Goal: Task Accomplishment & Management: Manage account settings

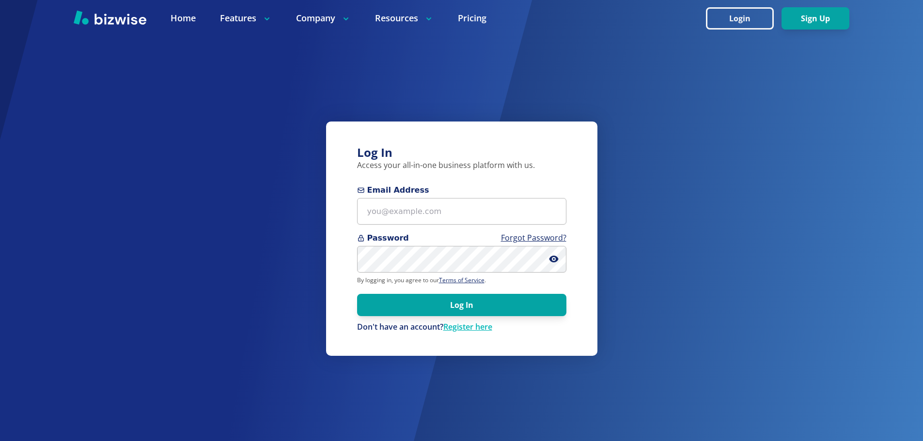
type input "joph@demo1.com"
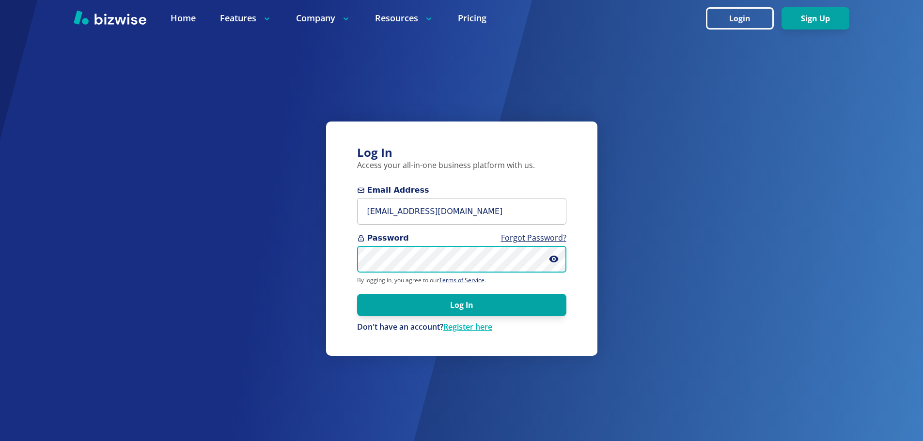
click at [357, 294] on button "Log In" at bounding box center [461, 305] width 209 height 22
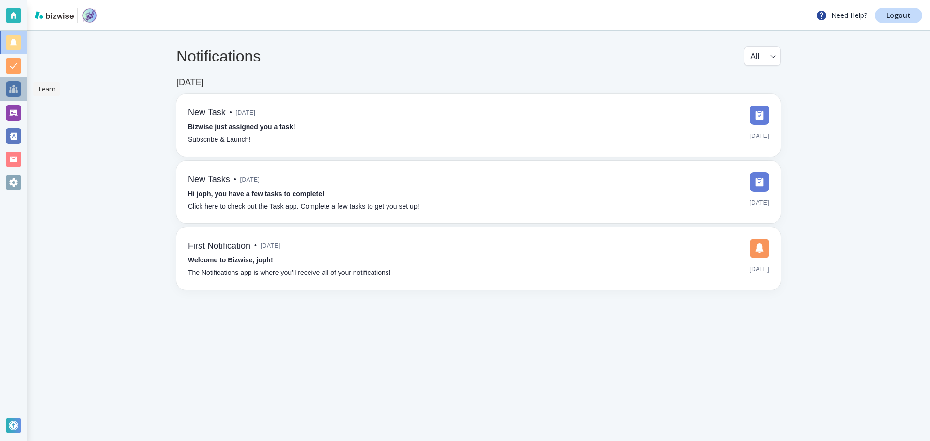
click at [19, 87] on div at bounding box center [13, 88] width 15 height 15
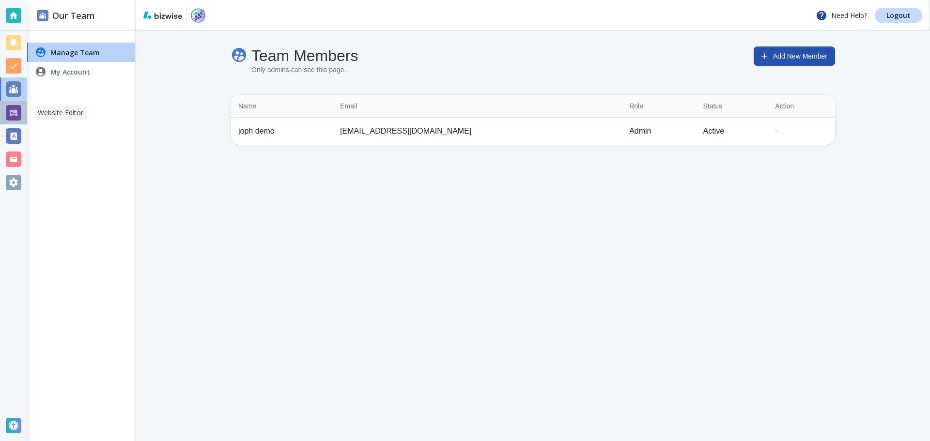
click at [16, 110] on div at bounding box center [13, 112] width 15 height 15
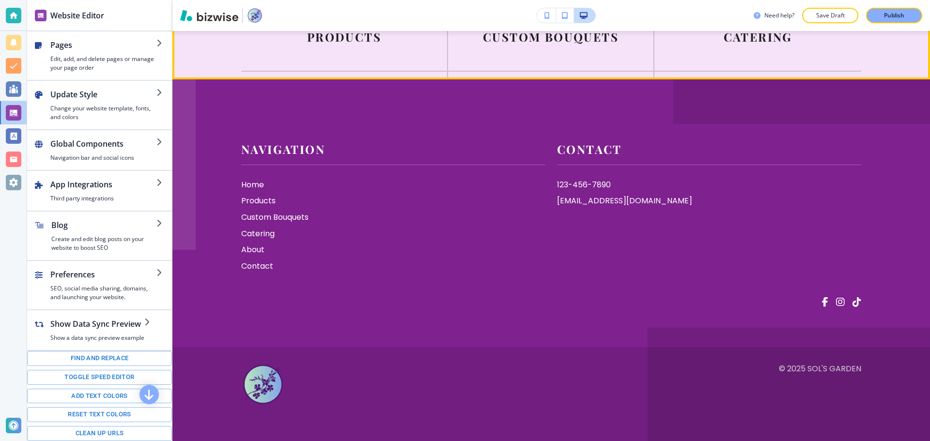
scroll to position [5037, 0]
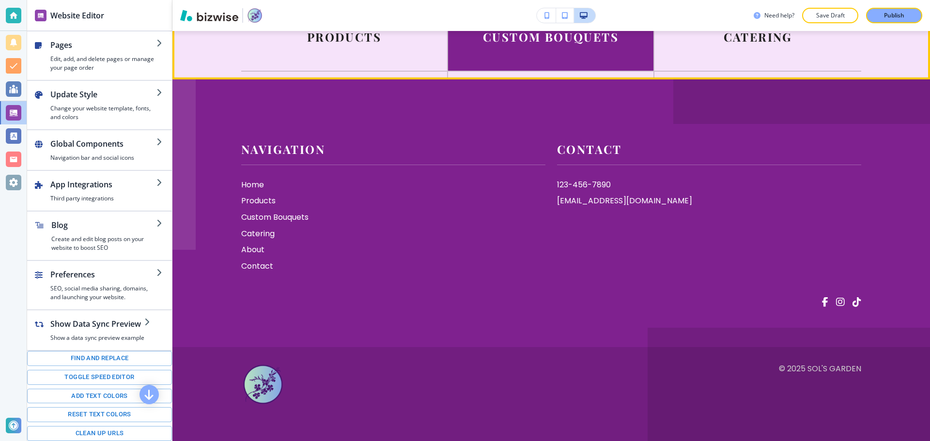
drag, startPoint x: 559, startPoint y: 201, endPoint x: 561, endPoint y: 206, distance: 6.1
click at [559, 71] on div at bounding box center [551, 37] width 206 height 68
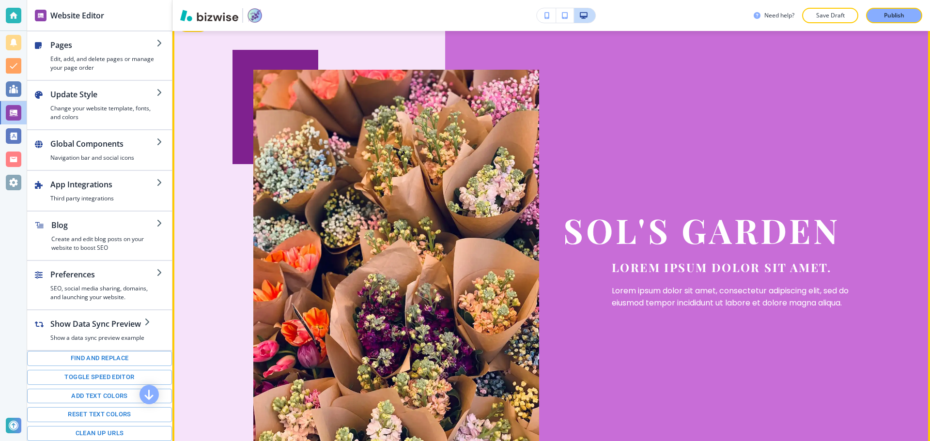
scroll to position [0, 0]
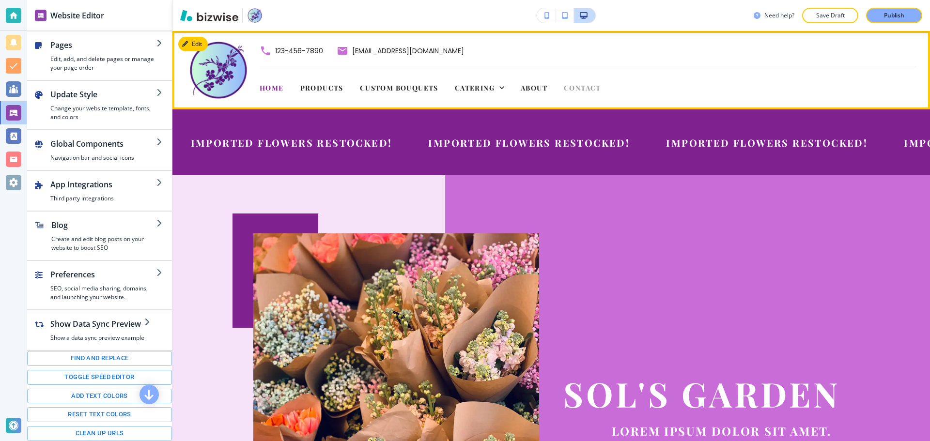
click at [579, 88] on span "Contact" at bounding box center [582, 87] width 37 height 9
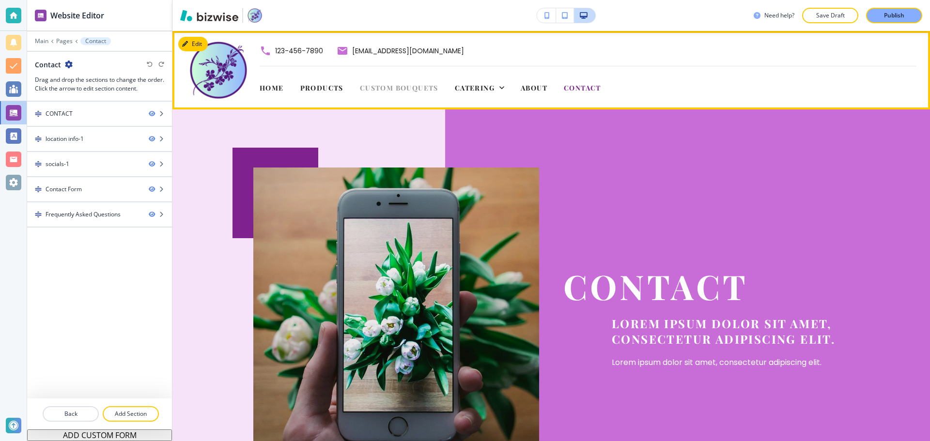
click at [422, 87] on span "Custom Bouquets" at bounding box center [399, 87] width 78 height 9
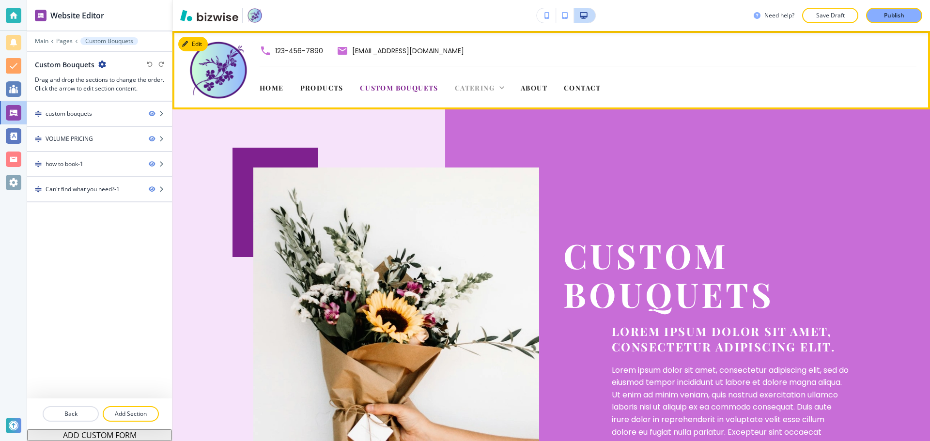
click at [473, 88] on span "Catering" at bounding box center [475, 87] width 40 height 9
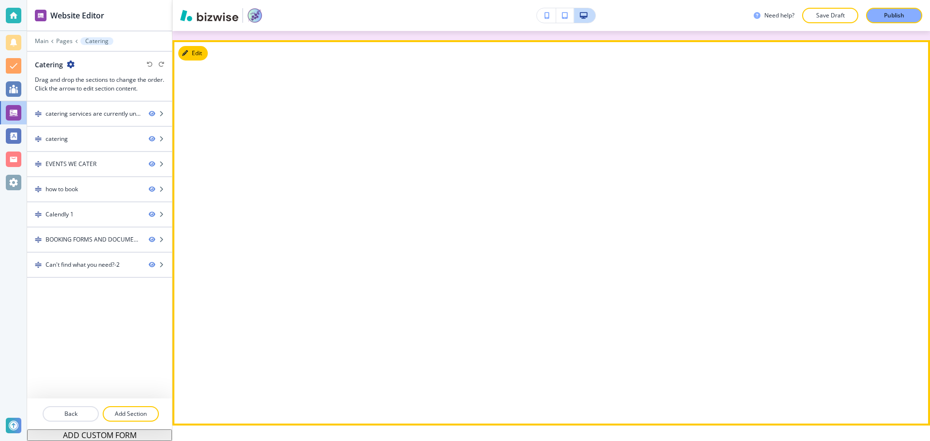
scroll to position [1356, 0]
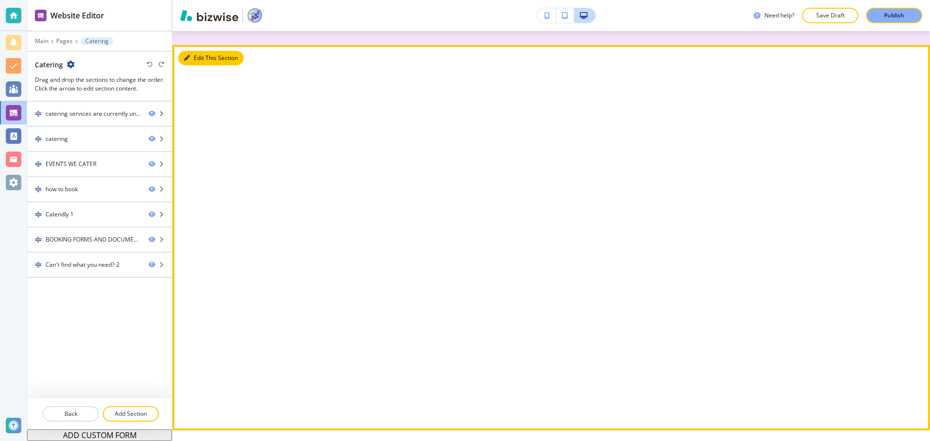
click at [199, 65] on button "Edit This Section" at bounding box center [210, 58] width 65 height 15
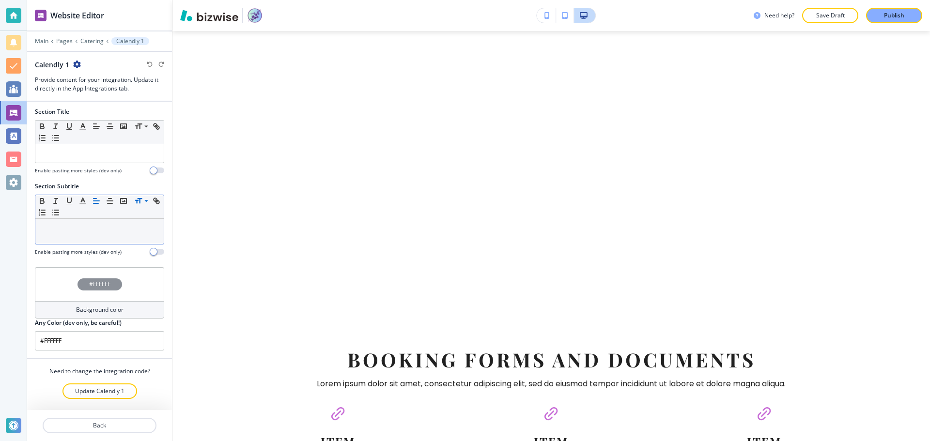
scroll to position [2, 0]
click at [121, 390] on button "Update Calendly 1" at bounding box center [99, 390] width 75 height 15
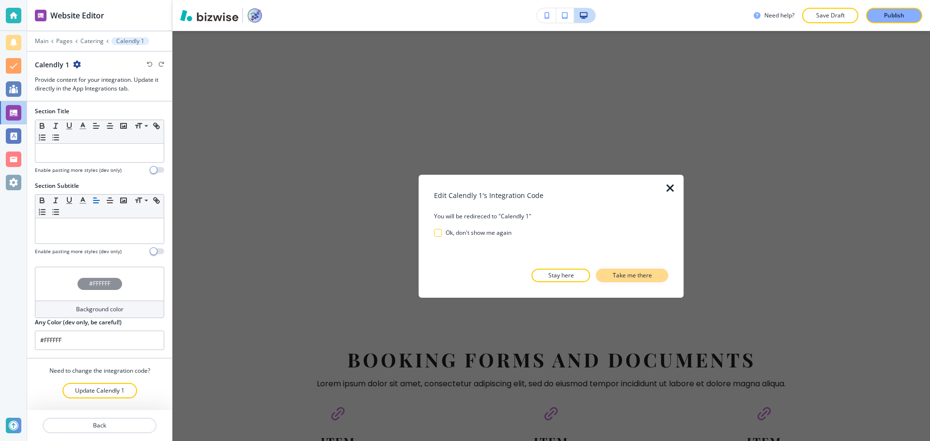
click at [627, 279] on p "Take me there" at bounding box center [632, 275] width 39 height 9
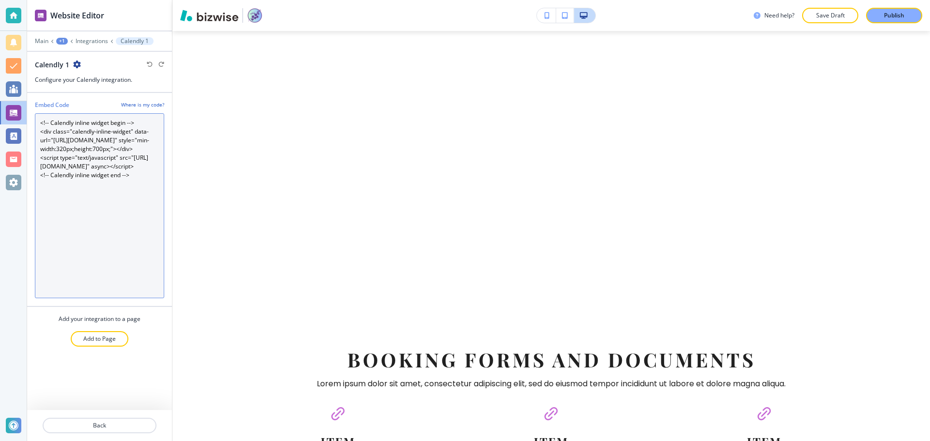
click at [131, 217] on Code "<!-- Calendly inline widget begin --> <div class="calendly-inline-widget" data-…" at bounding box center [99, 205] width 129 height 185
paste Code "/test"
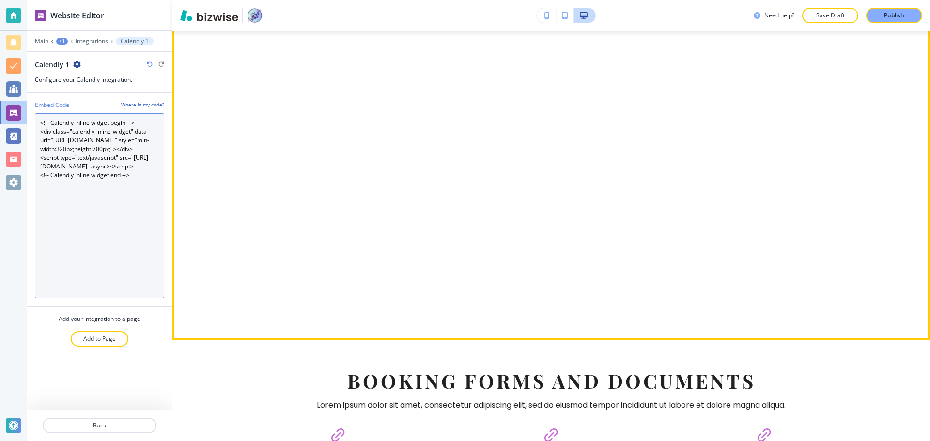
scroll to position [1468, 0]
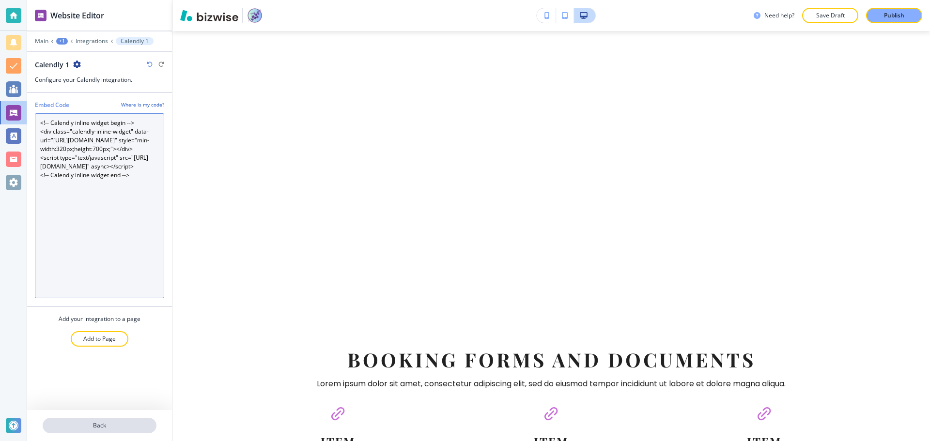
type Code "<!-- Calendly inline widget begin --> <div class="calendly-inline-widget" data-…"
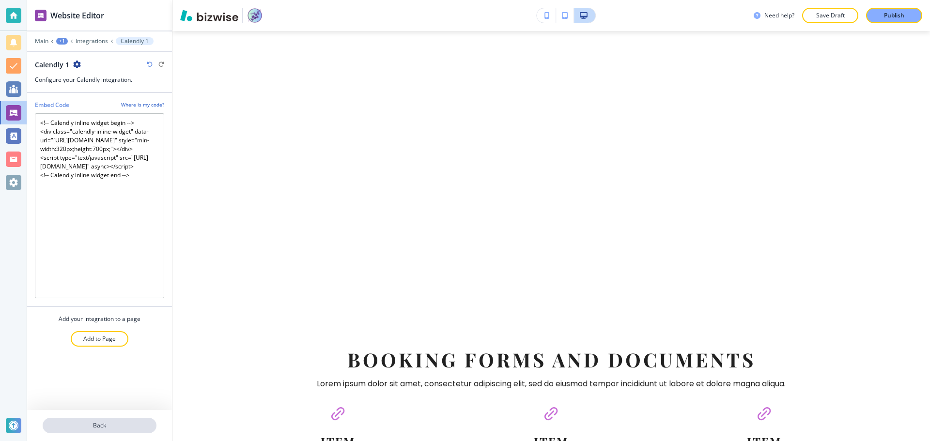
click at [112, 420] on button "Back" at bounding box center [100, 425] width 114 height 15
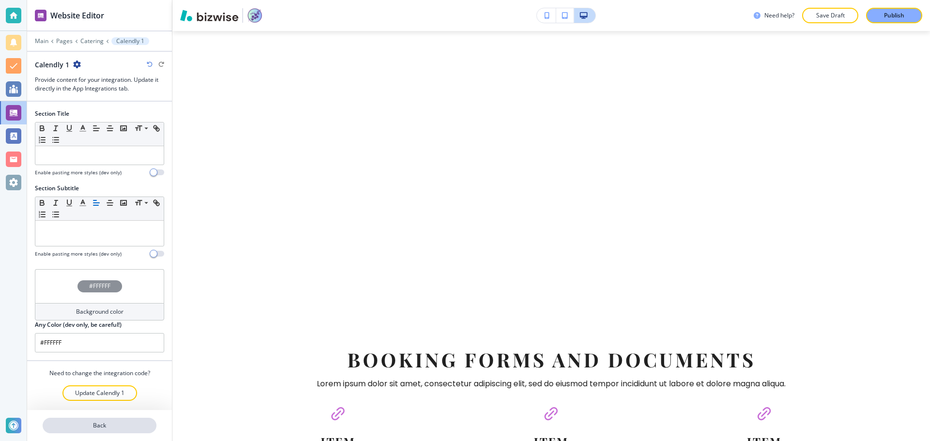
click at [115, 424] on p "Back" at bounding box center [100, 425] width 112 height 9
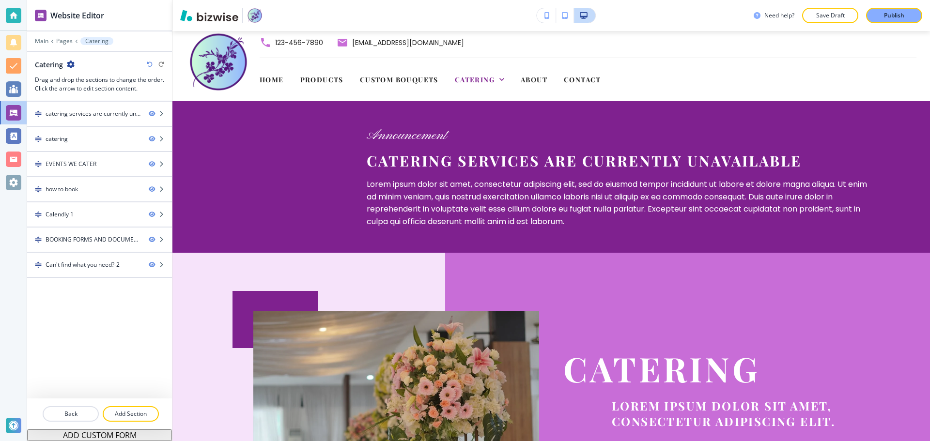
scroll to position [0, 0]
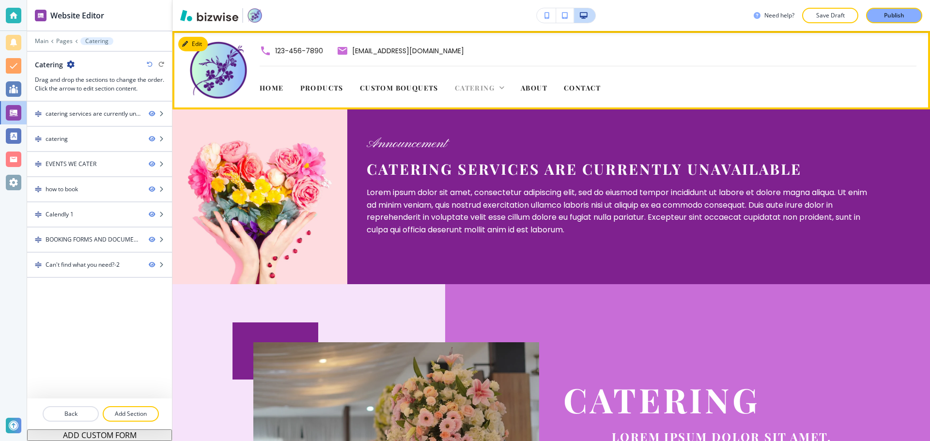
click at [492, 90] on span "Catering" at bounding box center [475, 87] width 40 height 9
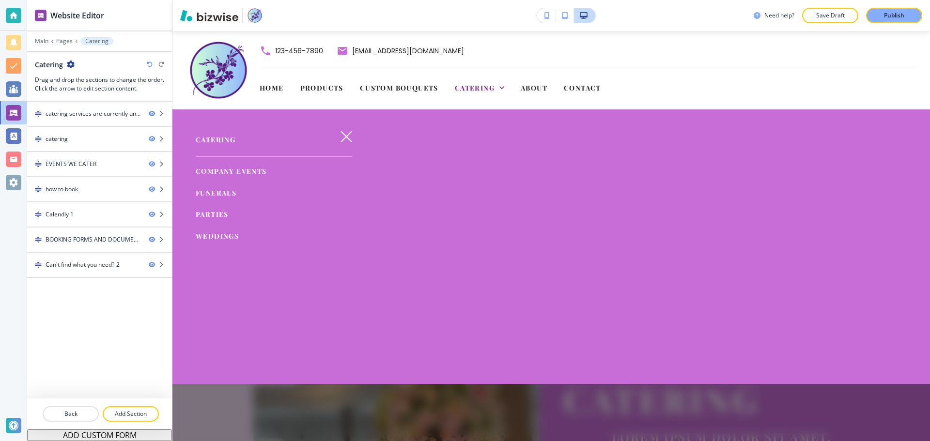
click at [234, 170] on span "Company Events" at bounding box center [231, 171] width 71 height 9
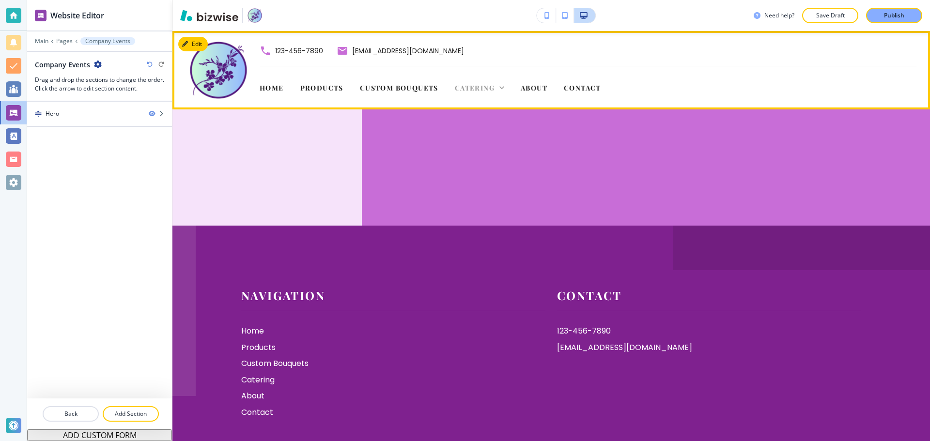
click at [487, 92] on span "Catering" at bounding box center [475, 87] width 40 height 9
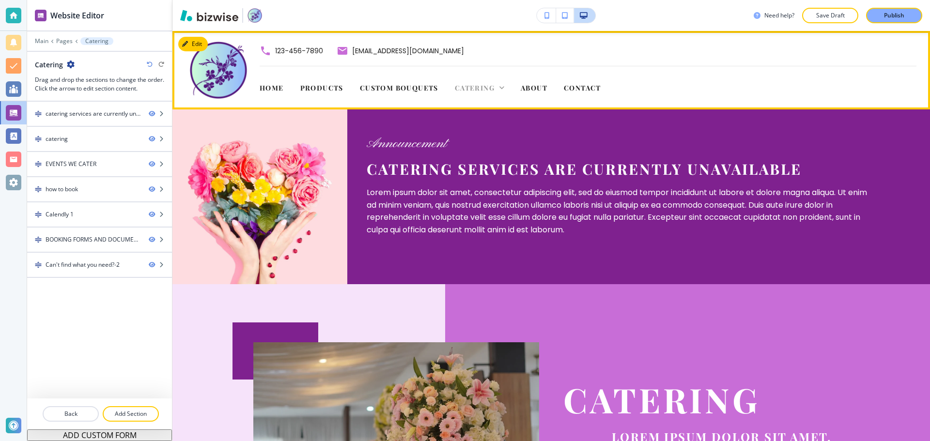
click at [485, 88] on span "Catering" at bounding box center [475, 87] width 40 height 9
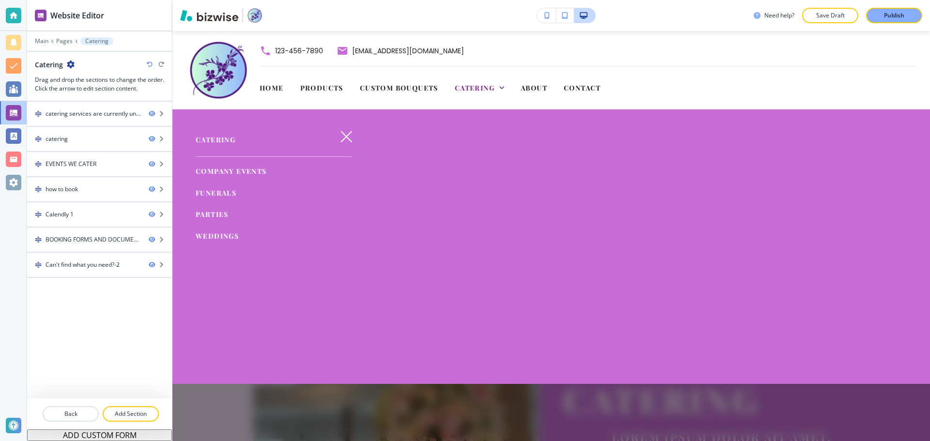
click at [214, 195] on span "Funerals" at bounding box center [216, 192] width 41 height 9
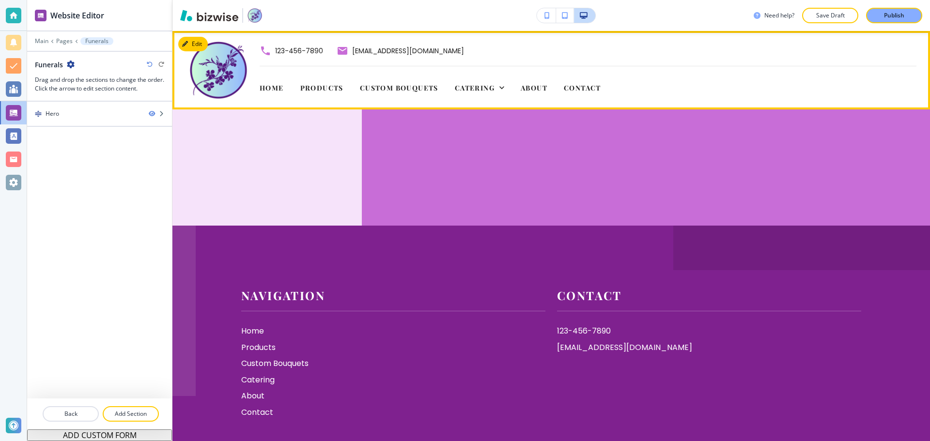
click at [489, 88] on span "Catering" at bounding box center [475, 87] width 40 height 9
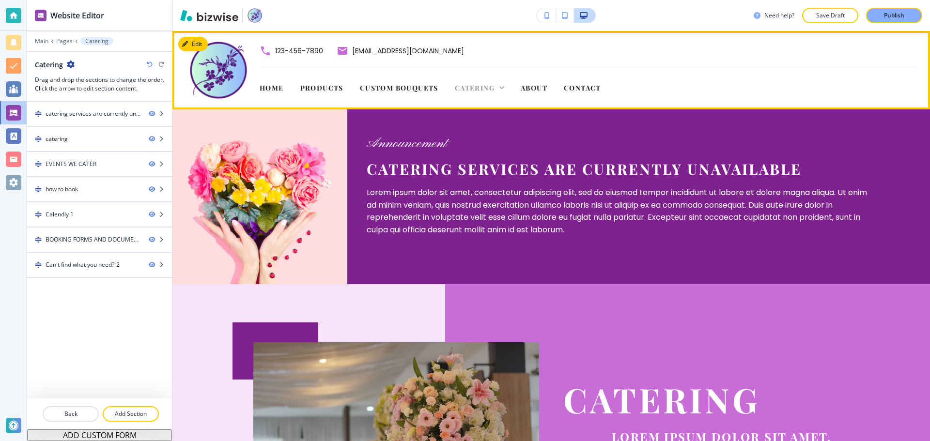
click at [498, 92] on icon at bounding box center [502, 88] width 10 height 10
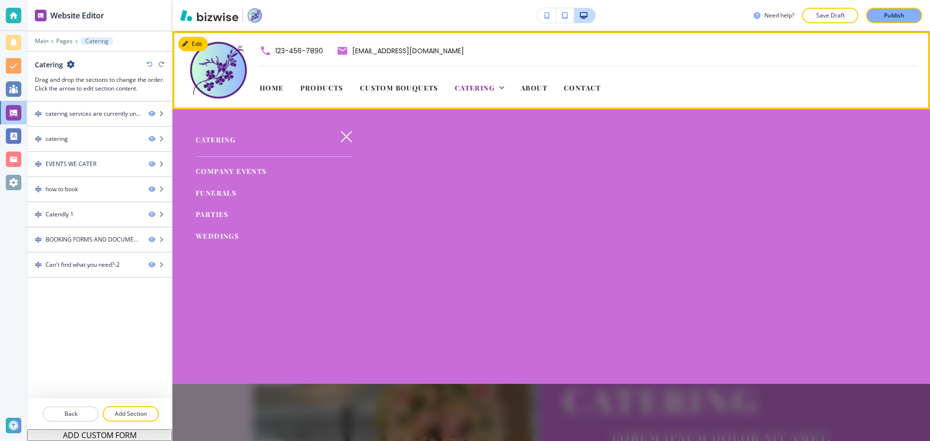
click at [712, 81] on div "Home Products Custom Bouquets Catering About Contact" at bounding box center [588, 85] width 657 height 39
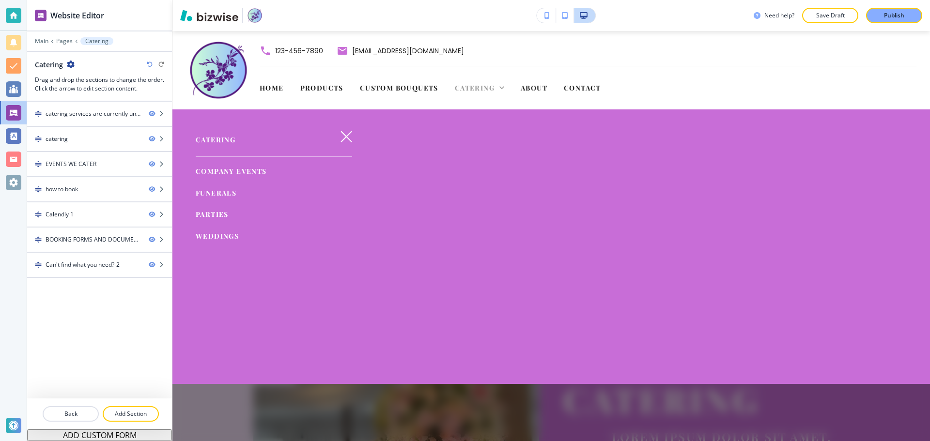
click at [493, 85] on span "Catering" at bounding box center [475, 87] width 40 height 9
click at [341, 136] on icon "button" at bounding box center [347, 137] width 12 height 12
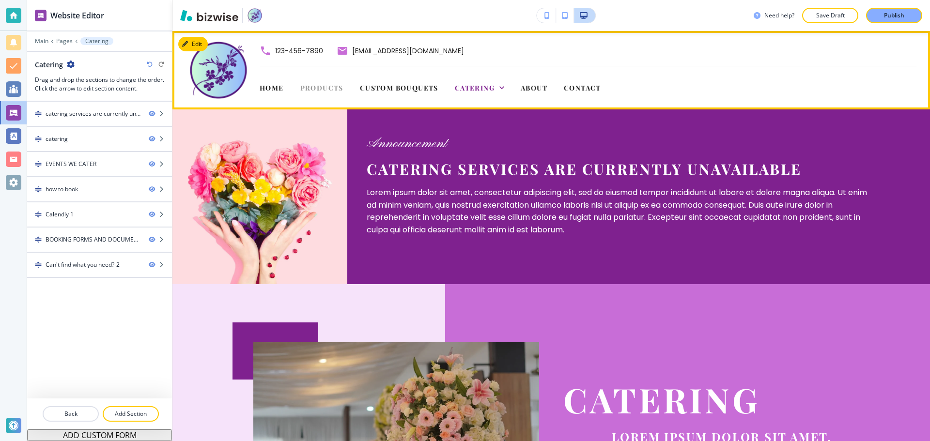
click at [312, 91] on span "Products" at bounding box center [321, 87] width 43 height 9
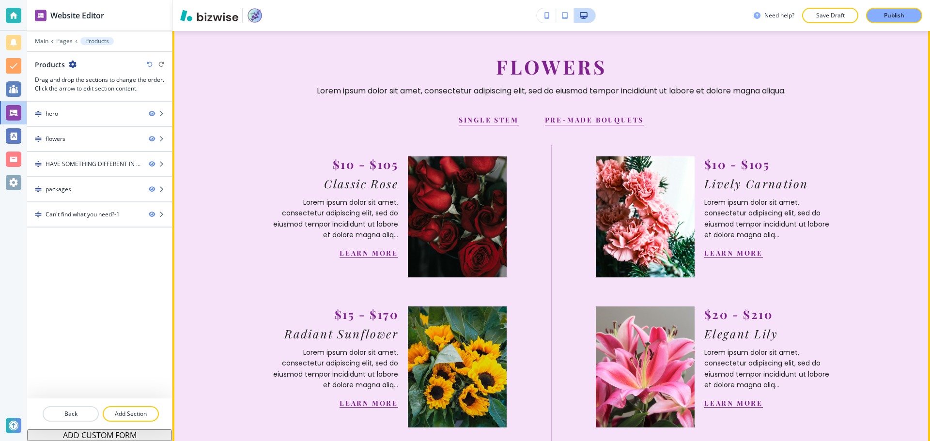
scroll to position [339, 0]
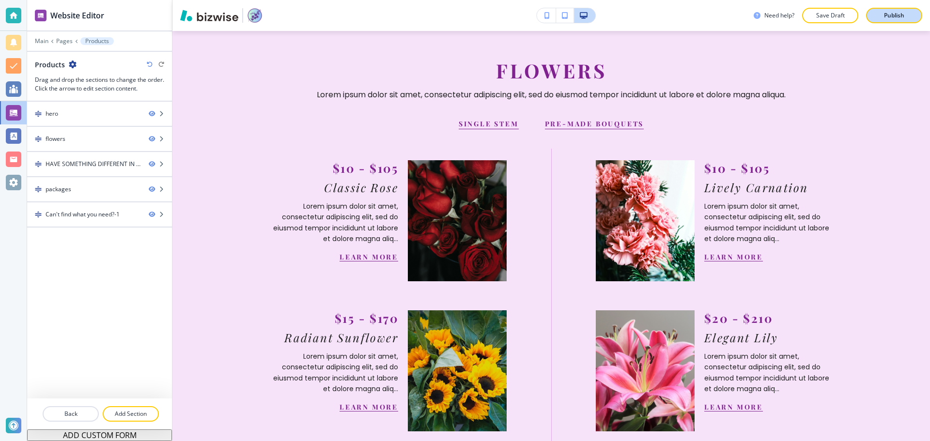
click at [902, 13] on p "Publish" at bounding box center [894, 15] width 20 height 9
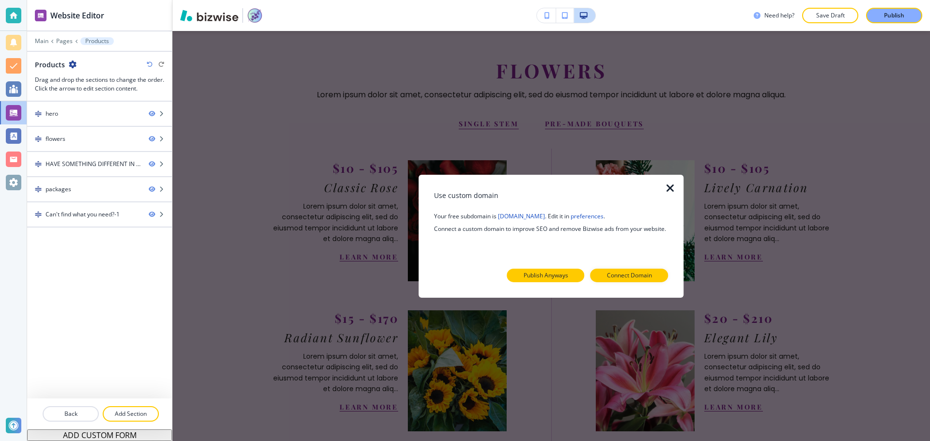
click at [561, 276] on p "Publish Anyways" at bounding box center [546, 275] width 45 height 9
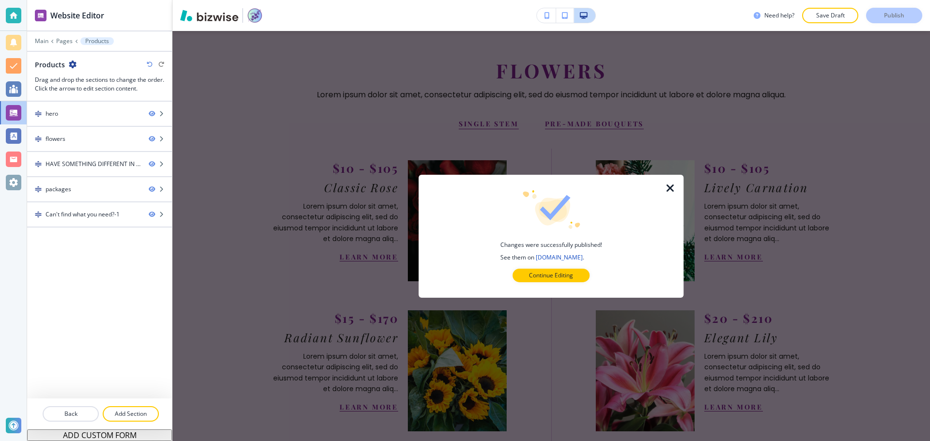
click at [561, 276] on p "Continue Editing" at bounding box center [551, 275] width 44 height 9
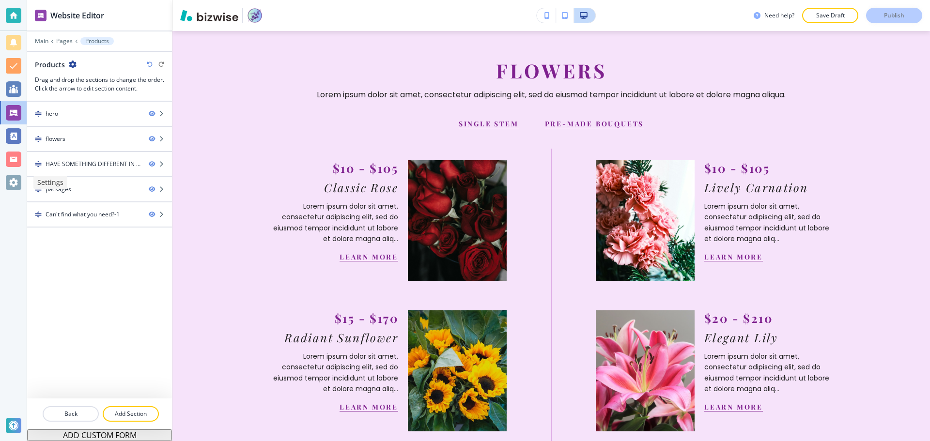
click at [17, 182] on div at bounding box center [13, 182] width 15 height 15
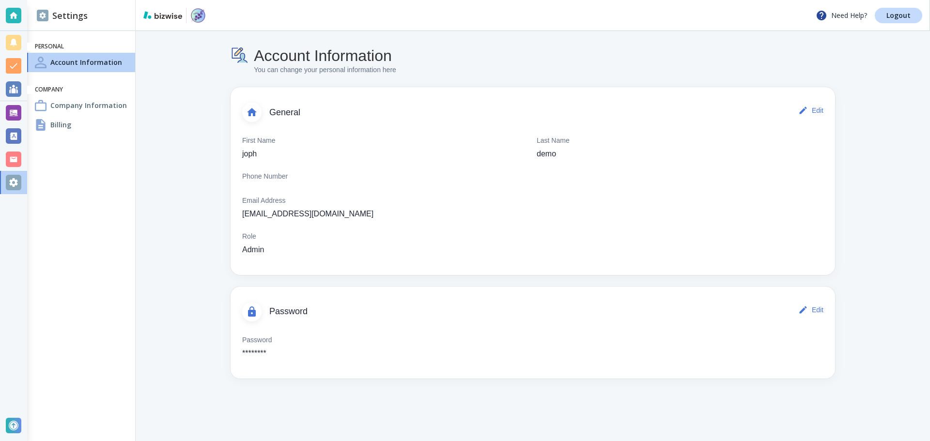
click at [66, 106] on h4 "Company Information" at bounding box center [88, 105] width 77 height 10
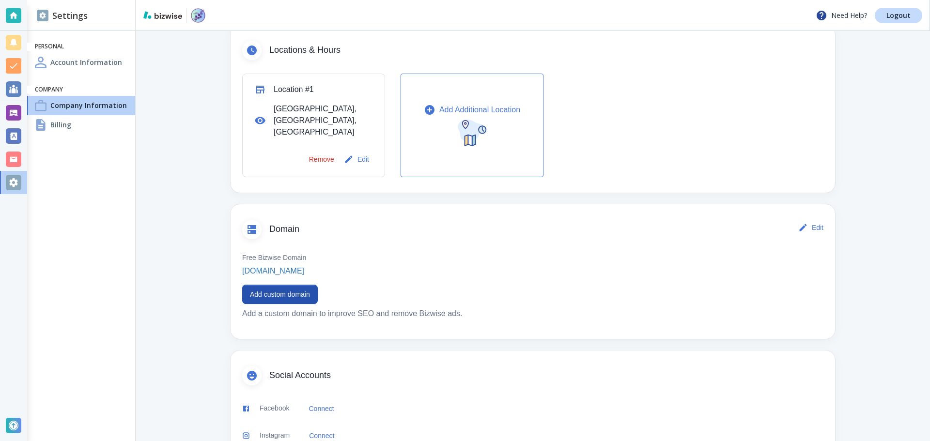
scroll to position [339, 0]
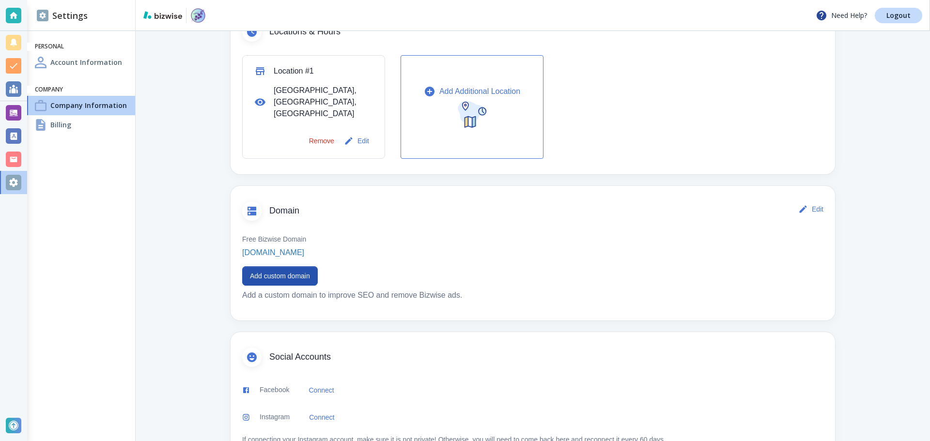
drag, startPoint x: 353, startPoint y: 229, endPoint x: 206, endPoint y: 227, distance: 146.8
click at [206, 227] on div "Company Information You can change your company information here Basics Edit Co…" at bounding box center [532, 84] width 697 height 785
copy p "sol-s-garden.bizwise.com"
click at [9, 106] on div at bounding box center [13, 112] width 15 height 15
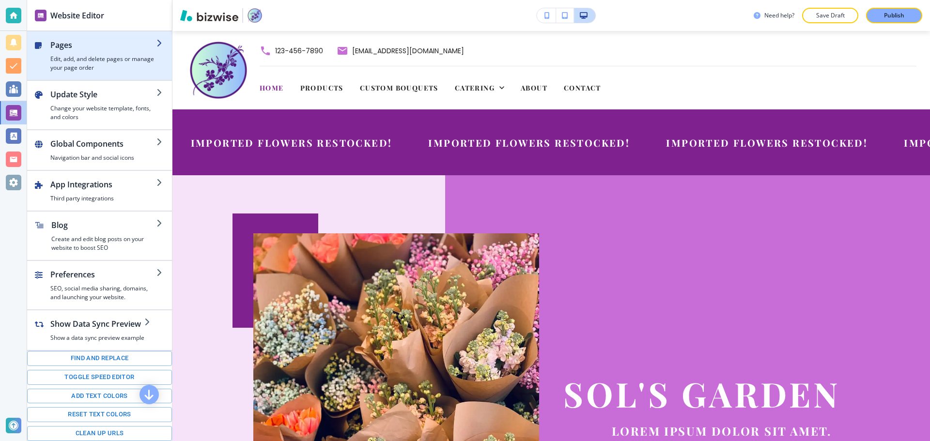
click at [102, 65] on h4 "Edit, add, and delete pages or manage your page order" at bounding box center [103, 63] width 106 height 17
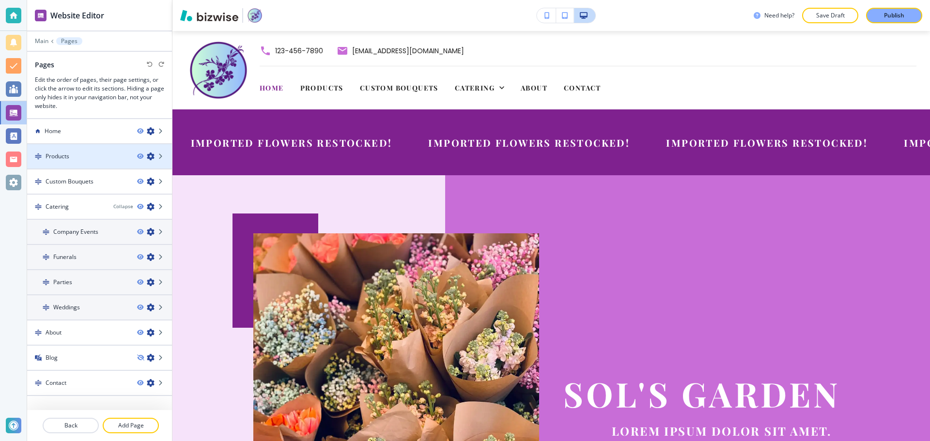
click at [63, 164] on div at bounding box center [99, 165] width 145 height 8
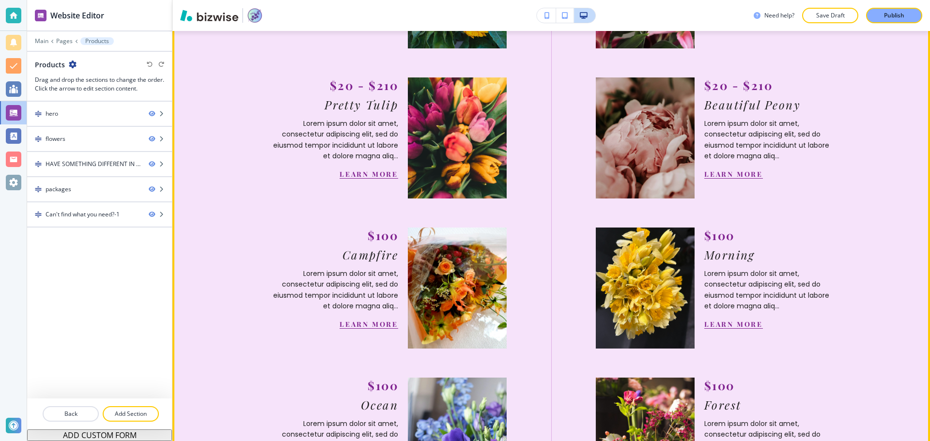
scroll to position [727, 0]
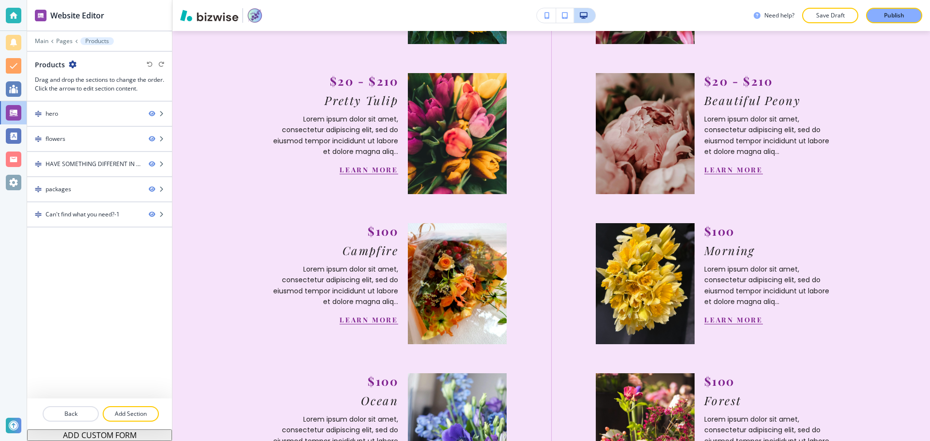
click at [140, 436] on button "ADD CUSTOM FORM" at bounding box center [99, 436] width 145 height 12
click at [92, 239] on div "Contact Form" at bounding box center [84, 239] width 114 height 9
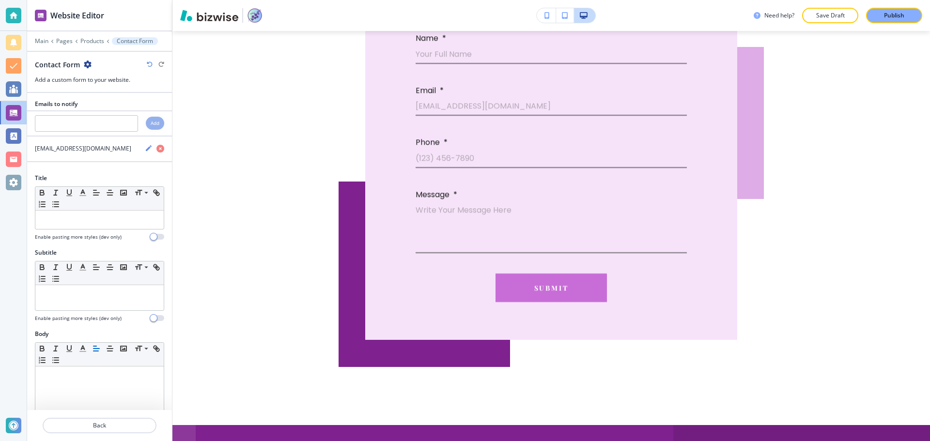
scroll to position [0, 0]
click at [88, 63] on icon "button" at bounding box center [88, 65] width 8 height 8
click at [68, 217] on p at bounding box center [99, 221] width 119 height 9
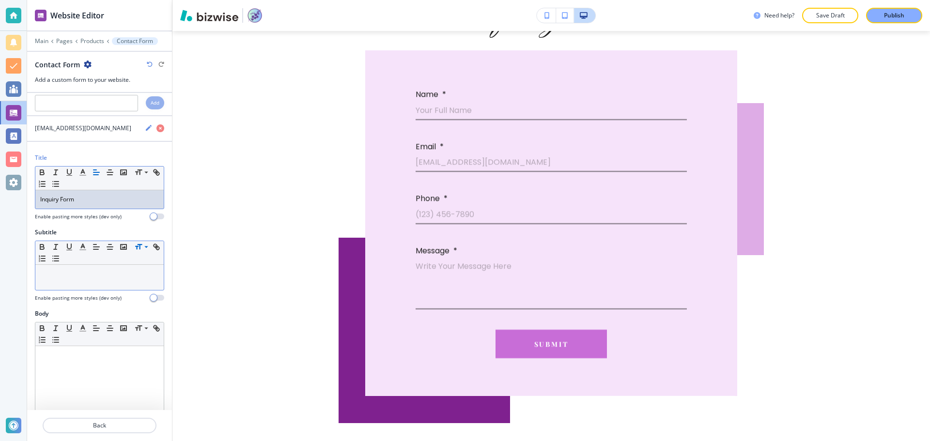
scroll to position [48, 0]
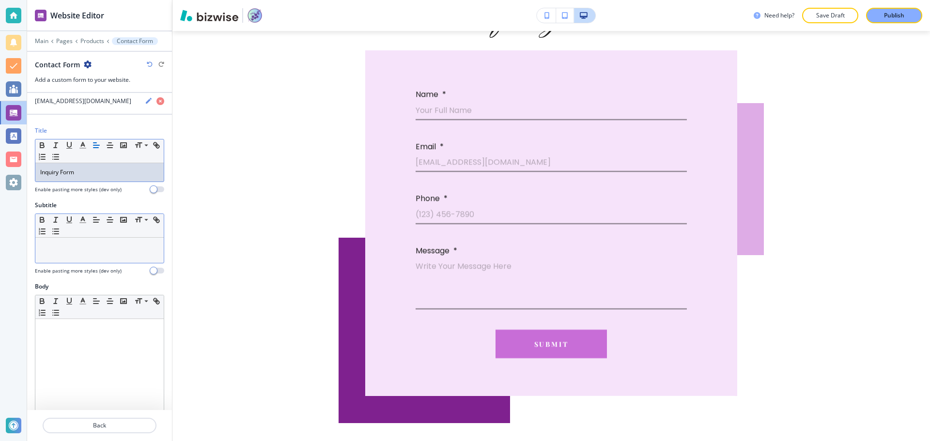
click at [112, 241] on div at bounding box center [99, 250] width 128 height 25
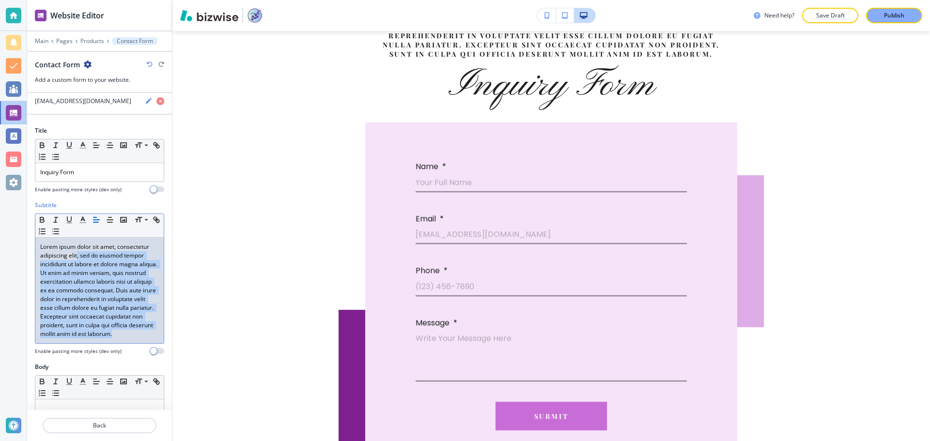
drag, startPoint x: 77, startPoint y: 258, endPoint x: 115, endPoint y: 344, distance: 93.9
click at [115, 339] on p "Lorem ipsum dolor sit amet, consectetur adipiscing elit, sed do eiusmod tempor …" at bounding box center [99, 291] width 119 height 96
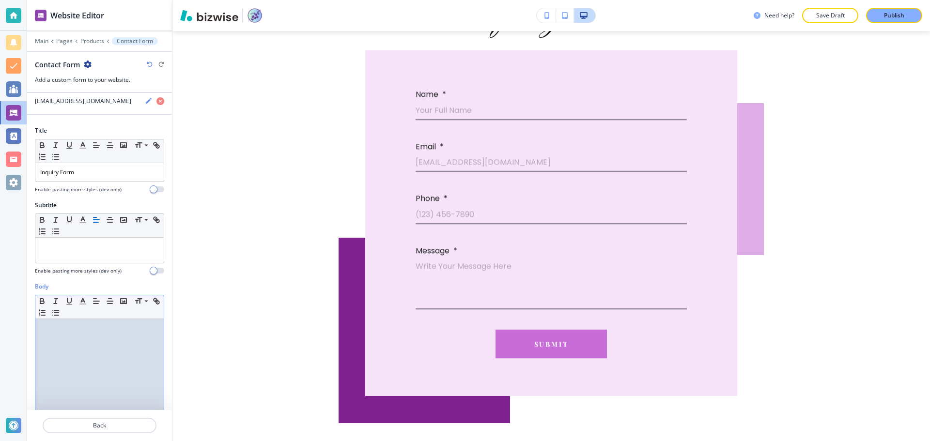
click at [50, 339] on div at bounding box center [99, 382] width 128 height 126
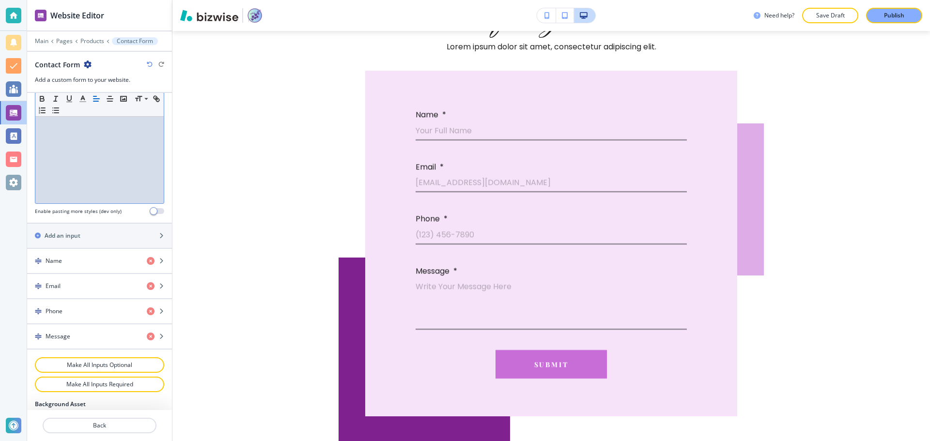
scroll to position [291, 0]
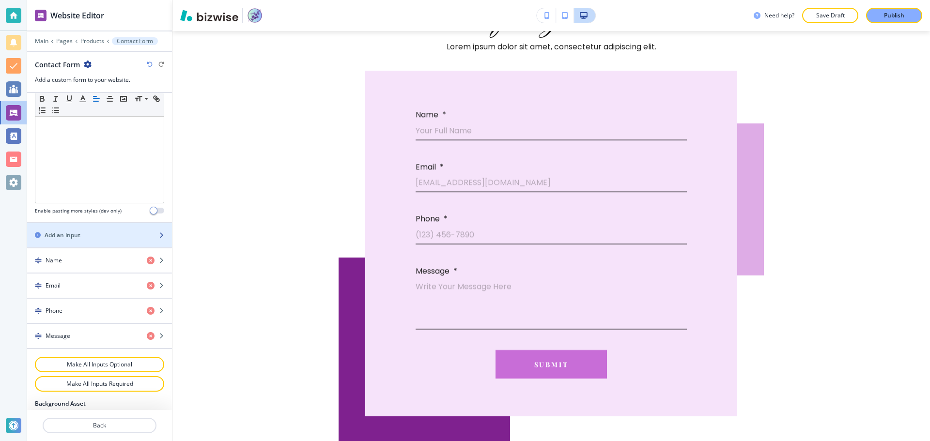
click at [75, 245] on div "button" at bounding box center [99, 244] width 145 height 8
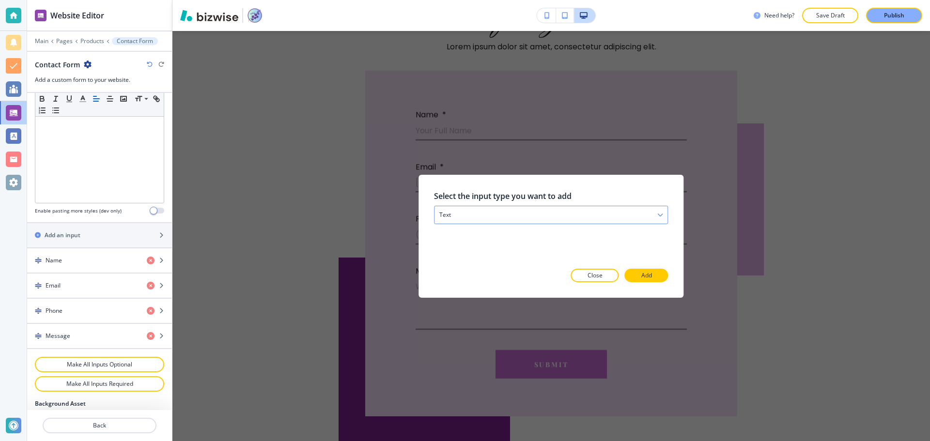
click at [546, 213] on div "text" at bounding box center [550, 214] width 233 height 17
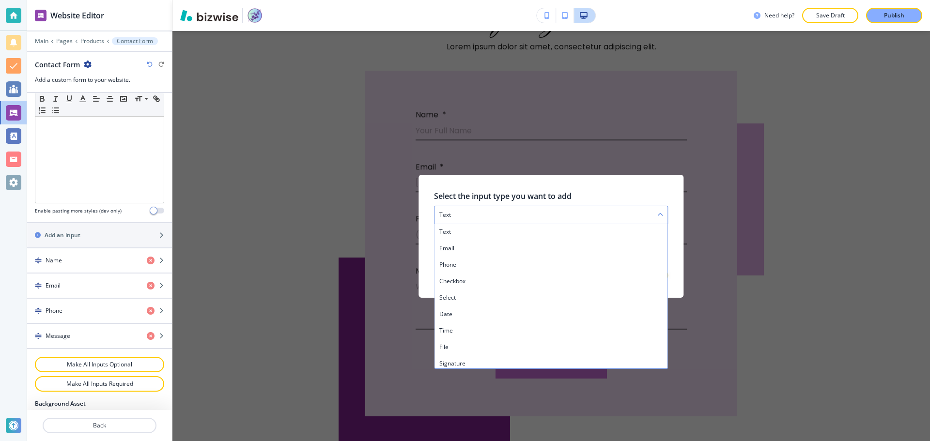
click at [546, 213] on div "text" at bounding box center [550, 214] width 233 height 17
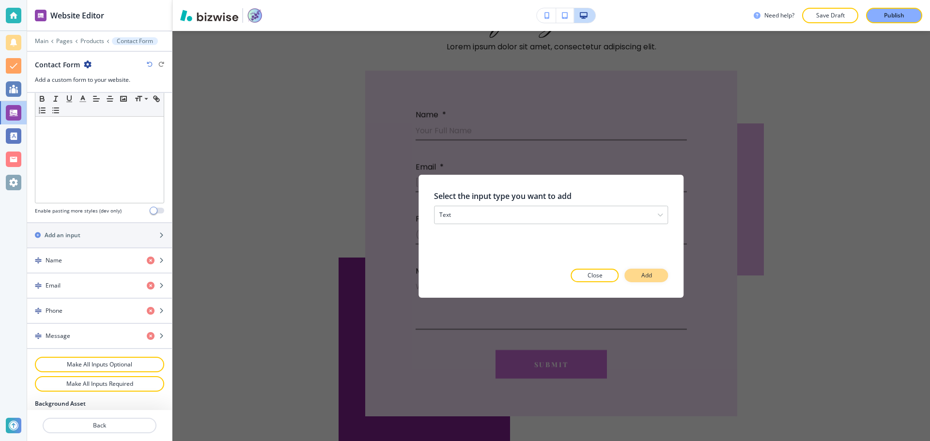
click at [650, 280] on button "Add" at bounding box center [647, 276] width 44 height 14
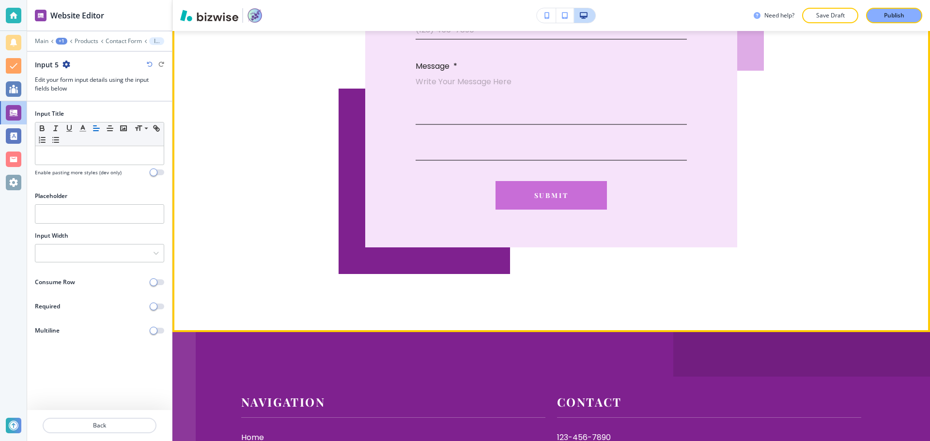
scroll to position [2603, 0]
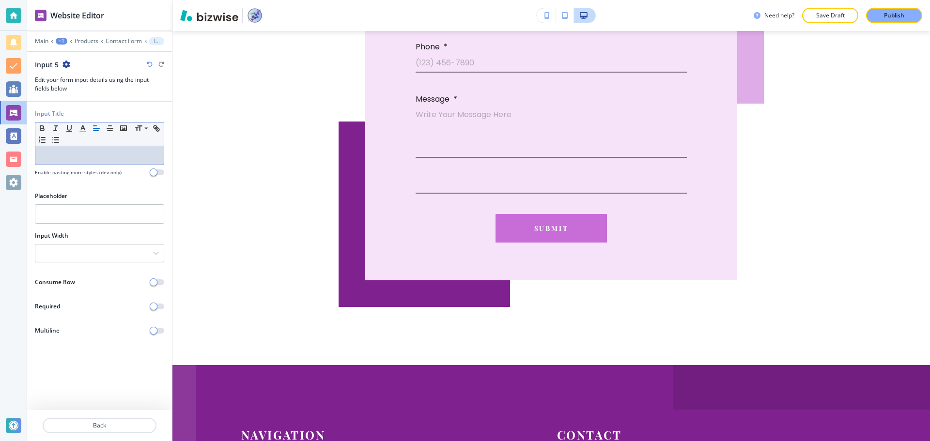
click at [100, 161] on div at bounding box center [99, 155] width 128 height 18
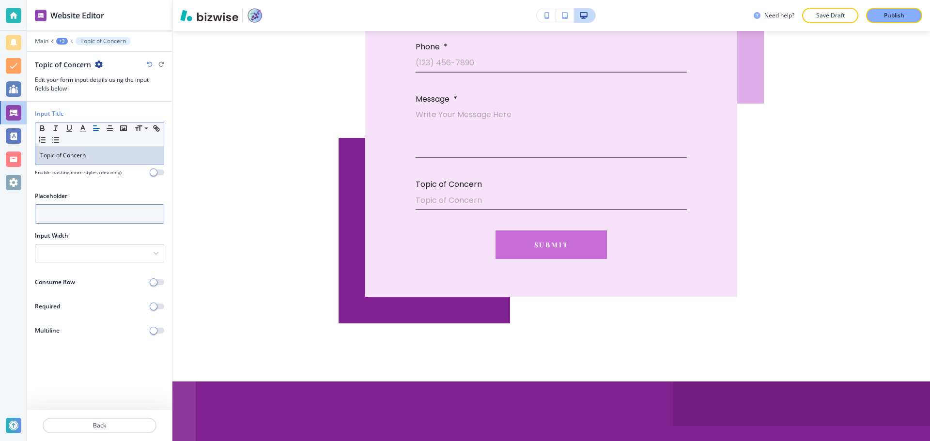
click at [80, 215] on input "text" at bounding box center [99, 213] width 129 height 19
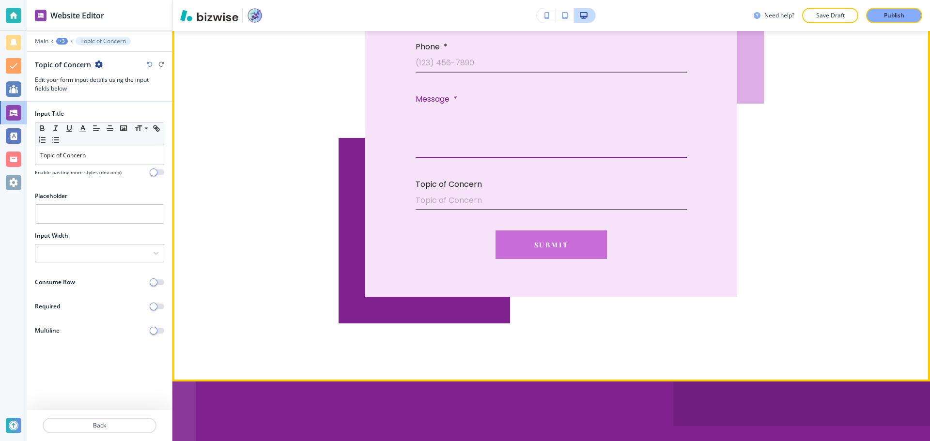
drag, startPoint x: 415, startPoint y: 160, endPoint x: 478, endPoint y: 159, distance: 63.5
click at [478, 155] on textarea "Write Your Message Here" at bounding box center [551, 133] width 271 height 45
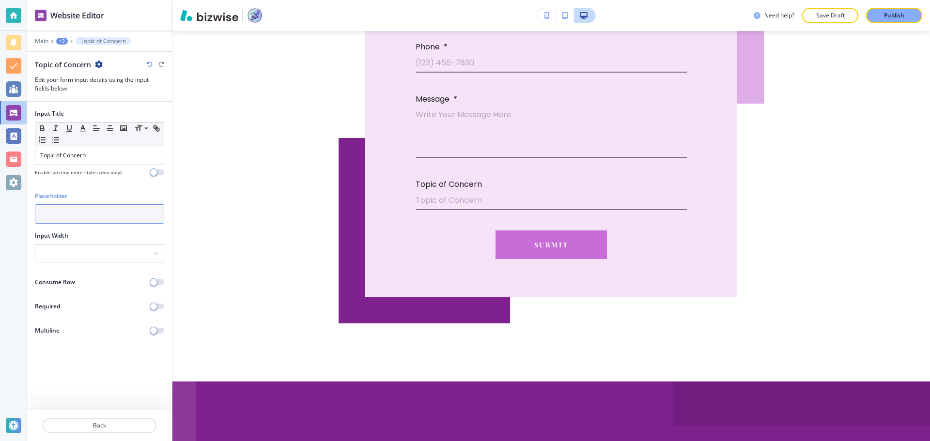
click at [55, 217] on input "text" at bounding box center [99, 213] width 129 height 19
type input "e.g. Cancellations"
click at [91, 246] on div at bounding box center [99, 253] width 128 height 17
click at [87, 430] on button "Back" at bounding box center [100, 425] width 114 height 15
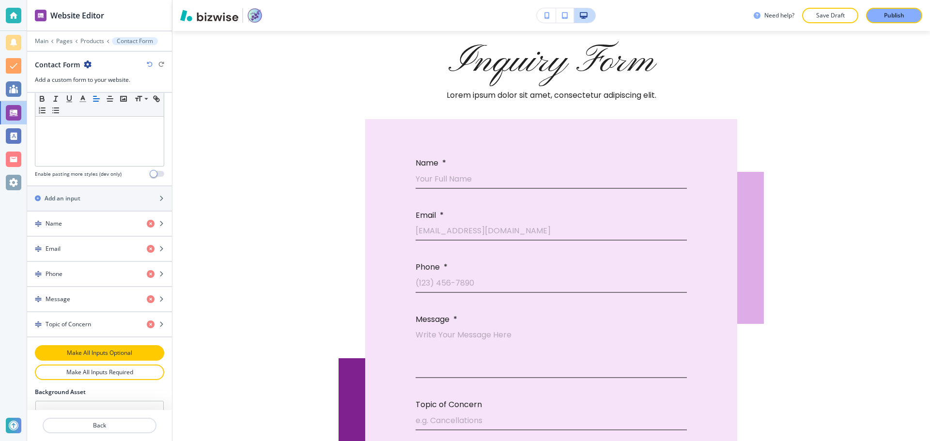
scroll to position [339, 0]
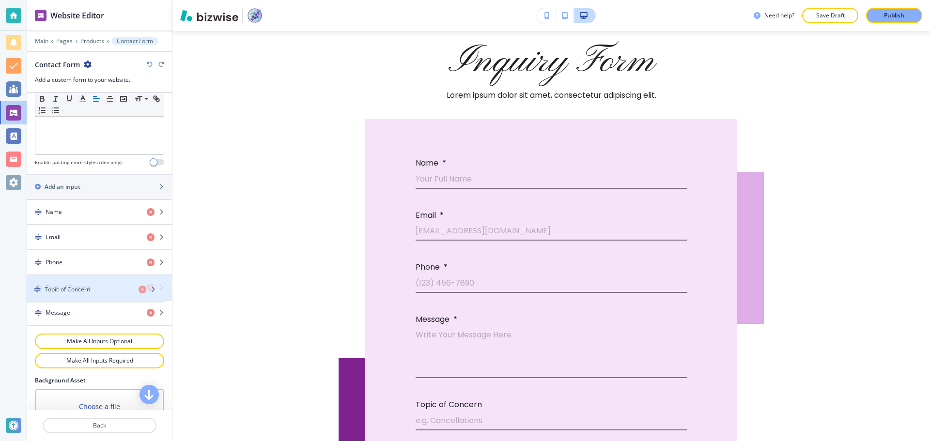
drag, startPoint x: 36, startPoint y: 315, endPoint x: 35, endPoint y: 292, distance: 23.3
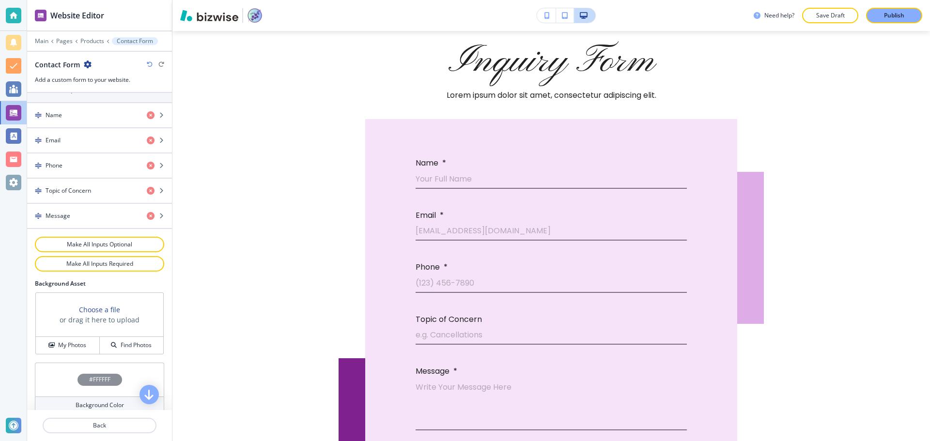
scroll to position [480, 0]
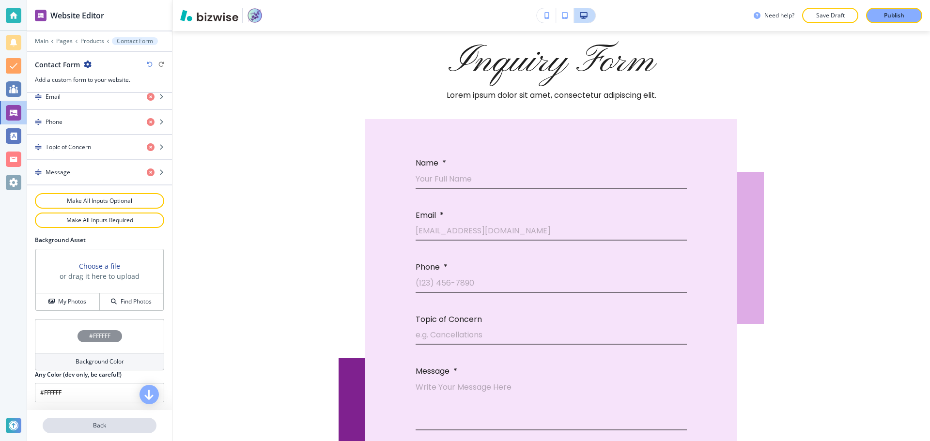
click at [116, 426] on p "Back" at bounding box center [100, 425] width 112 height 9
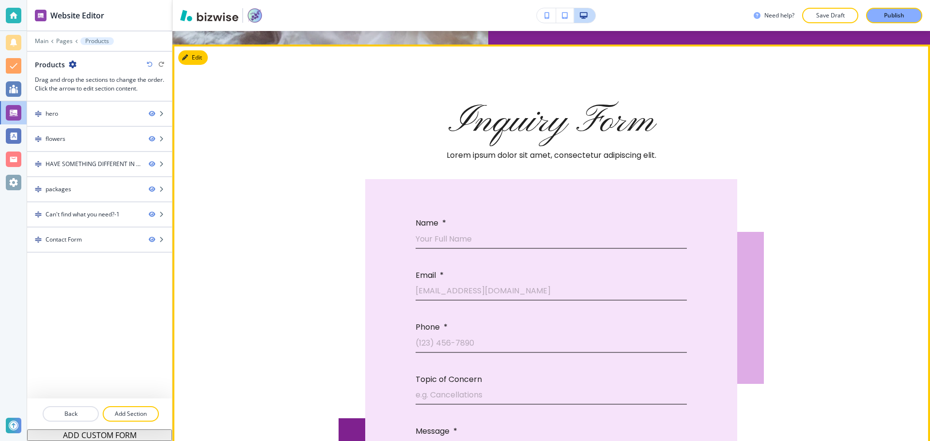
scroll to position [2334, 0]
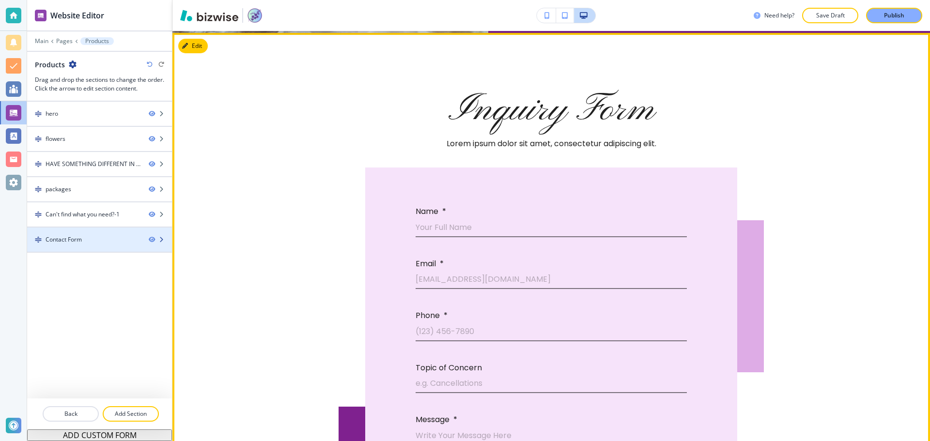
drag, startPoint x: 114, startPoint y: 243, endPoint x: 93, endPoint y: 249, distance: 22.1
click at [93, 249] on div at bounding box center [99, 248] width 145 height 8
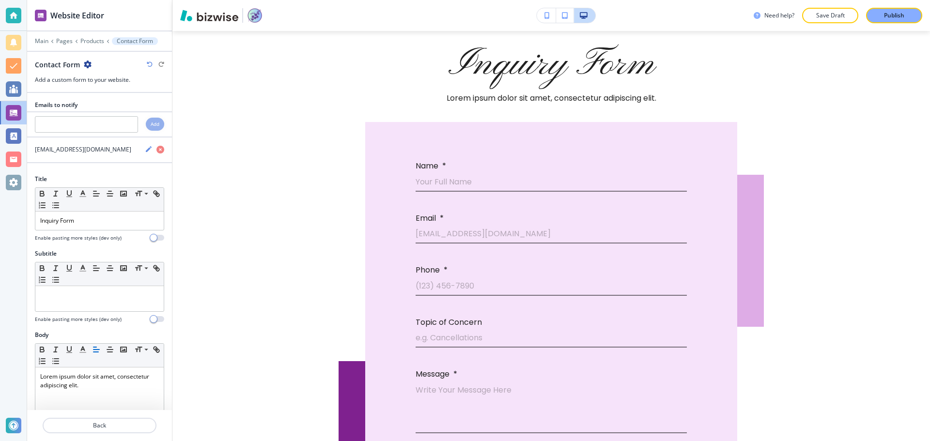
scroll to position [2383, 0]
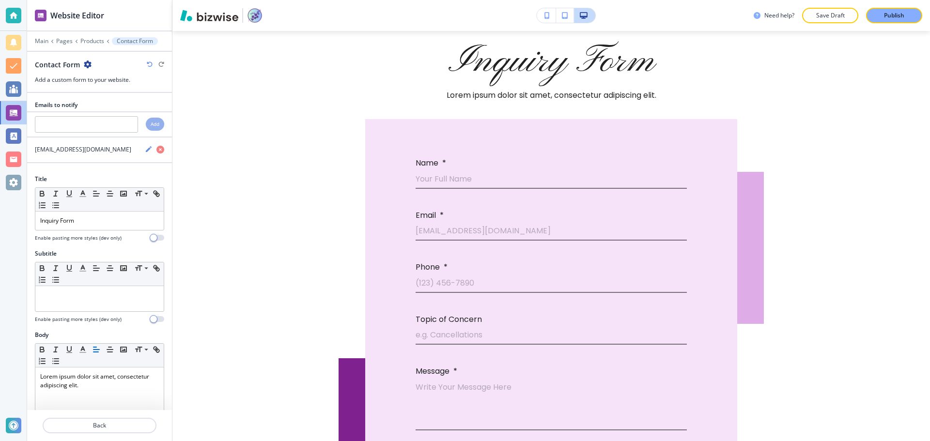
click at [89, 65] on icon "button" at bounding box center [88, 65] width 8 height 8
drag, startPoint x: 122, startPoint y: 83, endPoint x: 107, endPoint y: 85, distance: 15.1
click at [122, 84] on p "Rename Section" at bounding box center [114, 81] width 49 height 9
click at [55, 64] on input "Contact Form" at bounding box center [85, 64] width 100 height 19
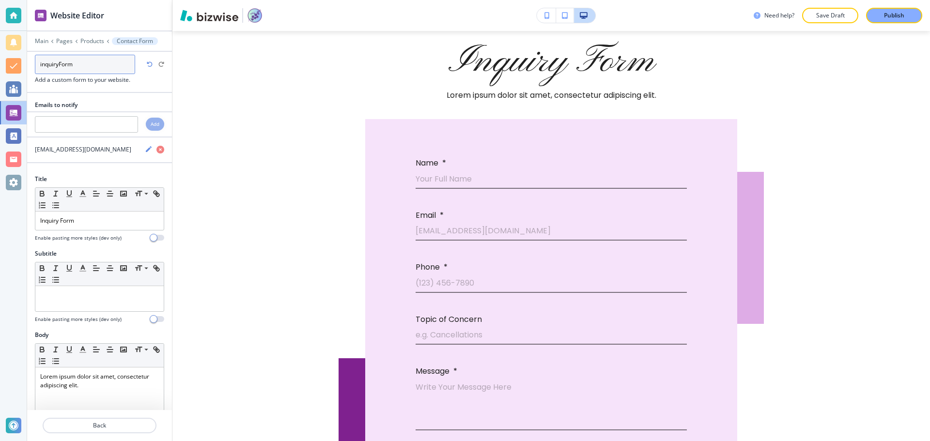
type input "inquiry Form"
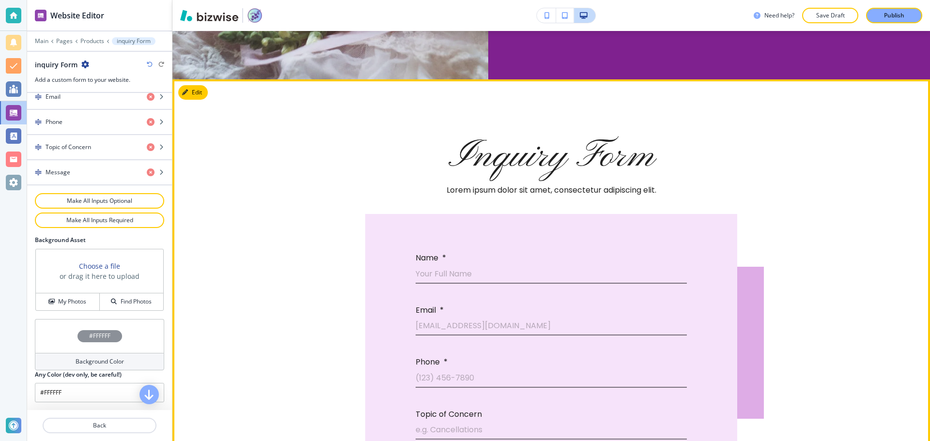
scroll to position [2286, 0]
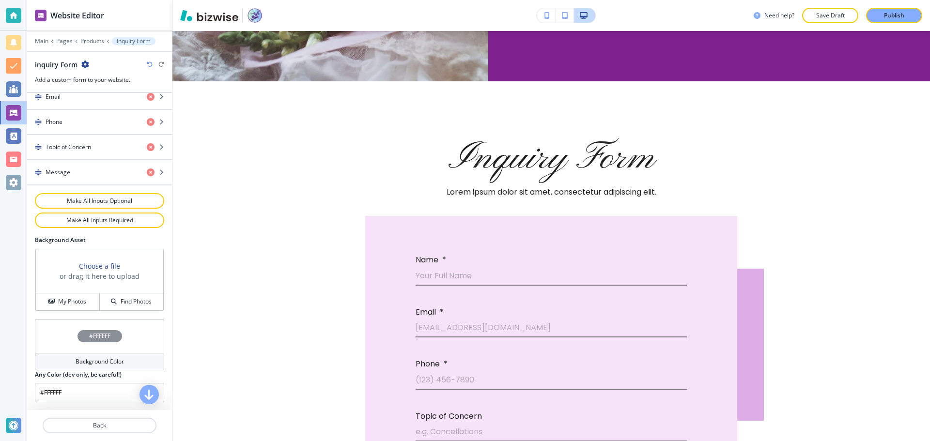
click at [88, 62] on icon "button" at bounding box center [85, 65] width 8 height 8
click at [100, 97] on p "Duplicate Section" at bounding box center [111, 98] width 49 height 9
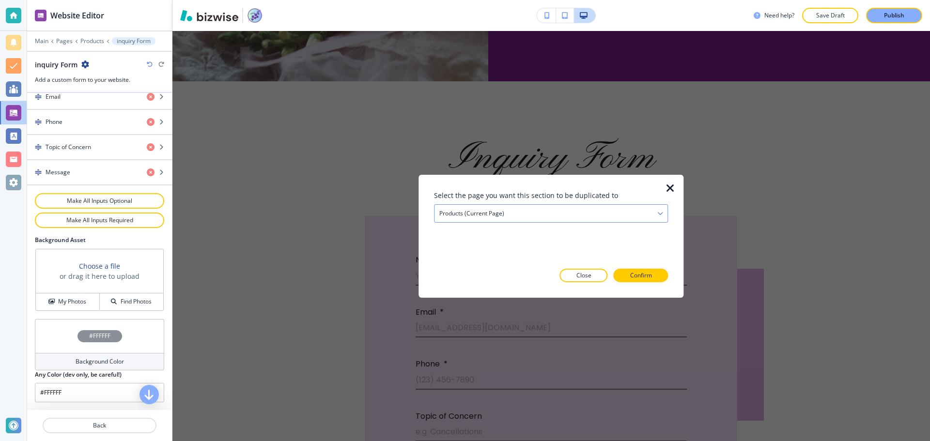
click at [453, 208] on div "Products (current page)" at bounding box center [550, 212] width 233 height 17
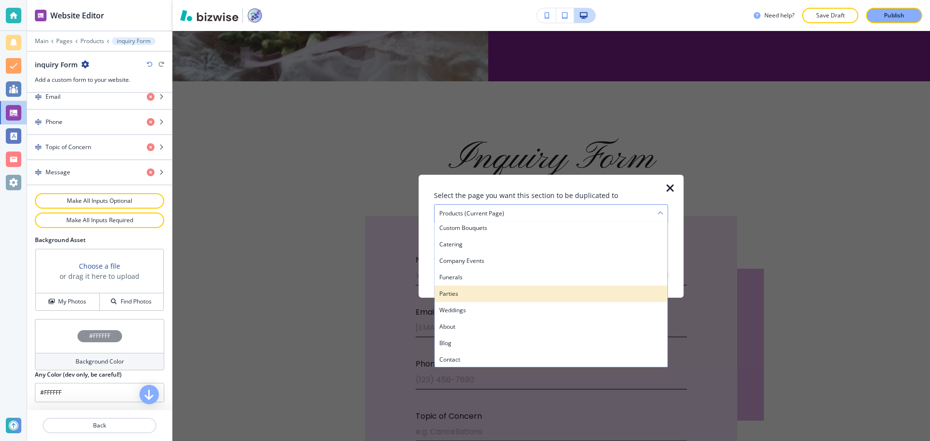
scroll to position [36, 0]
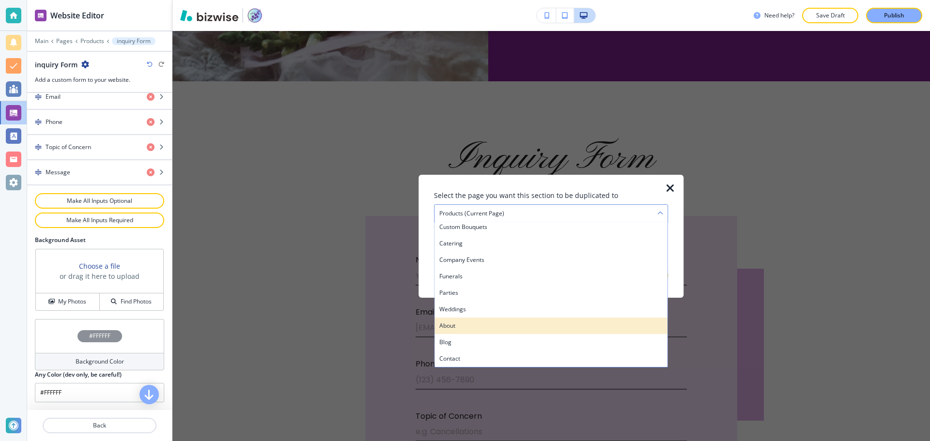
click at [489, 327] on h4 "About" at bounding box center [550, 325] width 223 height 9
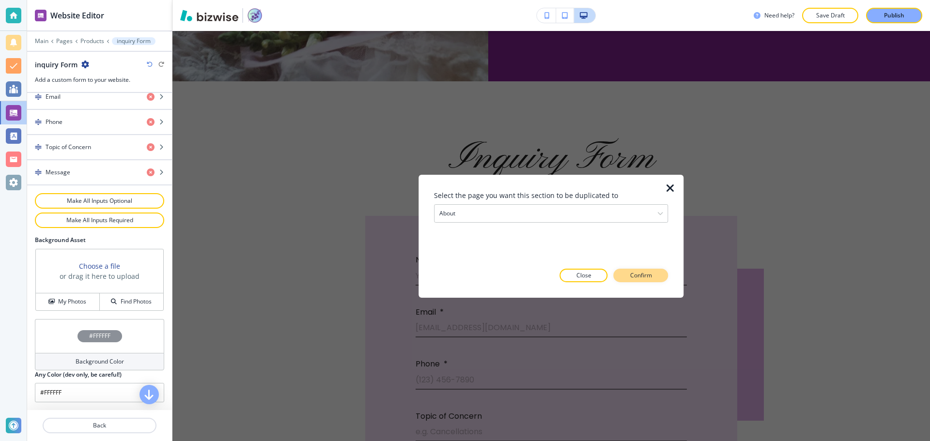
click at [661, 278] on button "Confirm" at bounding box center [641, 276] width 55 height 14
click at [661, 278] on button "Take me there" at bounding box center [632, 276] width 72 height 14
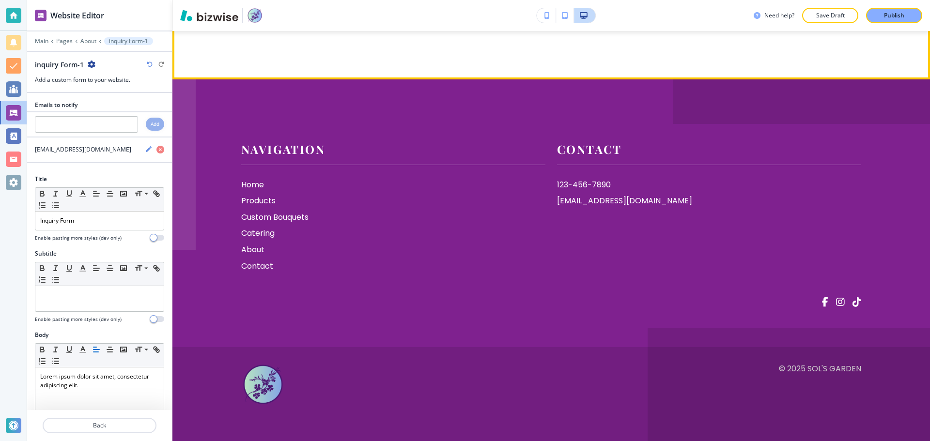
scroll to position [3932, 0]
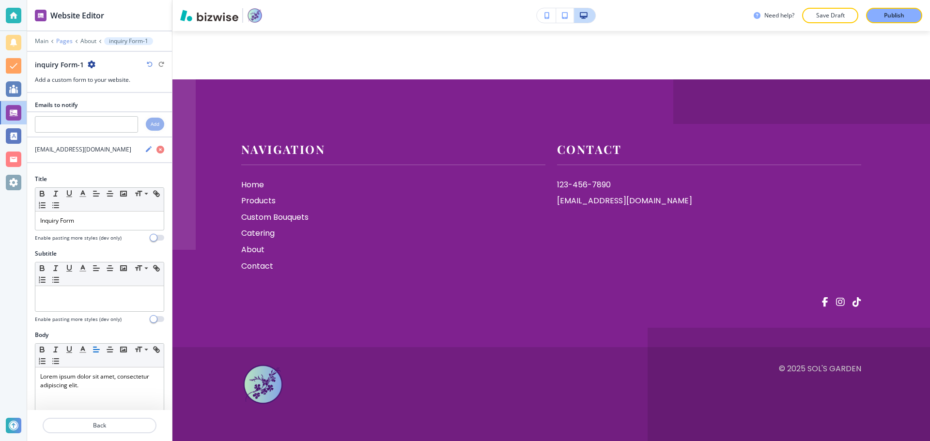
click at [65, 40] on p "Pages" at bounding box center [64, 41] width 16 height 7
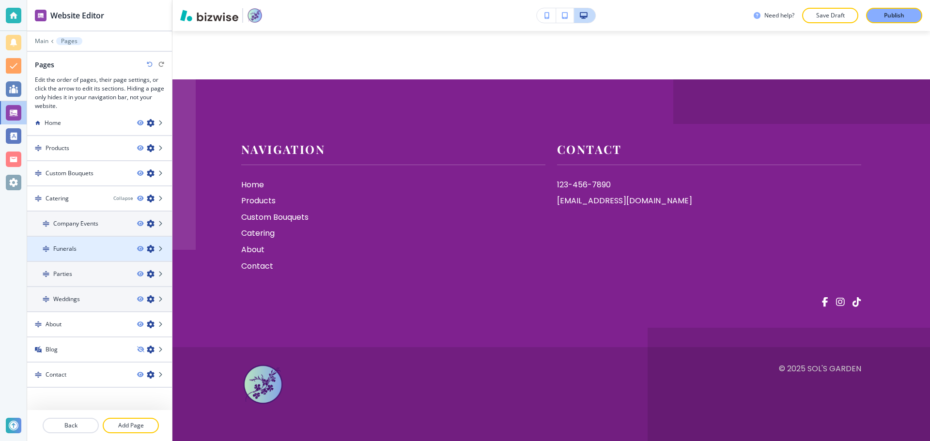
scroll to position [12, 0]
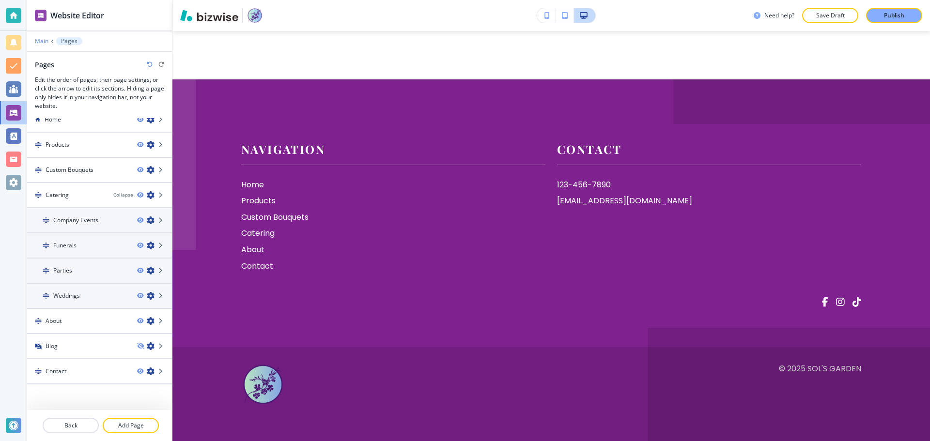
click at [39, 41] on p "Main" at bounding box center [42, 41] width 14 height 7
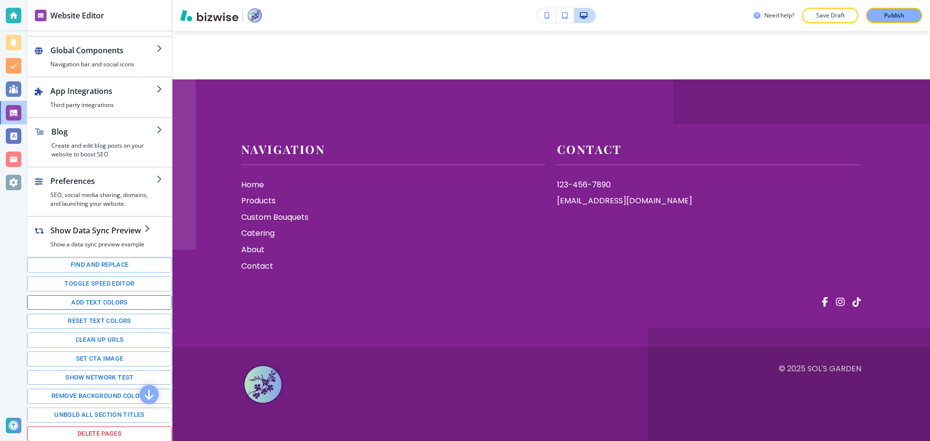
scroll to position [94, 0]
click at [112, 280] on button "Toggle speed editor" at bounding box center [99, 283] width 145 height 15
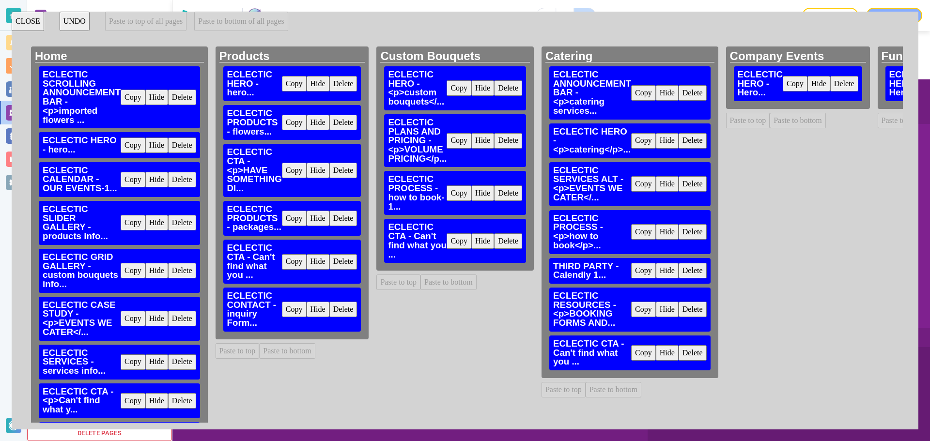
click at [343, 313] on button "Delete" at bounding box center [343, 309] width 28 height 15
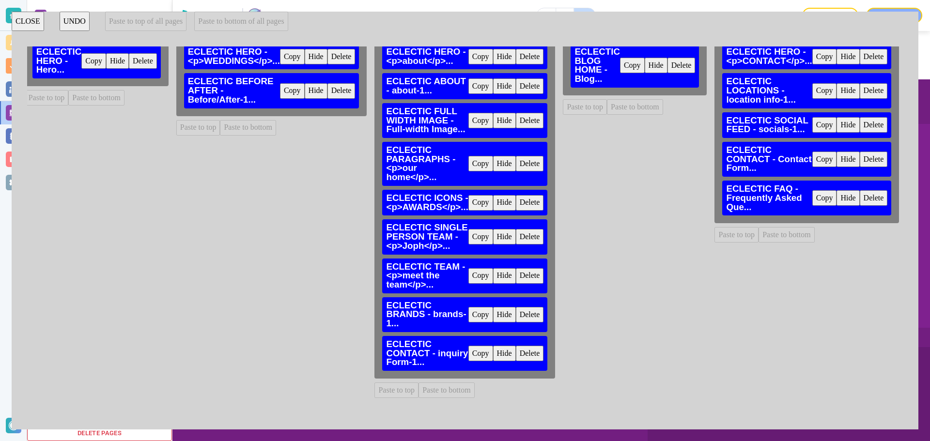
scroll to position [10, 1012]
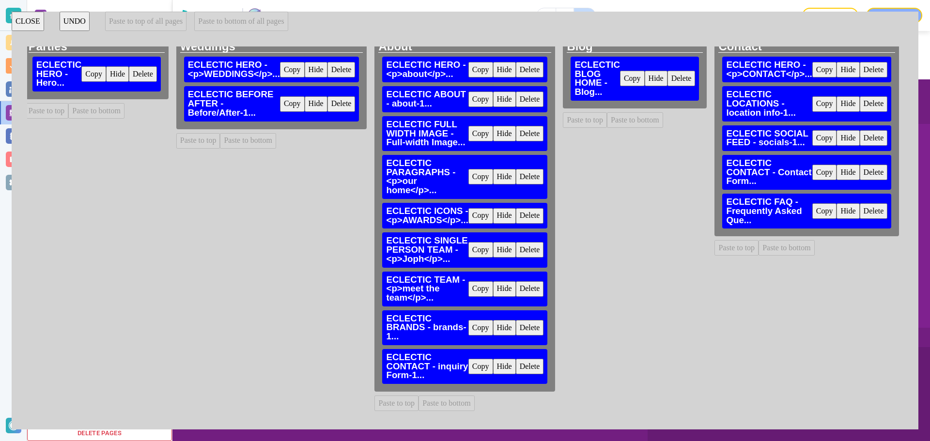
click at [474, 363] on button "Copy" at bounding box center [480, 366] width 25 height 15
click at [782, 250] on button "Paste to bottom" at bounding box center [787, 247] width 56 height 15
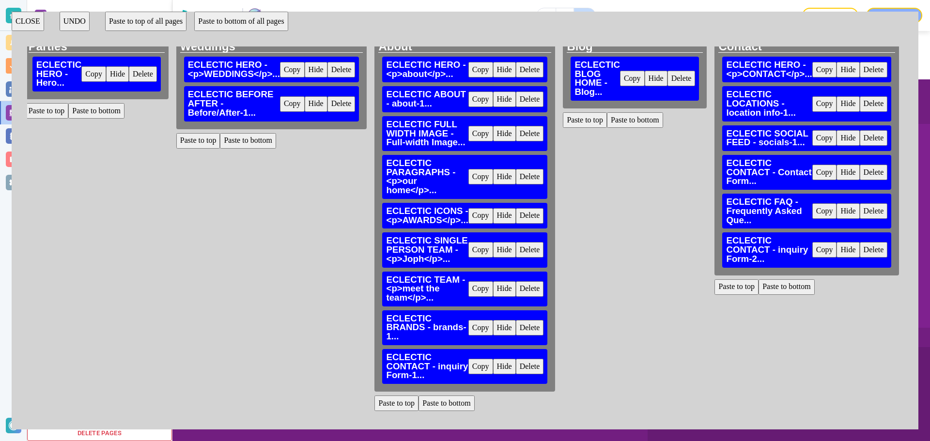
click at [516, 364] on button "Delete" at bounding box center [530, 366] width 28 height 15
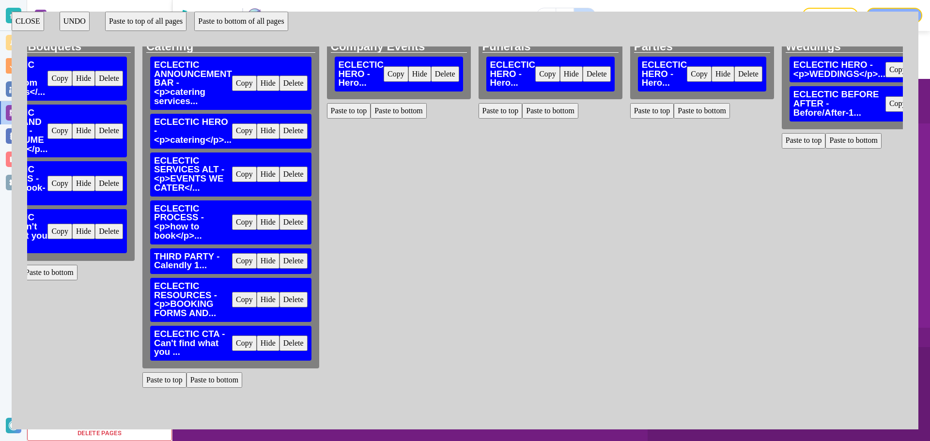
scroll to position [10, 356]
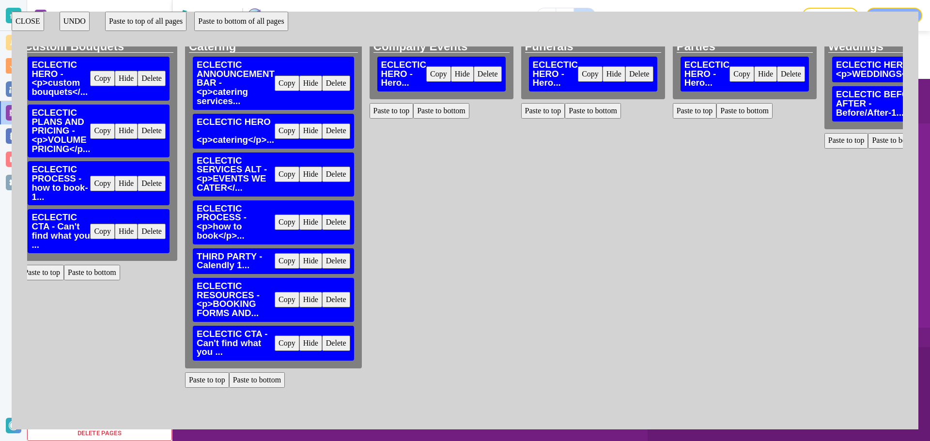
click at [30, 21] on button "CLOSE" at bounding box center [28, 21] width 32 height 19
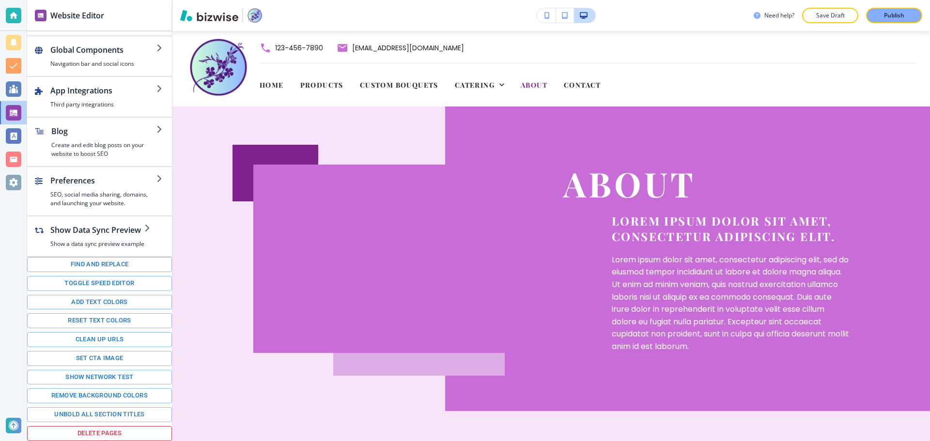
scroll to position [0, 0]
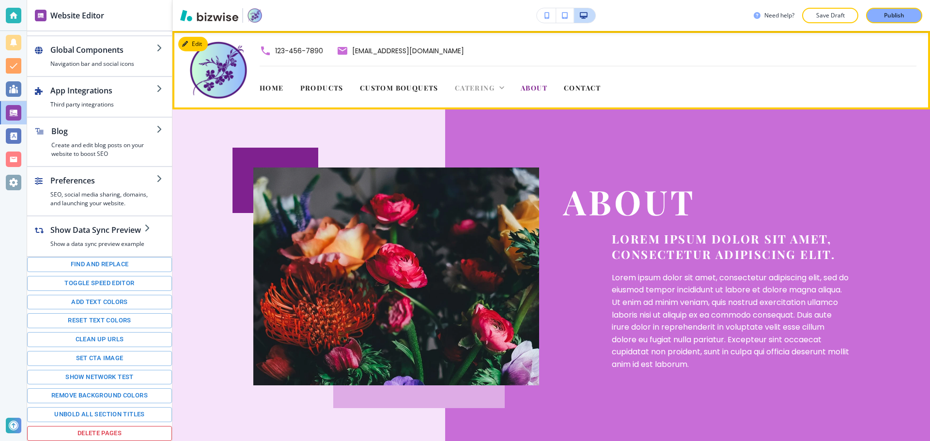
click at [458, 86] on span "Catering" at bounding box center [475, 87] width 40 height 9
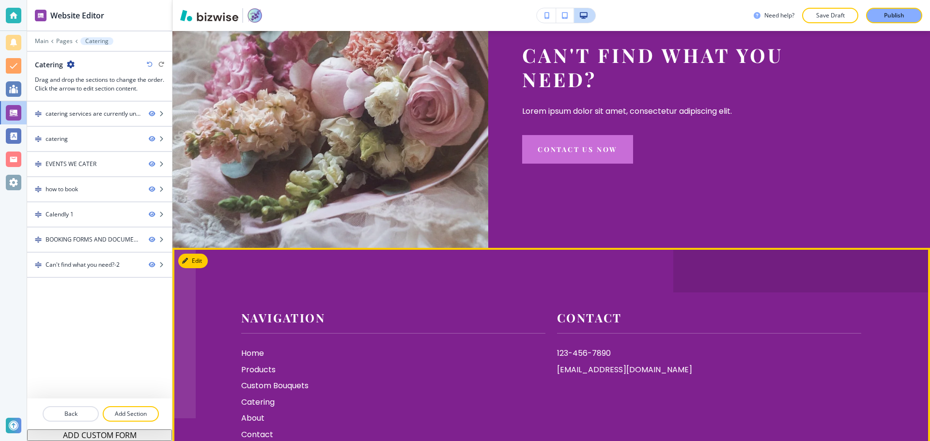
scroll to position [2034, 0]
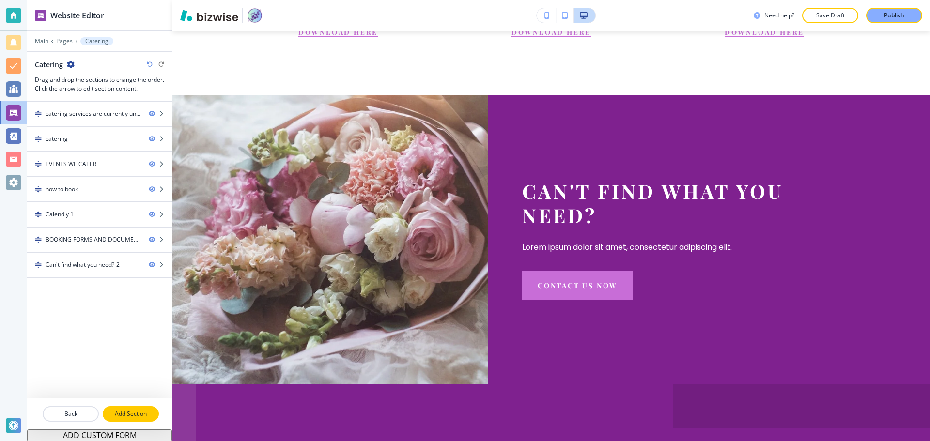
click at [138, 408] on button "Add Section" at bounding box center [131, 413] width 56 height 15
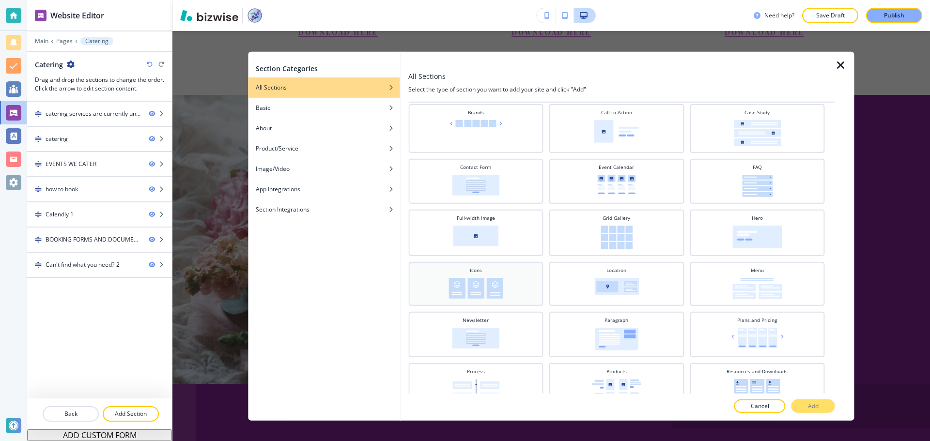
scroll to position [97, 0]
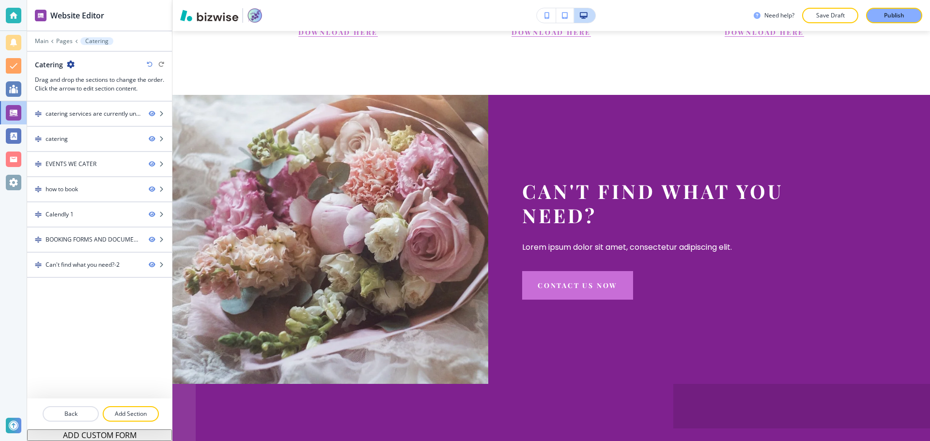
click at [112, 317] on div "catering services are currently unavailable catering EVENTS WE CATER how to boo…" at bounding box center [99, 250] width 145 height 297
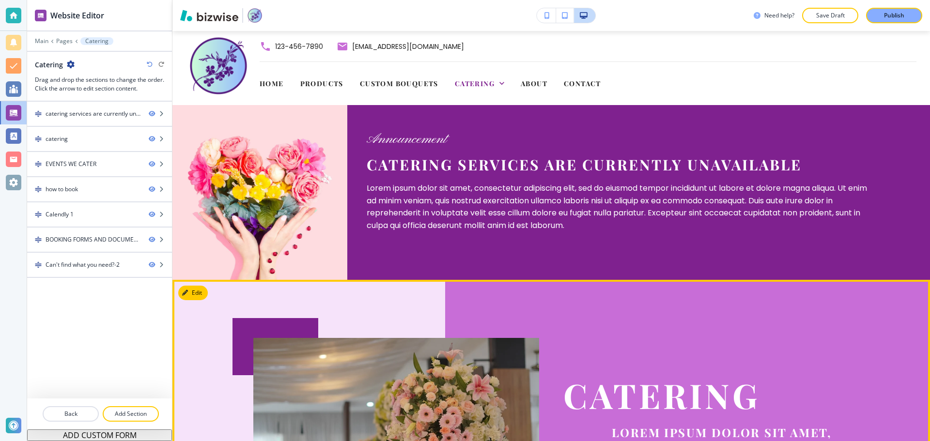
scroll to position [0, 0]
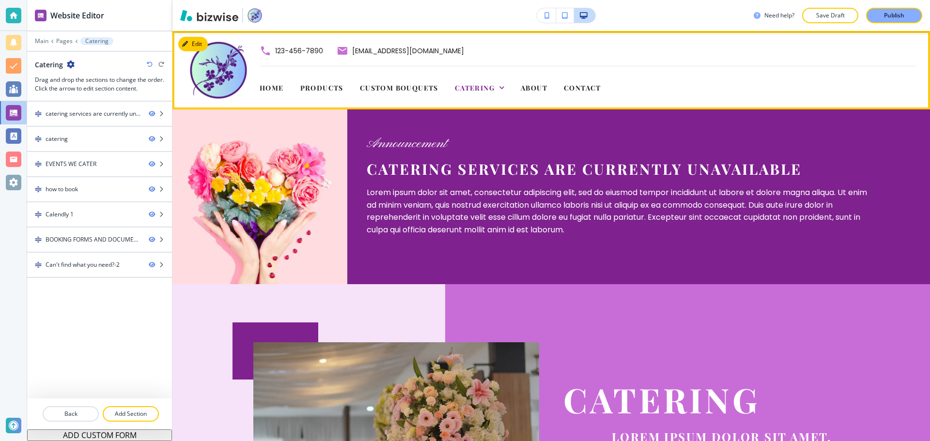
click at [499, 91] on icon at bounding box center [502, 88] width 10 height 10
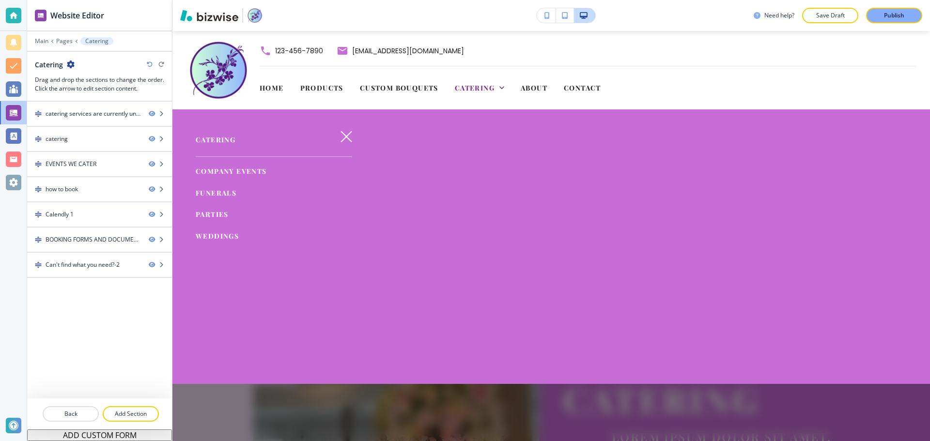
click at [210, 234] on span "Weddings" at bounding box center [217, 236] width 43 height 9
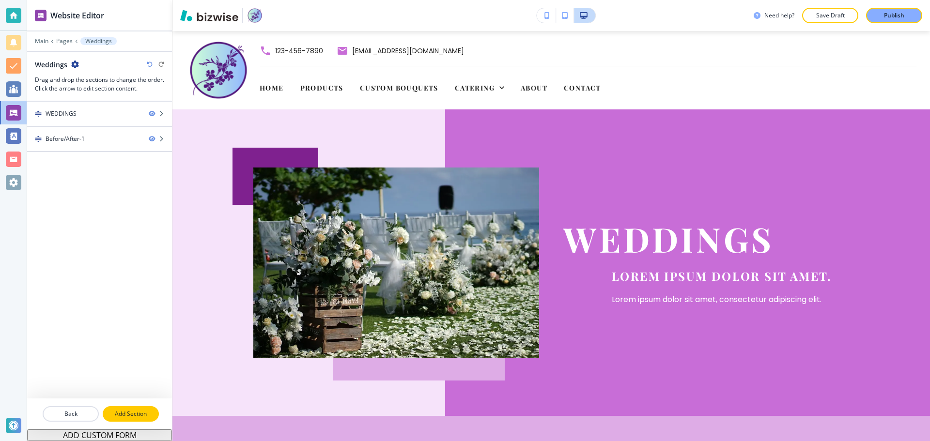
click at [128, 410] on p "Add Section" at bounding box center [131, 414] width 54 height 9
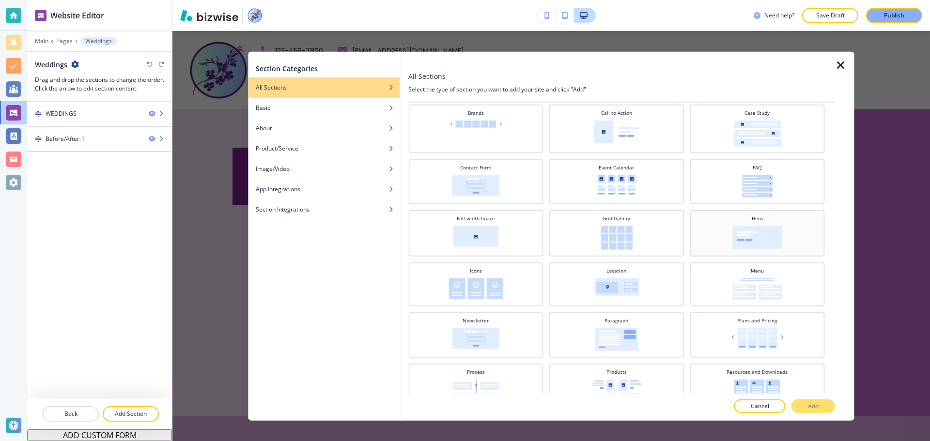
scroll to position [97, 0]
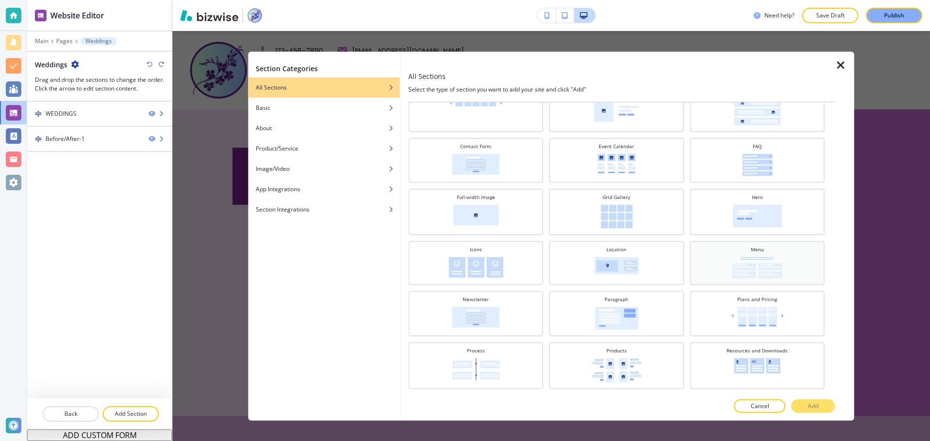
click at [747, 278] on img at bounding box center [756, 267] width 49 height 21
click at [816, 403] on p "Add" at bounding box center [813, 406] width 11 height 9
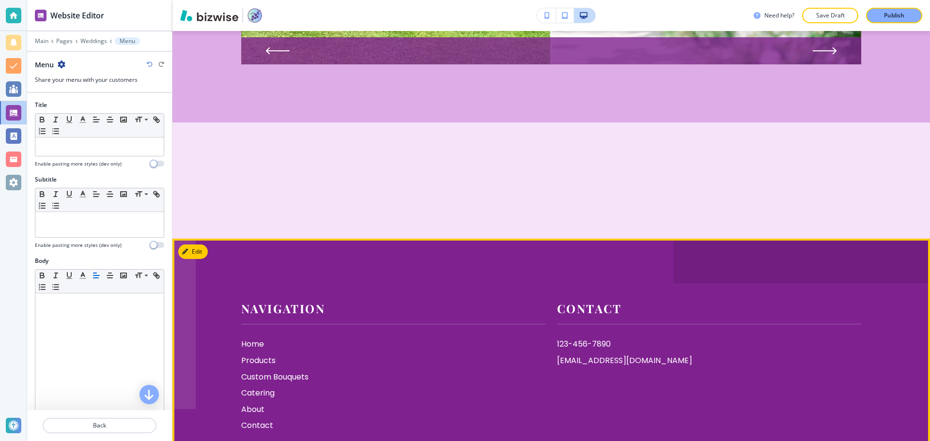
scroll to position [739, 0]
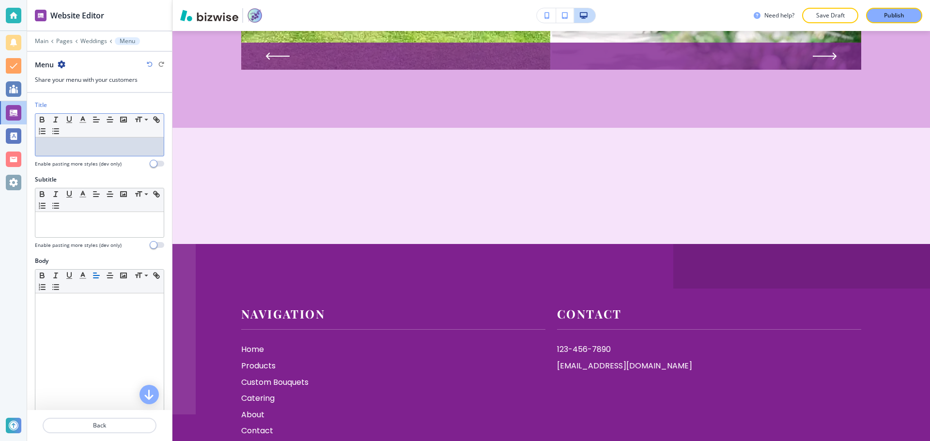
click at [119, 146] on p at bounding box center [99, 146] width 119 height 9
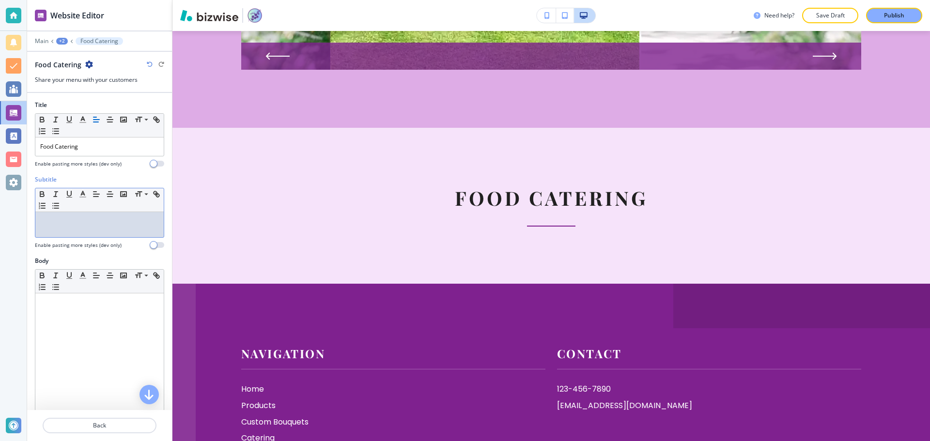
click at [126, 230] on div at bounding box center [99, 224] width 128 height 25
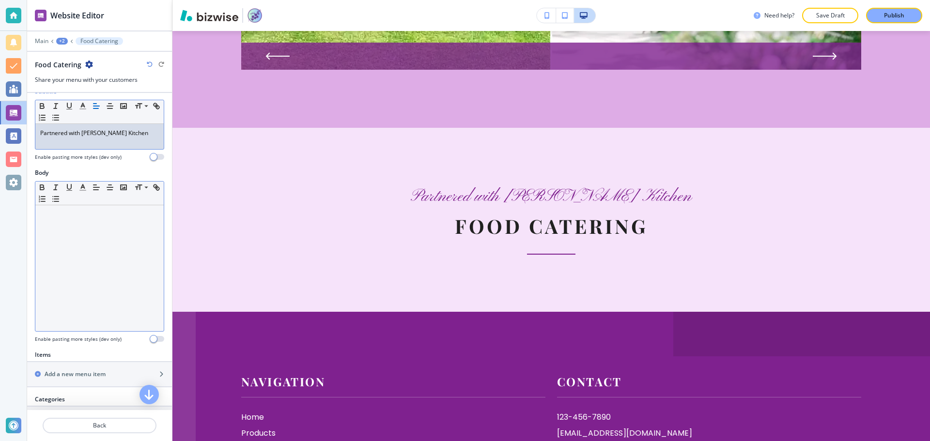
scroll to position [97, 0]
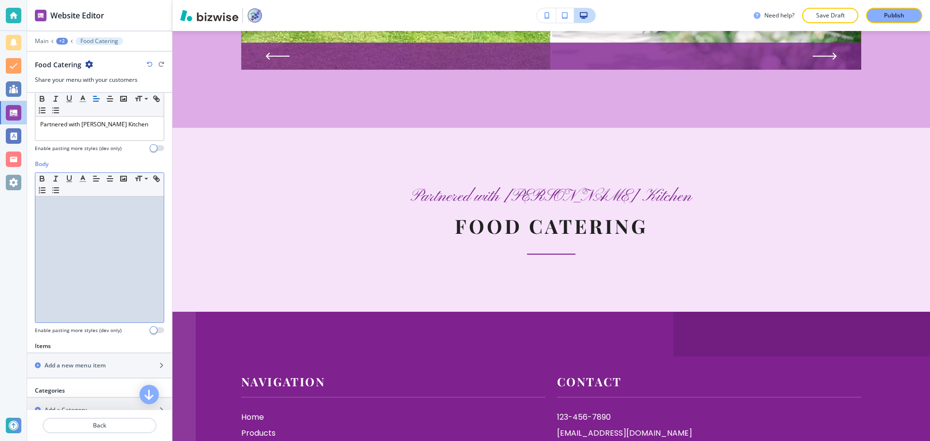
click at [111, 244] on div at bounding box center [99, 260] width 128 height 126
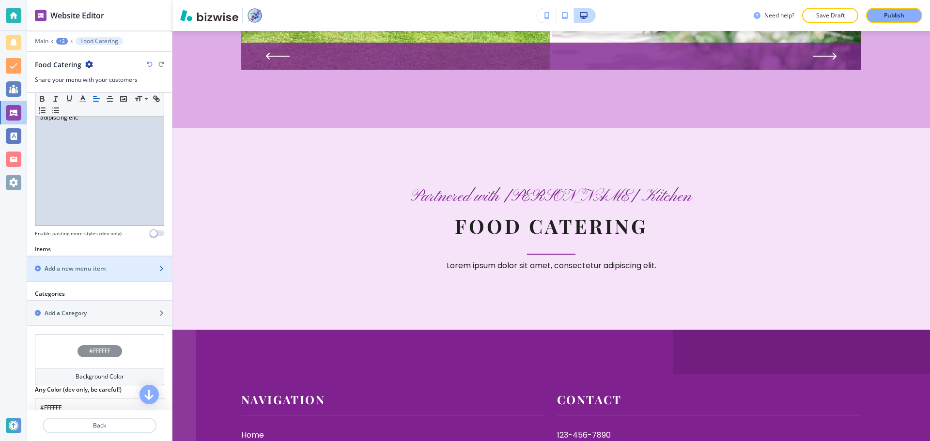
scroll to position [240, 0]
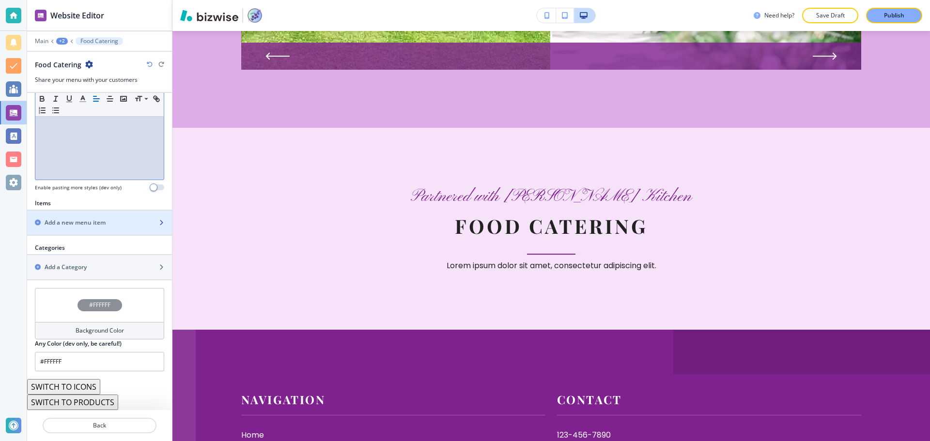
click at [101, 228] on div "button" at bounding box center [99, 231] width 145 height 8
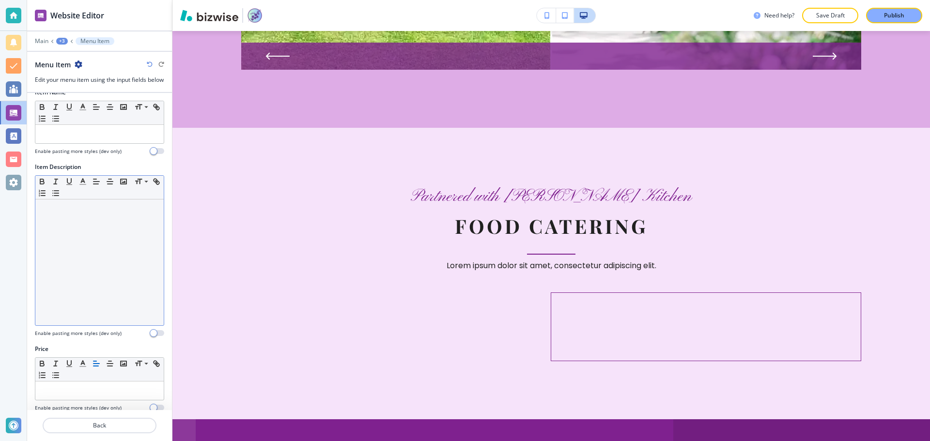
scroll to position [0, 0]
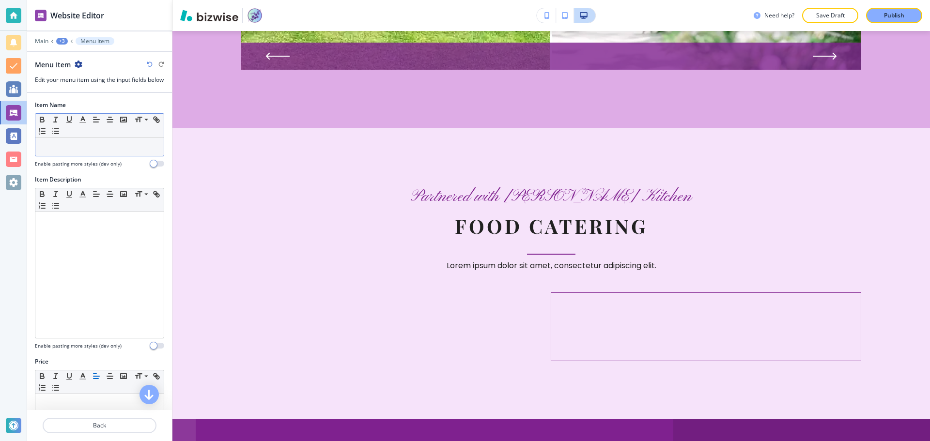
click at [102, 156] on div at bounding box center [99, 147] width 128 height 18
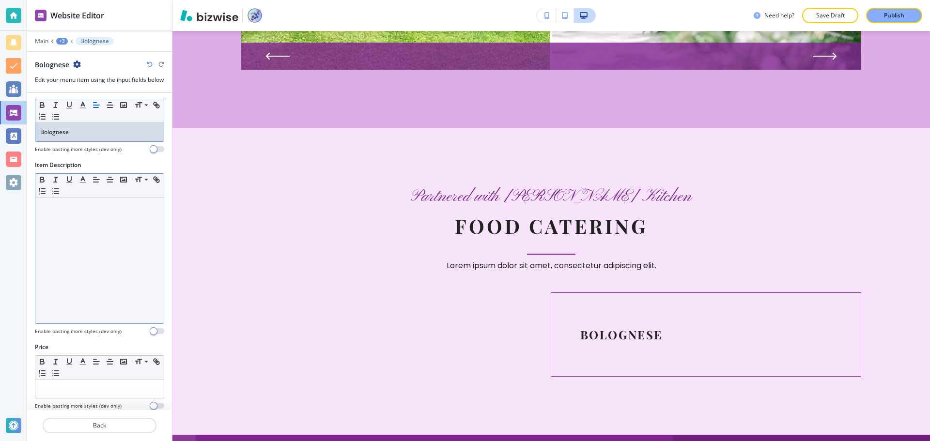
scroll to position [31, 0]
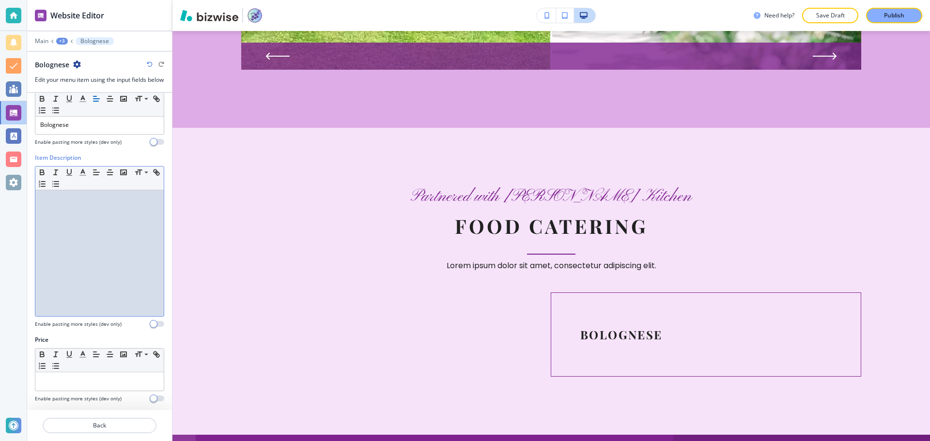
click at [109, 231] on div at bounding box center [99, 253] width 128 height 126
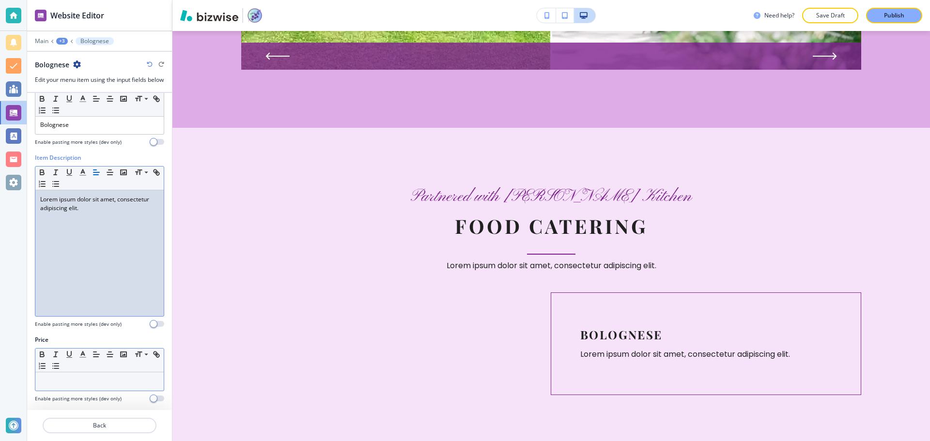
click at [97, 375] on div at bounding box center [99, 381] width 128 height 18
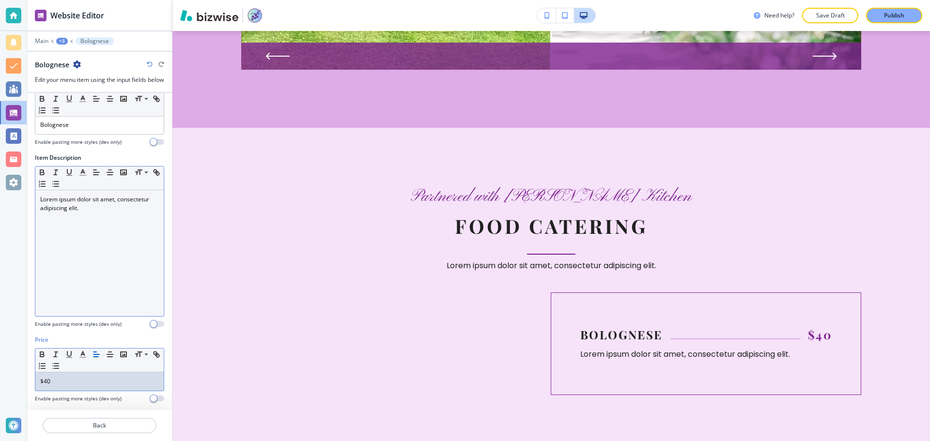
scroll to position [0, 0]
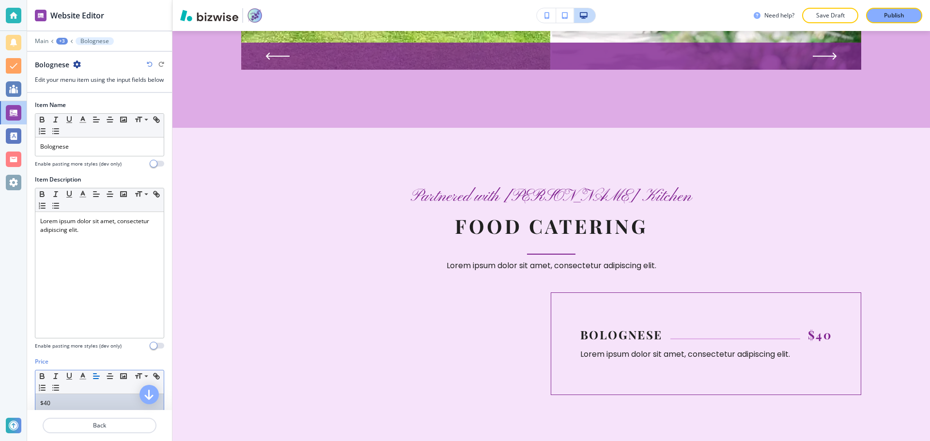
click at [77, 63] on icon "button" at bounding box center [77, 65] width 8 height 8
click at [94, 93] on button "Duplicate Bolognese" at bounding box center [104, 98] width 62 height 17
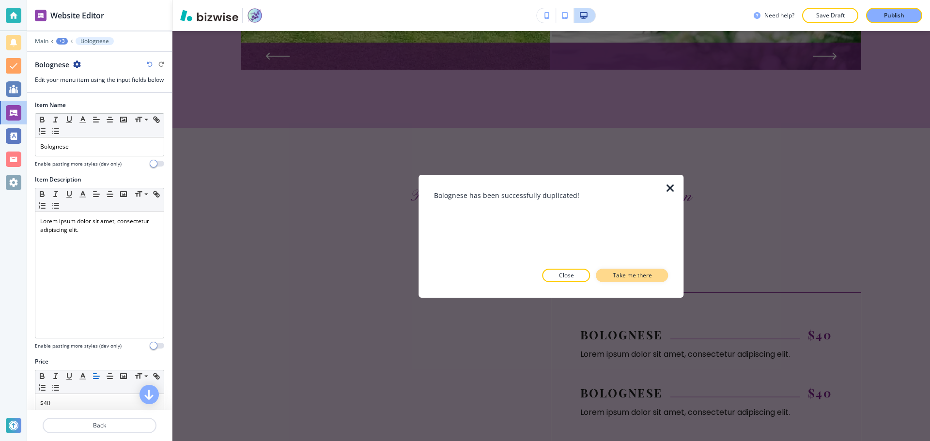
click at [629, 271] on p "Take me there" at bounding box center [632, 275] width 39 height 9
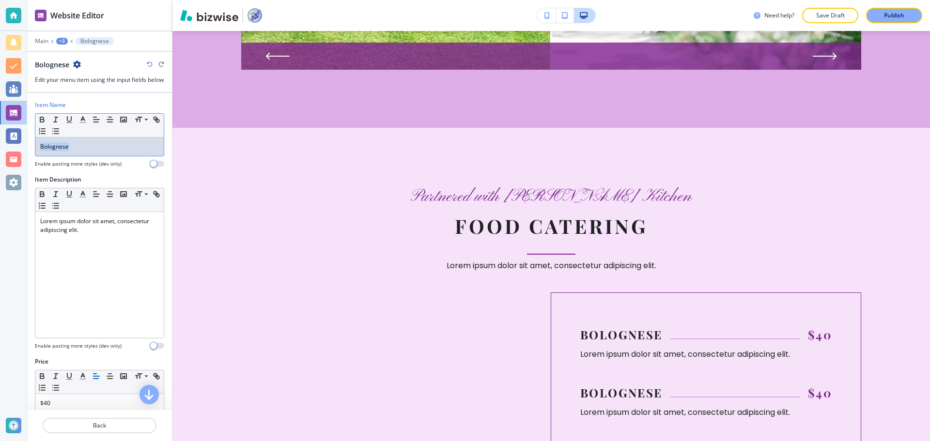
drag, startPoint x: 73, startPoint y: 157, endPoint x: 32, endPoint y: 151, distance: 41.6
click at [32, 151] on div "Item Name Small Normal Large Huge Bolognese Enable pasting more styles (dev onl…" at bounding box center [99, 138] width 145 height 75
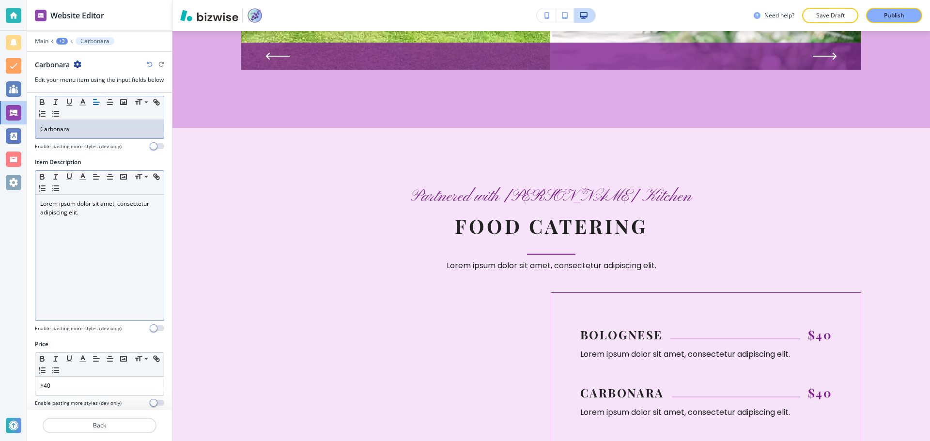
scroll to position [31, 0]
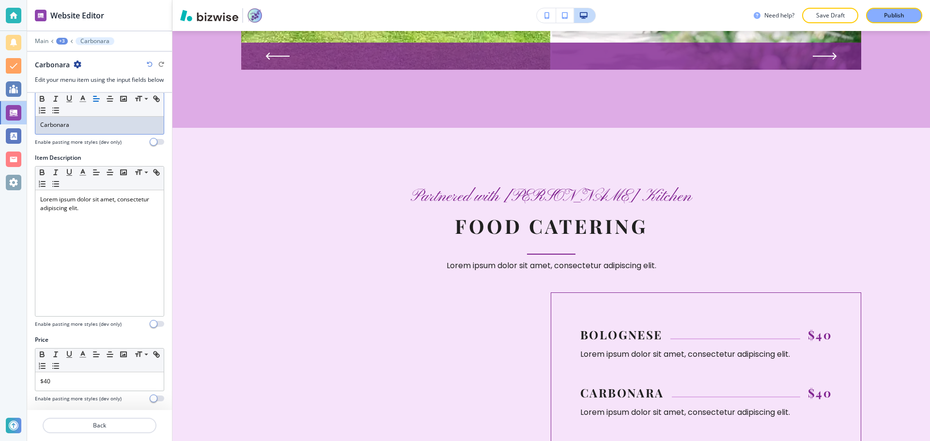
click at [80, 63] on icon "button" at bounding box center [78, 65] width 8 height 8
click at [94, 94] on p "Duplicate Carbonara" at bounding box center [103, 98] width 49 height 9
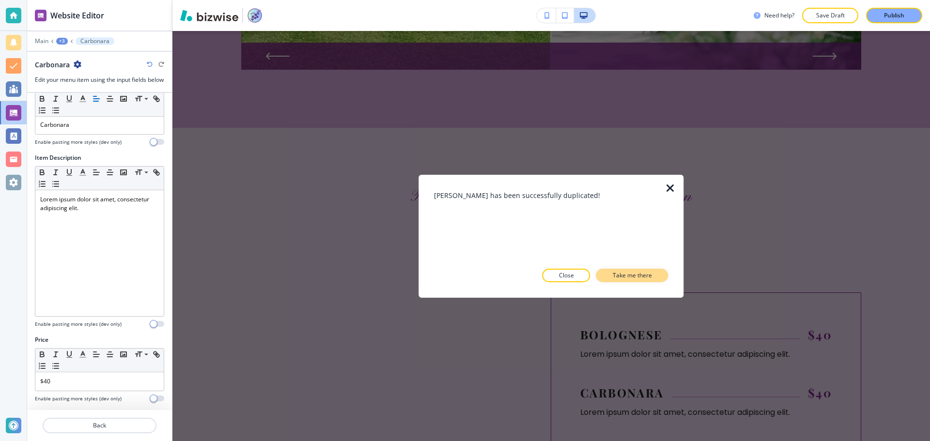
click at [626, 280] on button "Take me there" at bounding box center [632, 276] width 72 height 14
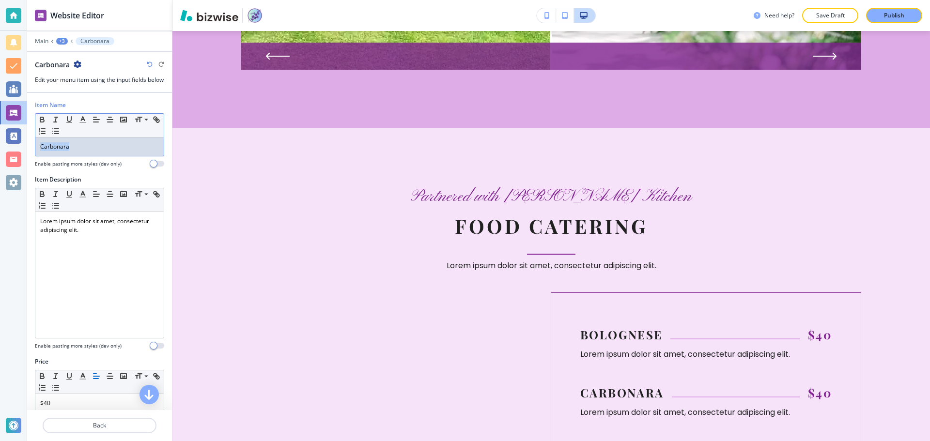
drag, startPoint x: 79, startPoint y: 162, endPoint x: 31, endPoint y: 160, distance: 48.0
click at [31, 160] on div "Item Name Small Normal Large Huge Carbonara Enable pasting more styles (dev onl…" at bounding box center [99, 138] width 145 height 75
click at [93, 63] on icon "button" at bounding box center [97, 65] width 8 height 8
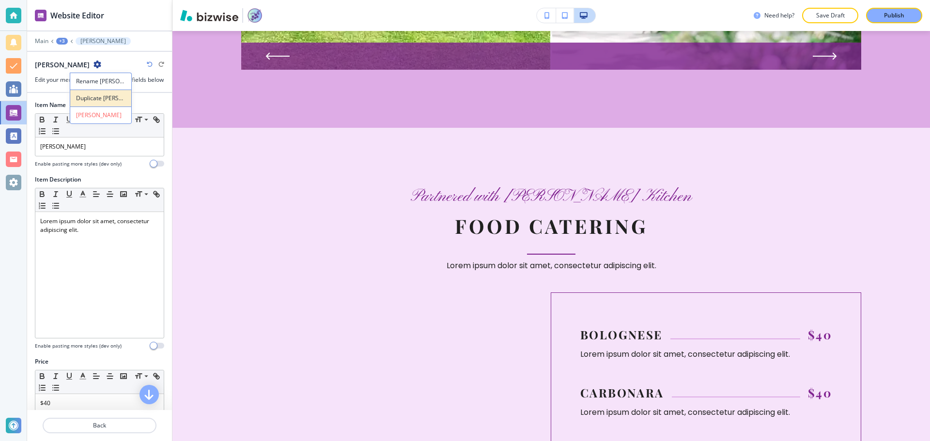
click at [90, 94] on p "Duplicate Aglio Olio" at bounding box center [100, 98] width 49 height 9
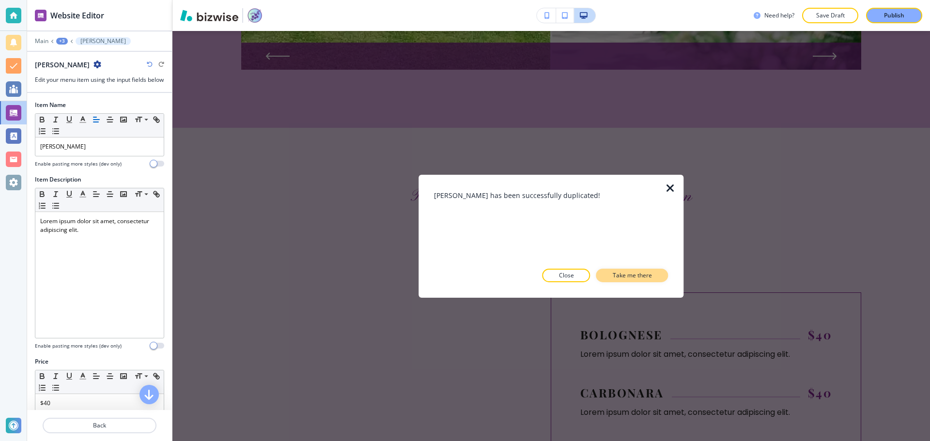
click at [617, 280] on button "Take me there" at bounding box center [632, 276] width 72 height 14
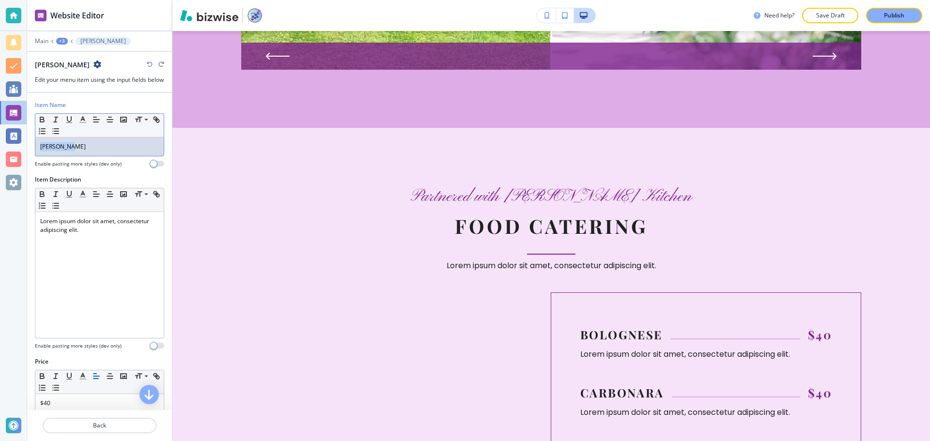
drag, startPoint x: 86, startPoint y: 161, endPoint x: 26, endPoint y: 156, distance: 59.8
click at [26, 156] on div "Website Editor Main +3 Aglio Olio Aglio Olio Edit your menu item using the inpu…" at bounding box center [465, 220] width 930 height 441
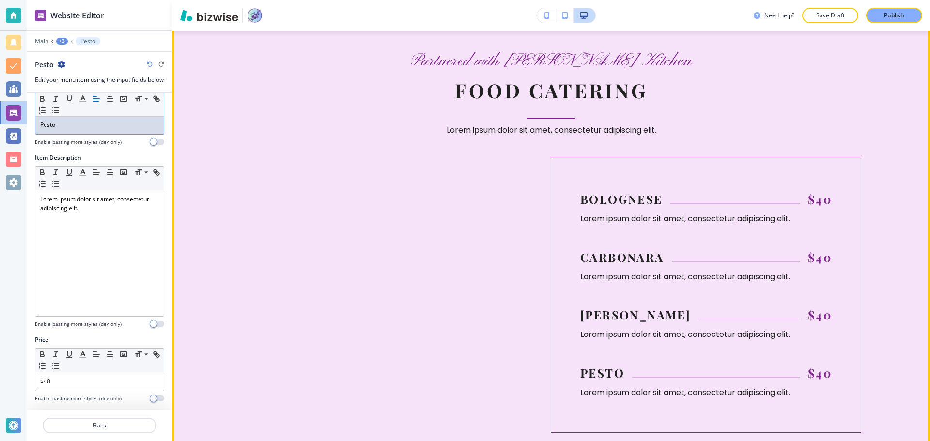
scroll to position [884, 0]
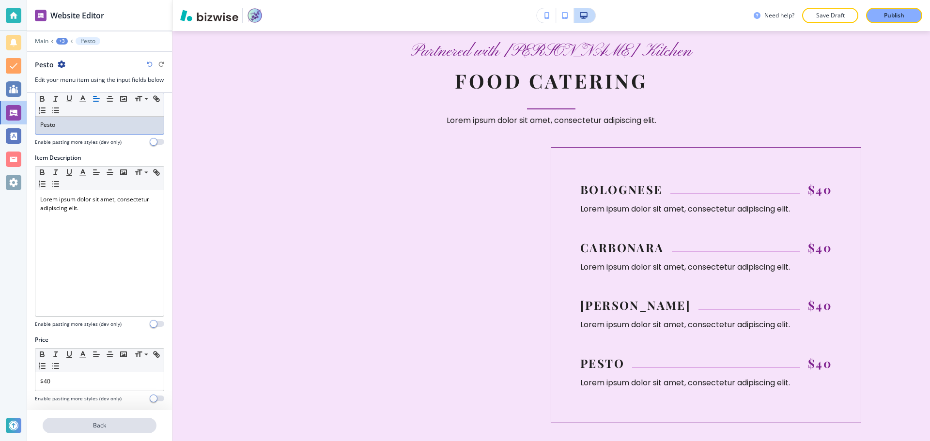
click at [147, 421] on button "Back" at bounding box center [100, 425] width 114 height 15
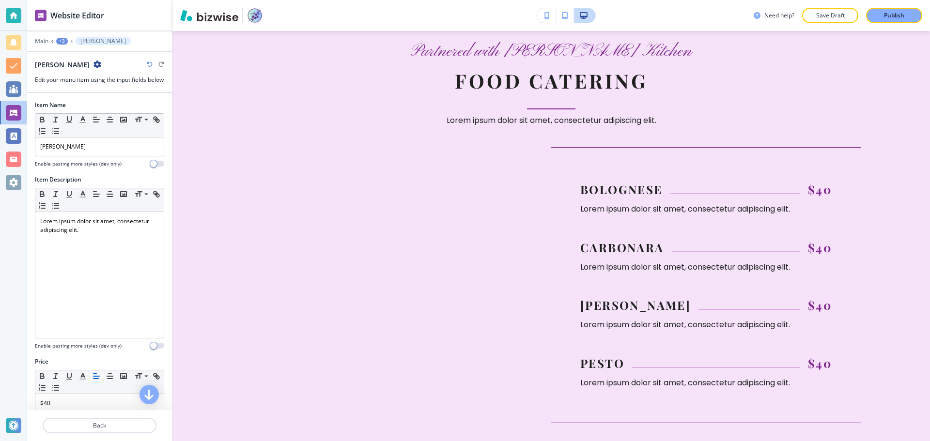
click at [65, 42] on div "+3" at bounding box center [62, 41] width 12 height 7
click at [75, 88] on p "Food Catering" at bounding box center [86, 91] width 49 height 9
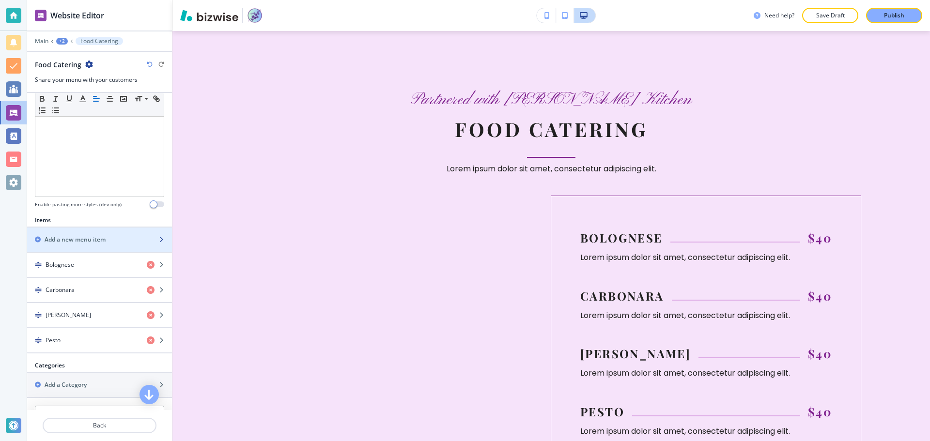
scroll to position [242, 0]
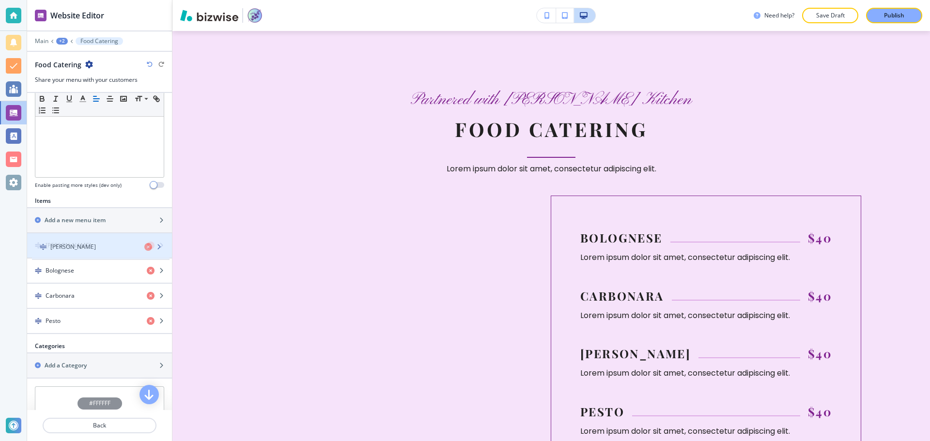
drag, startPoint x: 35, startPoint y: 291, endPoint x: 40, endPoint y: 243, distance: 48.7
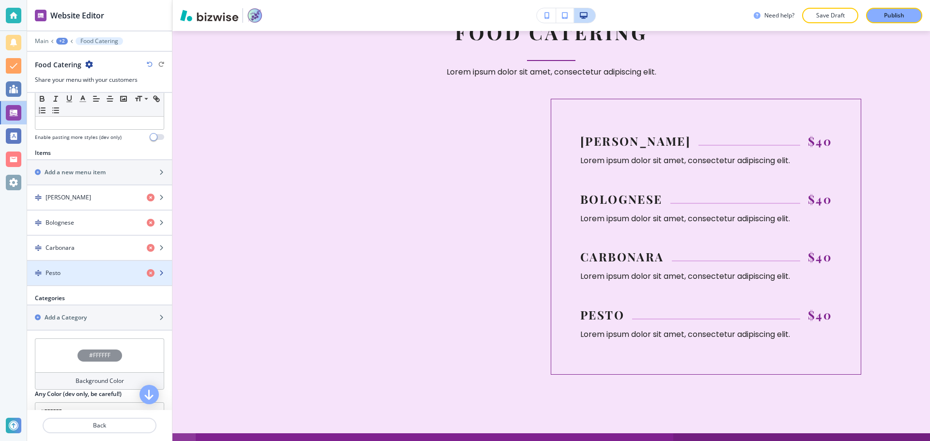
scroll to position [291, 0]
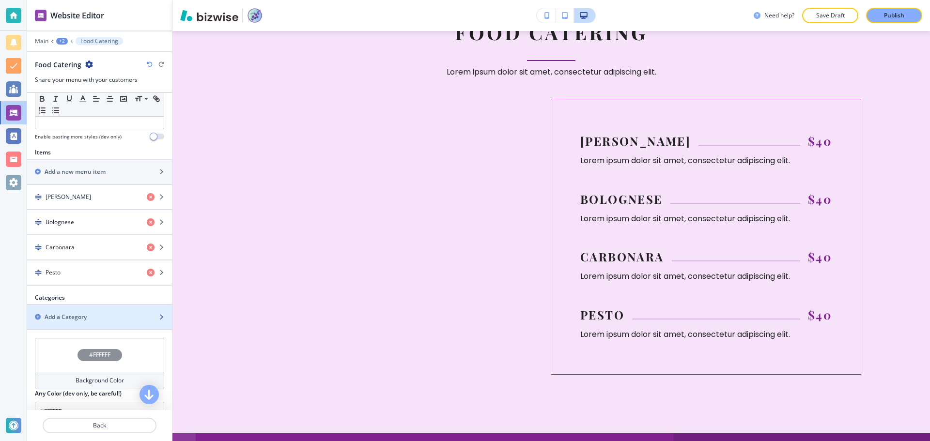
click at [64, 312] on div "button" at bounding box center [99, 309] width 145 height 8
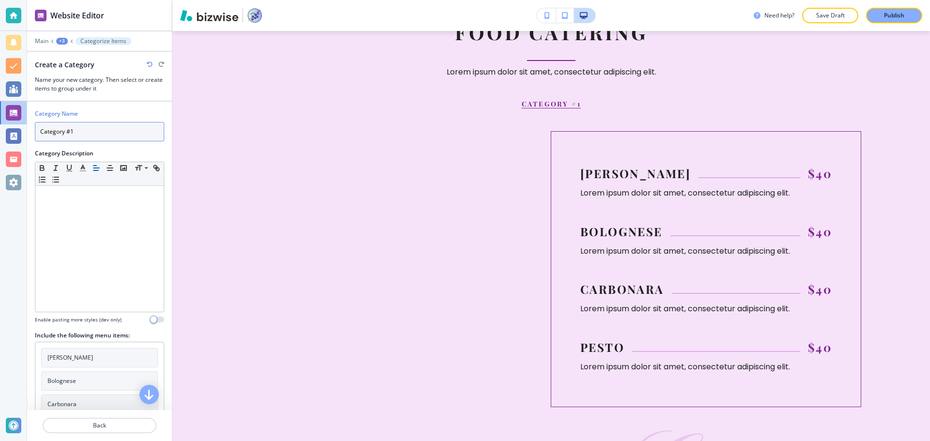
drag, startPoint x: 86, startPoint y: 132, endPoint x: 37, endPoint y: 131, distance: 48.9
click at [37, 131] on input "Category #1" at bounding box center [99, 131] width 129 height 19
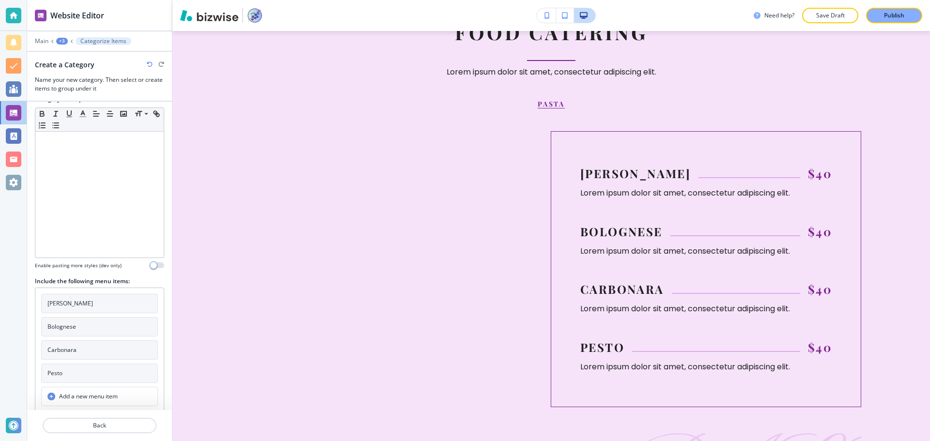
scroll to position [57, 0]
click at [113, 311] on div at bounding box center [99, 313] width 117 height 4
click at [121, 305] on button "Aglio Olio" at bounding box center [99, 301] width 117 height 19
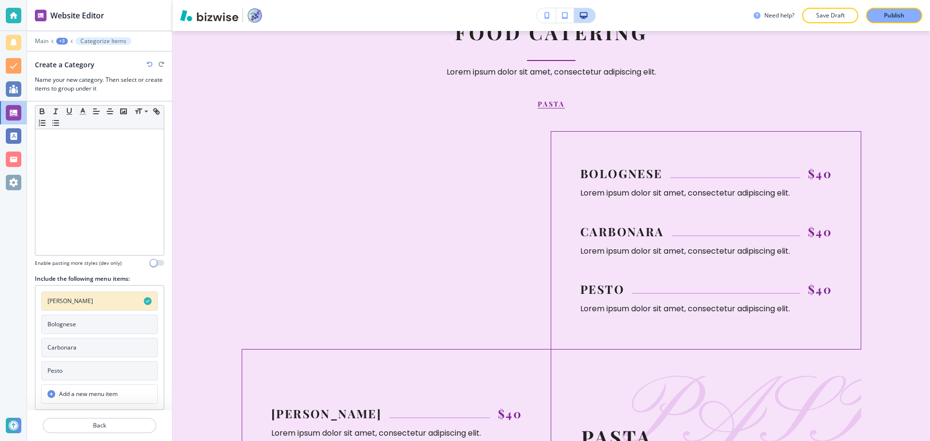
drag, startPoint x: 115, startPoint y: 329, endPoint x: 116, endPoint y: 342, distance: 13.1
click at [115, 329] on button "Bolognese" at bounding box center [99, 324] width 117 height 19
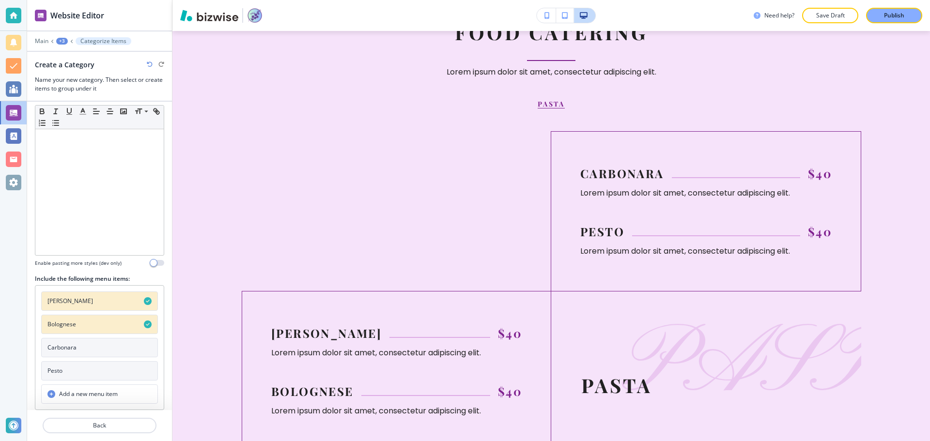
drag, startPoint x: 116, startPoint y: 344, endPoint x: 116, endPoint y: 350, distance: 5.8
click at [116, 345] on button "Carbonara" at bounding box center [99, 347] width 117 height 19
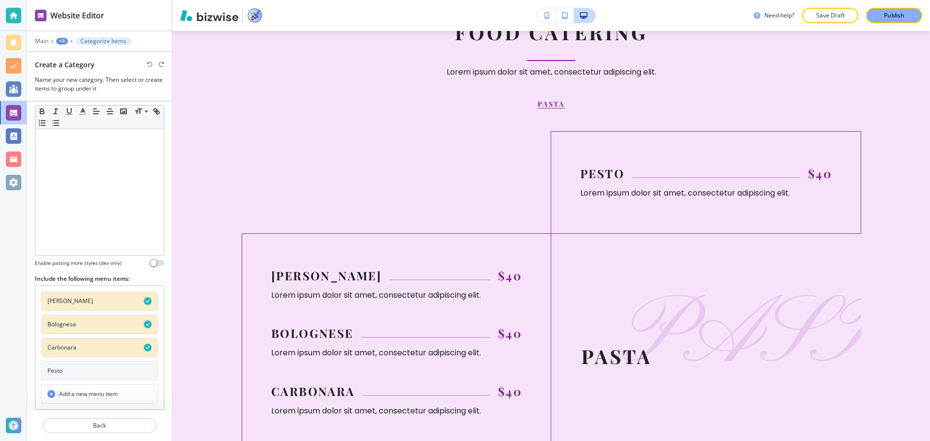
click at [113, 361] on button "Pesto" at bounding box center [99, 370] width 117 height 19
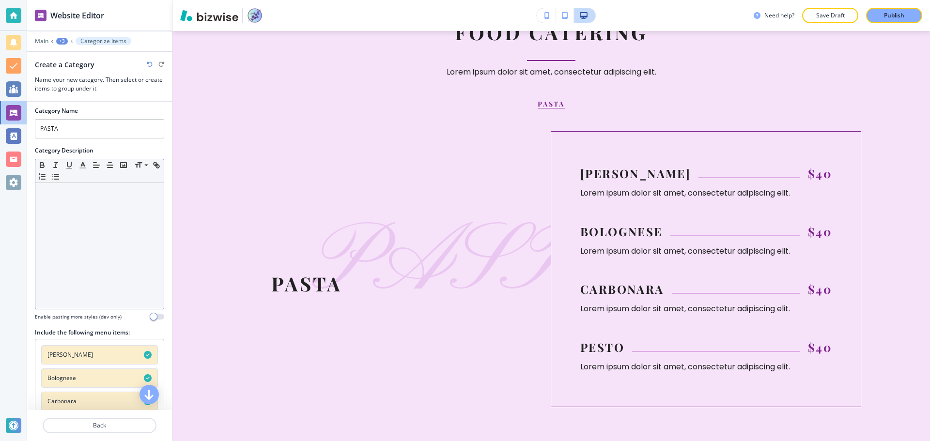
scroll to position [0, 0]
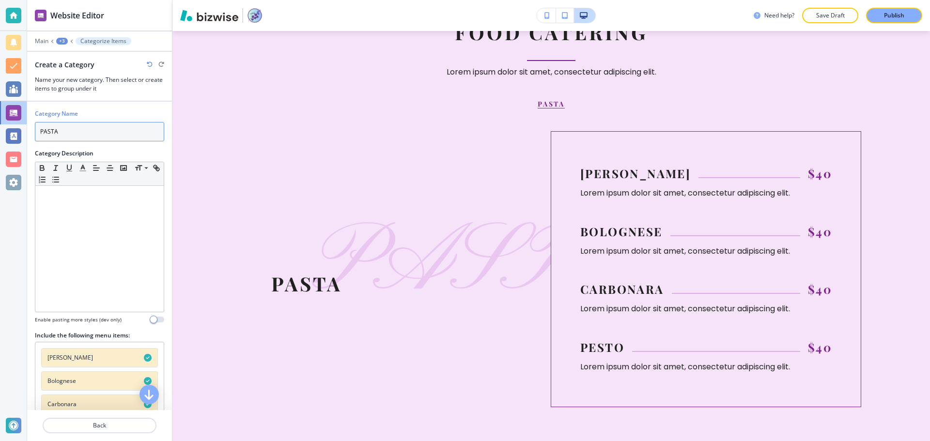
drag, startPoint x: 79, startPoint y: 132, endPoint x: 43, endPoint y: 130, distance: 36.4
click at [43, 130] on input "PASTA" at bounding box center [99, 131] width 129 height 19
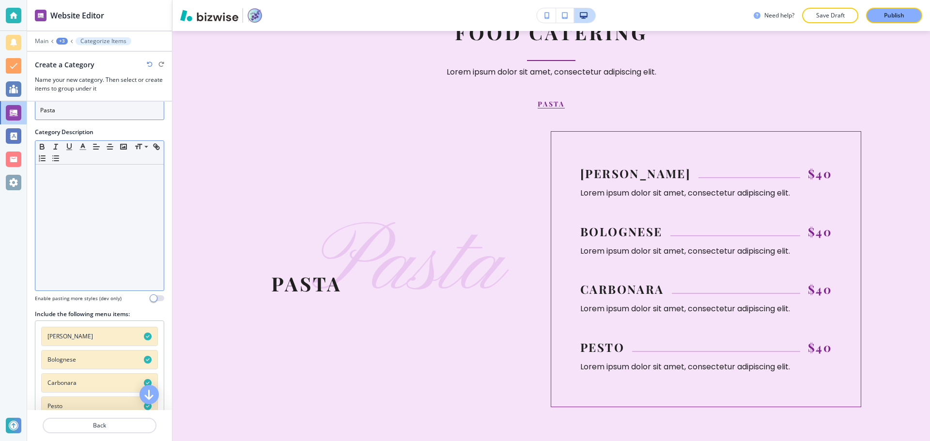
scroll to position [57, 0]
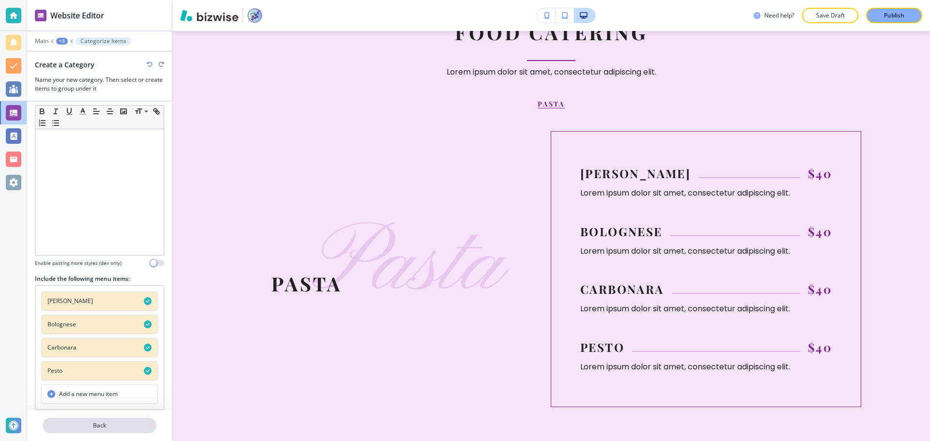
type input "Pasta"
click at [128, 425] on p "Back" at bounding box center [100, 425] width 112 height 9
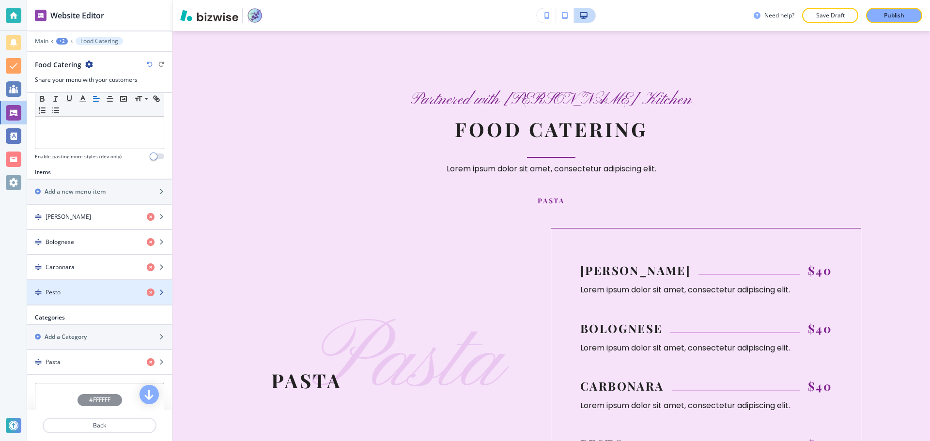
scroll to position [291, 0]
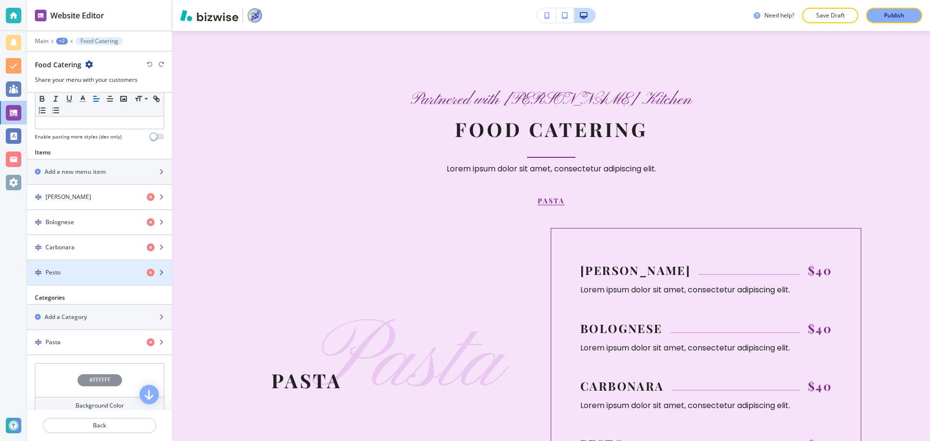
click at [90, 276] on div "Pesto" at bounding box center [83, 272] width 112 height 9
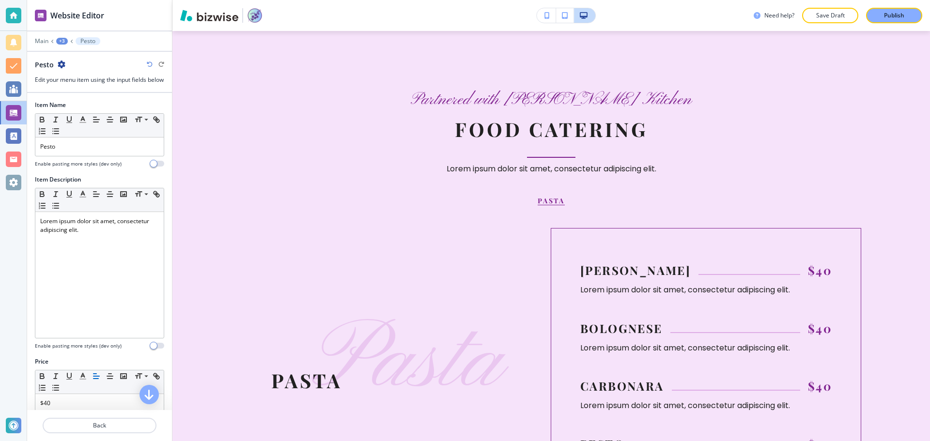
click at [61, 62] on icon "button" at bounding box center [62, 65] width 8 height 8
click at [75, 93] on button "Duplicate Pesto" at bounding box center [88, 98] width 62 height 17
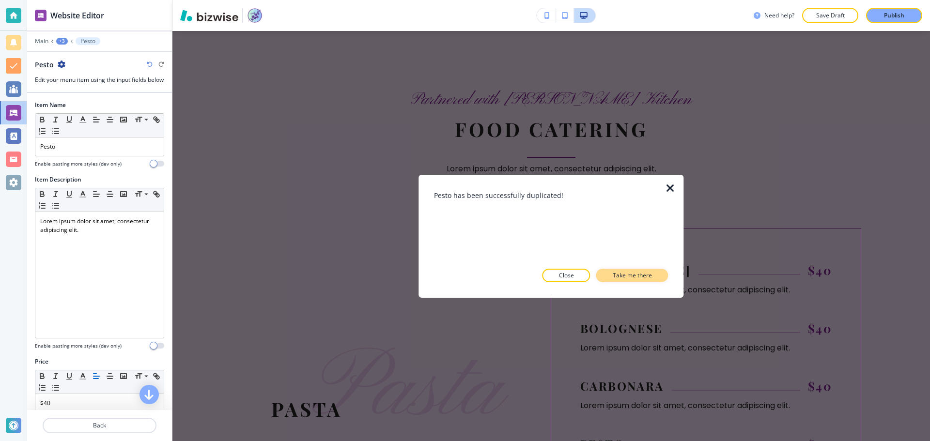
click at [613, 270] on button "Take me there" at bounding box center [632, 276] width 72 height 14
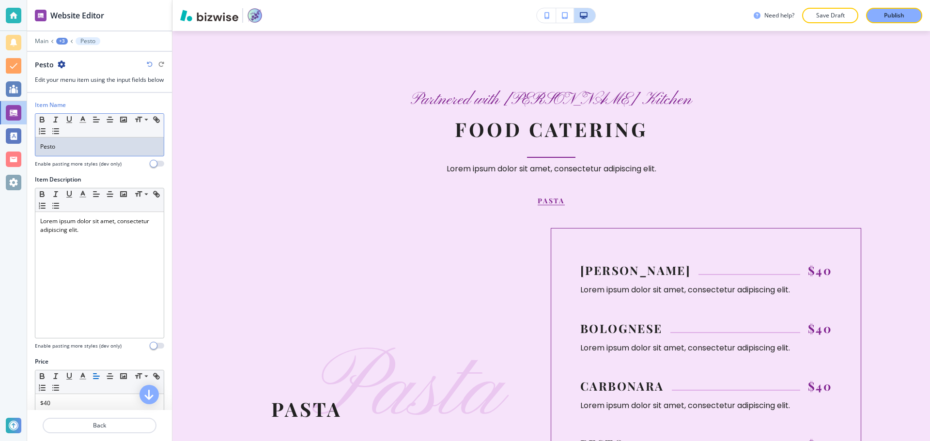
click at [59, 156] on div "Pesto" at bounding box center [99, 147] width 128 height 18
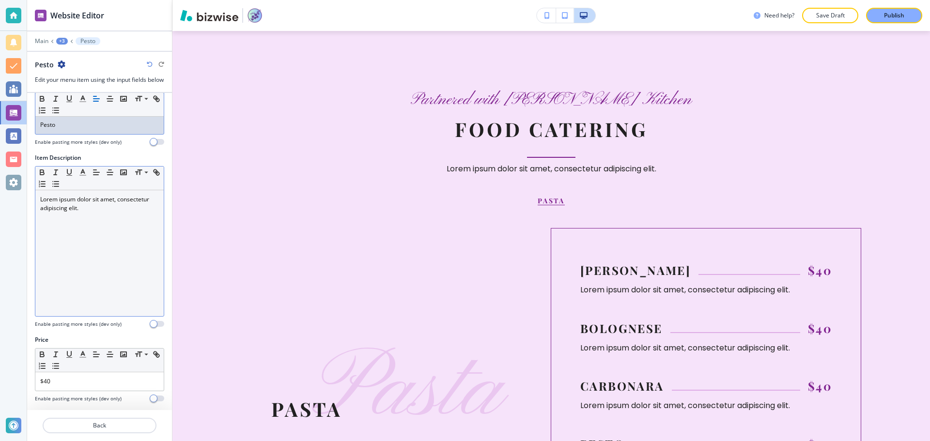
scroll to position [0, 0]
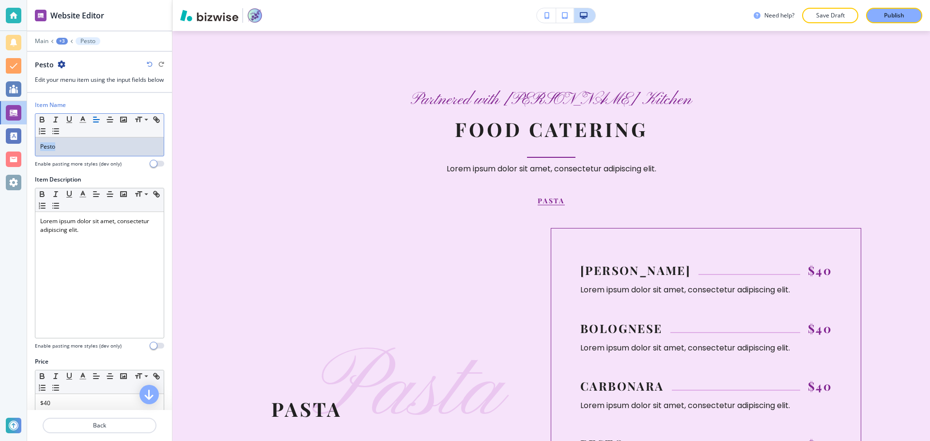
drag, startPoint x: 67, startPoint y: 157, endPoint x: 36, endPoint y: 158, distance: 31.0
click at [36, 156] on div "Pesto" at bounding box center [99, 147] width 128 height 18
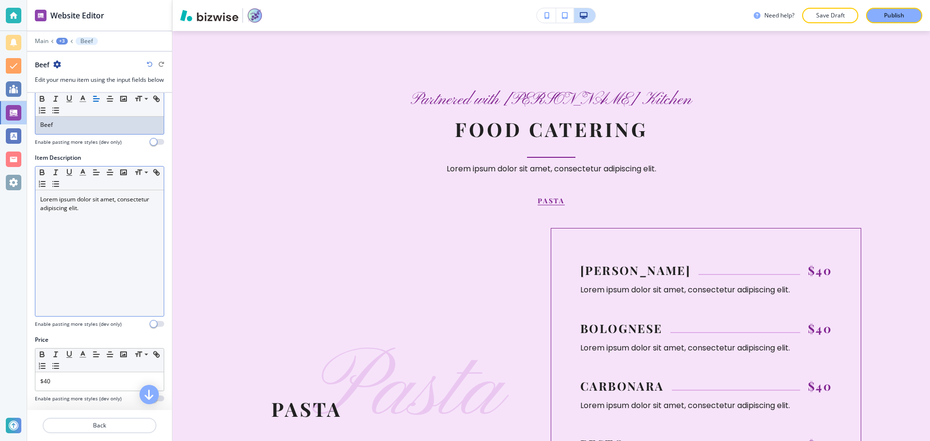
scroll to position [31, 0]
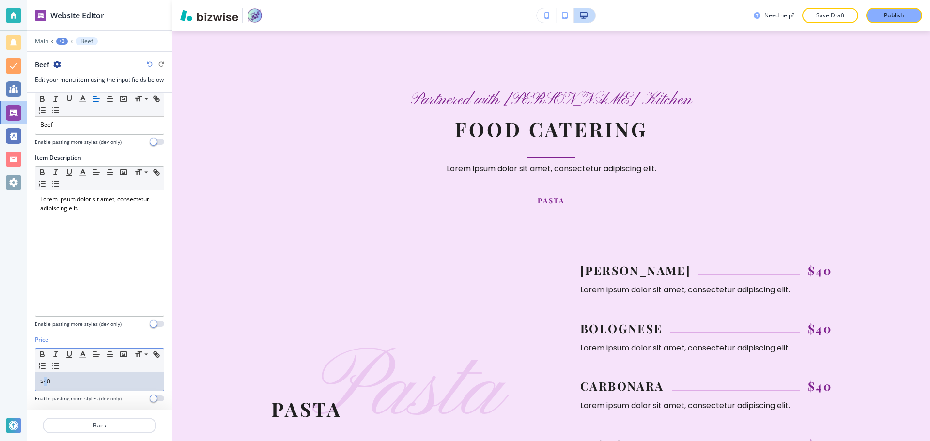
click at [45, 381] on p "$40" at bounding box center [99, 381] width 119 height 9
click at [46, 383] on p "$40" at bounding box center [99, 381] width 119 height 9
click at [63, 65] on div "Beef" at bounding box center [99, 65] width 129 height 10
click at [62, 65] on div "Beef" at bounding box center [99, 65] width 129 height 10
click at [57, 64] on icon "button" at bounding box center [57, 65] width 8 height 8
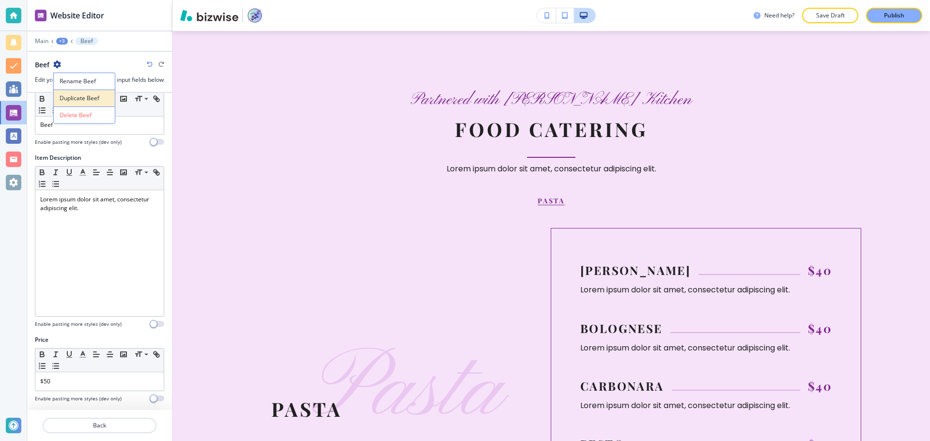
click at [77, 93] on button "Duplicate Beef" at bounding box center [84, 98] width 62 height 17
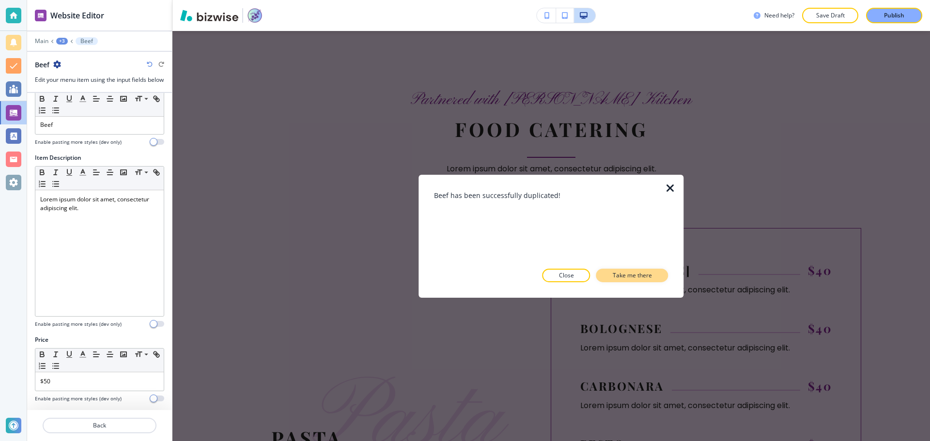
click at [663, 277] on button "Take me there" at bounding box center [632, 276] width 72 height 14
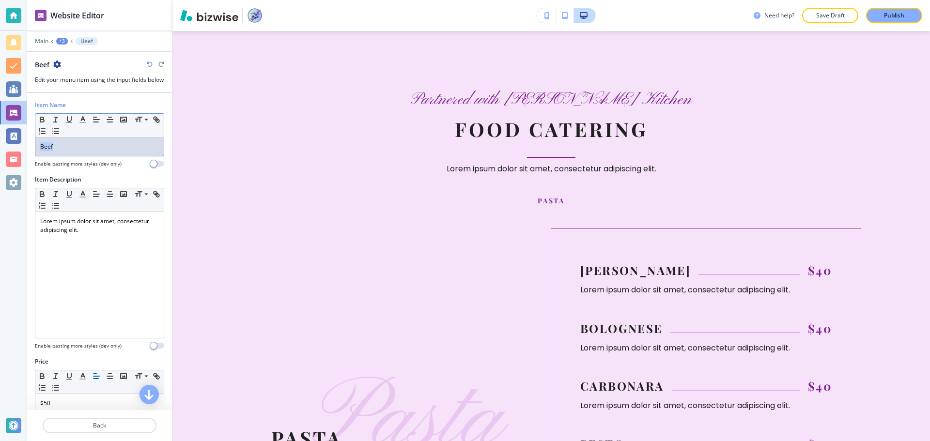
drag, startPoint x: 64, startPoint y: 155, endPoint x: 40, endPoint y: 154, distance: 24.3
click at [40, 154] on div "Beef" at bounding box center [99, 147] width 128 height 18
drag, startPoint x: 55, startPoint y: 158, endPoint x: 40, endPoint y: 158, distance: 15.5
click at [40, 156] on div "Pork" at bounding box center [99, 147] width 128 height 18
click at [72, 63] on icon "button" at bounding box center [69, 65] width 8 height 8
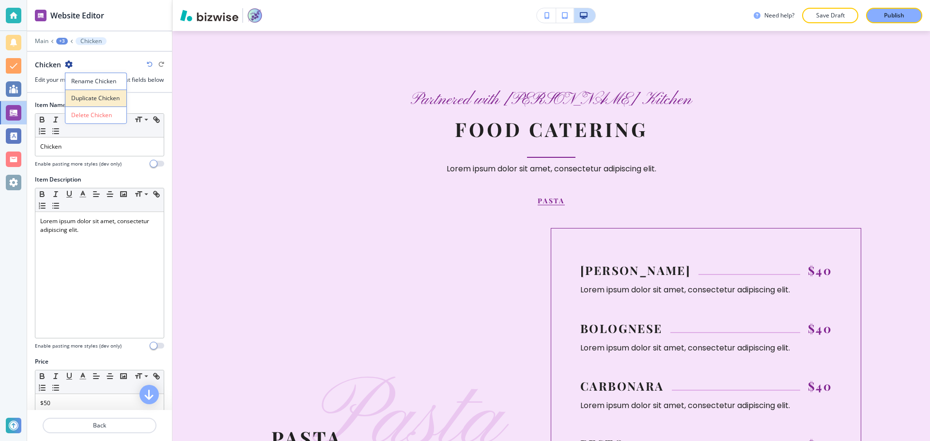
click at [91, 98] on p "Duplicate Chicken" at bounding box center [95, 98] width 49 height 9
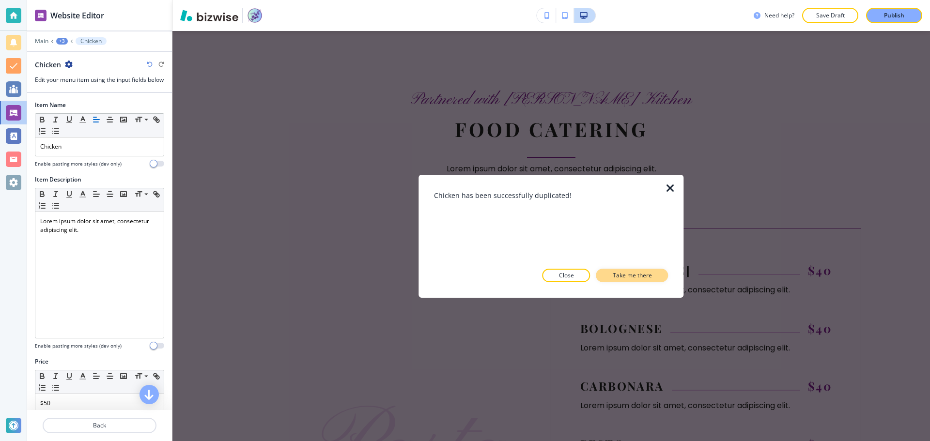
click at [633, 273] on p "Take me there" at bounding box center [632, 275] width 39 height 9
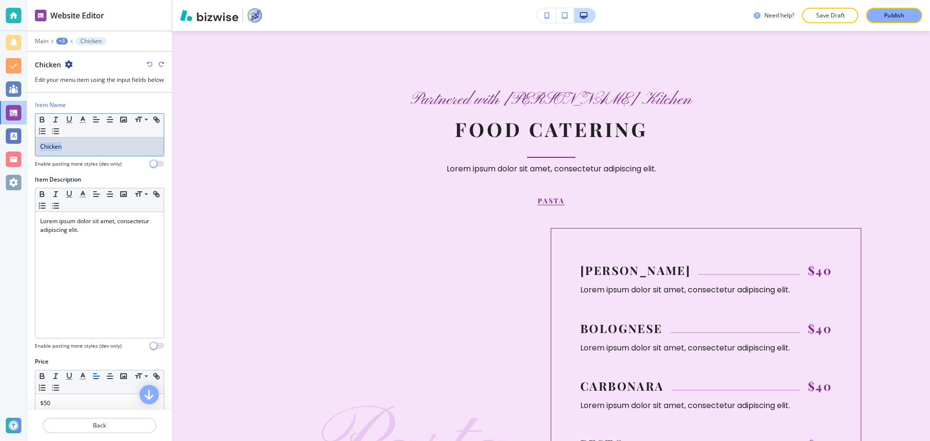
drag, startPoint x: 108, startPoint y: 153, endPoint x: 30, endPoint y: 152, distance: 78.5
click at [30, 152] on div "Item Name Small Normal Large Huge Chicken Enable pasting more styles (dev only)" at bounding box center [99, 138] width 145 height 75
click at [52, 151] on p "Salmon" at bounding box center [99, 146] width 119 height 9
click at [55, 58] on div at bounding box center [99, 56] width 145 height 8
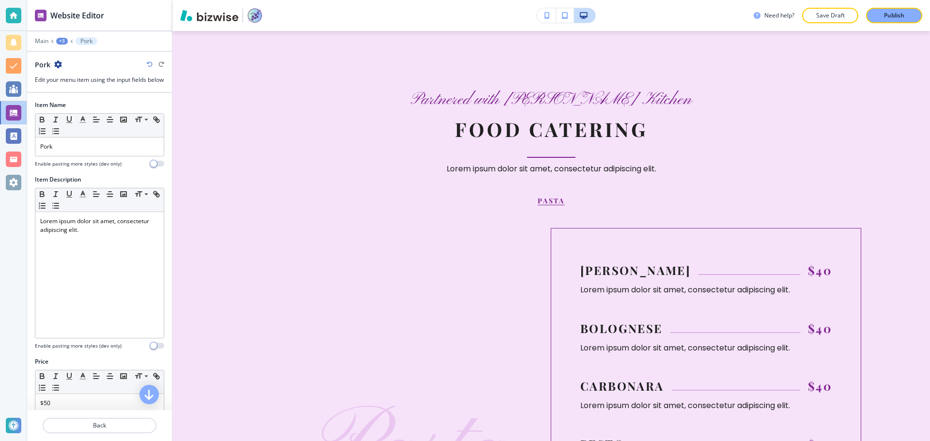
click at [56, 61] on icon "button" at bounding box center [58, 65] width 8 height 8
click at [77, 97] on p "Duplicate Pork" at bounding box center [84, 98] width 49 height 9
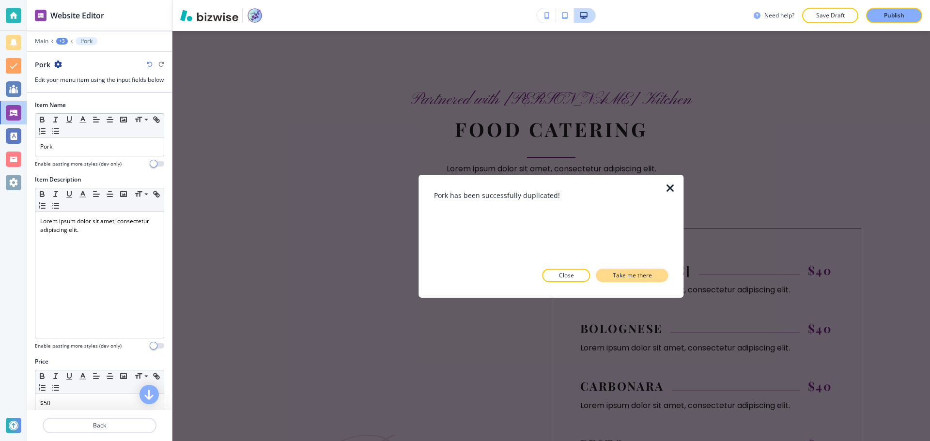
click at [642, 279] on p "Take me there" at bounding box center [632, 275] width 39 height 9
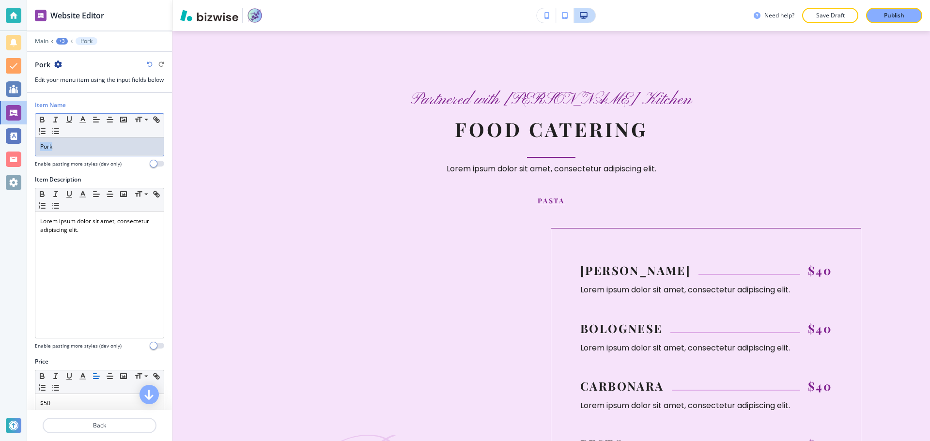
drag, startPoint x: 81, startPoint y: 160, endPoint x: 32, endPoint y: 156, distance: 48.6
click at [32, 156] on div "Item Name Small Normal Large Huge Pork Enable pasting more styles (dev only)" at bounding box center [99, 138] width 145 height 75
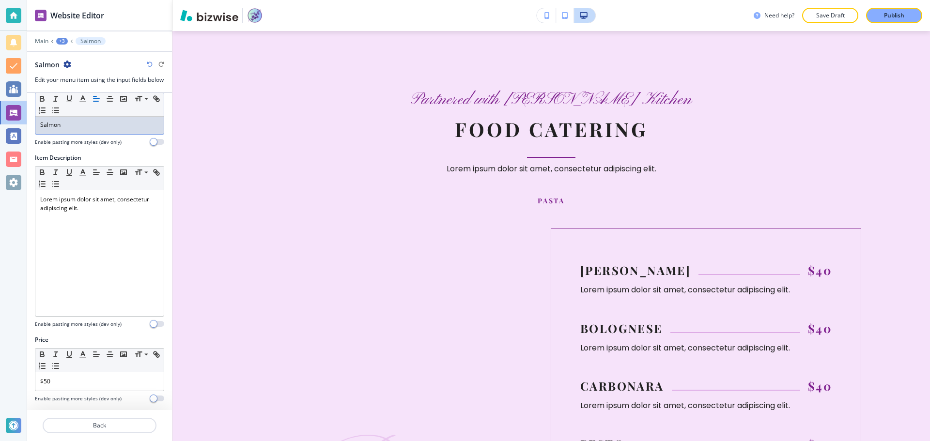
click at [64, 41] on div "+3" at bounding box center [62, 41] width 12 height 7
click at [78, 86] on button "Food Catering" at bounding box center [87, 90] width 62 height 17
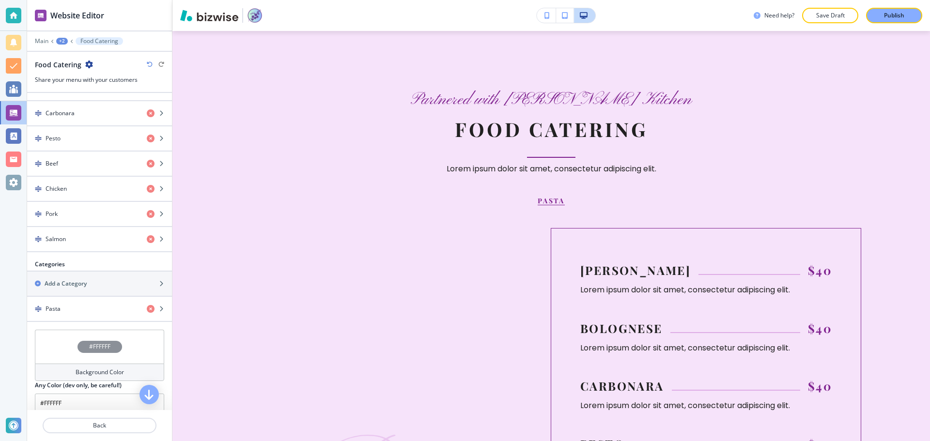
scroll to position [436, 0]
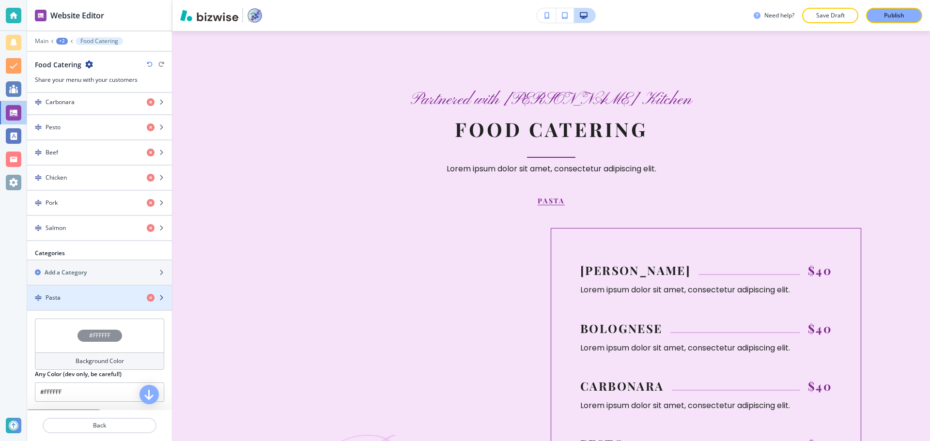
click at [85, 297] on div "Pasta" at bounding box center [83, 298] width 112 height 9
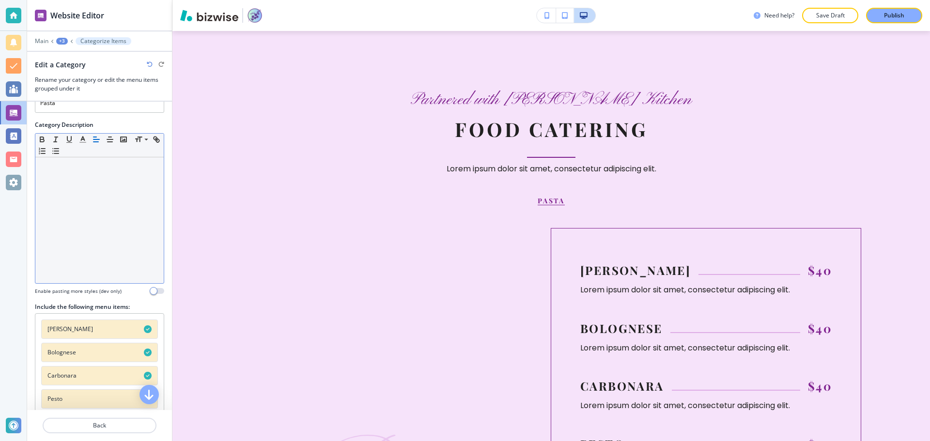
scroll to position [150, 0]
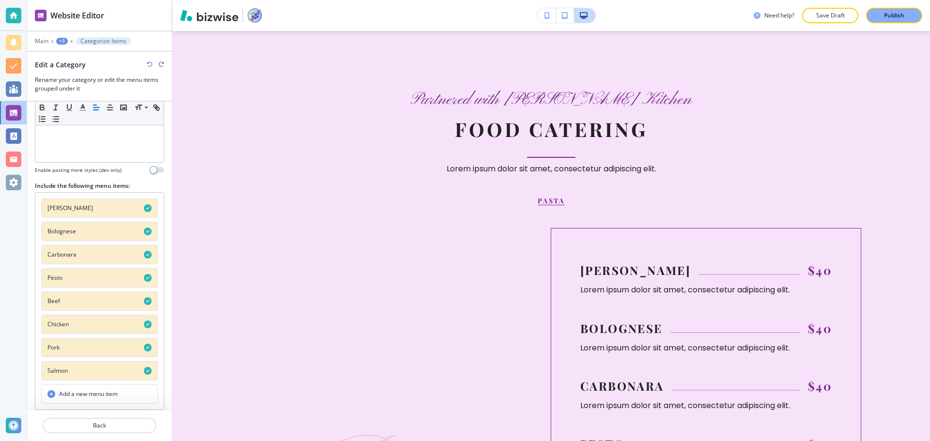
click at [89, 301] on button "Beef" at bounding box center [99, 301] width 117 height 19
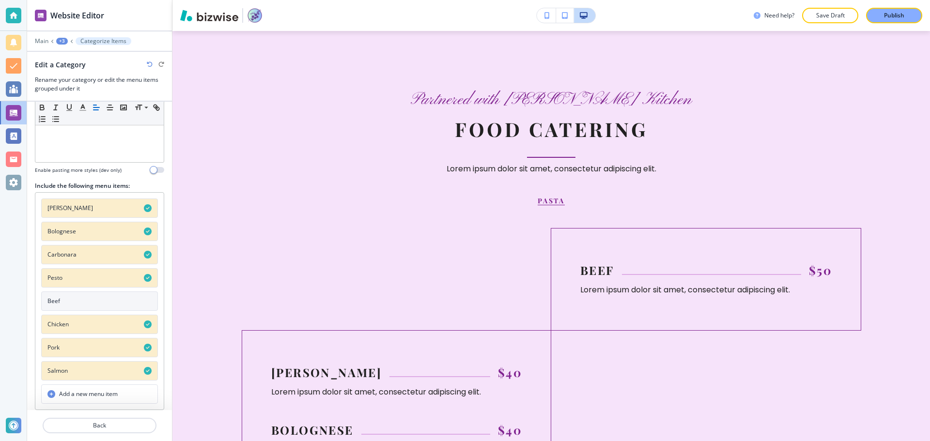
click at [87, 321] on button "Chicken" at bounding box center [99, 324] width 117 height 19
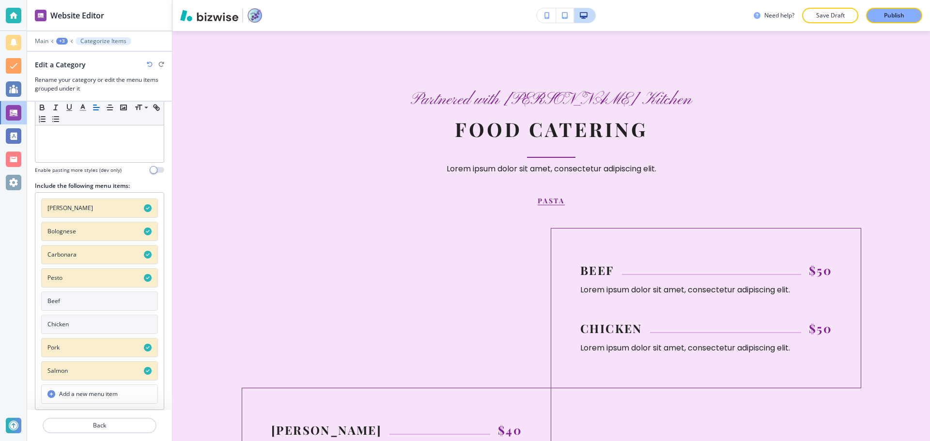
click at [85, 345] on button "Pork" at bounding box center [99, 347] width 117 height 19
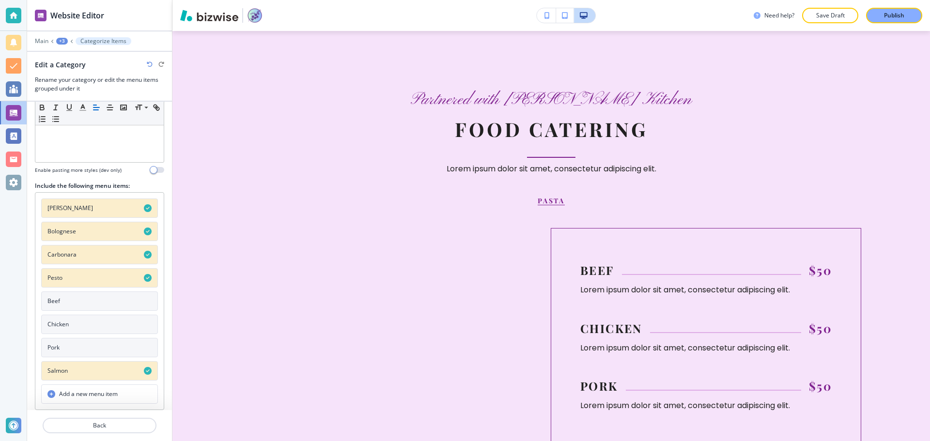
click at [85, 361] on button "Salmon" at bounding box center [99, 370] width 117 height 19
click at [95, 424] on p "Back" at bounding box center [100, 425] width 112 height 9
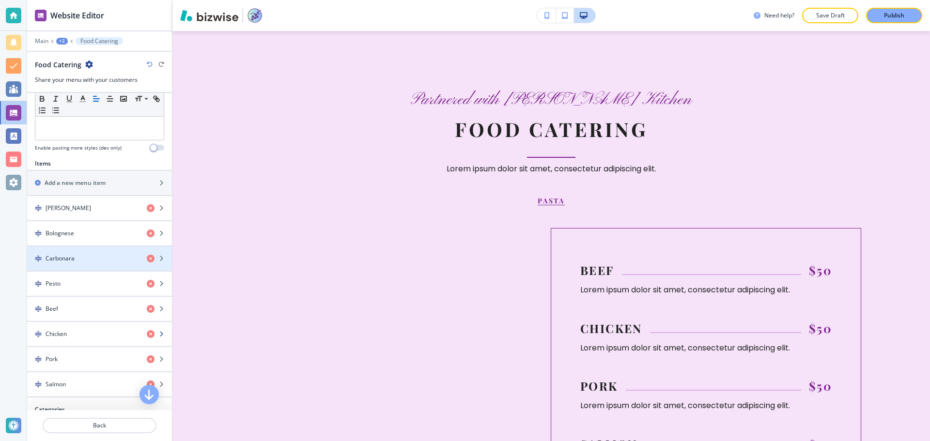
scroll to position [387, 0]
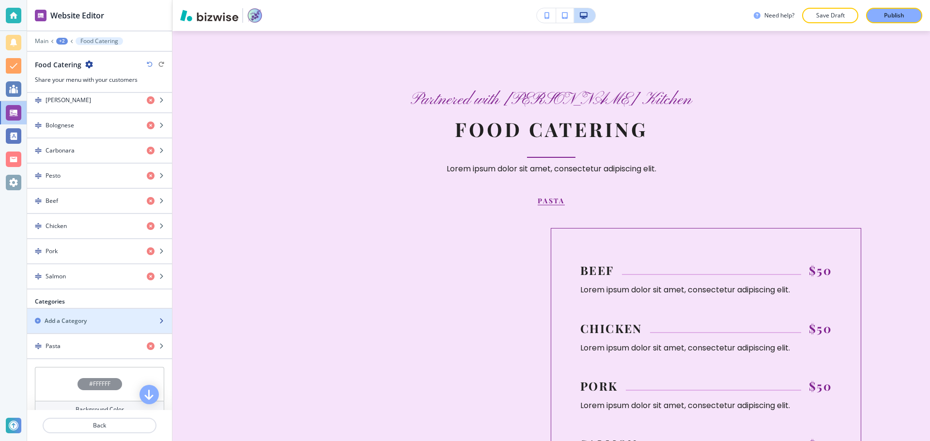
click at [72, 327] on div "button" at bounding box center [99, 329] width 145 height 8
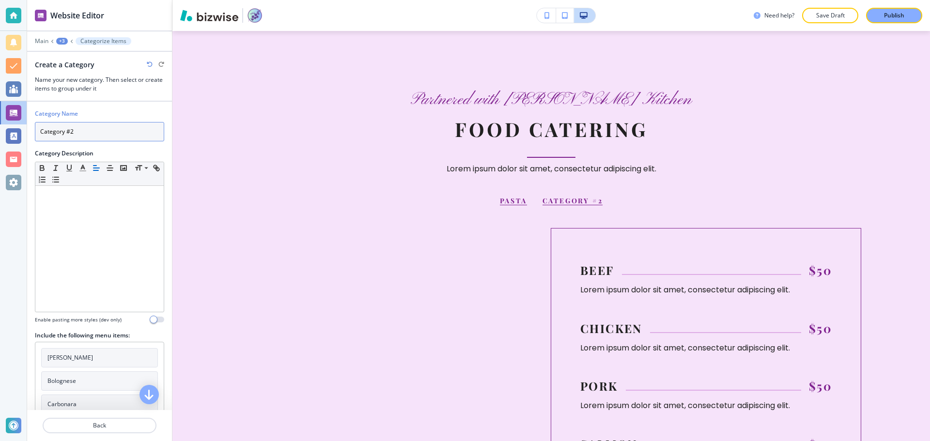
drag, startPoint x: 46, startPoint y: 130, endPoint x: 41, endPoint y: 130, distance: 5.3
click at [41, 130] on input "Category #2" at bounding box center [99, 131] width 129 height 19
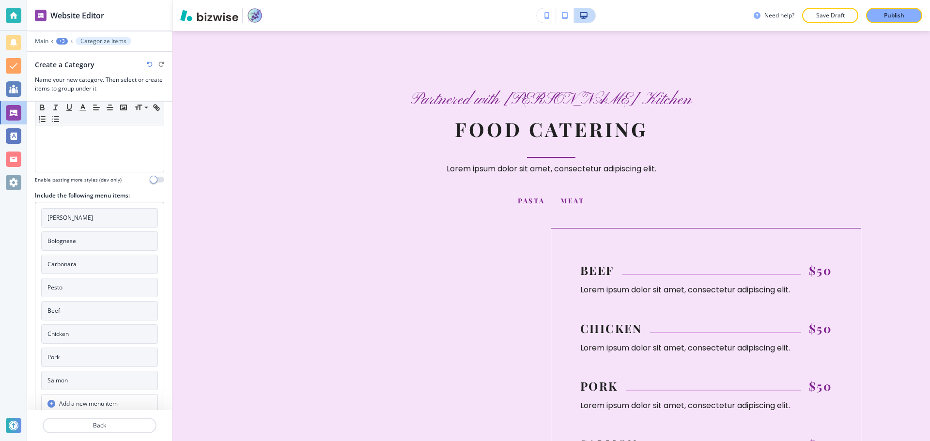
scroll to position [145, 0]
type input "Meat"
click at [100, 311] on button "Beef" at bounding box center [99, 305] width 117 height 19
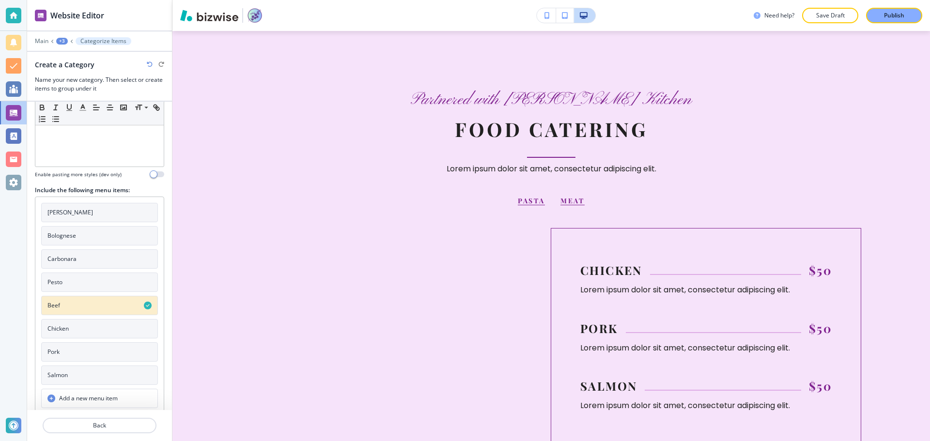
click at [96, 329] on button "Chicken" at bounding box center [99, 328] width 117 height 19
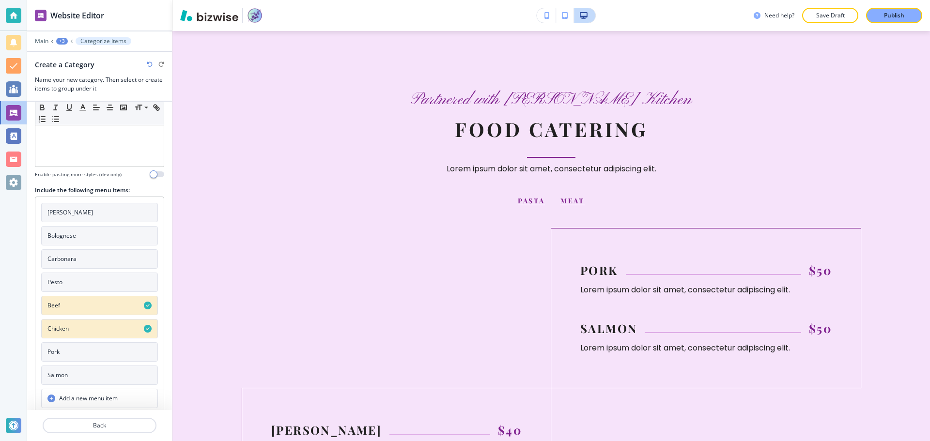
drag, startPoint x: 92, startPoint y: 345, endPoint x: 93, endPoint y: 354, distance: 8.3
click at [92, 346] on button "Pork" at bounding box center [99, 351] width 117 height 19
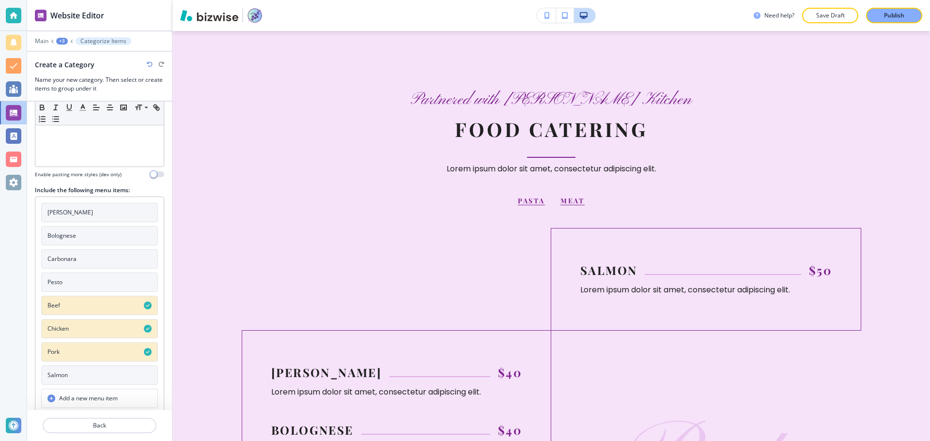
click at [88, 369] on button "Salmon" at bounding box center [99, 375] width 117 height 19
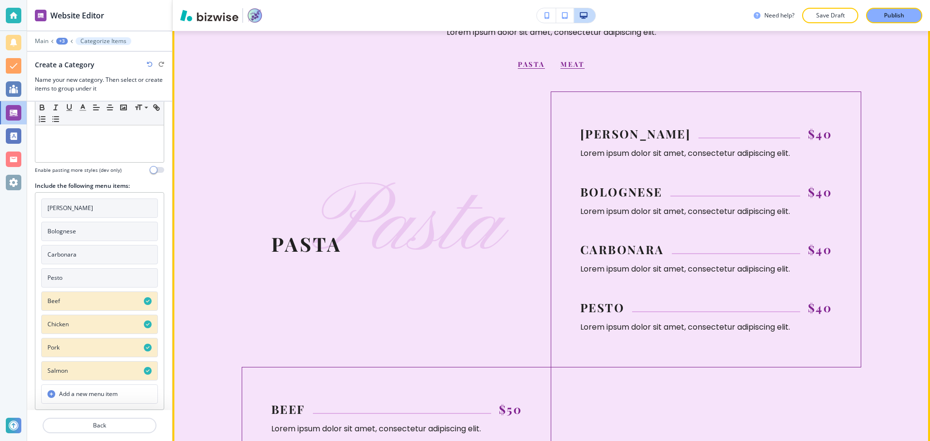
scroll to position [981, 0]
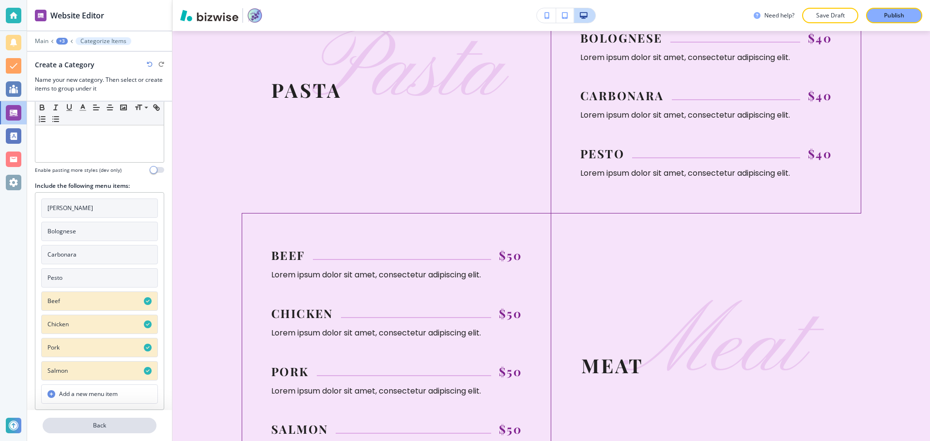
click at [97, 423] on p "Back" at bounding box center [100, 425] width 112 height 9
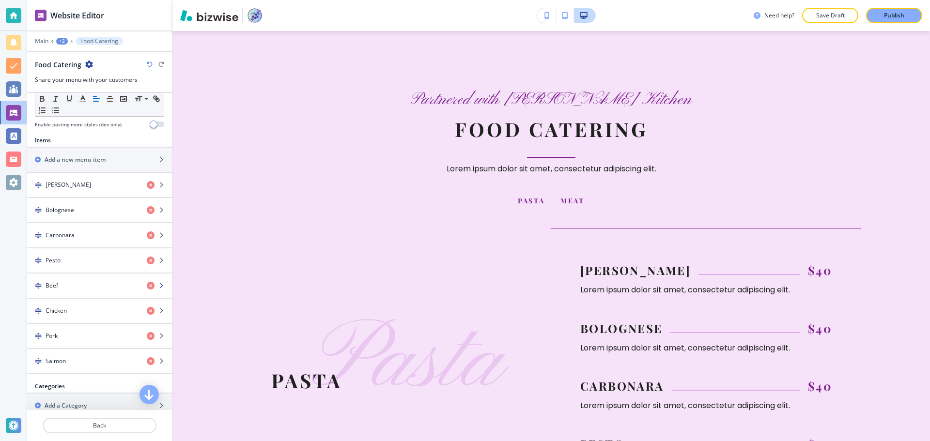
scroll to position [291, 0]
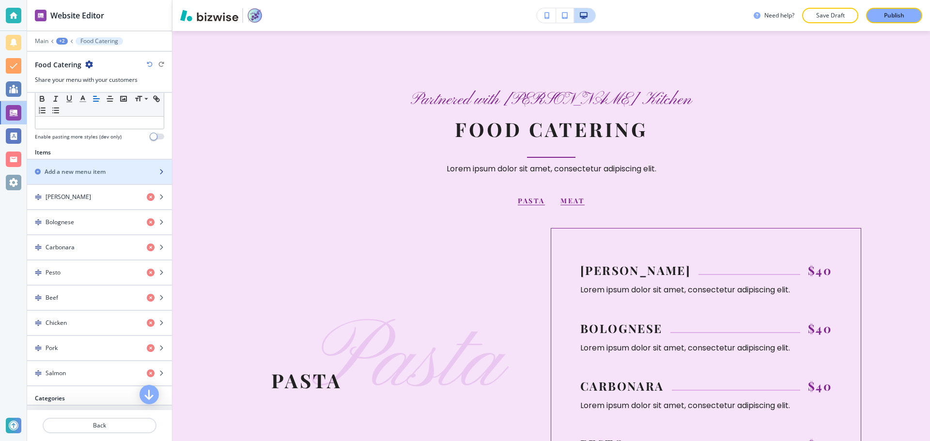
click at [49, 178] on div "button" at bounding box center [99, 180] width 145 height 8
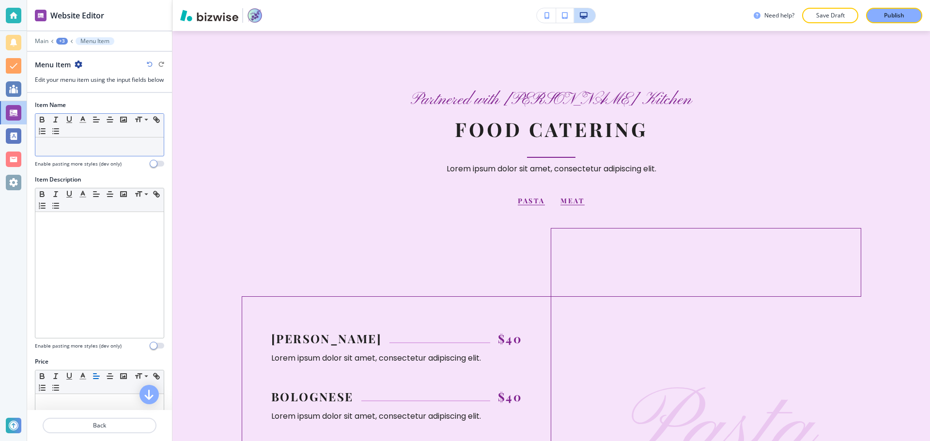
click at [68, 156] on div at bounding box center [99, 147] width 128 height 18
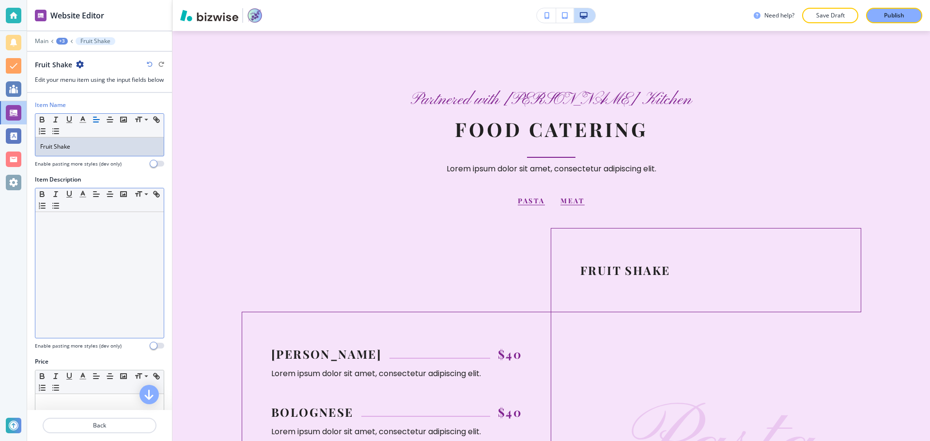
click at [111, 272] on div at bounding box center [99, 275] width 128 height 126
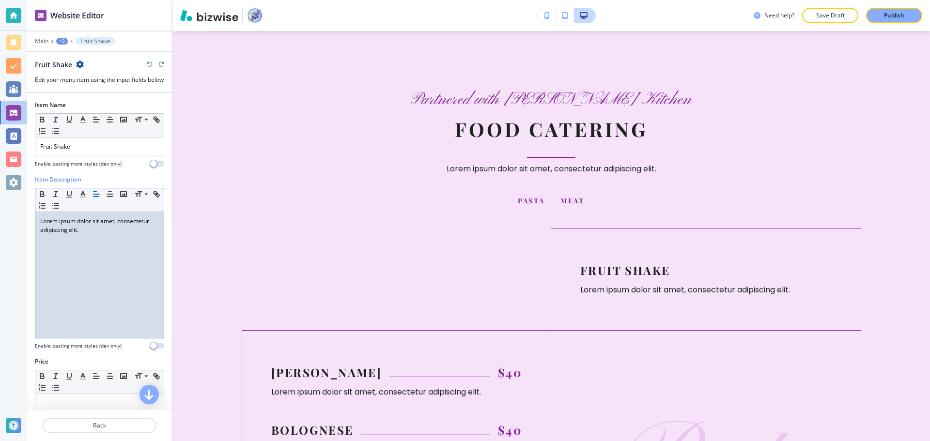
scroll to position [31, 0]
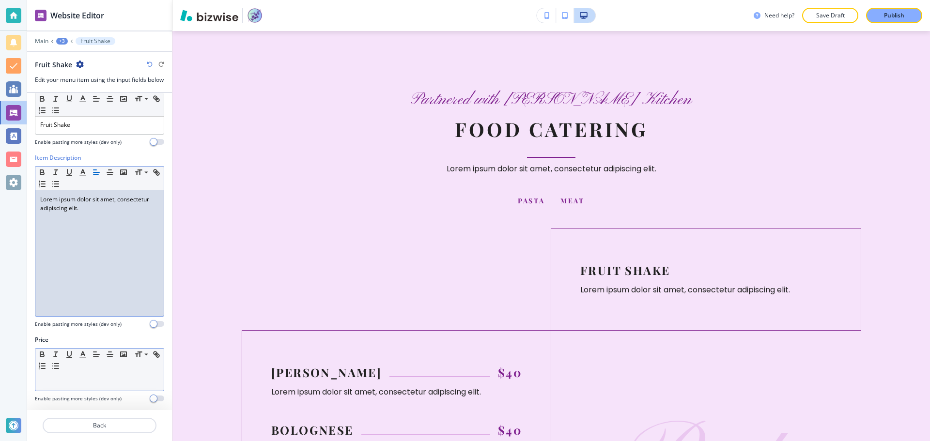
click at [90, 384] on p at bounding box center [99, 381] width 119 height 9
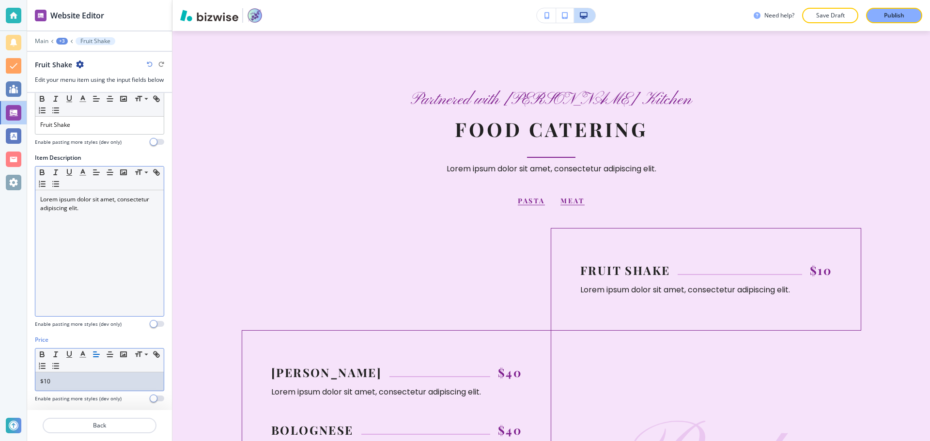
scroll to position [0, 0]
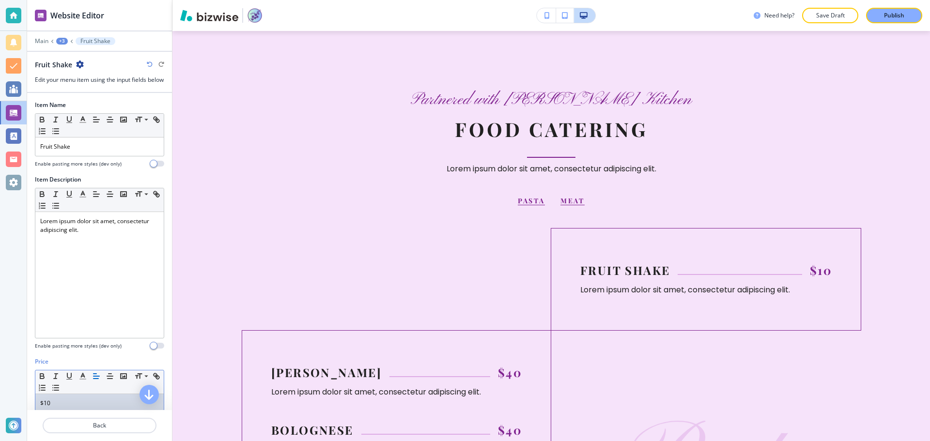
click at [83, 65] on icon "button" at bounding box center [80, 65] width 8 height 8
click at [93, 92] on button "Duplicate Fruit Shake" at bounding box center [107, 98] width 62 height 17
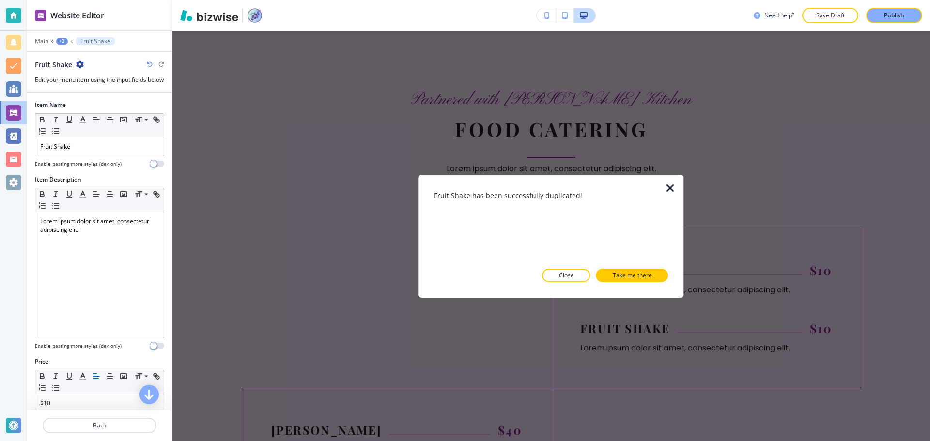
click at [634, 278] on p "Take me there" at bounding box center [632, 275] width 39 height 9
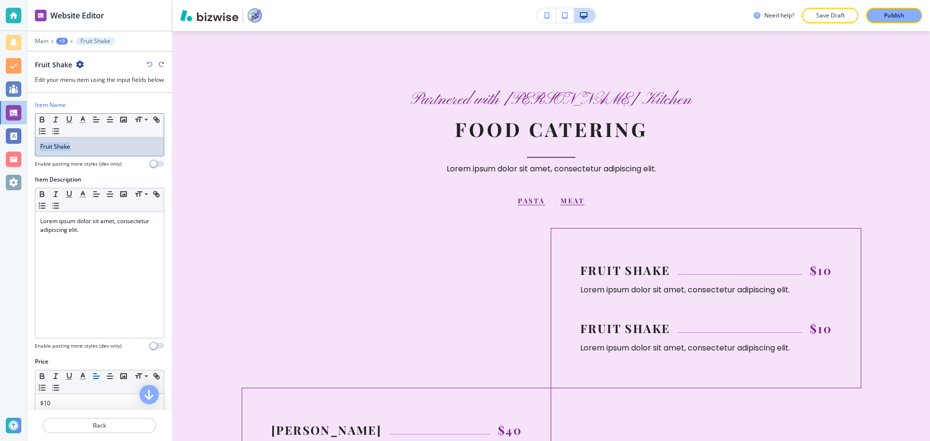
drag, startPoint x: 108, startPoint y: 156, endPoint x: 36, endPoint y: 155, distance: 72.7
click at [36, 155] on div "Fruit Shake" at bounding box center [99, 147] width 128 height 18
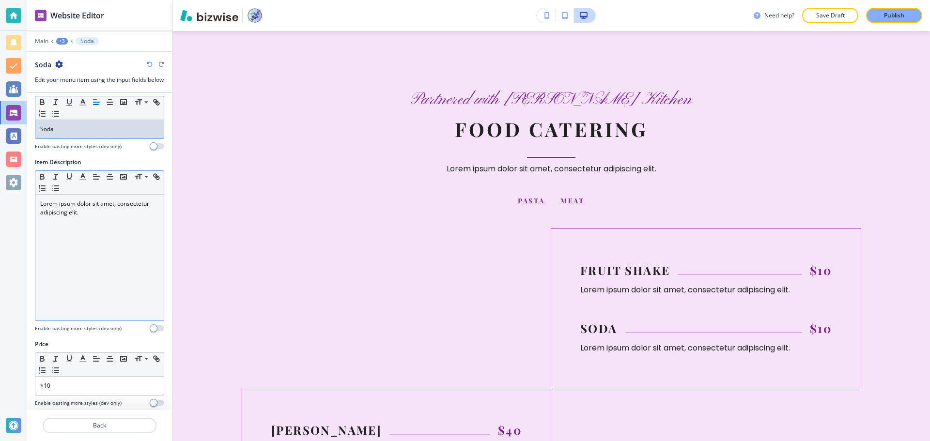
scroll to position [31, 0]
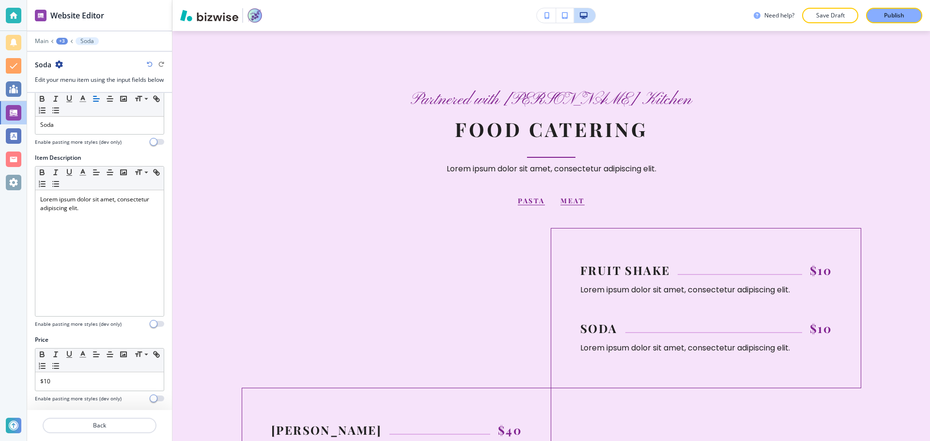
click at [63, 64] on div "Soda" at bounding box center [99, 65] width 129 height 10
click at [57, 66] on icon "button" at bounding box center [59, 65] width 8 height 8
click at [77, 99] on p "Duplicate Soda" at bounding box center [85, 98] width 49 height 9
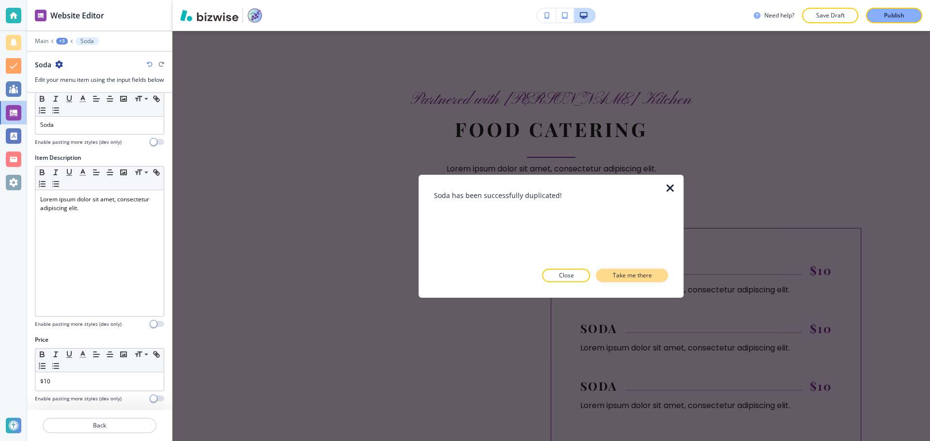
click at [627, 281] on button "Take me there" at bounding box center [632, 276] width 72 height 14
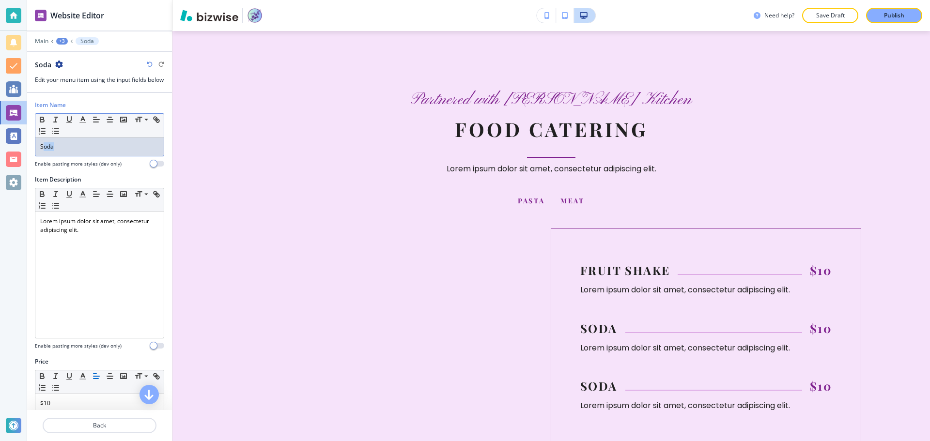
drag, startPoint x: 78, startPoint y: 155, endPoint x: 44, endPoint y: 156, distance: 34.4
click at [44, 151] on p "Soda" at bounding box center [99, 146] width 119 height 9
drag, startPoint x: 65, startPoint y: 156, endPoint x: 33, endPoint y: 161, distance: 32.8
click at [33, 161] on div "Item Name Small Normal Large Huge Soda Enable pasting more styles (dev only)" at bounding box center [99, 138] width 145 height 75
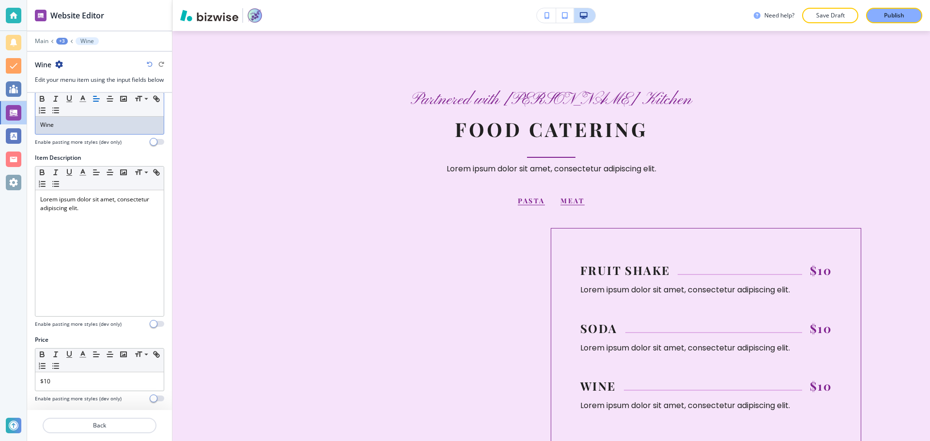
click at [64, 41] on div "+3" at bounding box center [62, 41] width 12 height 7
click at [78, 91] on p "Food Catering" at bounding box center [86, 91] width 49 height 9
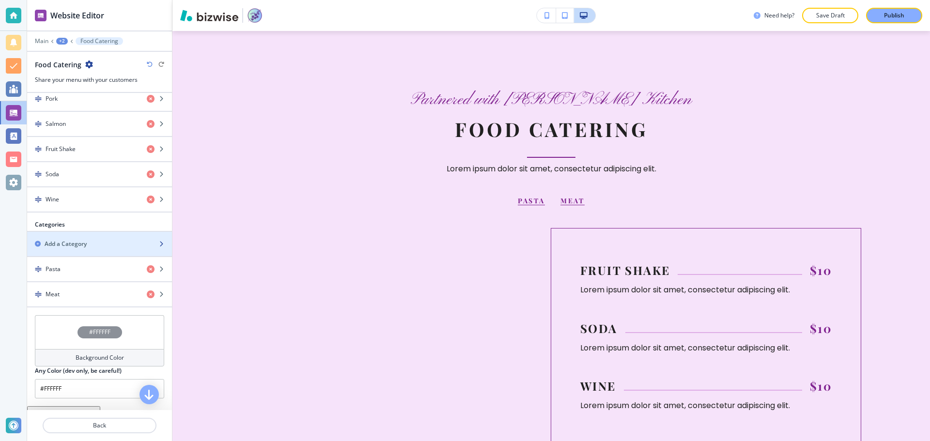
scroll to position [519, 0]
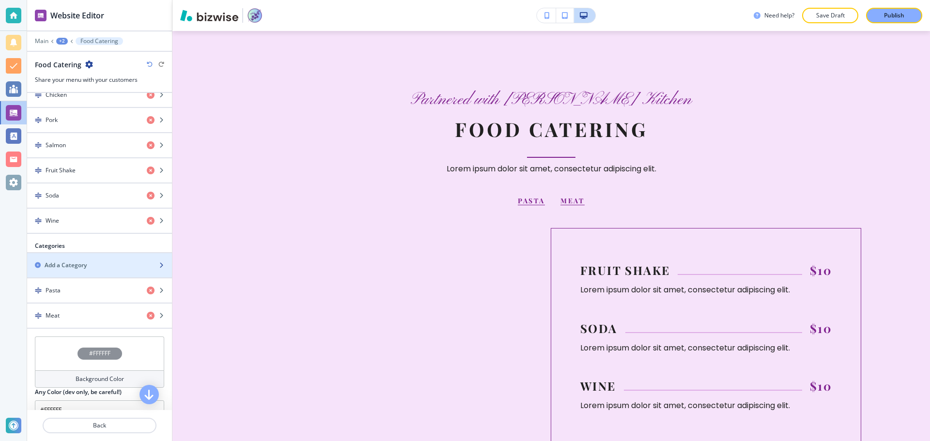
click at [96, 264] on div "Add a Category" at bounding box center [89, 265] width 124 height 9
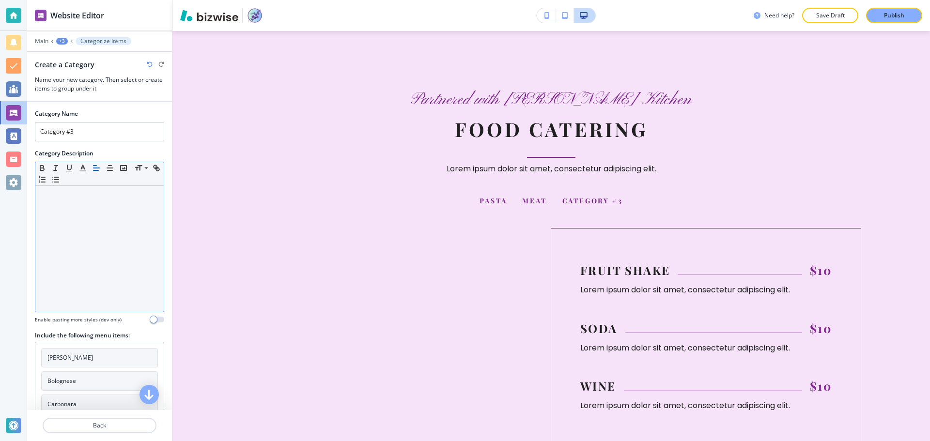
click at [98, 216] on div at bounding box center [99, 249] width 128 height 126
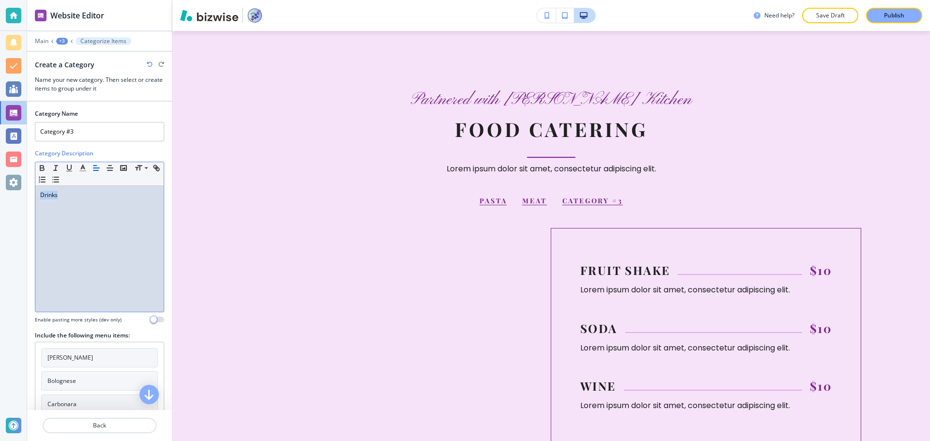
drag, startPoint x: 70, startPoint y: 195, endPoint x: 29, endPoint y: 193, distance: 41.2
click at [29, 193] on div "Category Name Category #3 Category Description Small Normal Large Huge Drinks E…" at bounding box center [99, 366] width 145 height 528
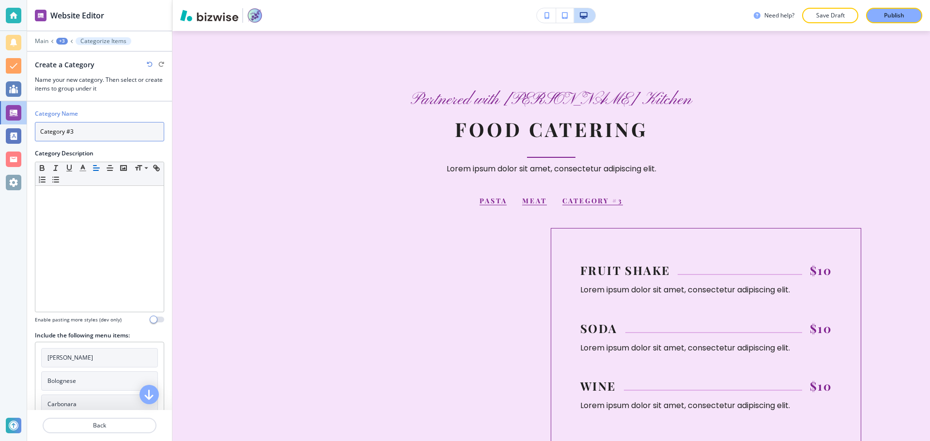
drag, startPoint x: 87, startPoint y: 134, endPoint x: 30, endPoint y: 133, distance: 57.6
click at [30, 133] on div "Category Name Category #3 Category Description Small Normal Large Huge Enable p…" at bounding box center [99, 366] width 145 height 528
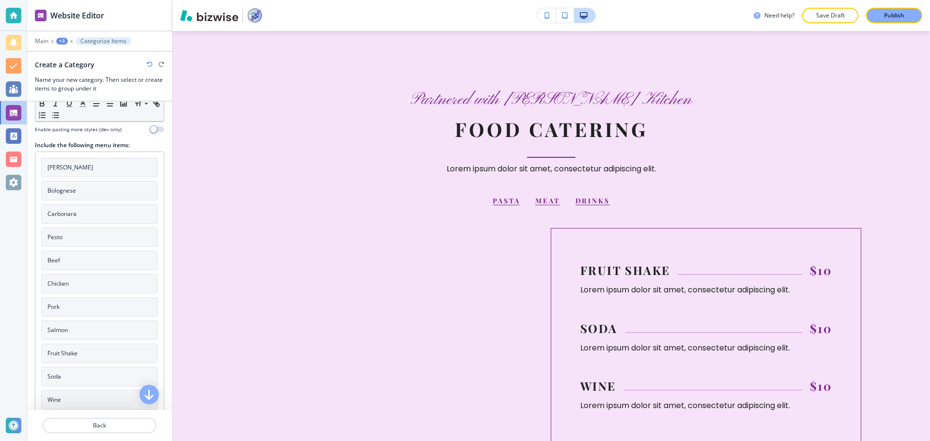
scroll to position [219, 0]
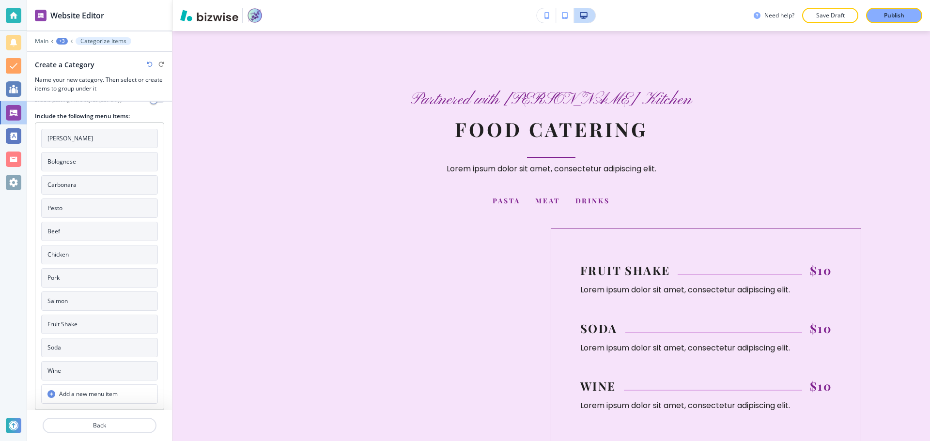
type input "Drinks"
click at [74, 331] on button "Fruit Shake" at bounding box center [99, 324] width 117 height 19
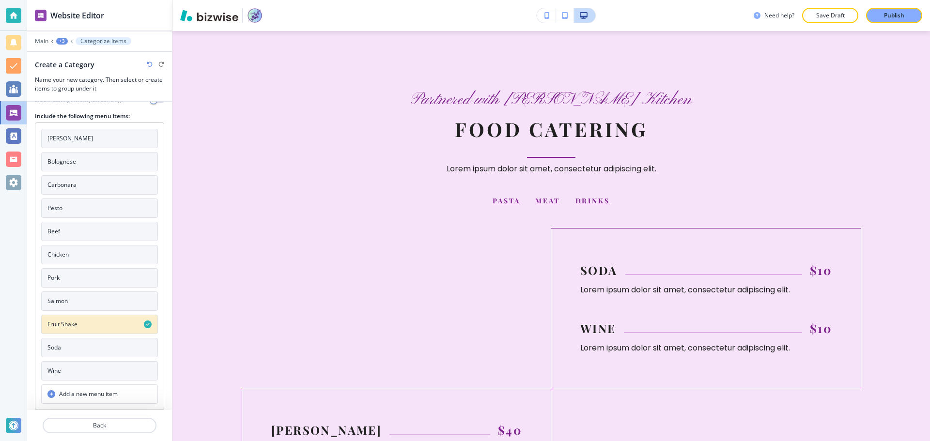
click at [74, 348] on button "Soda" at bounding box center [99, 347] width 117 height 19
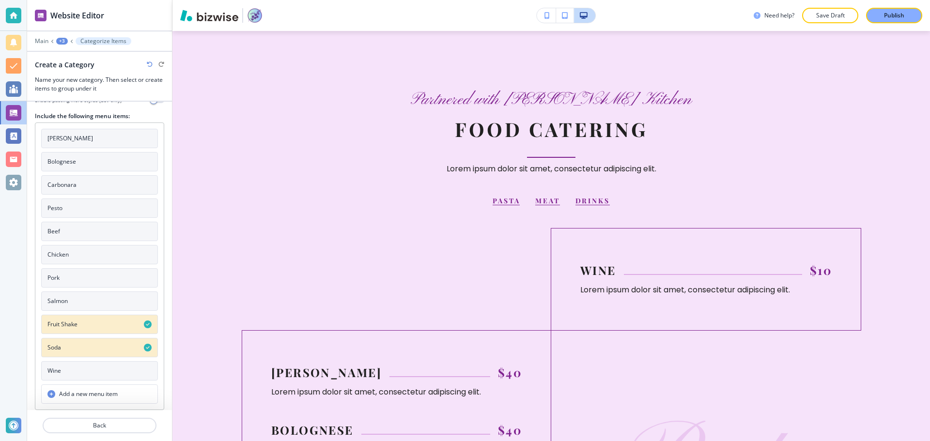
click at [72, 372] on button "Wine" at bounding box center [99, 370] width 117 height 19
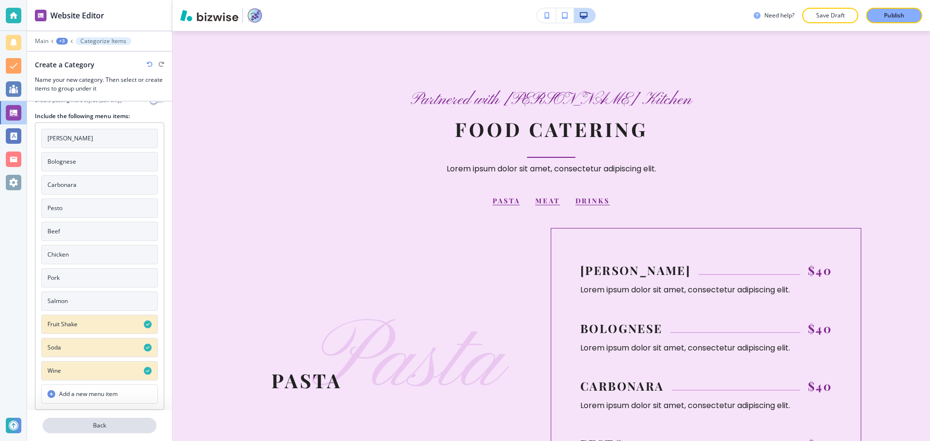
click at [106, 421] on button "Back" at bounding box center [100, 425] width 114 height 15
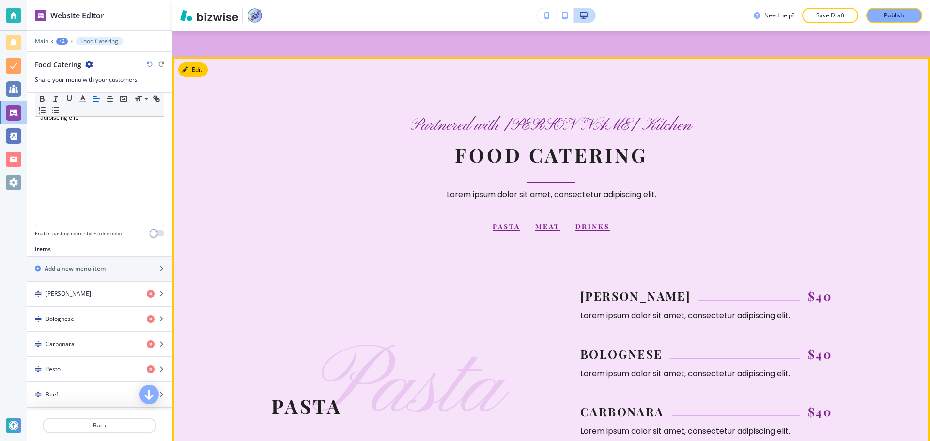
scroll to position [787, 0]
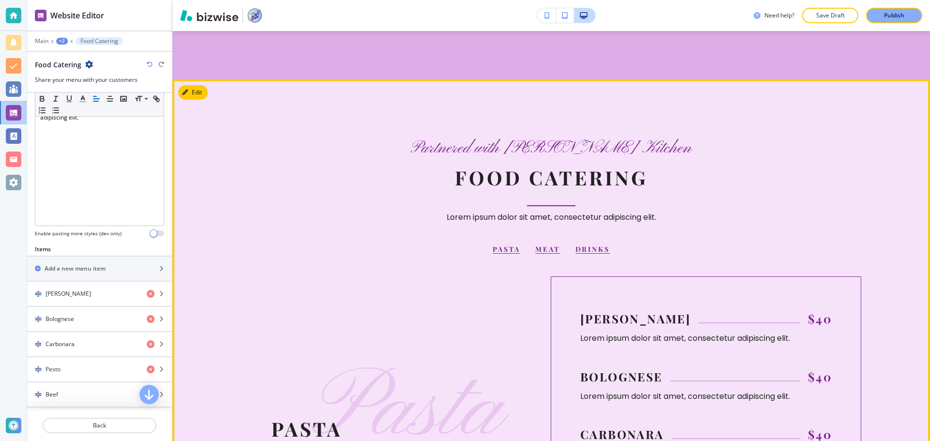
click at [505, 248] on button "Pasta" at bounding box center [506, 249] width 27 height 9
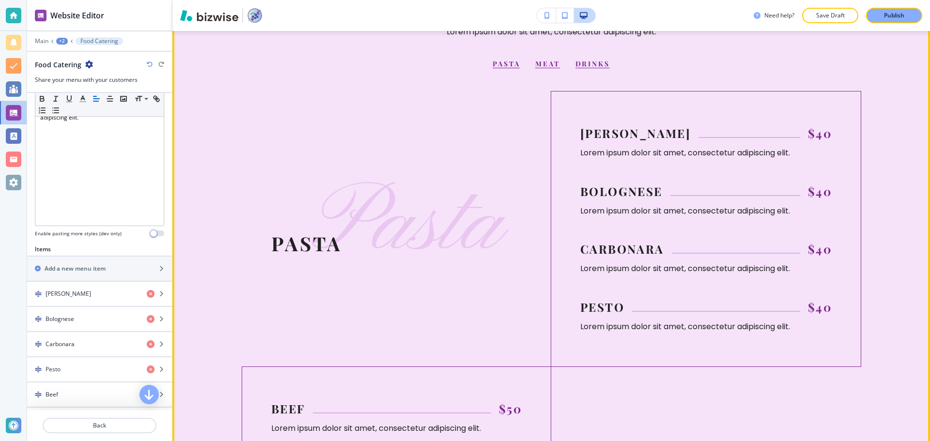
scroll to position [985, 0]
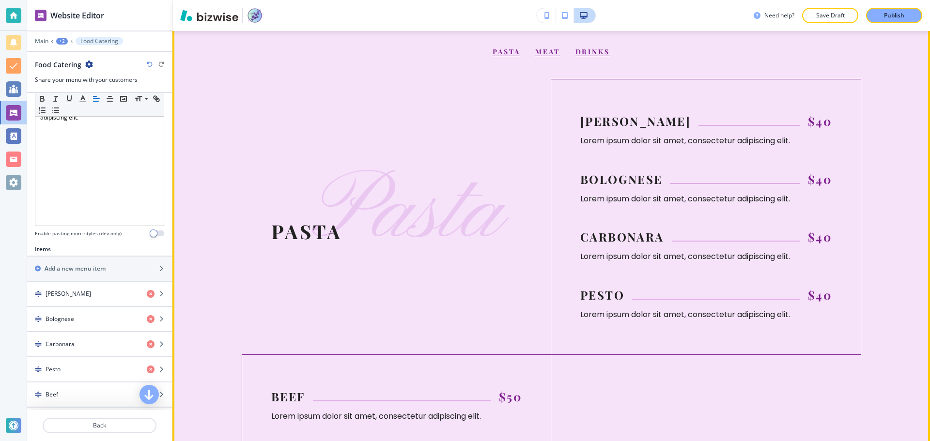
click at [541, 51] on button "Meat" at bounding box center [547, 51] width 24 height 9
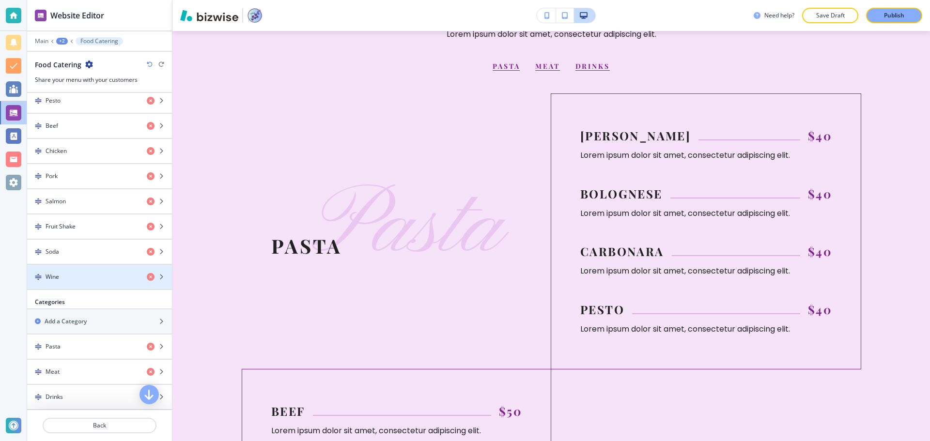
scroll to position [484, 0]
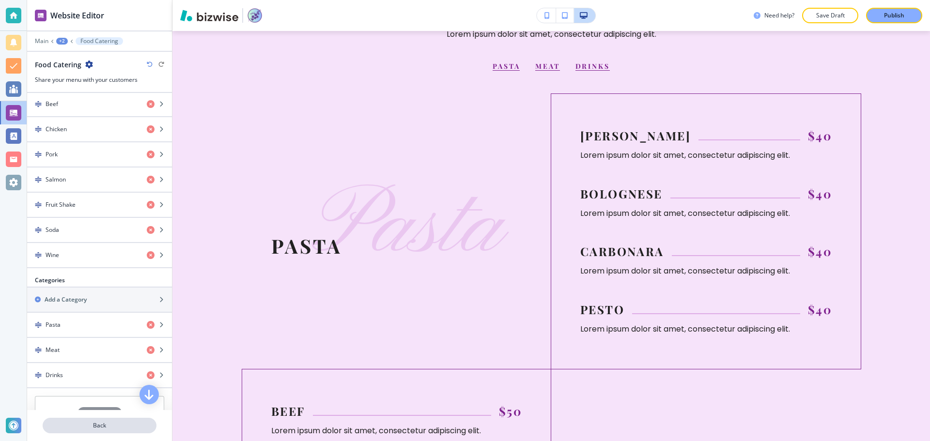
click at [98, 420] on button "Back" at bounding box center [100, 425] width 114 height 15
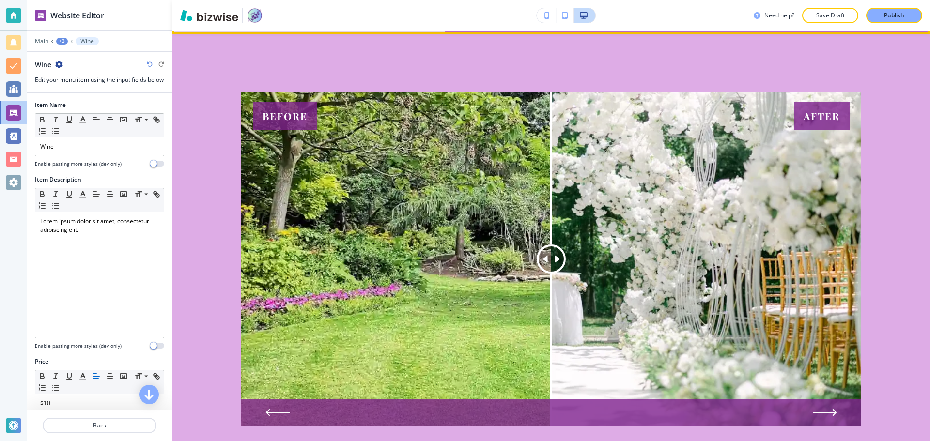
scroll to position [387, 0]
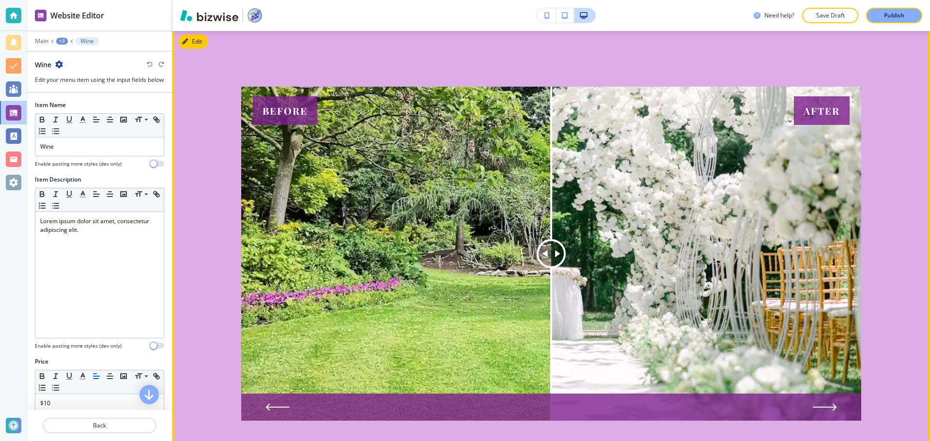
click at [465, 58] on section "Before After Before After Before After Before After" at bounding box center [551, 254] width 758 height 450
click at [196, 41] on button "Edit This Section" at bounding box center [210, 41] width 65 height 15
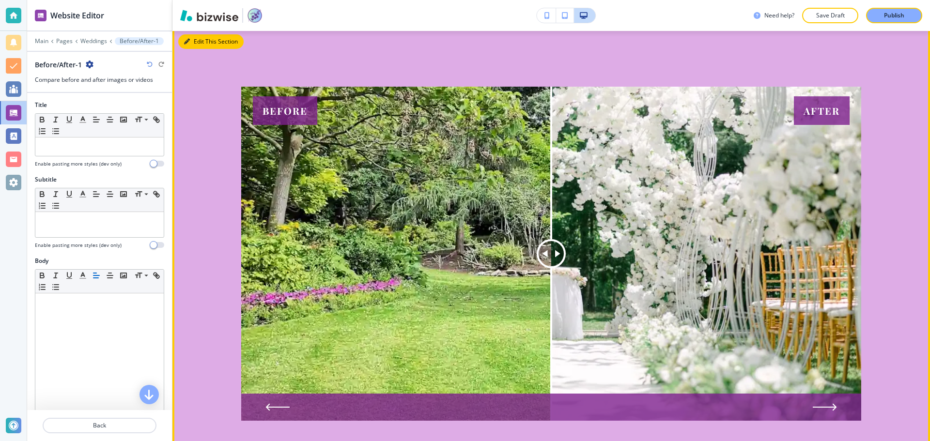
scroll to position [385, 0]
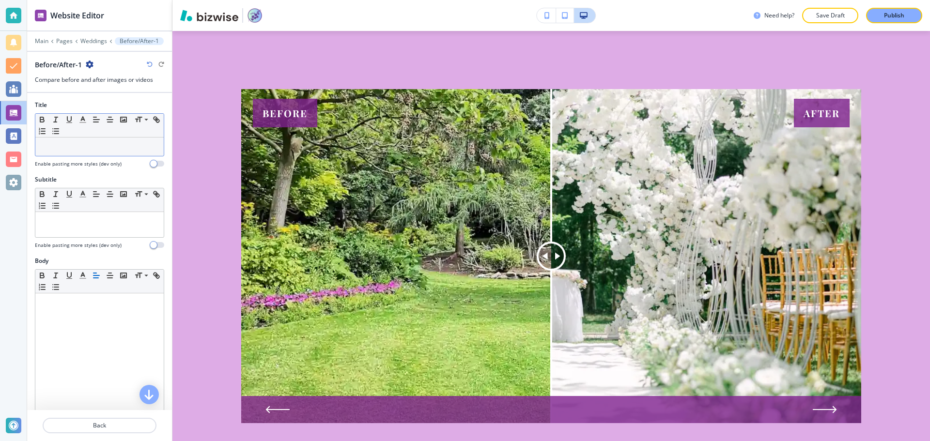
click at [105, 149] on p at bounding box center [99, 146] width 119 height 9
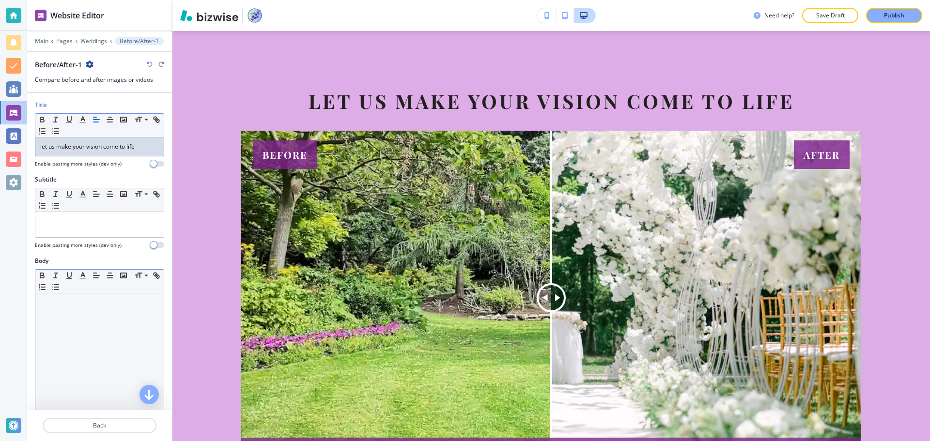
click at [64, 303] on p at bounding box center [99, 302] width 119 height 9
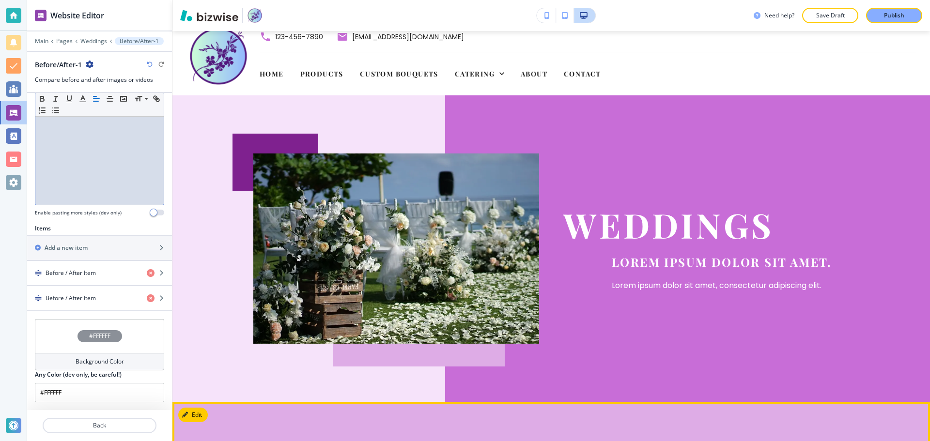
scroll to position [0, 0]
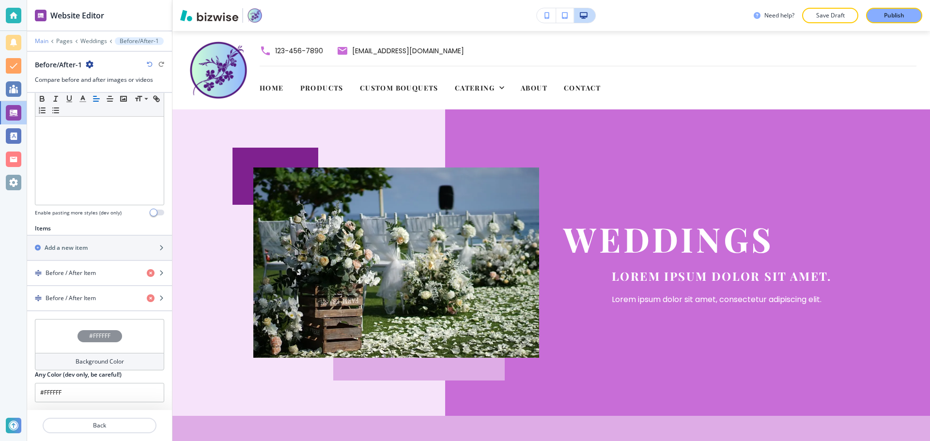
click at [44, 39] on p "Main" at bounding box center [42, 41] width 14 height 7
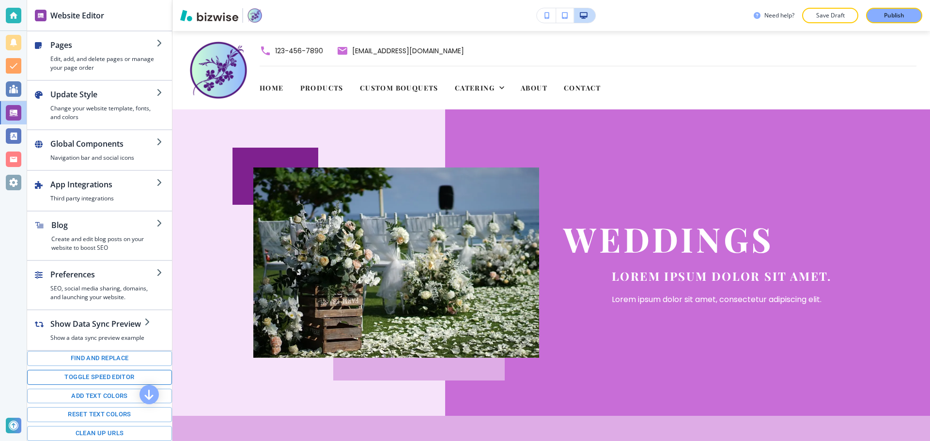
click at [75, 384] on button "Toggle speed editor" at bounding box center [99, 377] width 145 height 15
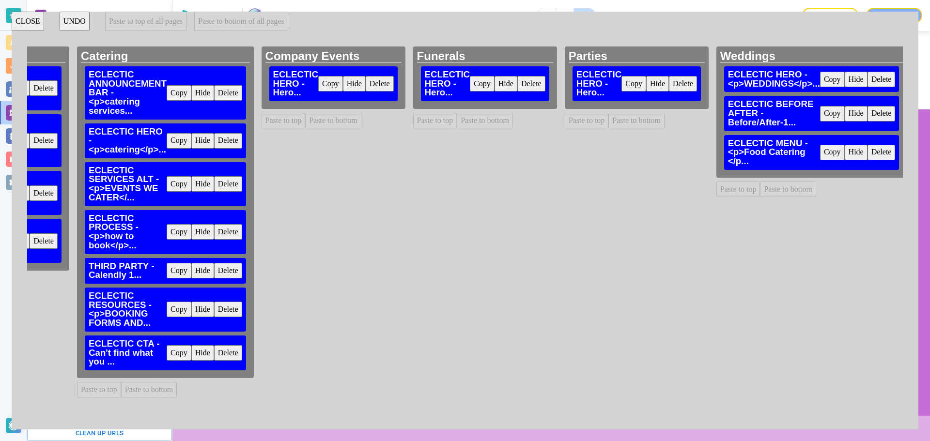
scroll to position [0, 482]
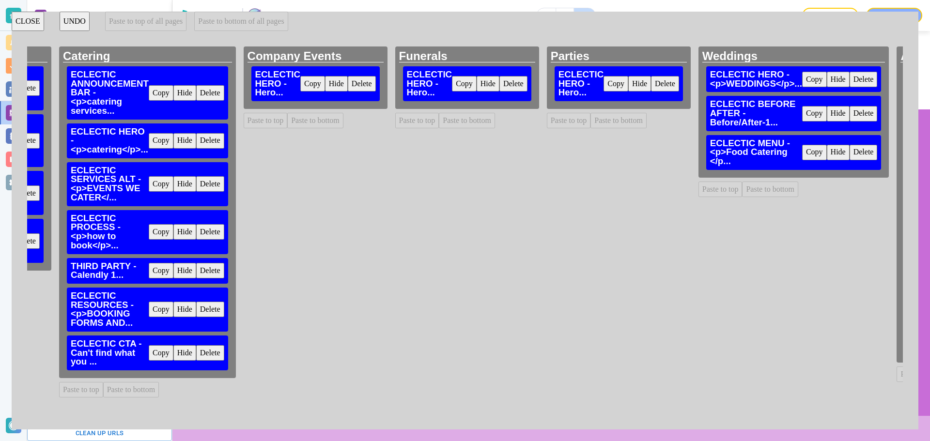
click at [817, 151] on button "Copy" at bounding box center [814, 152] width 25 height 15
click at [598, 126] on button "Paste to bottom" at bounding box center [618, 120] width 56 height 15
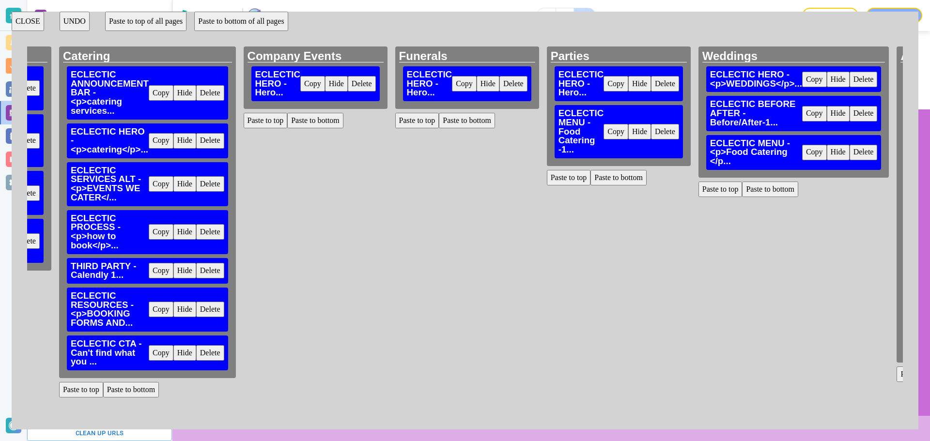
click at [819, 151] on button "Copy" at bounding box center [814, 152] width 25 height 15
click at [318, 123] on button "Paste to bottom" at bounding box center [315, 120] width 56 height 15
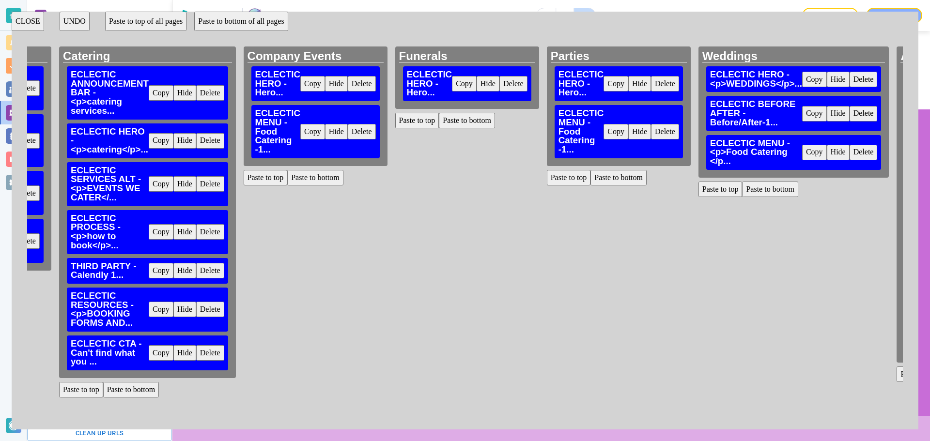
click at [464, 124] on button "Paste to bottom" at bounding box center [467, 120] width 56 height 15
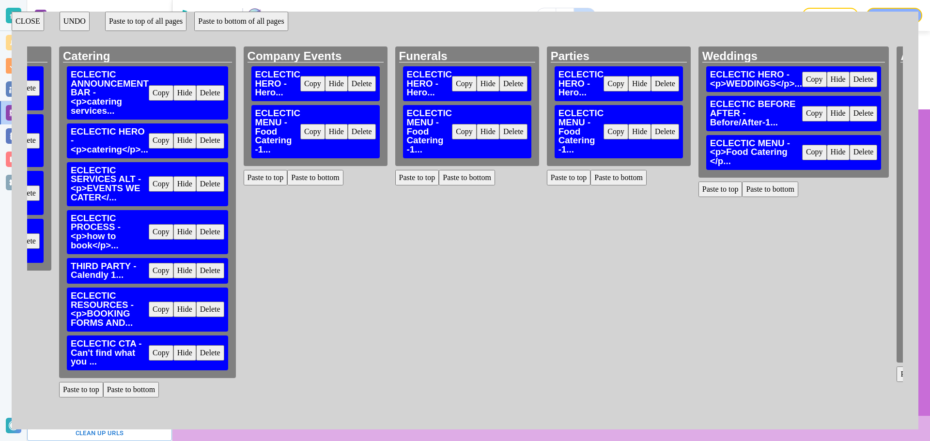
click at [160, 229] on button "Copy" at bounding box center [161, 231] width 25 height 15
click at [323, 179] on button "Paste to bottom" at bounding box center [315, 177] width 56 height 15
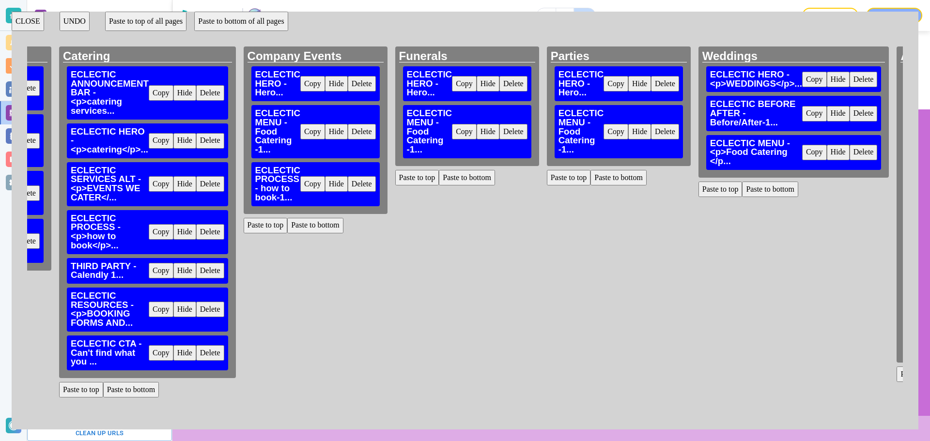
drag, startPoint x: 488, startPoint y: 174, endPoint x: 569, endPoint y: 179, distance: 81.0
click at [488, 175] on button "Paste to bottom" at bounding box center [467, 177] width 56 height 15
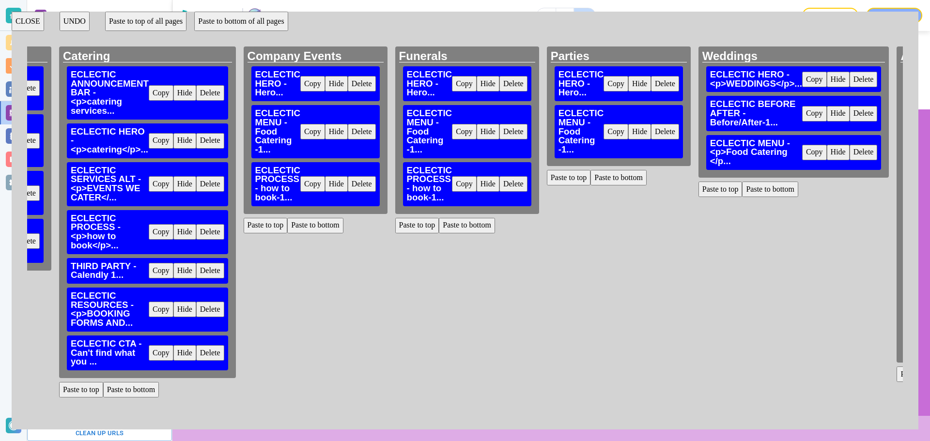
drag, startPoint x: 623, startPoint y: 179, endPoint x: 736, endPoint y: 192, distance: 113.1
click at [624, 179] on button "Paste to bottom" at bounding box center [618, 177] width 56 height 15
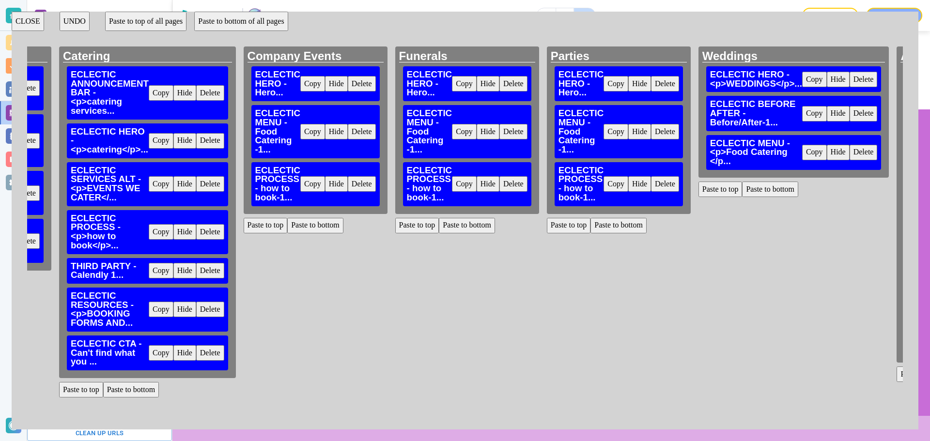
click at [791, 195] on button "Paste to bottom" at bounding box center [770, 189] width 56 height 15
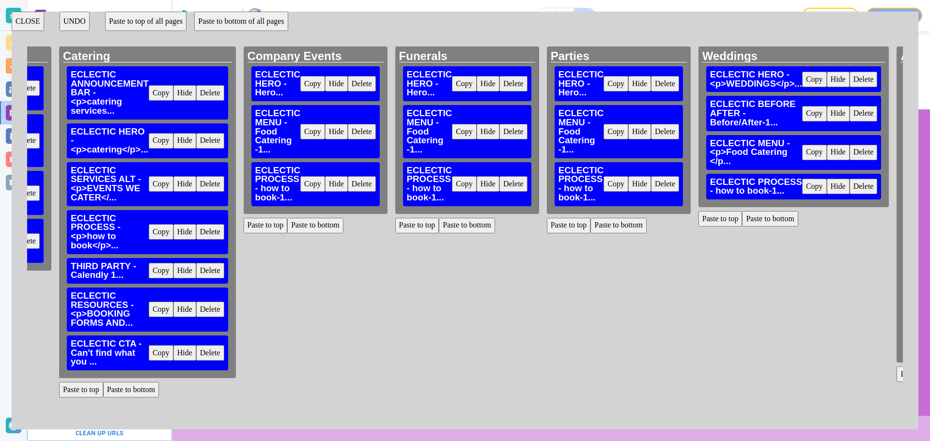
click at [160, 272] on button "Copy" at bounding box center [161, 270] width 25 height 15
click at [302, 229] on button "Paste to bottom" at bounding box center [315, 225] width 56 height 15
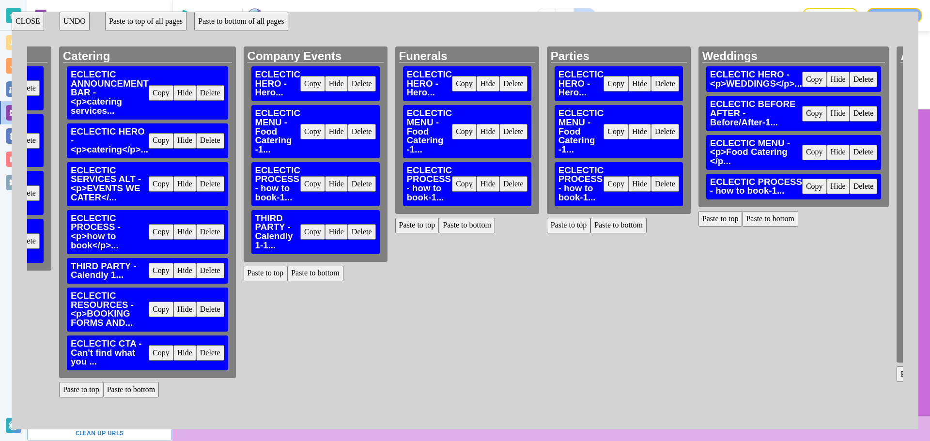
click at [480, 227] on button "Paste to bottom" at bounding box center [467, 225] width 56 height 15
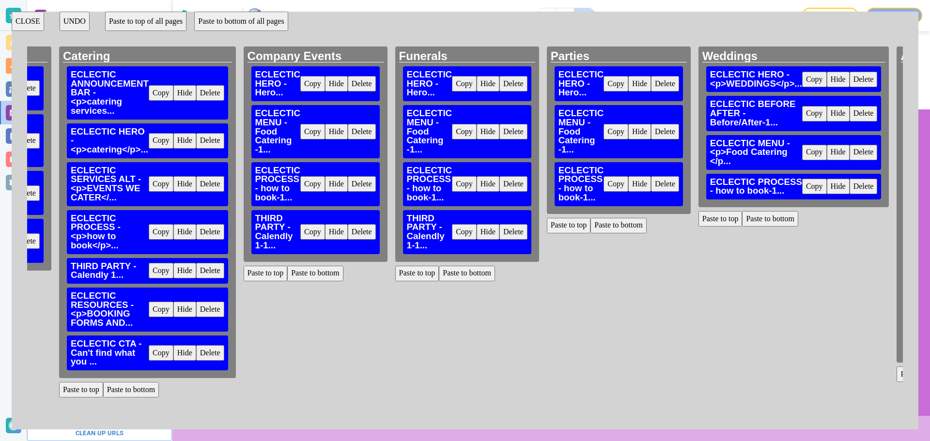
click at [640, 222] on button "Paste to bottom" at bounding box center [618, 225] width 56 height 15
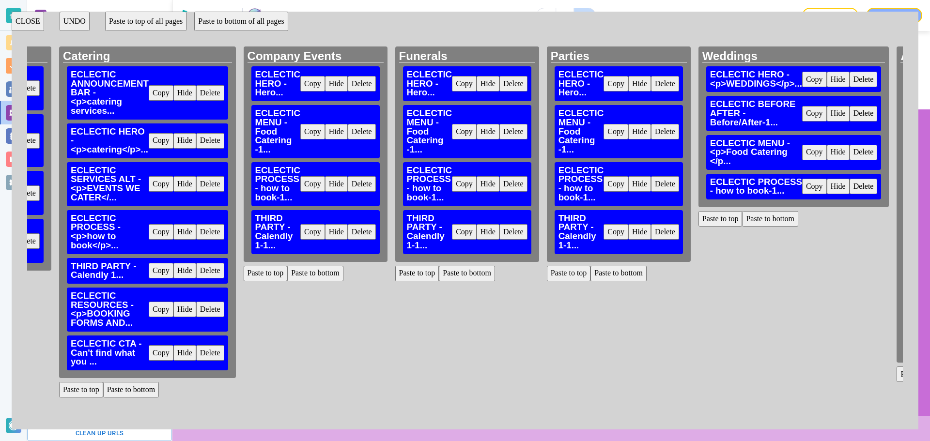
click at [794, 222] on button "Paste to bottom" at bounding box center [770, 218] width 56 height 15
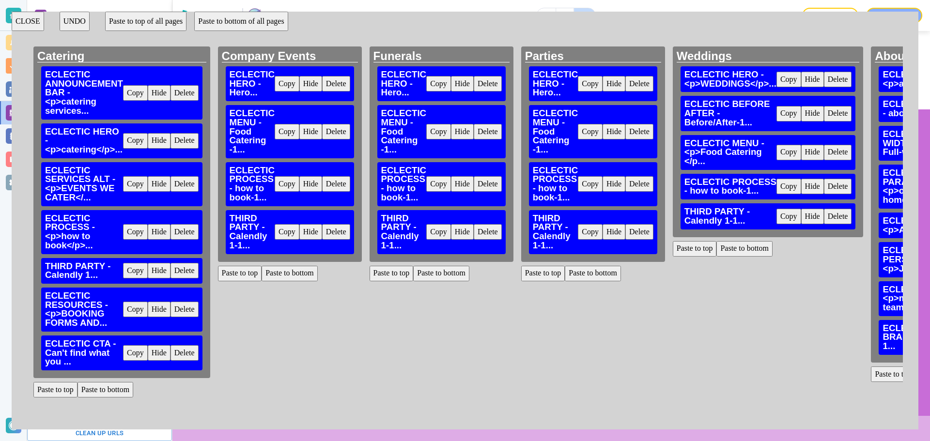
scroll to position [0, 507]
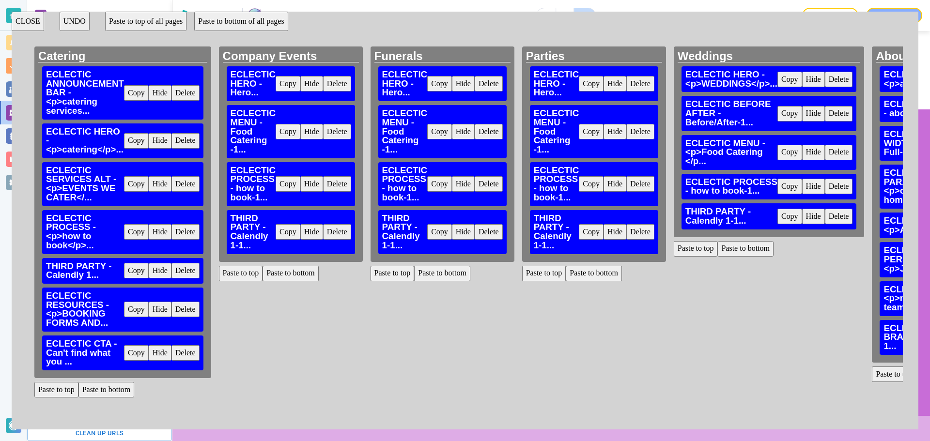
click at [131, 309] on button "Copy" at bounding box center [136, 309] width 25 height 15
click at [275, 274] on button "Paste to bottom" at bounding box center [291, 273] width 56 height 15
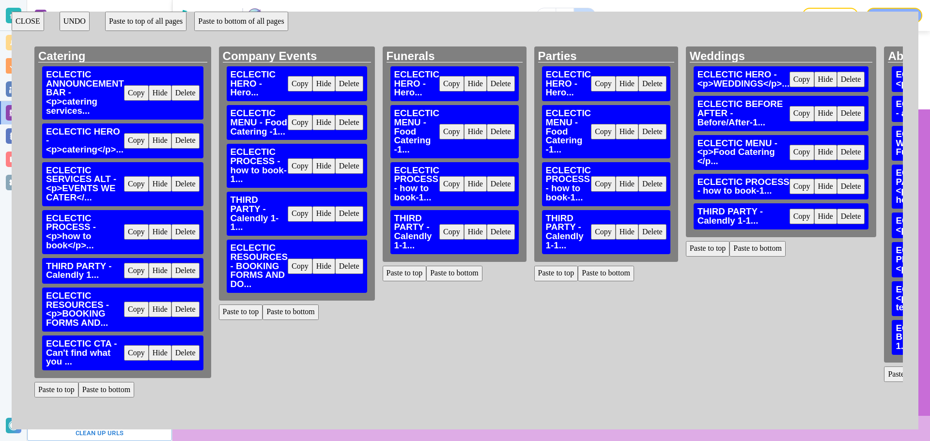
click at [449, 270] on button "Paste to bottom" at bounding box center [454, 273] width 56 height 15
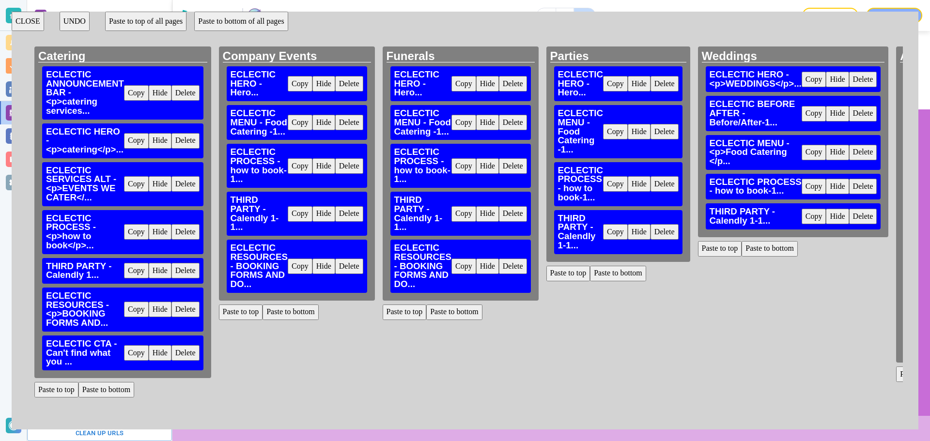
click at [644, 273] on button "Paste to bottom" at bounding box center [618, 273] width 56 height 15
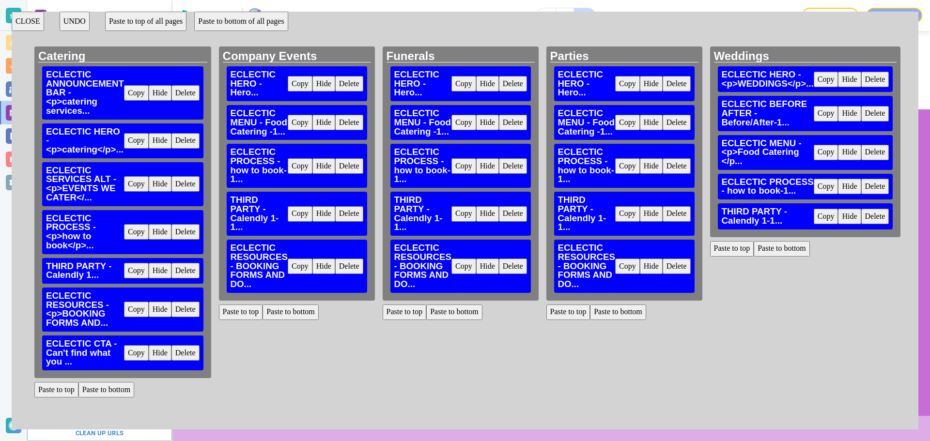
click at [802, 253] on button "Paste to bottom" at bounding box center [782, 248] width 56 height 15
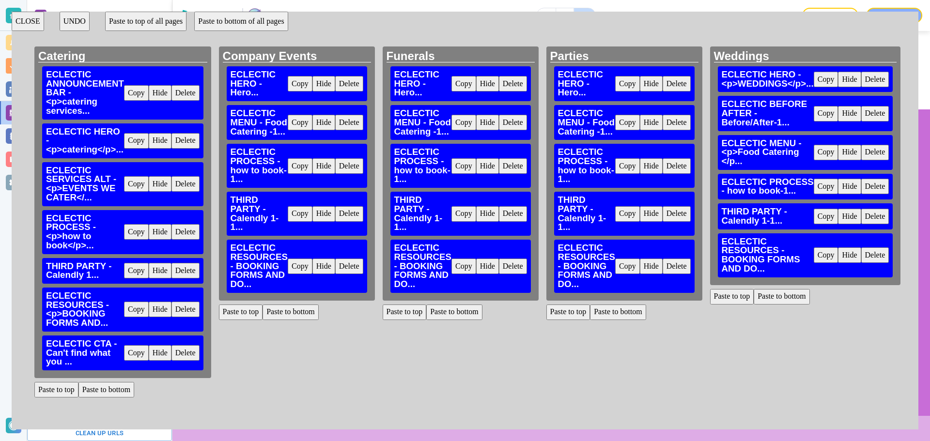
click at [134, 355] on button "Copy" at bounding box center [136, 352] width 25 height 15
click at [276, 316] on button "Paste to bottom" at bounding box center [291, 312] width 56 height 15
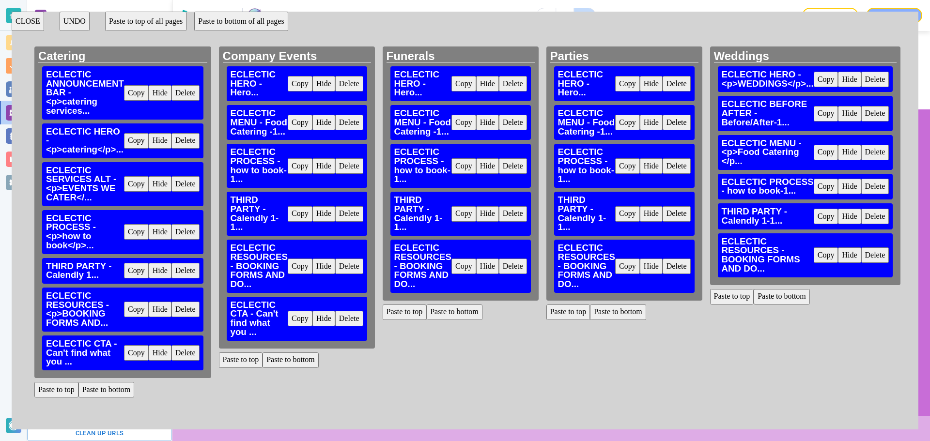
click at [437, 313] on button "Paste to bottom" at bounding box center [454, 312] width 56 height 15
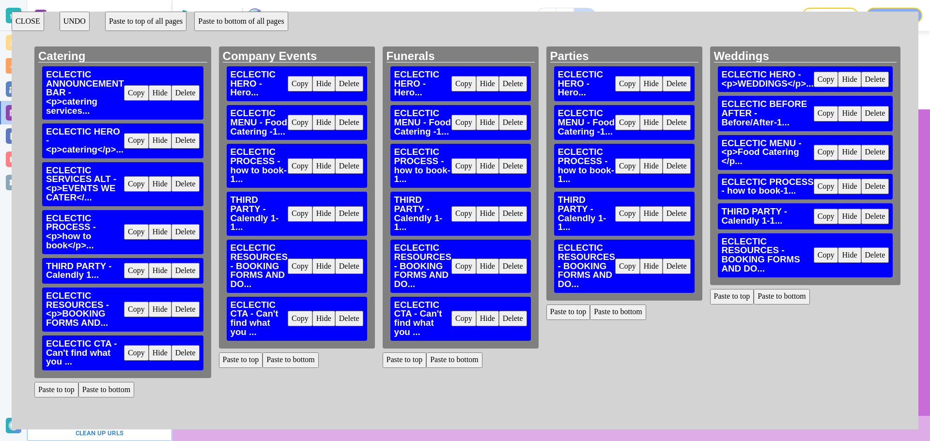
click at [643, 312] on button "Paste to bottom" at bounding box center [618, 312] width 56 height 15
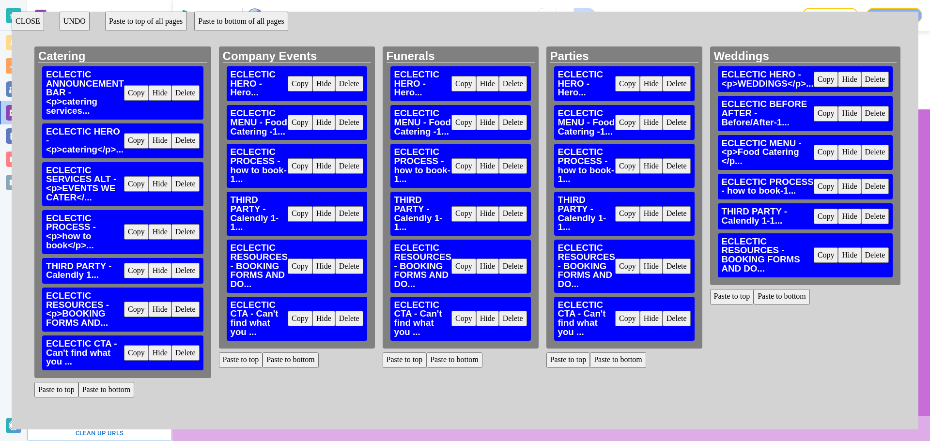
click at [787, 301] on button "Paste to bottom" at bounding box center [782, 296] width 56 height 15
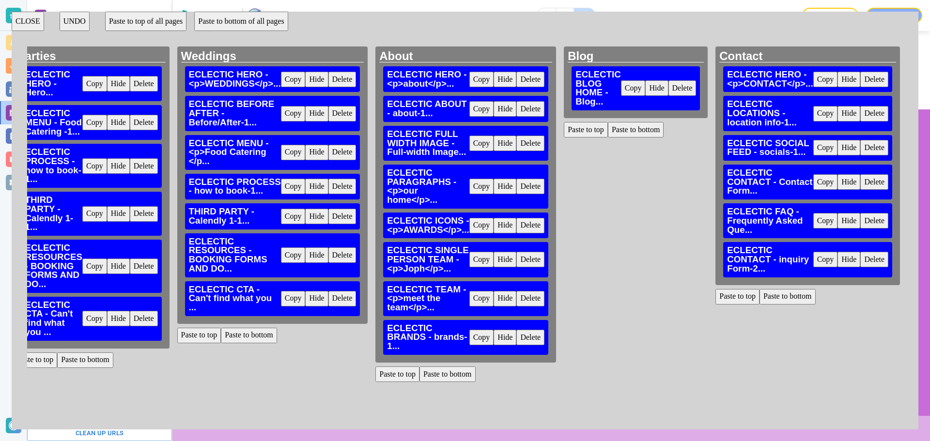
scroll to position [0, 1049]
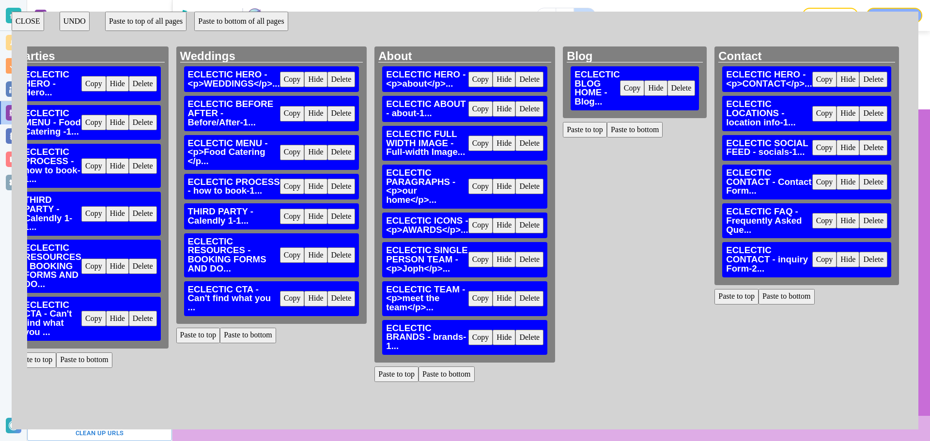
click at [30, 19] on button "CLOSE" at bounding box center [28, 21] width 32 height 19
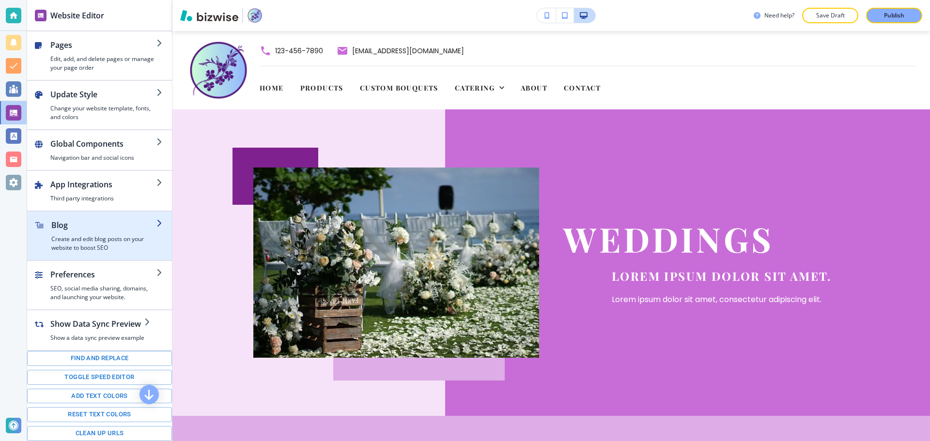
click at [86, 241] on h4 "Create and edit blog posts on your website to boost SEO" at bounding box center [103, 243] width 105 height 17
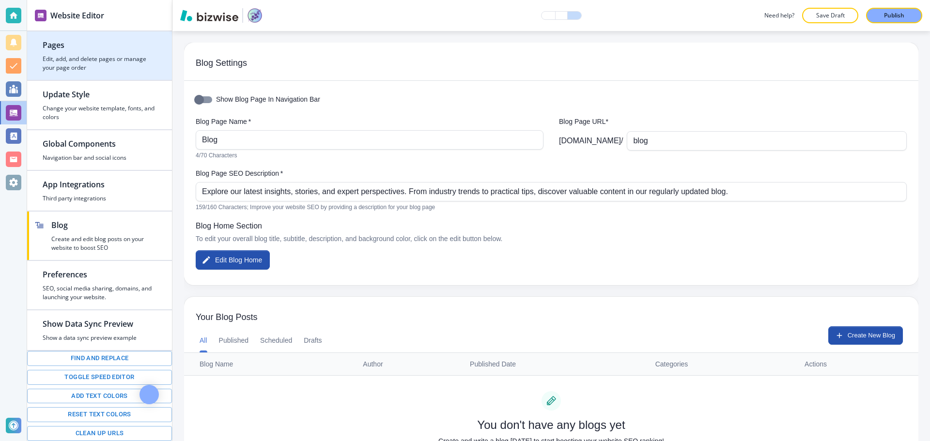
click at [77, 59] on h4 "Edit, add, and delete pages or manage your page order" at bounding box center [100, 63] width 114 height 17
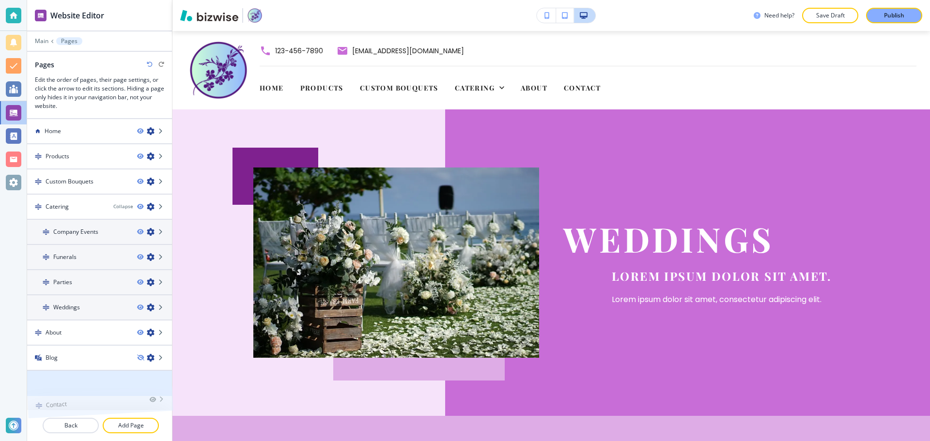
scroll to position [12, 0]
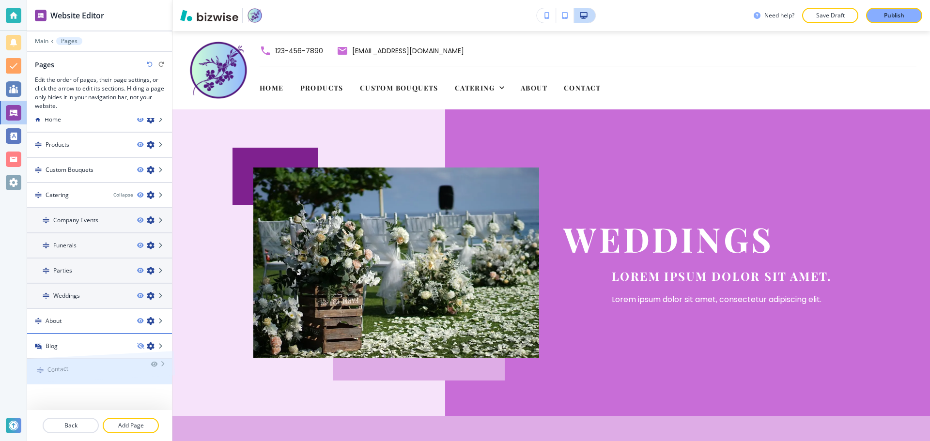
drag, startPoint x: 39, startPoint y: 378, endPoint x: 40, endPoint y: 342, distance: 35.9
click at [137, 368] on div at bounding box center [154, 372] width 35 height 8
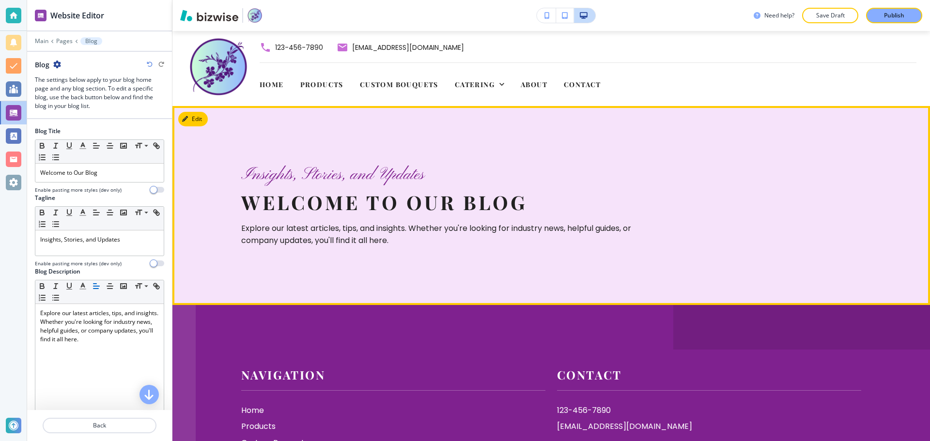
scroll to position [0, 0]
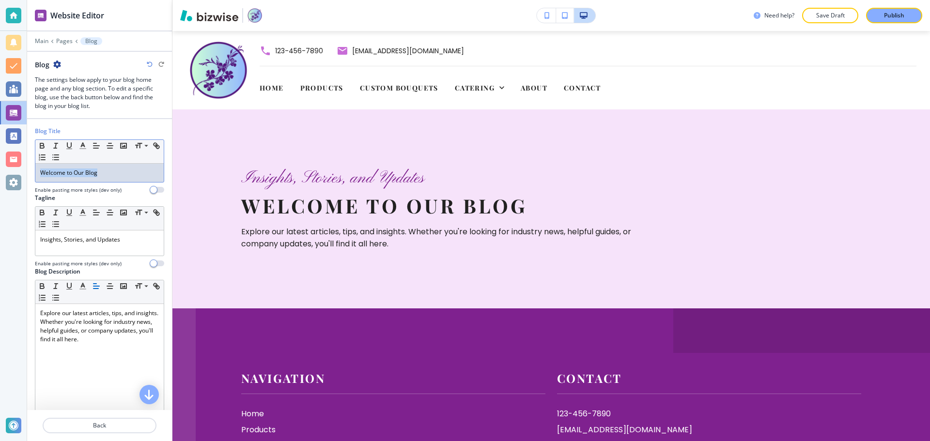
drag, startPoint x: 122, startPoint y: 173, endPoint x: 34, endPoint y: 173, distance: 87.2
click at [34, 173] on div "Blog Title Small Normal Large Huge Welcome to Our Blog Enable pasting more styl…" at bounding box center [99, 337] width 145 height 437
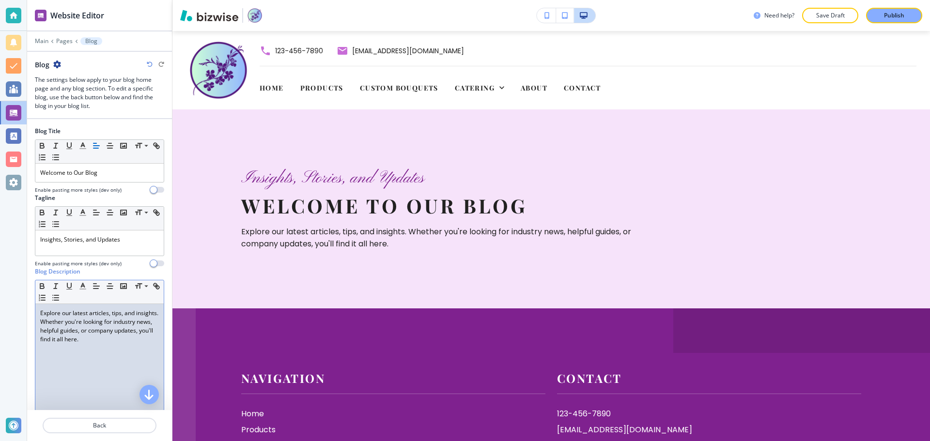
click at [100, 341] on p "Explore our latest articles, tips, and insights. Whether you're looking for ind…" at bounding box center [99, 326] width 119 height 35
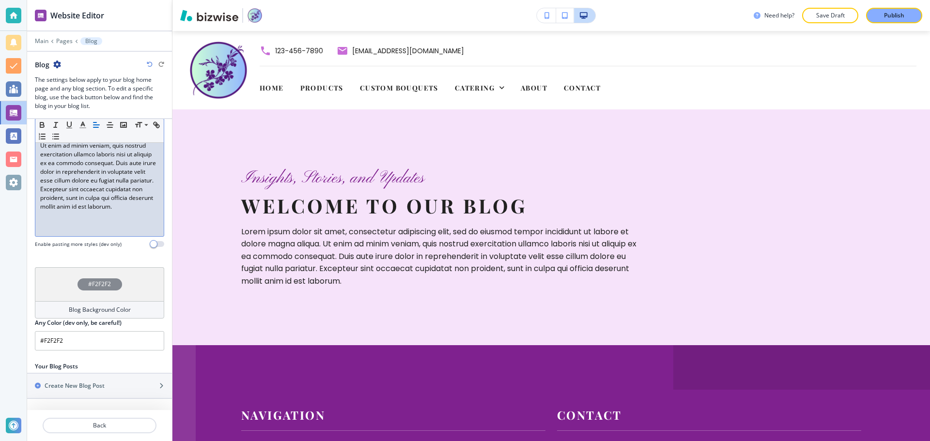
scroll to position [194, 0]
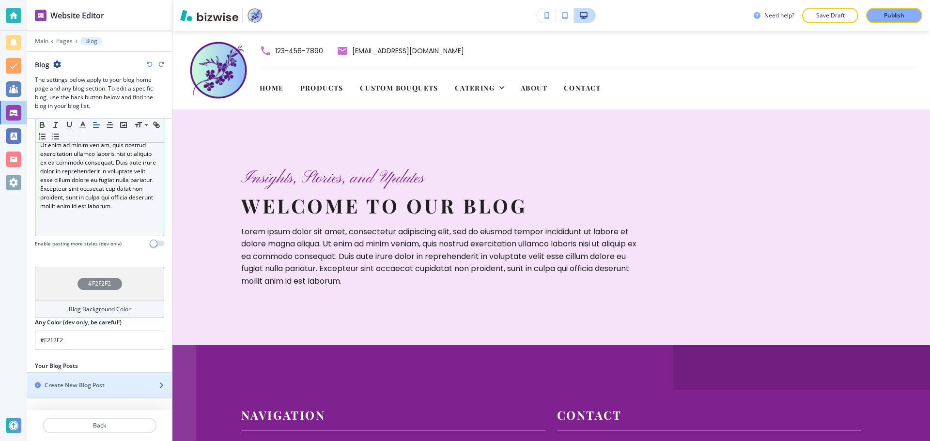
click at [88, 387] on h2 "Create New Blog Post" at bounding box center [75, 385] width 60 height 9
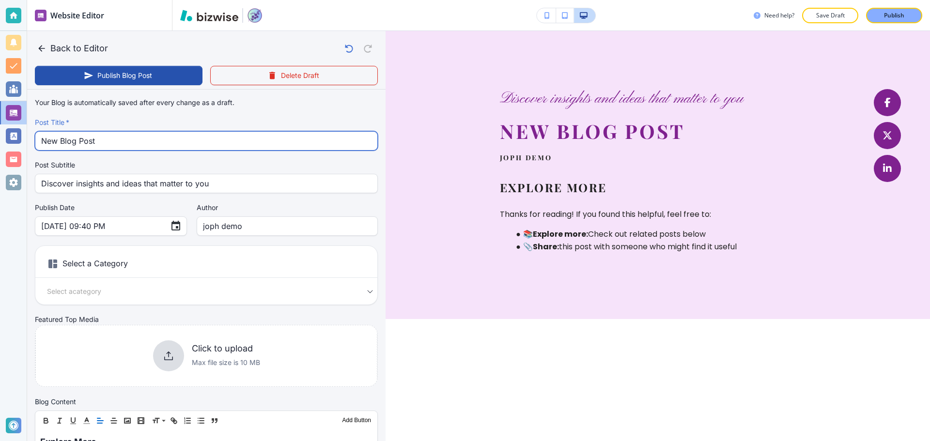
drag, startPoint x: 102, startPoint y: 139, endPoint x: 42, endPoint y: 139, distance: 60.1
click at [42, 139] on input "New Blog Post" at bounding box center [206, 141] width 330 height 18
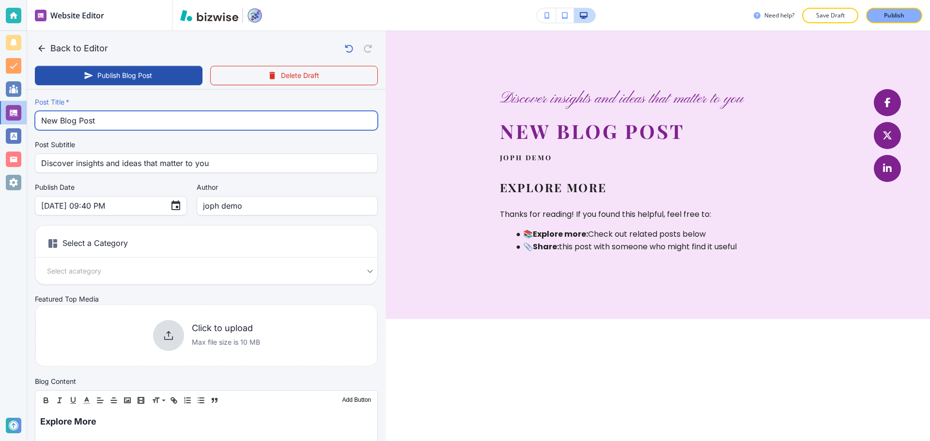
scroll to position [0, 0]
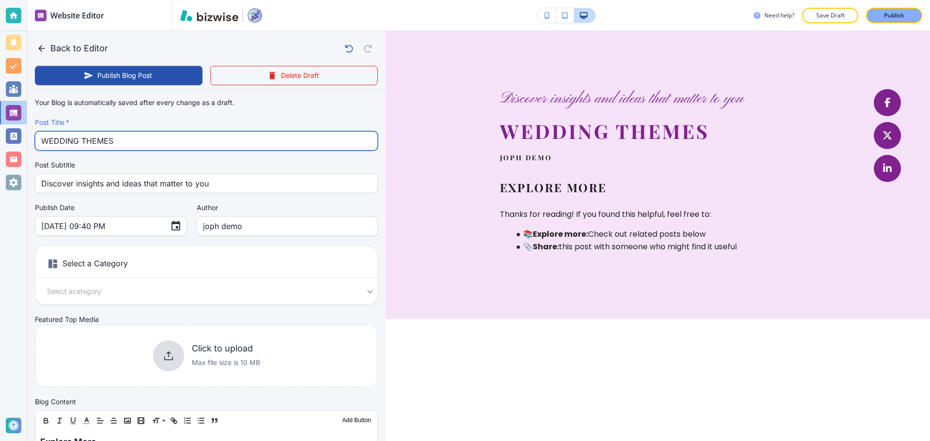
click at [41, 139] on input "WEDDING THEMES" at bounding box center [206, 141] width 330 height 18
type input "WINTER WEDDING THEMES"
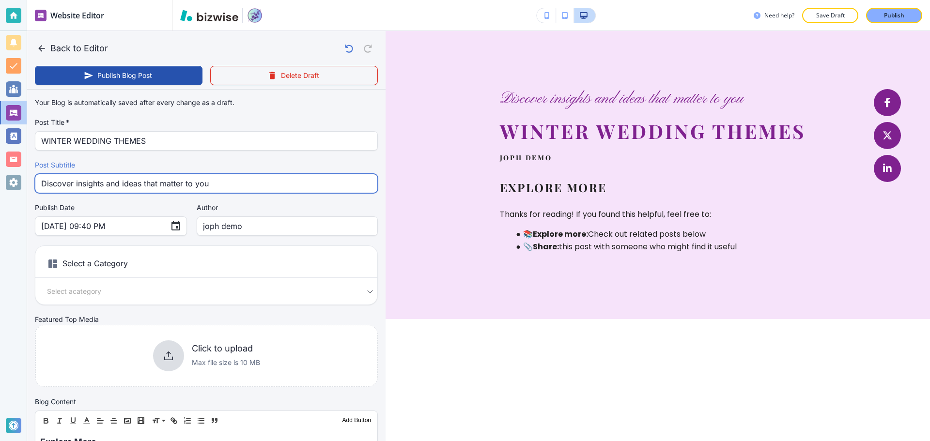
drag, startPoint x: 211, startPoint y: 184, endPoint x: 39, endPoint y: 186, distance: 172.0
click at [39, 186] on div "Discover insights and ideas that matter to you Post Subtitle" at bounding box center [206, 183] width 343 height 19
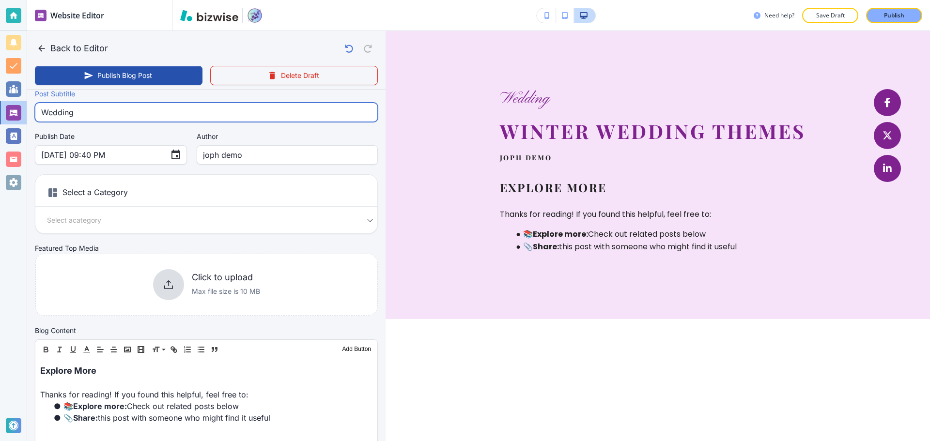
scroll to position [97, 0]
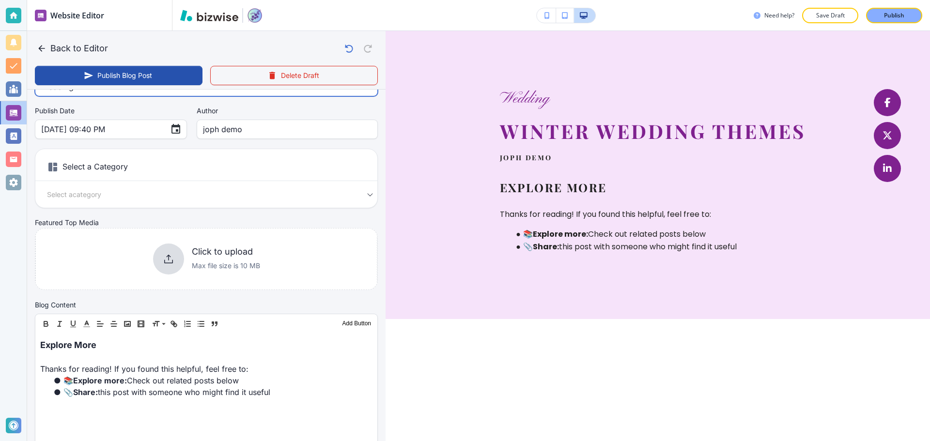
type input "Wedding"
click at [234, 170] on h6 "Select a Category" at bounding box center [206, 169] width 342 height 24
click at [108, 166] on h6 "Select a Category" at bounding box center [206, 169] width 342 height 24
click at [245, 204] on div "Select a Category Select a category Select a Category" at bounding box center [206, 179] width 343 height 60
click at [340, 0] on body "Website Editor Main Pages Blog Blog The settings below apply to your blog home …" at bounding box center [465, 0] width 930 height 0
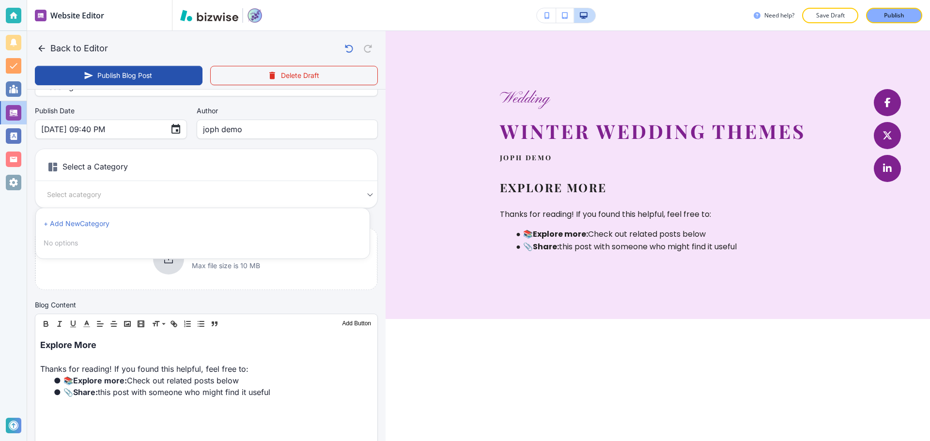
click at [366, 195] on div at bounding box center [465, 220] width 930 height 441
click at [219, 0] on body "Website Editor Main Pages Blog Blog The settings below apply to your blog home …" at bounding box center [465, 0] width 930 height 0
click at [158, 224] on li "+ Add New Category" at bounding box center [203, 223] width 326 height 15
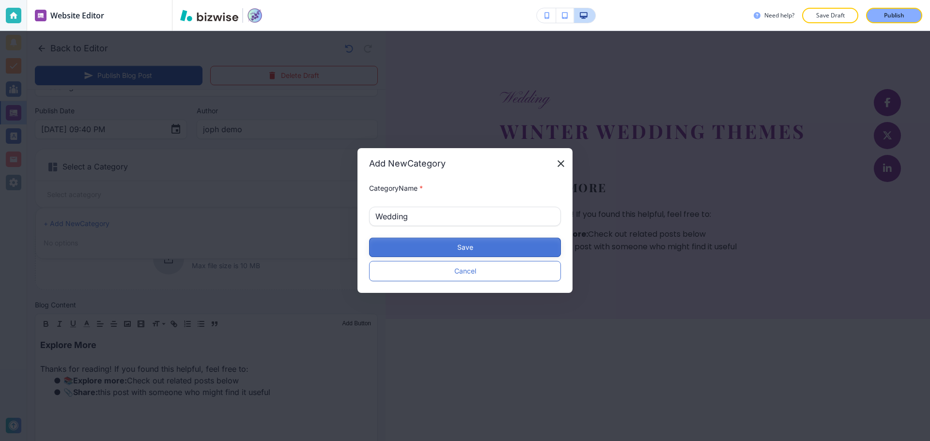
type input "Wedding"
click at [429, 250] on button "Save" at bounding box center [465, 247] width 192 height 19
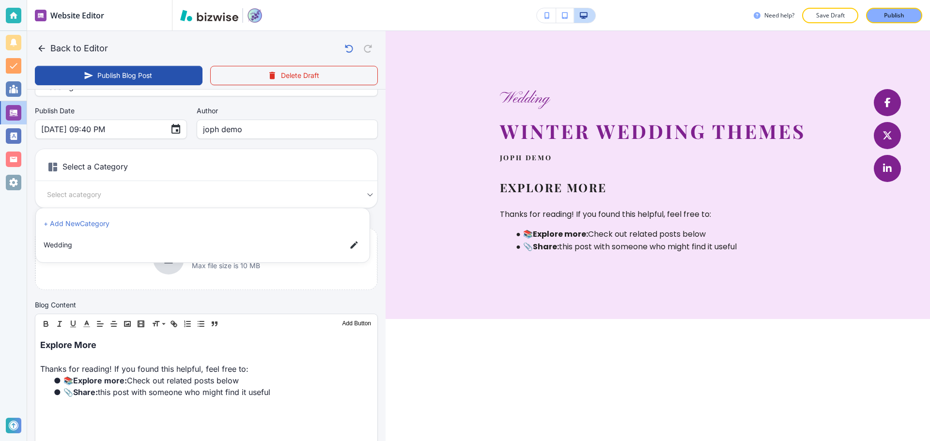
drag, startPoint x: 232, startPoint y: 131, endPoint x: 199, endPoint y: 129, distance: 33.9
click at [199, 129] on div at bounding box center [465, 220] width 930 height 441
click at [211, 129] on div "+ Add New Category Wedding" at bounding box center [465, 224] width 930 height 433
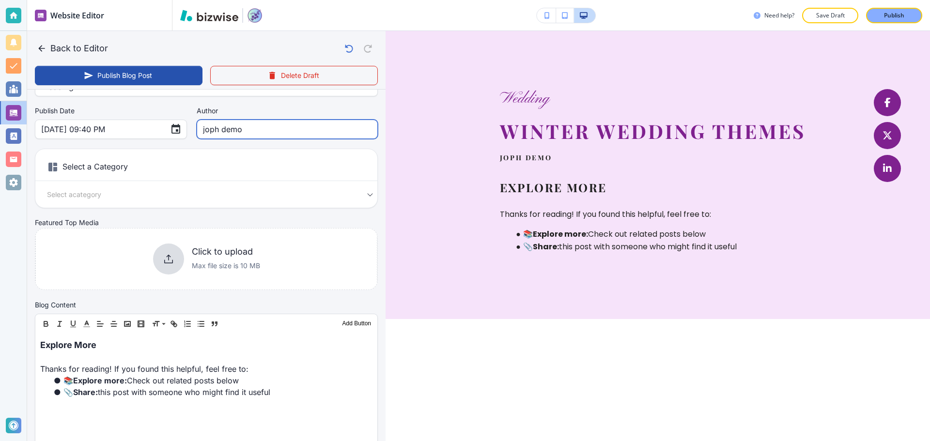
click at [212, 129] on input "joph demo" at bounding box center [287, 129] width 169 height 18
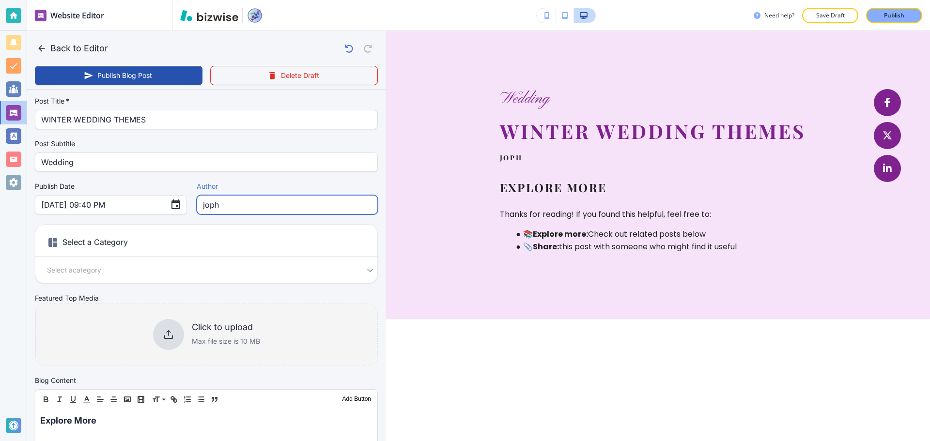
scroll to position [0, 0]
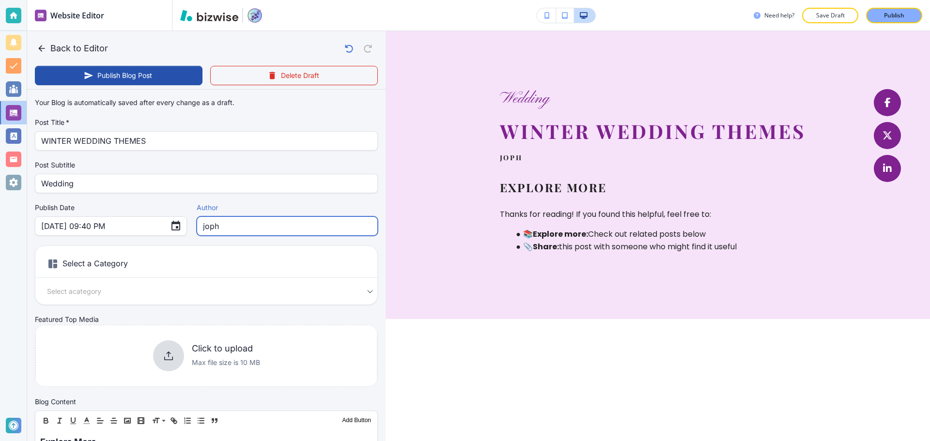
type input "joph"
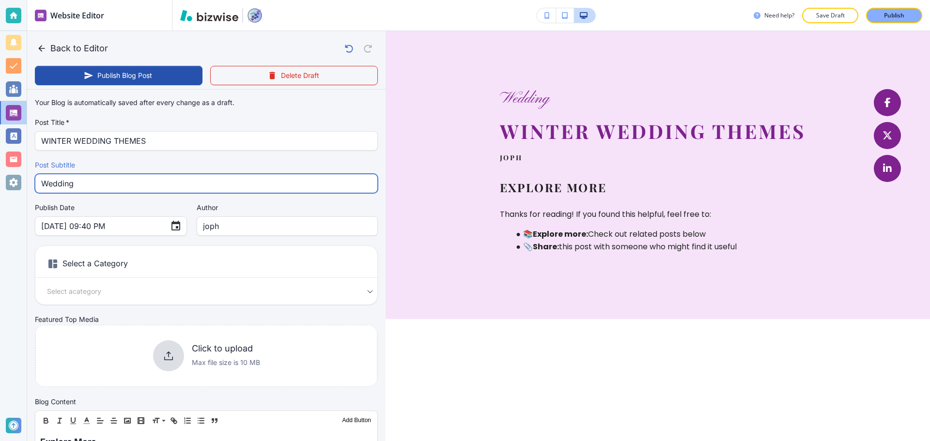
drag, startPoint x: 90, startPoint y: 179, endPoint x: 44, endPoint y: 181, distance: 46.1
click at [44, 181] on input "Wedding" at bounding box center [206, 183] width 330 height 18
type input "L"
type input "Sep 19, 2025 09:41 PM"
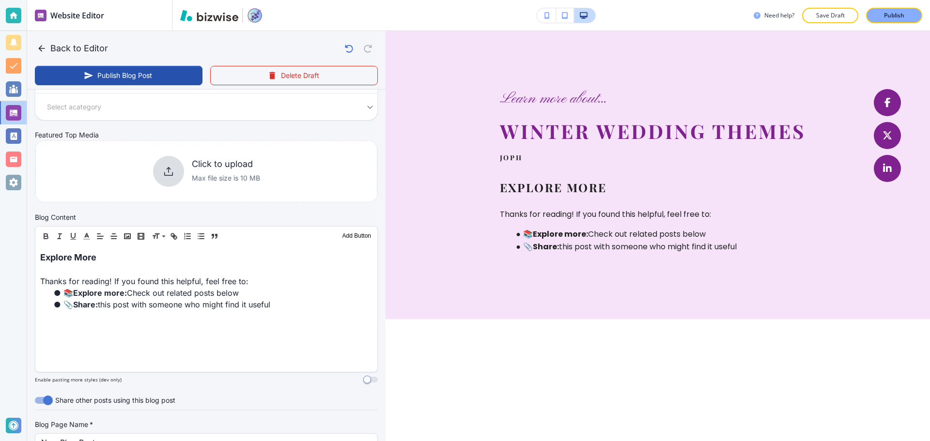
scroll to position [194, 0]
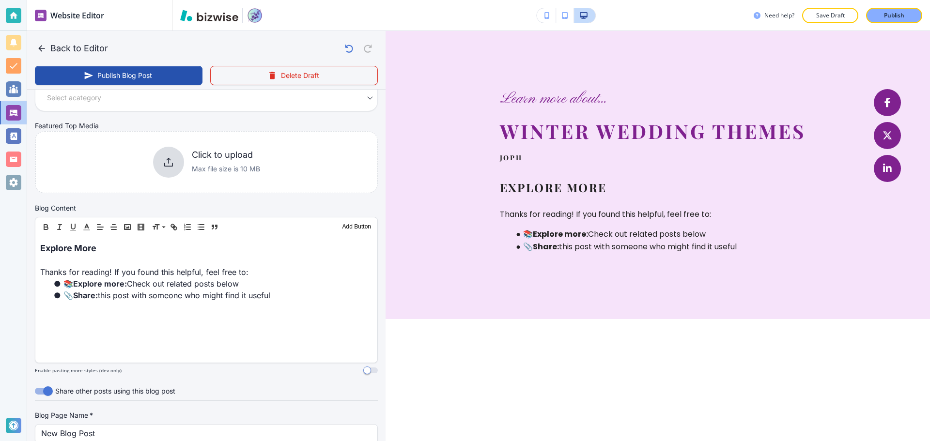
type input "Learn more about..."
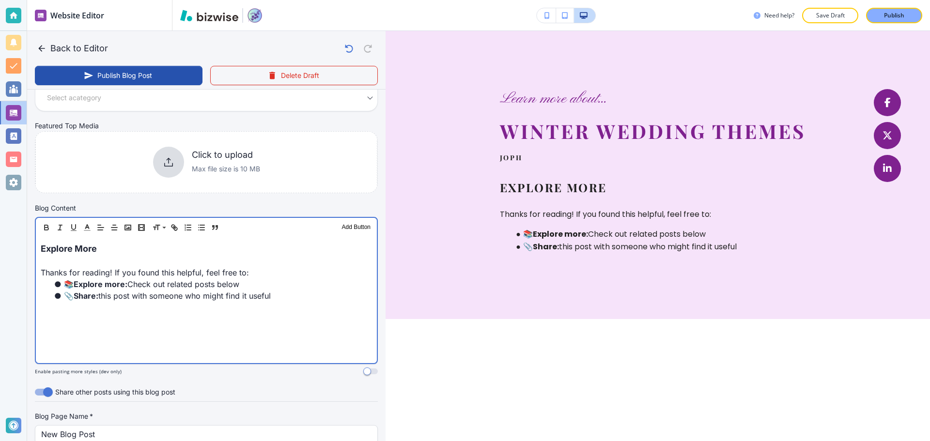
click at [65, 260] on p at bounding box center [206, 261] width 331 height 12
drag, startPoint x: 42, startPoint y: 249, endPoint x: 308, endPoint y: 302, distance: 271.2
click at [308, 302] on div "Explore More Thanks for reading! If you found this helpful, feel free to: 📚 Exp…" at bounding box center [206, 300] width 341 height 126
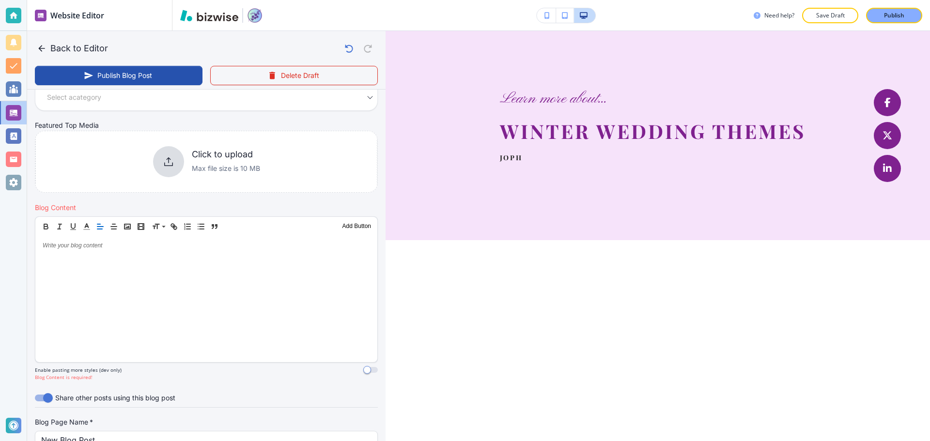
scroll to position [194, 0]
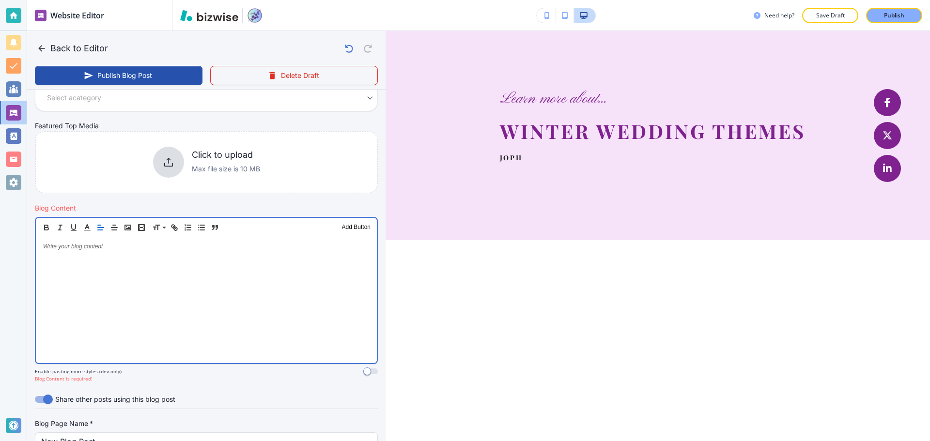
click at [350, 285] on div at bounding box center [206, 300] width 341 height 126
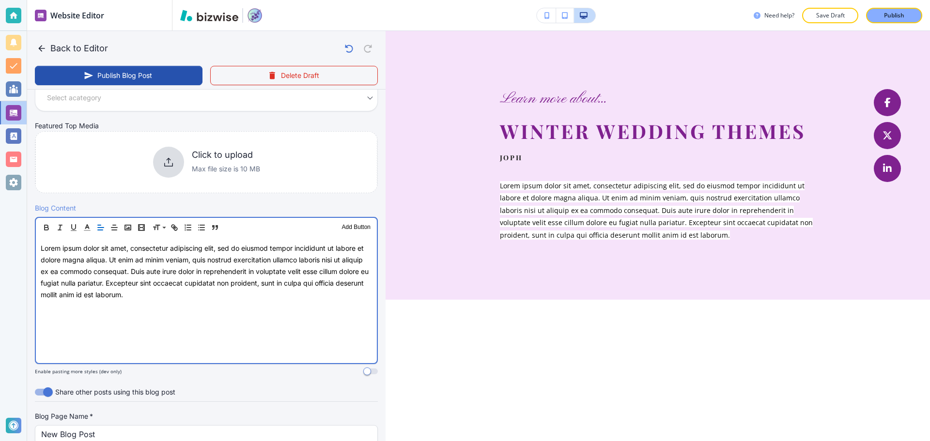
click at [118, 261] on span "Lorem ipsum dolor sit amet, consectetur adipiscing elit, sed do eiusmod tempor …" at bounding box center [205, 271] width 328 height 55
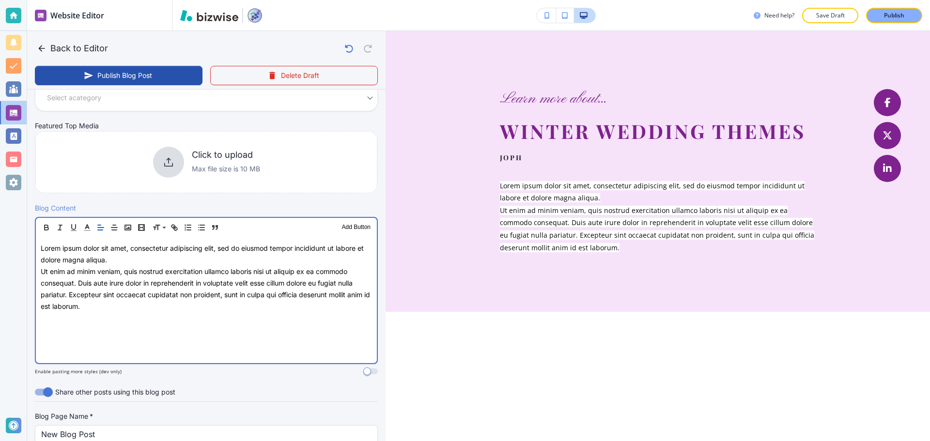
click at [148, 308] on p "﻿ Ut enim ad minim veniam, quis nostrud exercitation ullamco laboris nisi ut al…" at bounding box center [206, 288] width 331 height 46
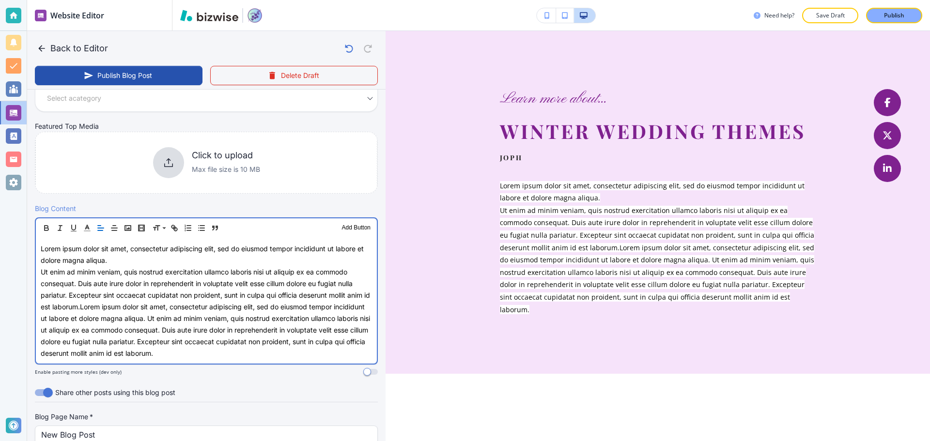
click at [124, 259] on p "Lorem ipsum dolor sit amet, consectetur adipiscing elit, sed do eiusmod tempor …" at bounding box center [206, 254] width 331 height 23
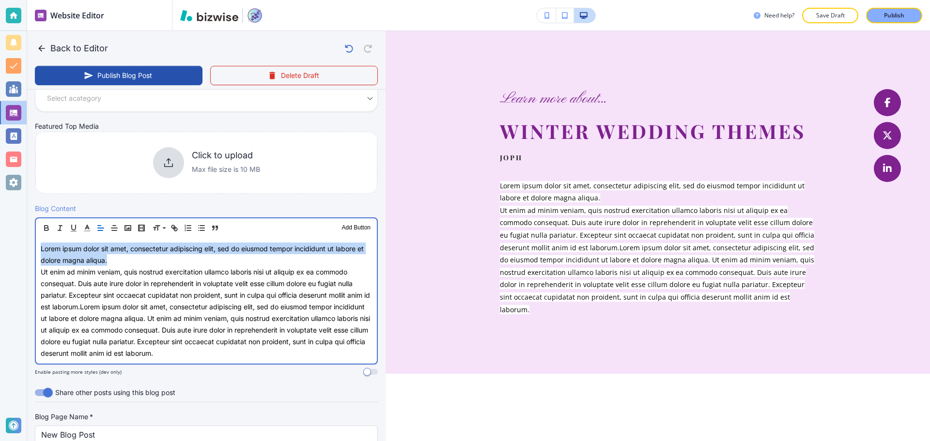
drag, startPoint x: 124, startPoint y: 259, endPoint x: 26, endPoint y: 249, distance: 99.3
click at [26, 249] on div "Website Editor Main Pages Blog Blog The settings below apply to your blog home …" at bounding box center [465, 220] width 930 height 441
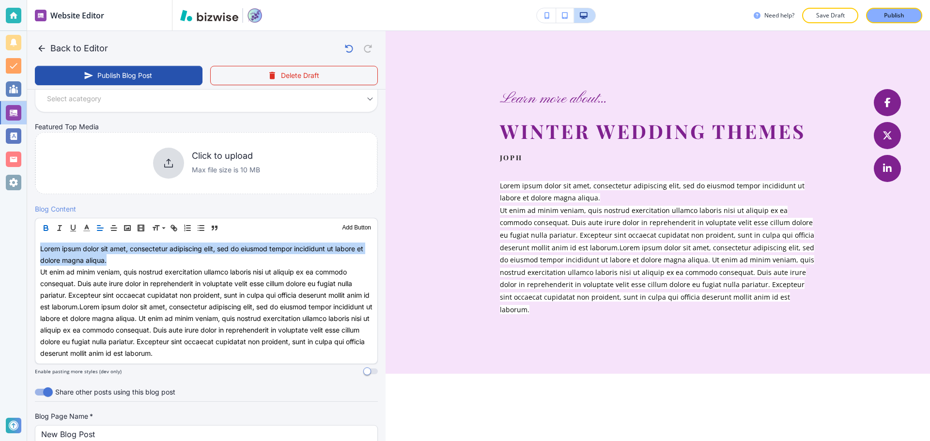
click at [45, 226] on icon "button" at bounding box center [46, 228] width 9 height 9
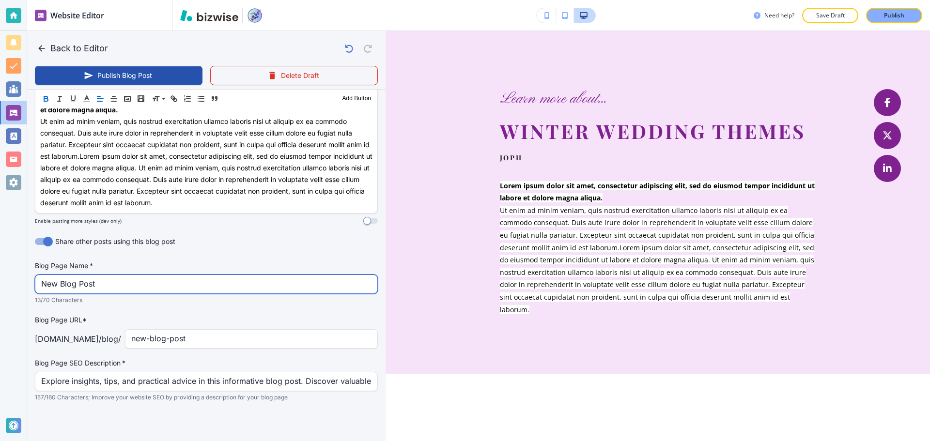
scroll to position [343, 0]
drag, startPoint x: 129, startPoint y: 283, endPoint x: 26, endPoint y: 287, distance: 103.7
click at [26, 287] on div "Website Editor Main Pages Blog Blog The settings below apply to your blog home …" at bounding box center [465, 220] width 930 height 441
type input "w"
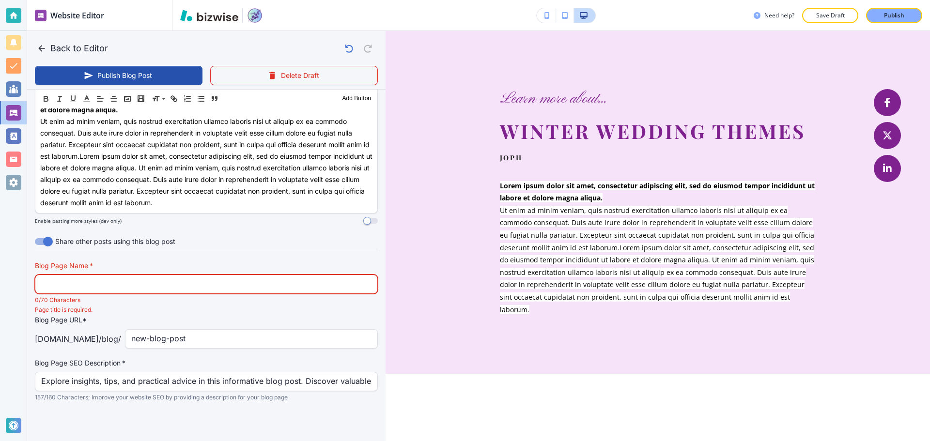
type input "Sep 19, 2025 09:42 PM"
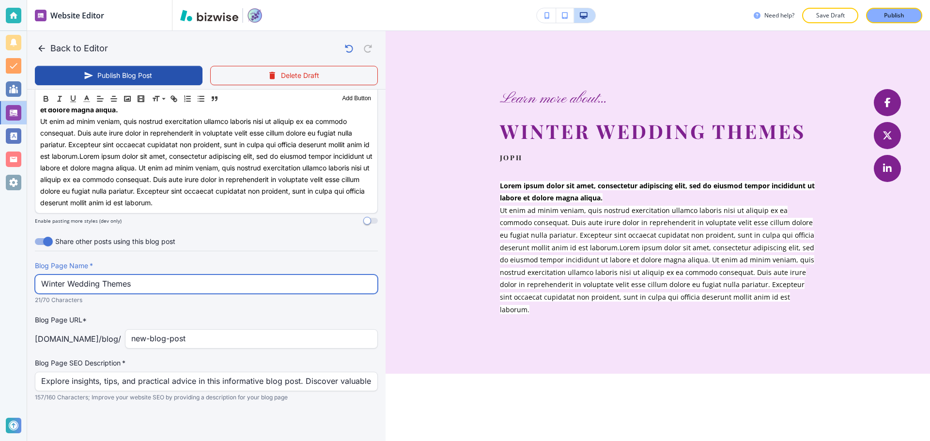
type input "Winter Wedding Themes"
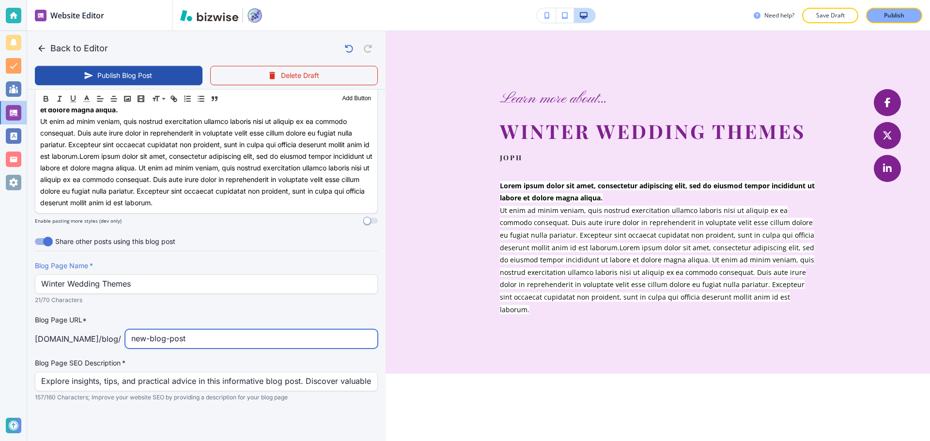
click at [229, 341] on input "new-blog-post" at bounding box center [251, 339] width 240 height 18
drag, startPoint x: 229, startPoint y: 341, endPoint x: 163, endPoint y: 341, distance: 66.4
click at [163, 341] on input "new-blog-post" at bounding box center [251, 339] width 240 height 18
type input "winterweddingthemes"
click at [326, 360] on label "Blog Page SEO Description   *" at bounding box center [206, 363] width 343 height 10
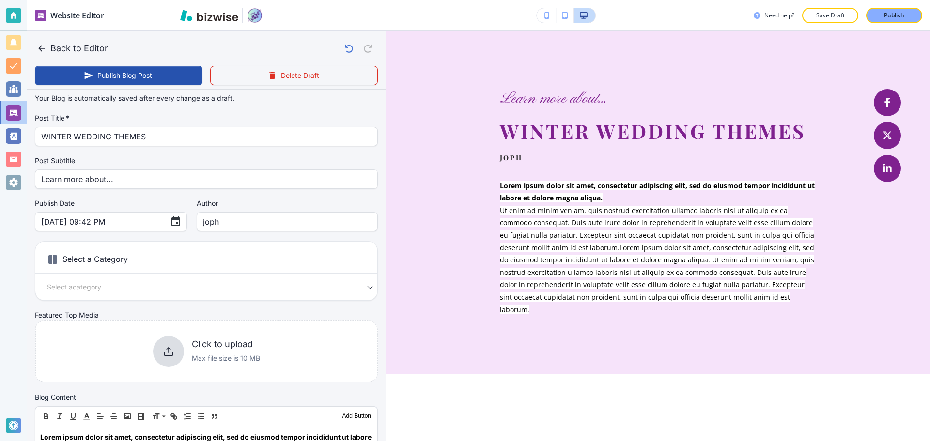
scroll to position [0, 0]
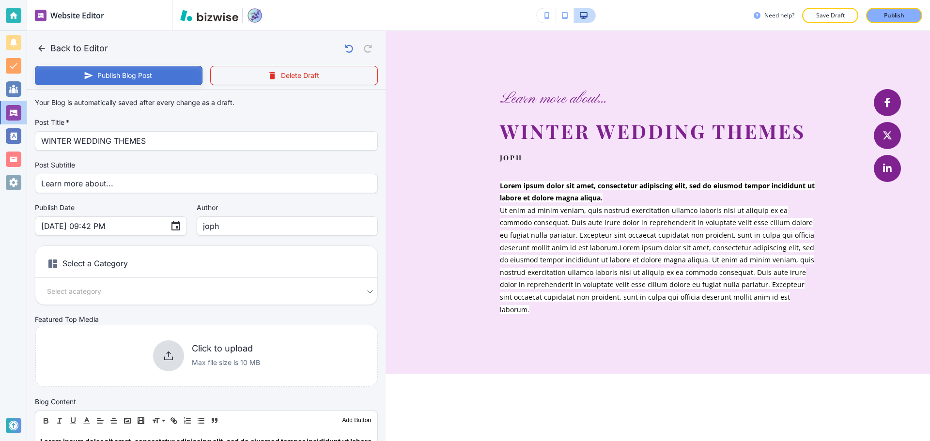
click at [108, 77] on button "Publish Blog Post" at bounding box center [119, 75] width 168 height 19
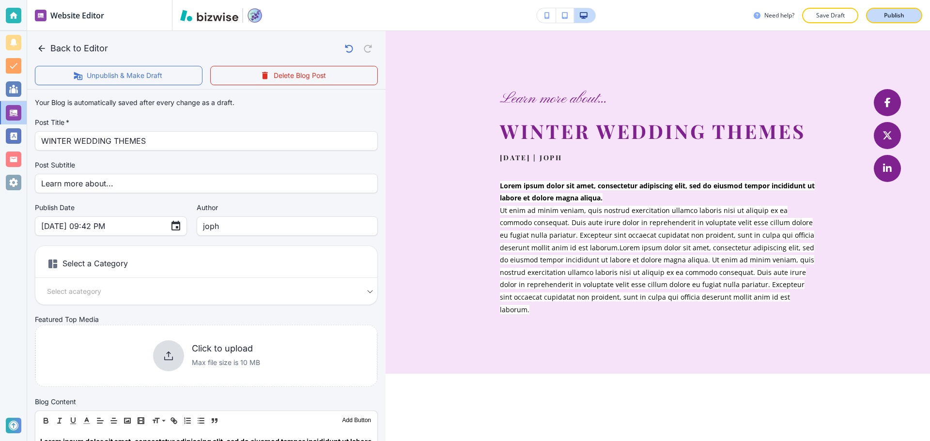
click at [882, 18] on div "Publish" at bounding box center [894, 15] width 31 height 9
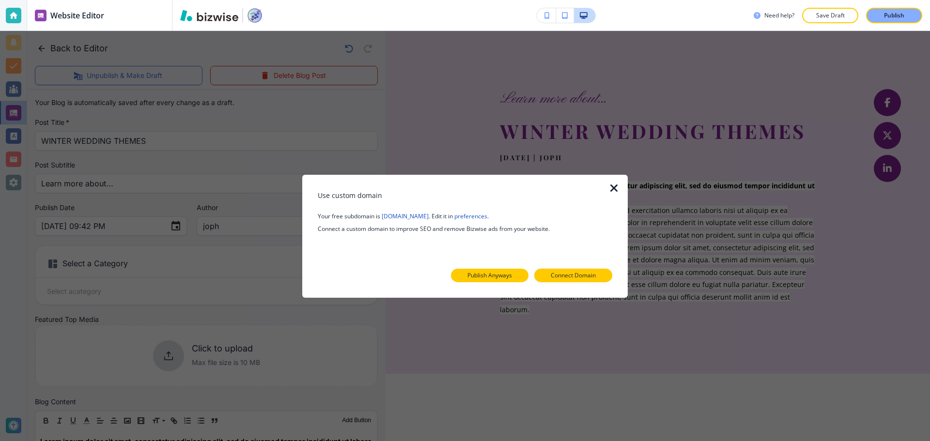
click at [511, 276] on p "Publish Anyways" at bounding box center [489, 275] width 45 height 9
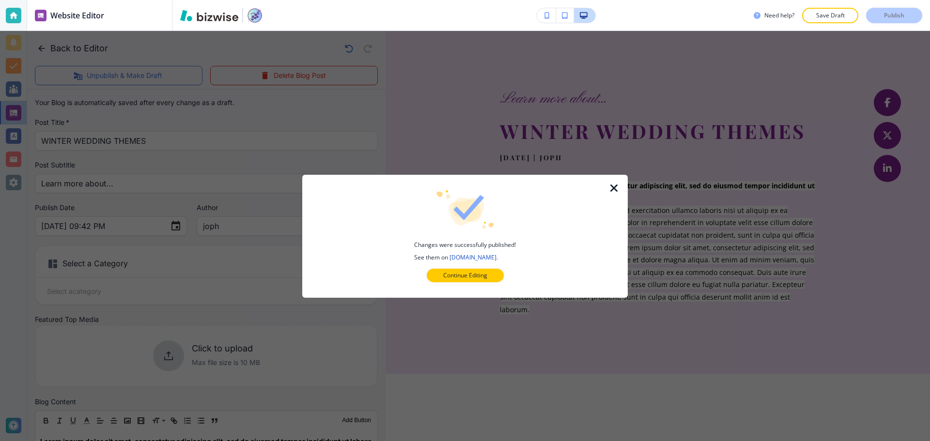
drag, startPoint x: 612, startPoint y: 186, endPoint x: 606, endPoint y: 189, distance: 5.9
click at [612, 187] on icon "button" at bounding box center [614, 188] width 12 height 12
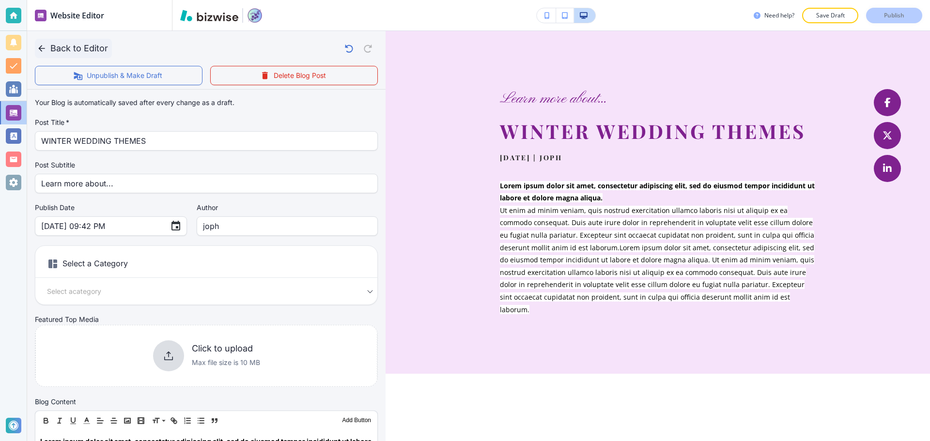
click at [38, 48] on icon "button" at bounding box center [42, 49] width 10 height 10
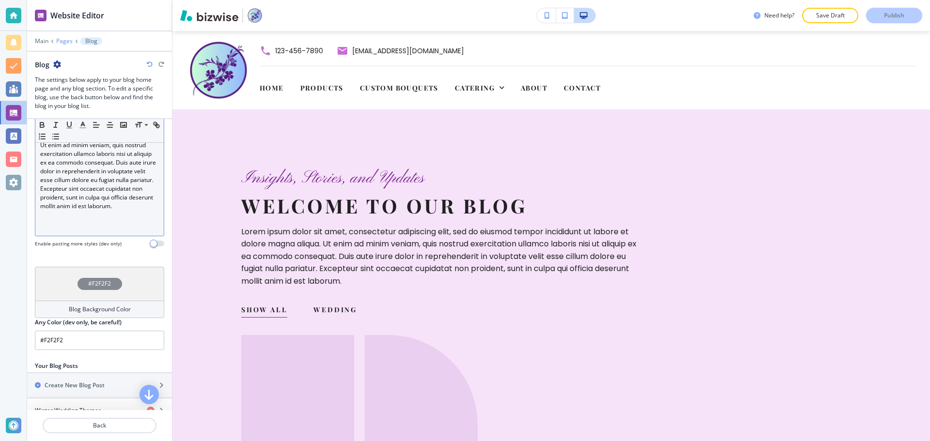
click at [66, 38] on div "Main Pages Blog" at bounding box center [99, 41] width 129 height 8
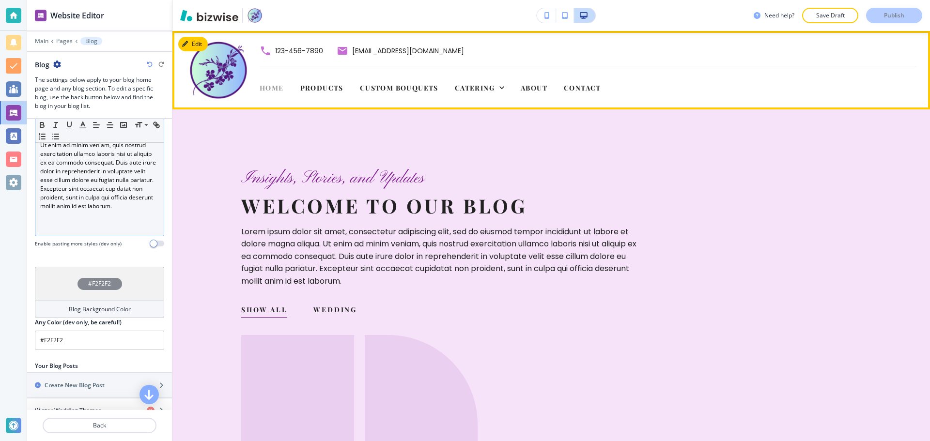
click at [272, 89] on span "Home" at bounding box center [272, 87] width 24 height 9
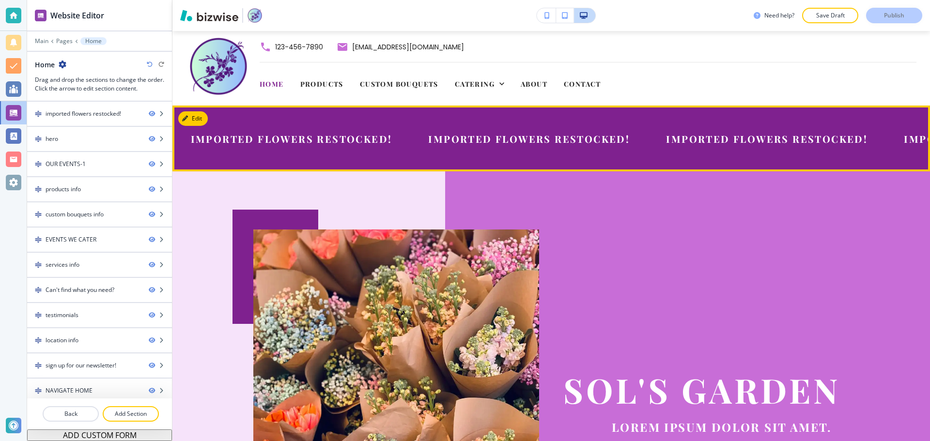
scroll to position [3, 0]
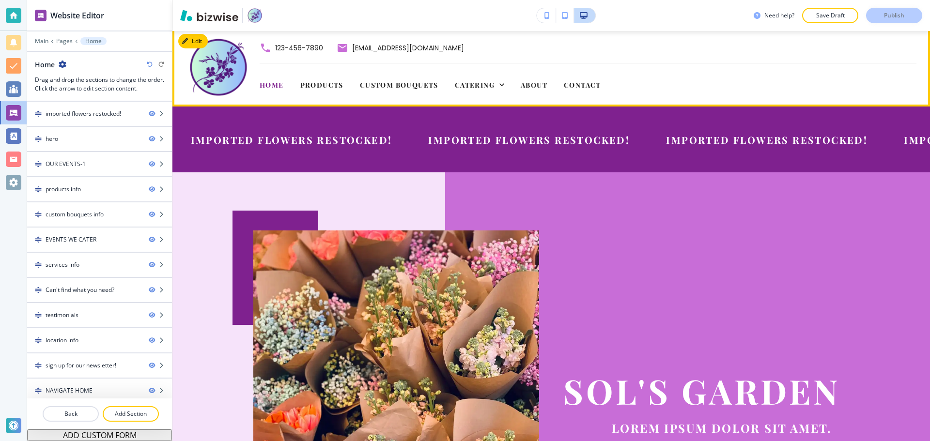
click at [320, 79] on div "Products" at bounding box center [322, 84] width 60 height 39
click at [320, 80] on span "Products" at bounding box center [321, 84] width 43 height 9
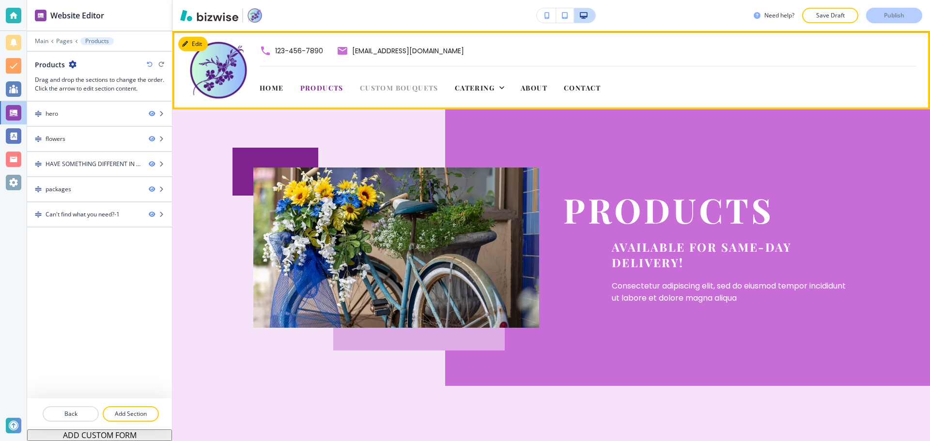
click at [394, 92] on span "Custom Bouquets" at bounding box center [399, 87] width 78 height 9
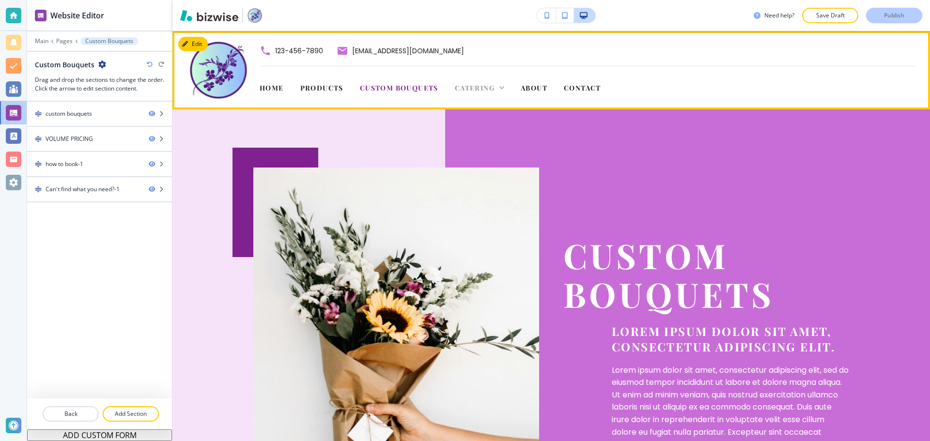
click at [493, 86] on span "Catering" at bounding box center [475, 87] width 40 height 9
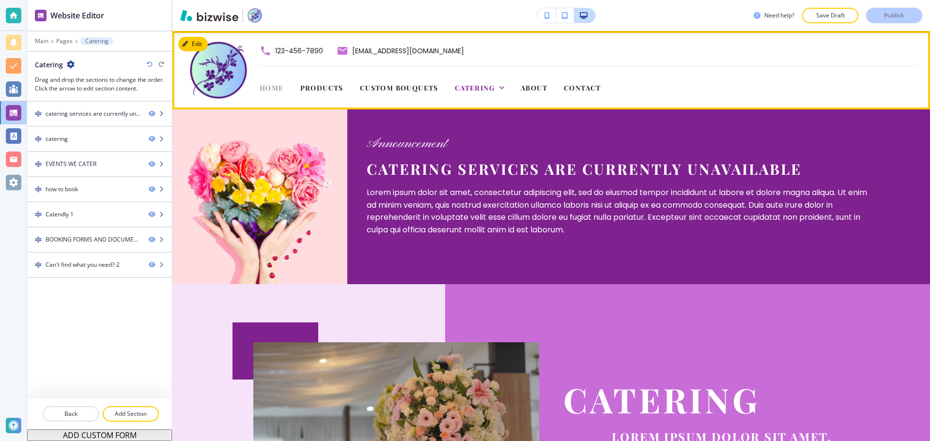
click at [283, 87] on span "Home" at bounding box center [272, 87] width 24 height 9
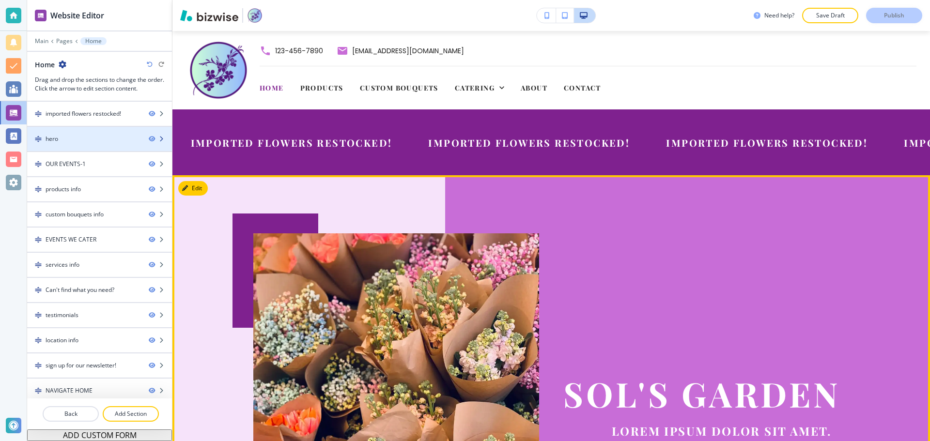
click at [83, 136] on div "hero" at bounding box center [84, 139] width 114 height 9
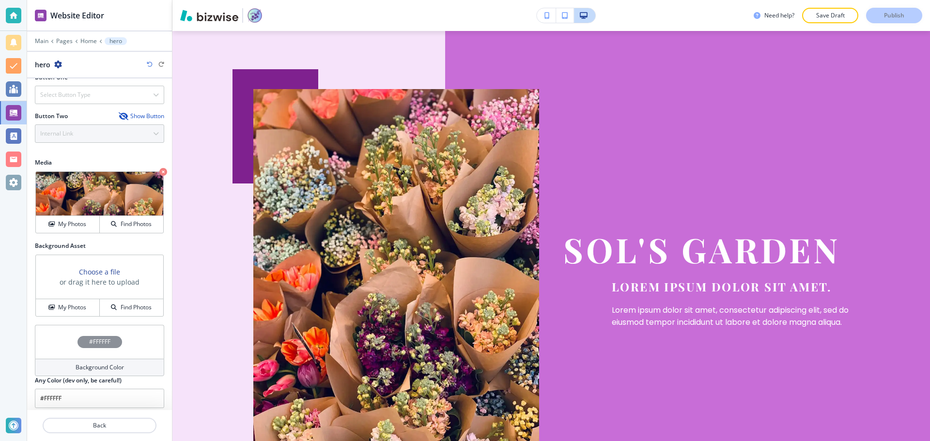
scroll to position [357, 0]
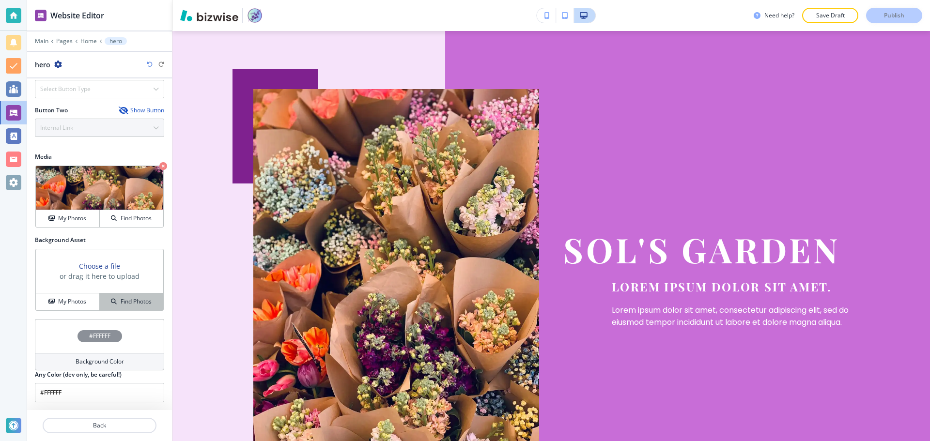
click at [123, 306] on h4 "Find Photos" at bounding box center [136, 301] width 31 height 9
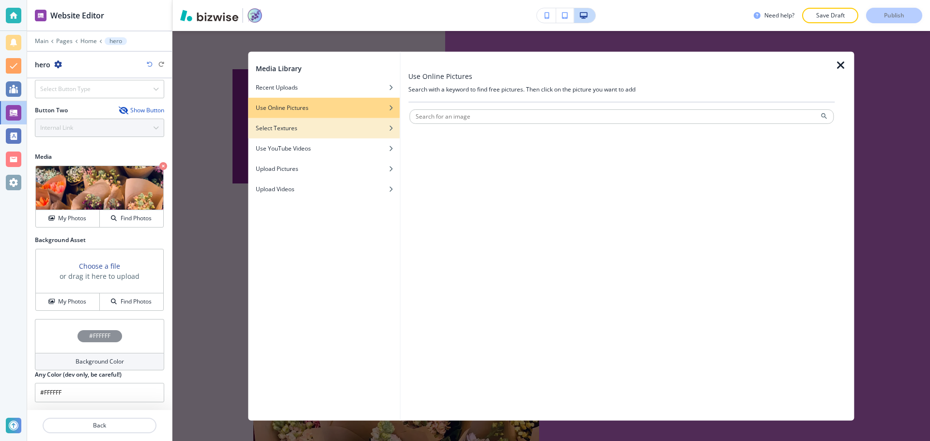
click at [285, 122] on div "button" at bounding box center [324, 121] width 152 height 6
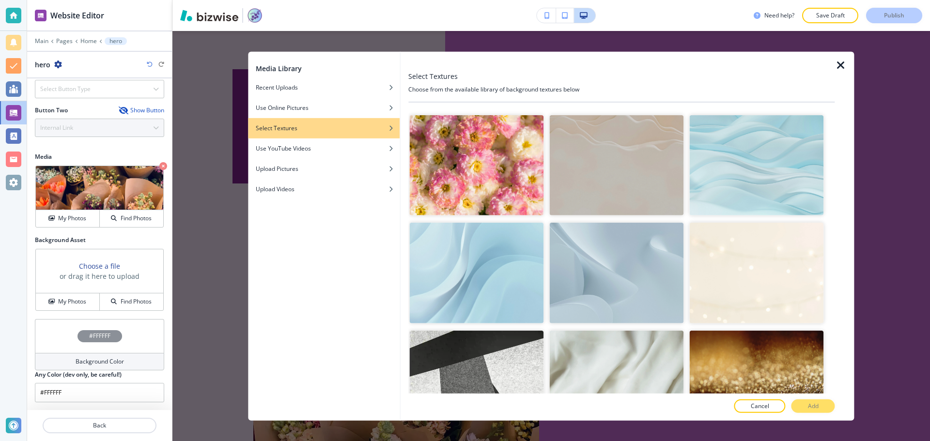
click at [730, 194] on img "button" at bounding box center [757, 165] width 134 height 101
click at [812, 402] on p "Add" at bounding box center [813, 406] width 11 height 9
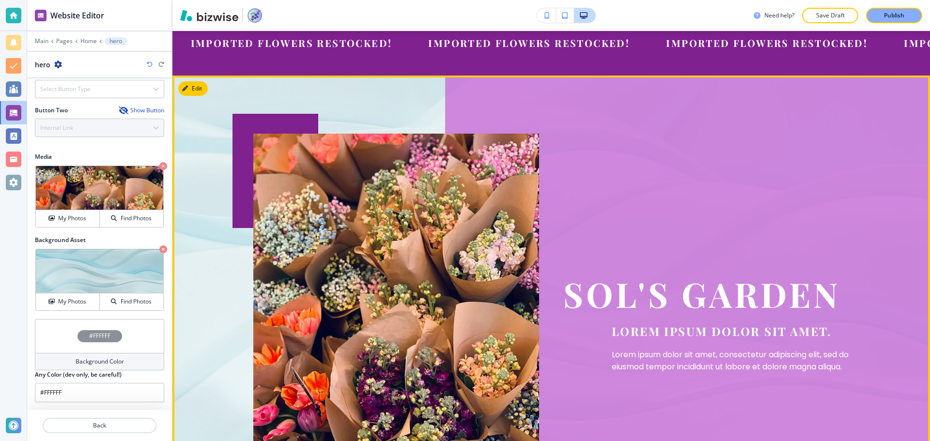
scroll to position [96, 0]
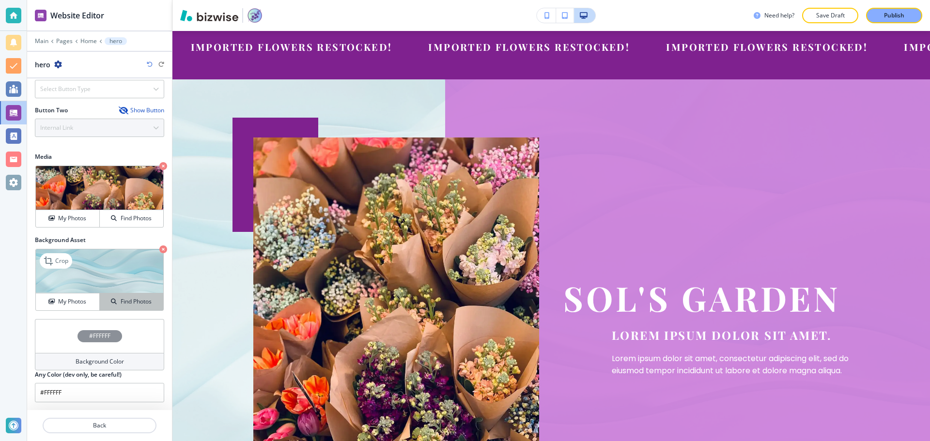
click at [122, 302] on h4 "Find Photos" at bounding box center [136, 301] width 31 height 9
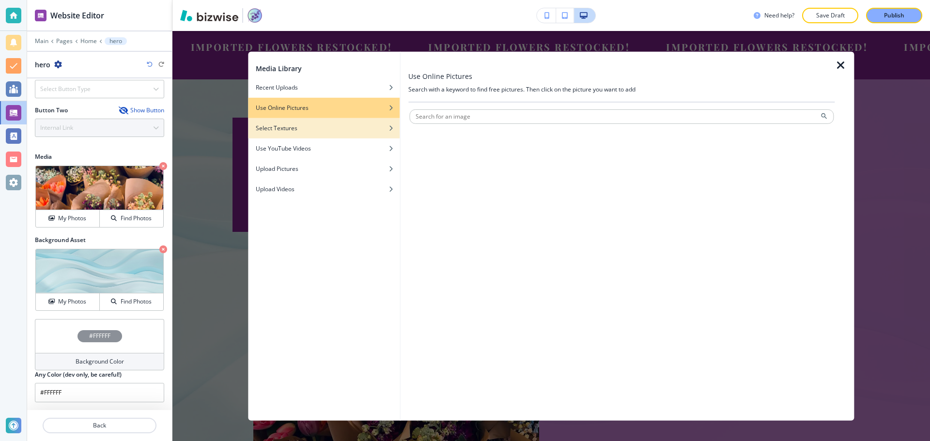
click at [318, 125] on div "Select Textures" at bounding box center [324, 128] width 152 height 9
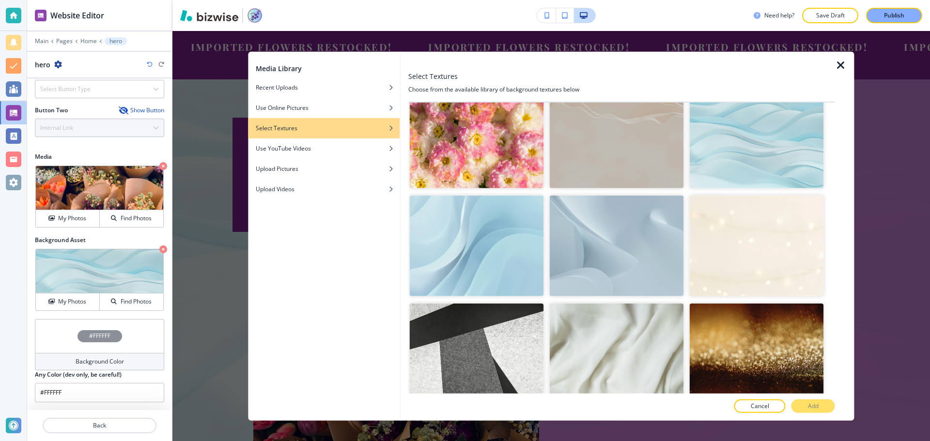
click at [486, 253] on img "button" at bounding box center [476, 246] width 134 height 101
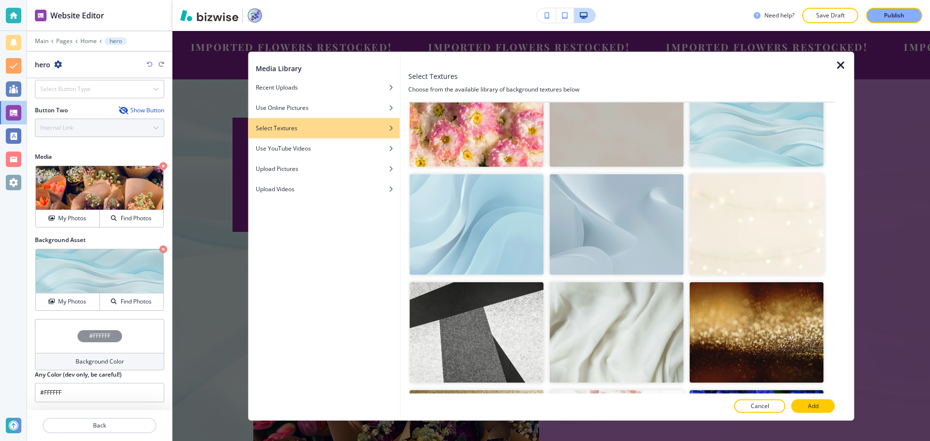
click at [486, 253] on img "button" at bounding box center [476, 224] width 134 height 101
click at [633, 329] on img "button" at bounding box center [616, 332] width 134 height 101
click at [480, 234] on img "button" at bounding box center [476, 224] width 134 height 101
click at [527, 244] on img "button" at bounding box center [476, 224] width 134 height 101
click at [820, 403] on button "Add" at bounding box center [813, 407] width 44 height 14
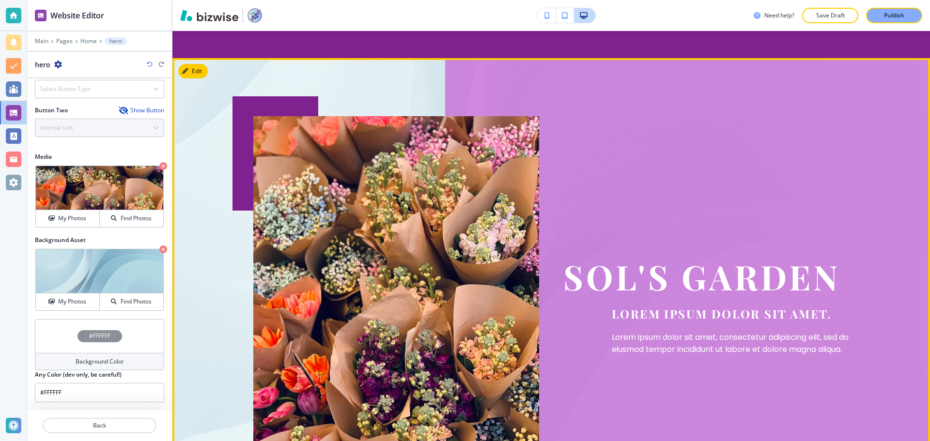
scroll to position [96, 0]
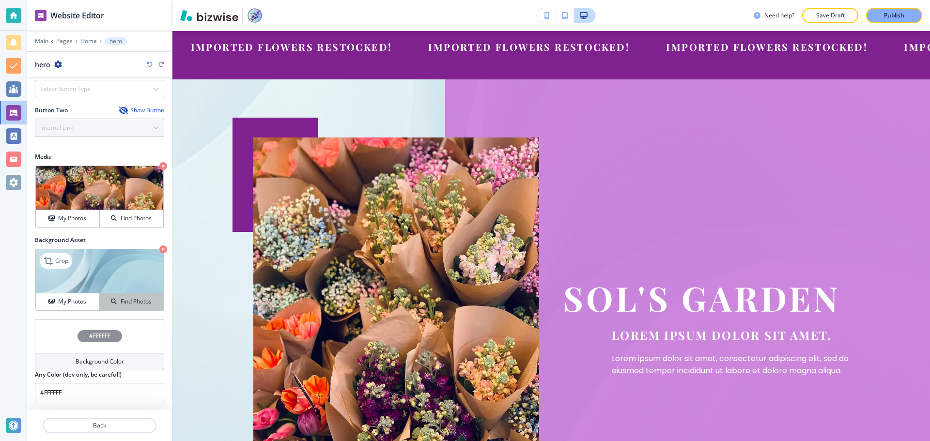
click at [127, 301] on h4 "Find Photos" at bounding box center [136, 301] width 31 height 9
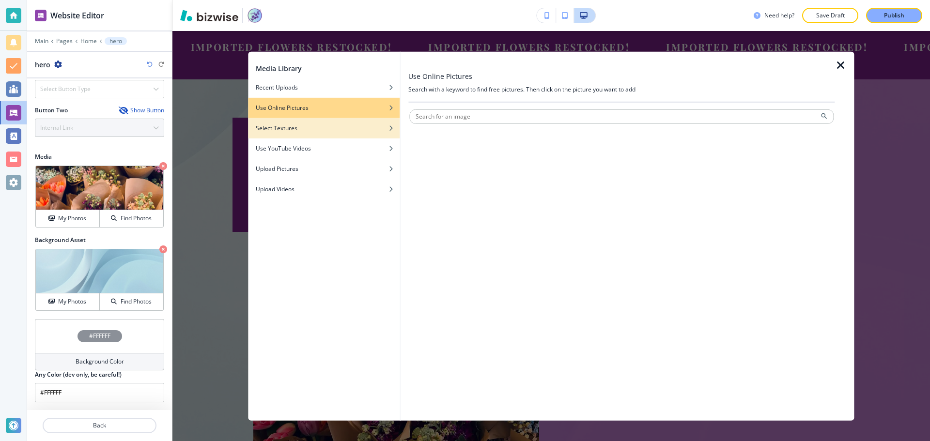
click at [282, 129] on h4 "Select Textures" at bounding box center [277, 128] width 42 height 9
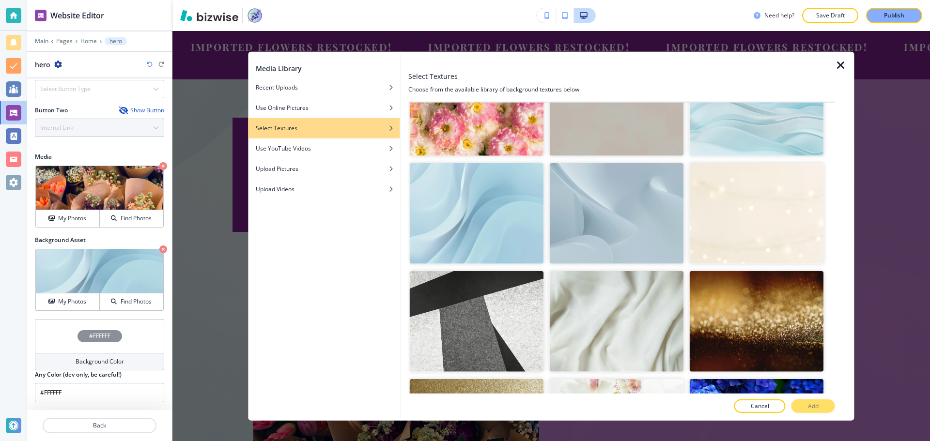
scroll to position [97, 0]
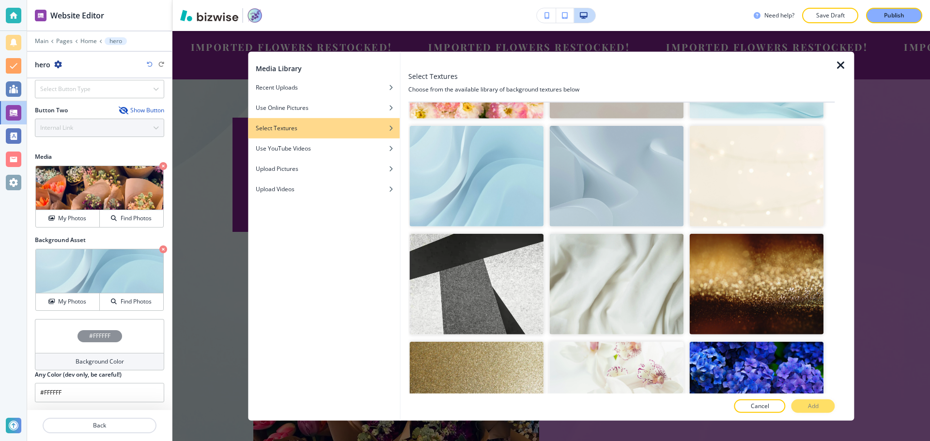
click at [611, 364] on img "button" at bounding box center [616, 392] width 134 height 101
click at [826, 406] on button "Add" at bounding box center [813, 407] width 44 height 14
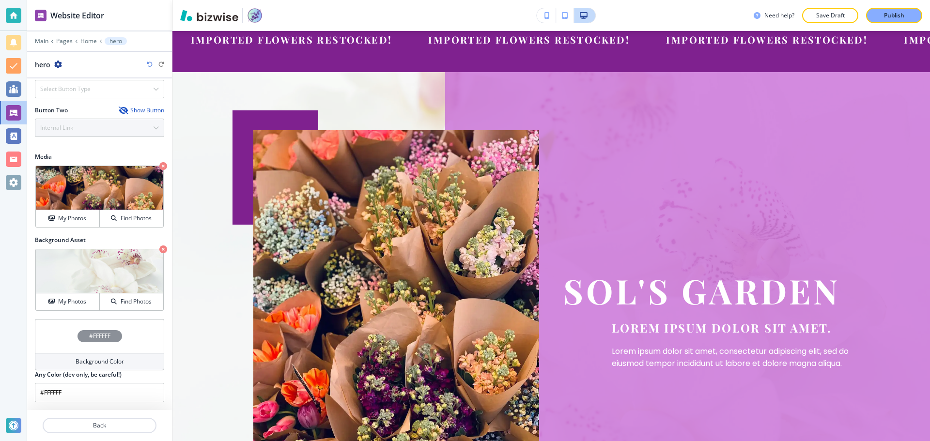
scroll to position [0, 0]
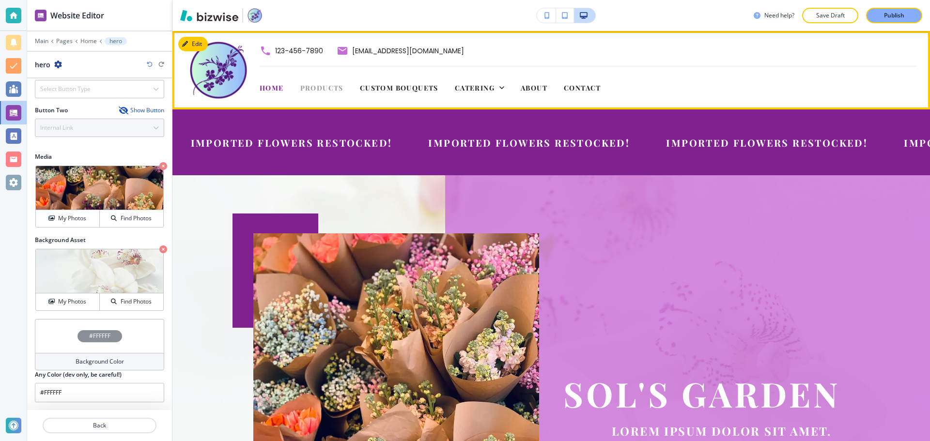
click at [319, 88] on span "Products" at bounding box center [321, 87] width 43 height 9
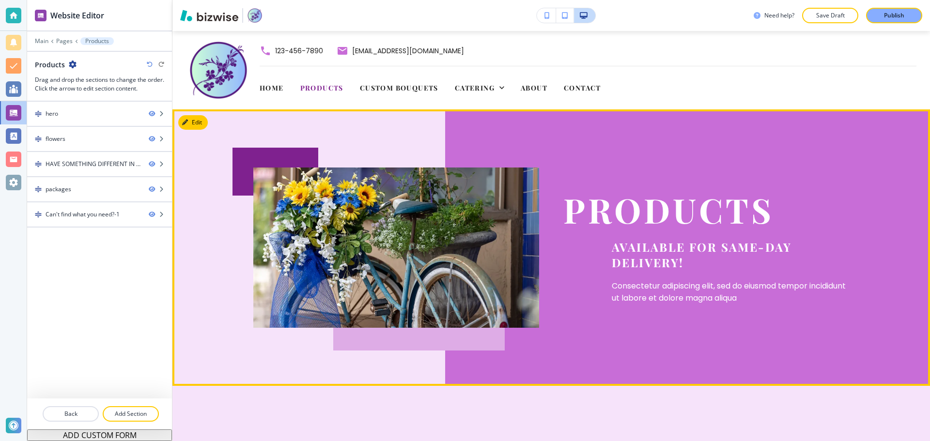
click at [586, 148] on div "PRODUCTS Available for same-day delivery! Consectetur adipiscing elit, sed do e…" at bounding box center [694, 235] width 310 height 185
click at [50, 124] on div at bounding box center [99, 122] width 145 height 8
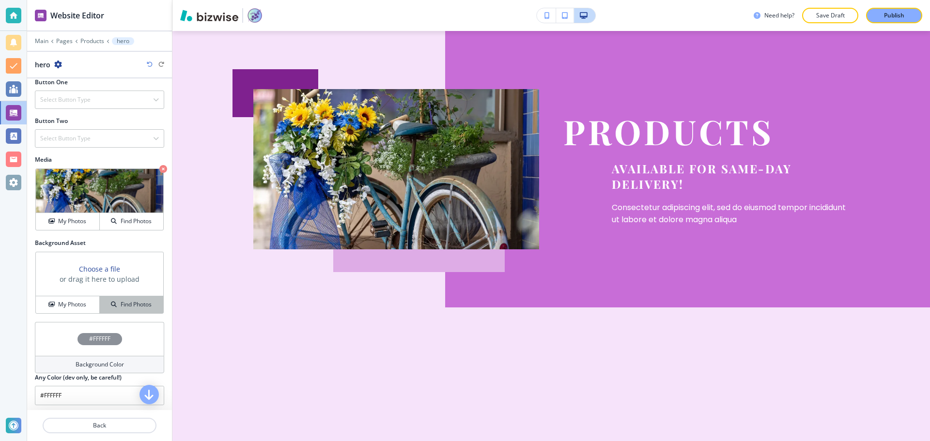
scroll to position [349, 0]
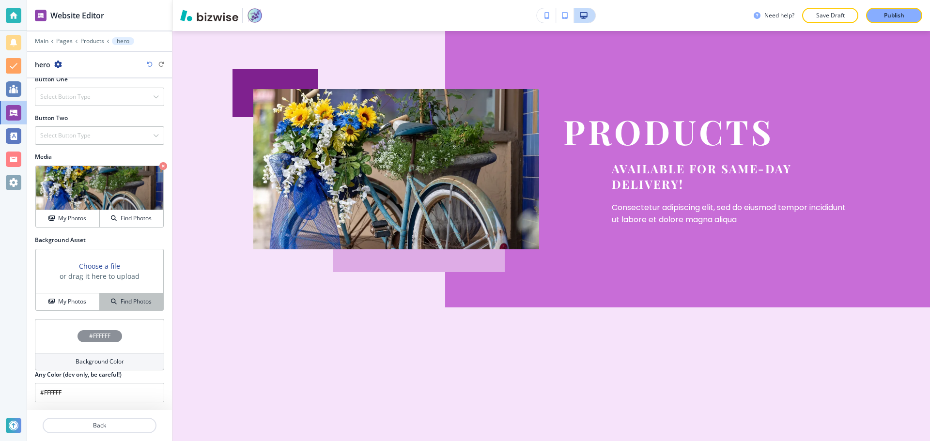
click at [121, 299] on h4 "Find Photos" at bounding box center [136, 301] width 31 height 9
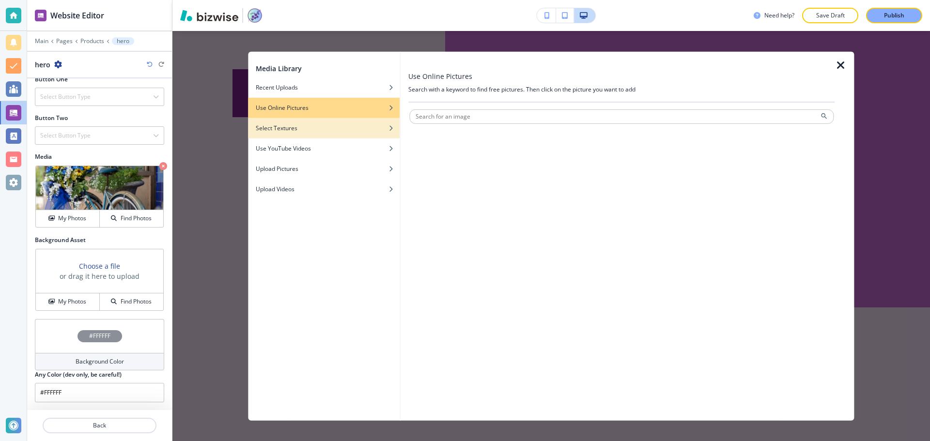
click at [322, 134] on div "button" at bounding box center [324, 135] width 152 height 6
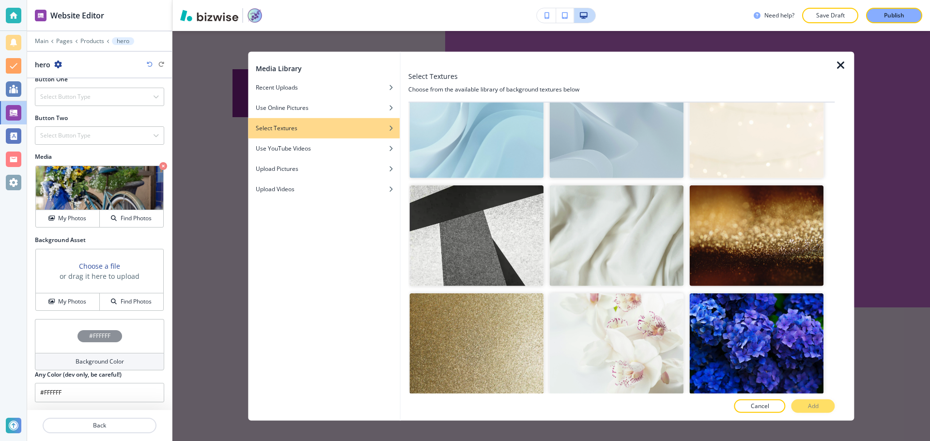
scroll to position [291, 0]
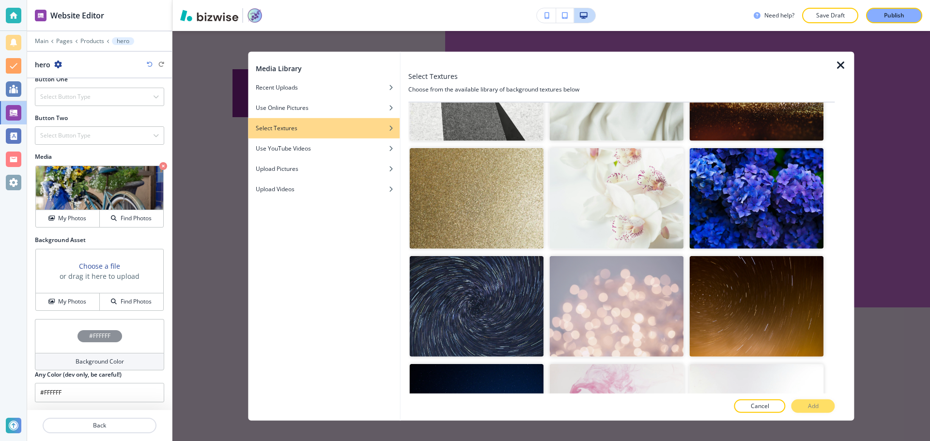
click at [641, 208] on img "button" at bounding box center [616, 198] width 134 height 101
click at [802, 406] on button "Add" at bounding box center [813, 407] width 44 height 14
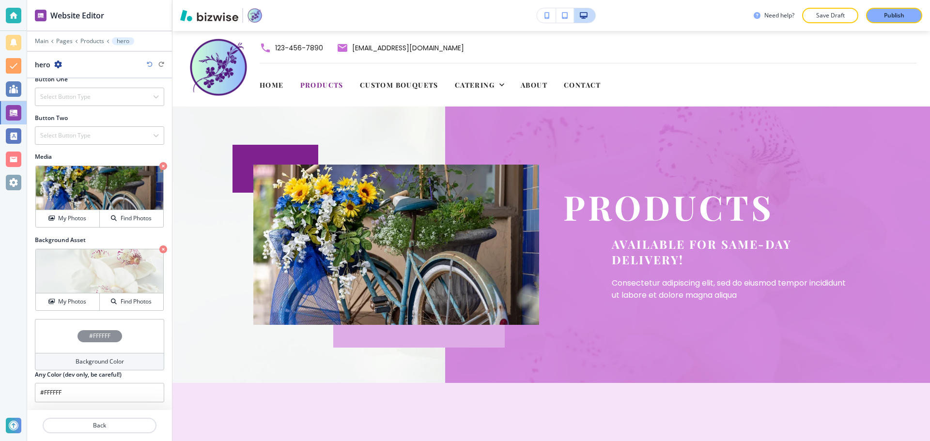
scroll to position [0, 0]
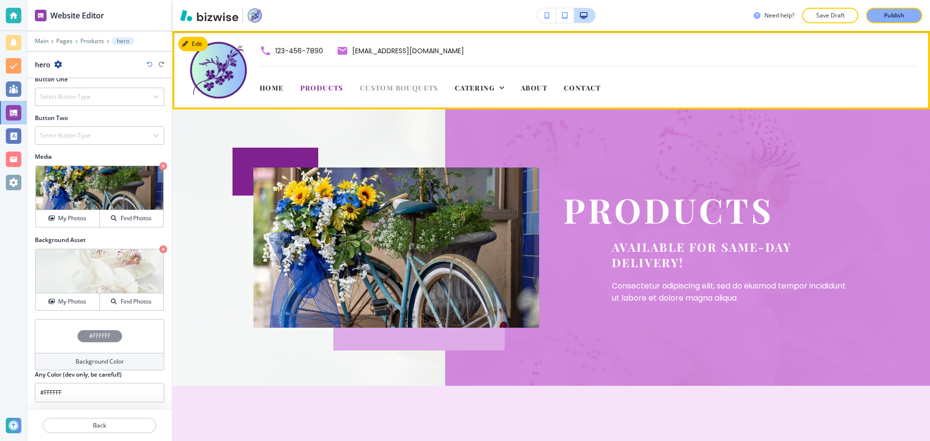
click at [377, 91] on span "Custom Bouquets" at bounding box center [399, 87] width 78 height 9
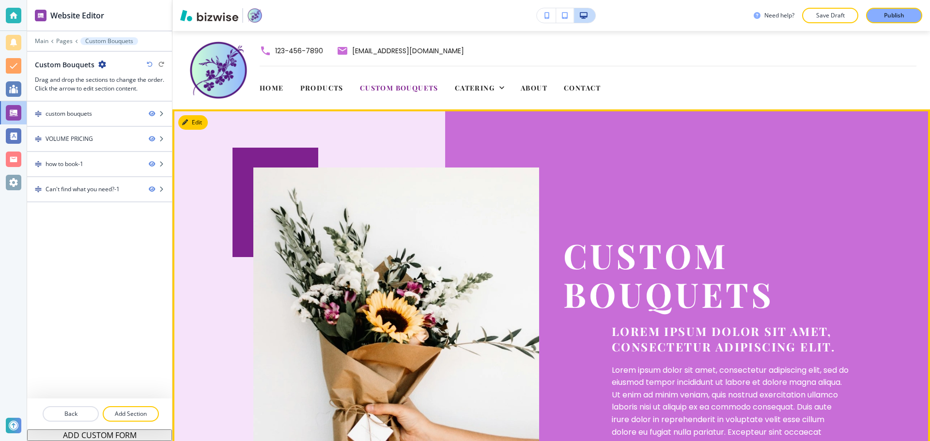
click at [582, 130] on div "custom bouquets Lorem ipsum dolor sit amet, consectetur adipiscing elit. Lorem …" at bounding box center [551, 349] width 758 height 481
click at [94, 123] on div at bounding box center [99, 122] width 145 height 8
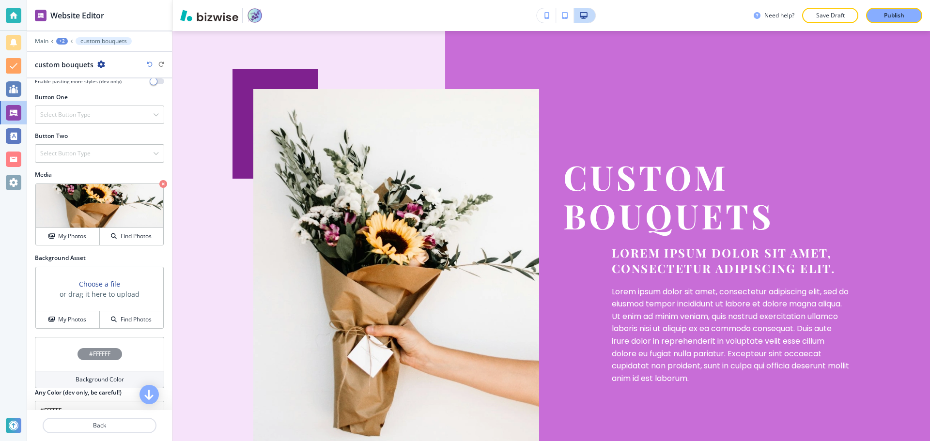
scroll to position [351, 0]
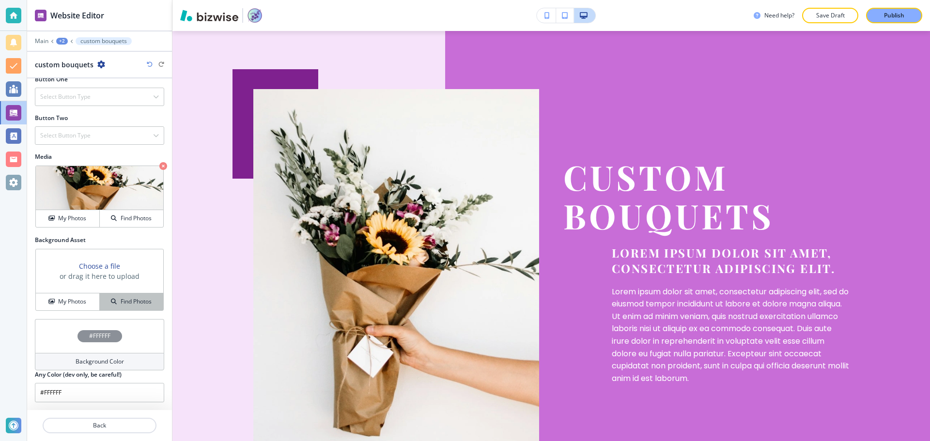
click at [125, 306] on h4 "Find Photos" at bounding box center [136, 301] width 31 height 9
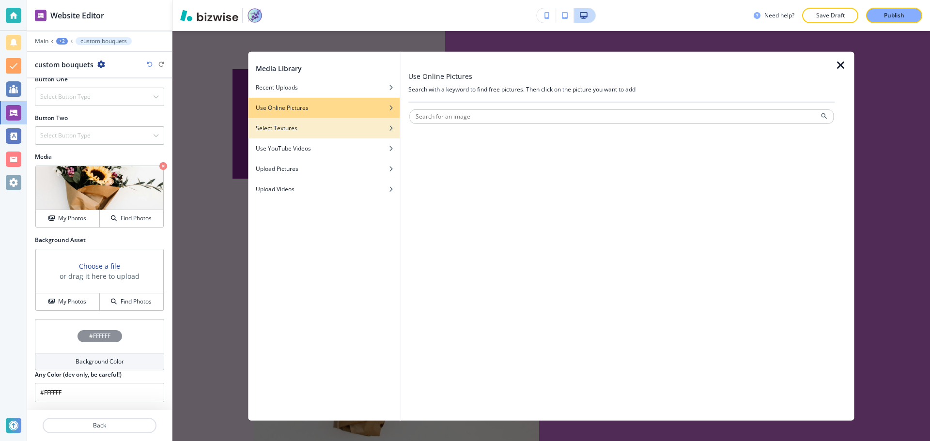
click at [282, 127] on h4 "Select Textures" at bounding box center [277, 128] width 42 height 9
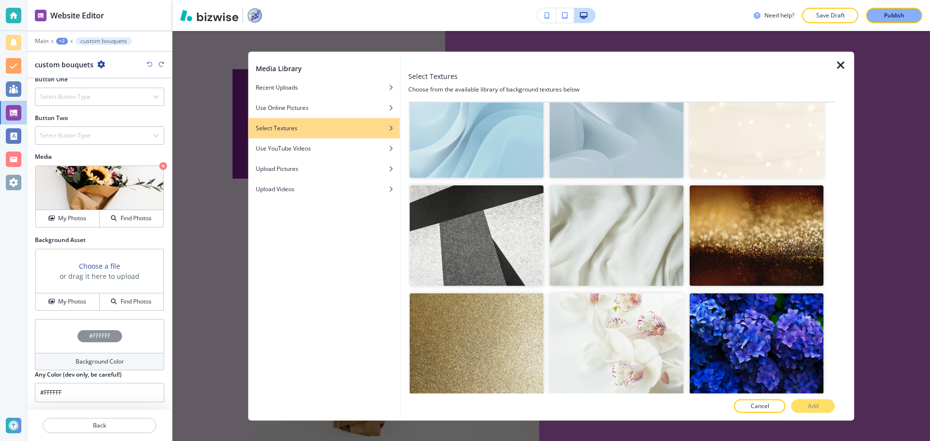
scroll to position [242, 0]
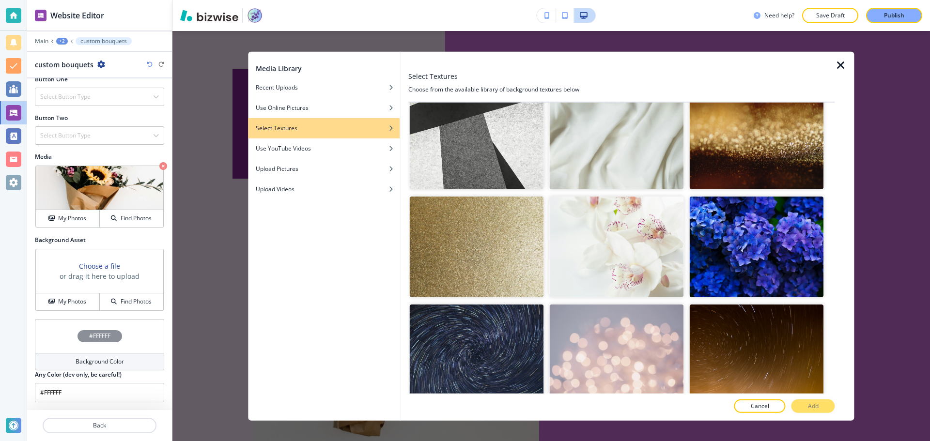
click at [633, 263] on img "button" at bounding box center [616, 247] width 134 height 101
click at [635, 264] on img "button" at bounding box center [616, 247] width 134 height 101
click at [804, 408] on button "Add" at bounding box center [813, 407] width 44 height 14
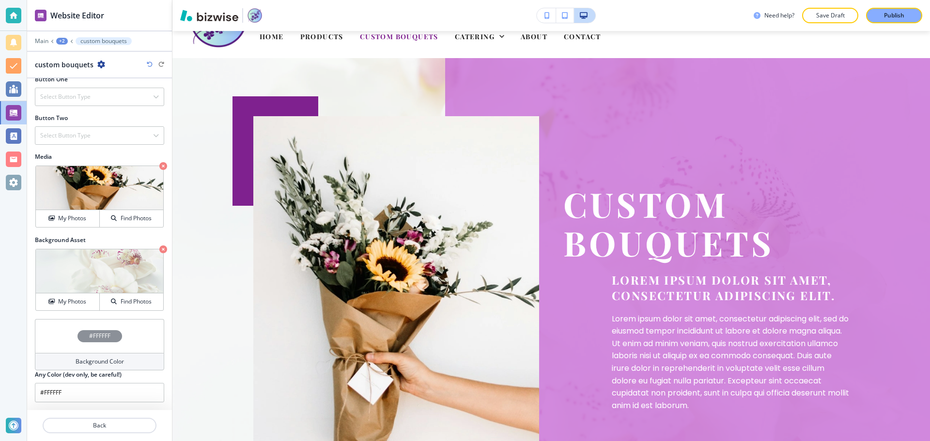
scroll to position [0, 0]
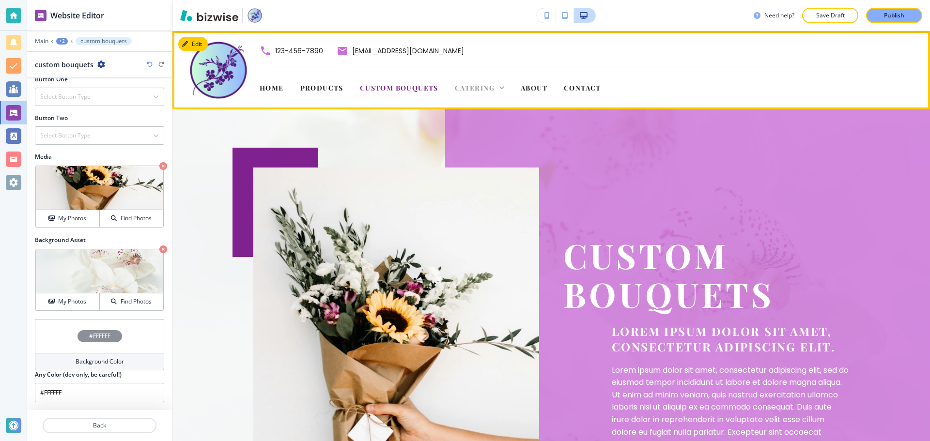
click at [469, 90] on span "Catering" at bounding box center [475, 87] width 40 height 9
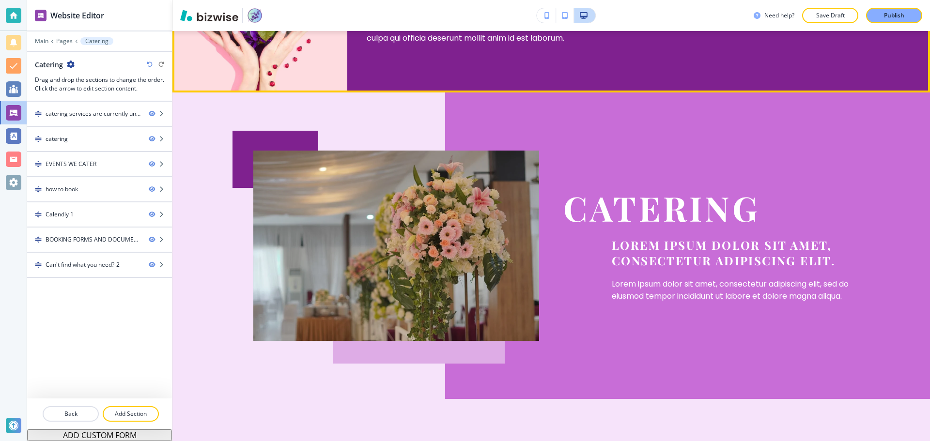
scroll to position [194, 0]
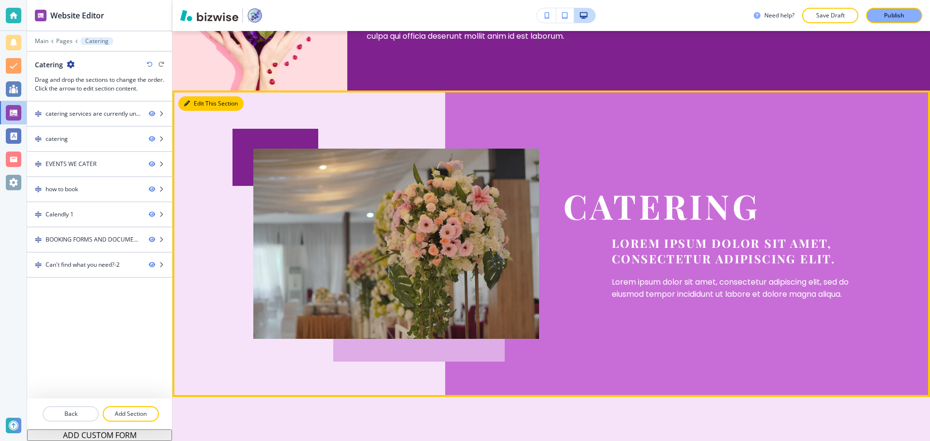
click at [200, 103] on button "Edit This Section" at bounding box center [210, 103] width 65 height 15
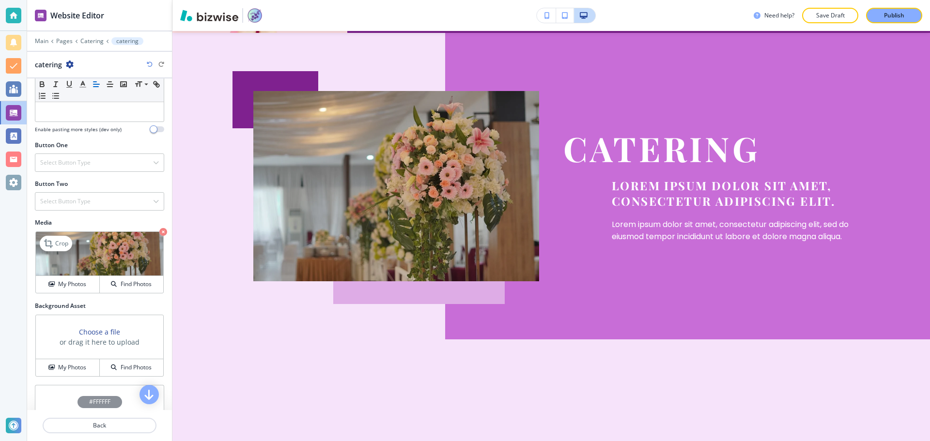
scroll to position [291, 0]
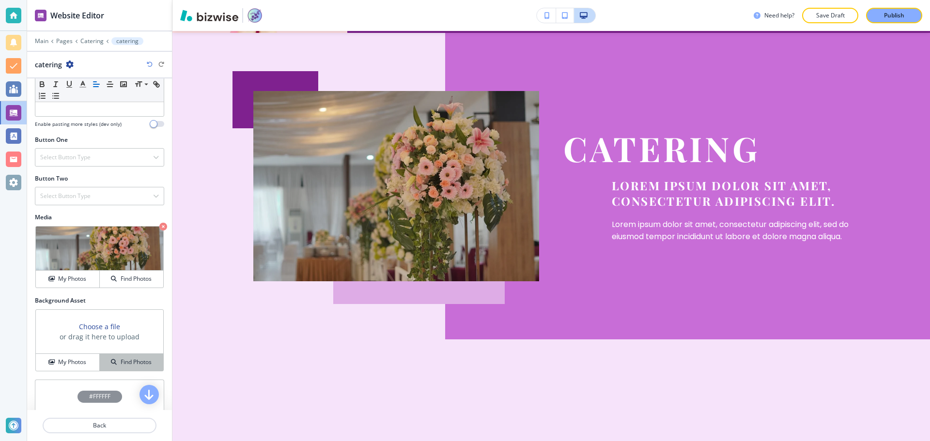
drag, startPoint x: 115, startPoint y: 360, endPoint x: 115, endPoint y: 365, distance: 5.3
click at [114, 362] on div "Find Photos" at bounding box center [131, 362] width 63 height 9
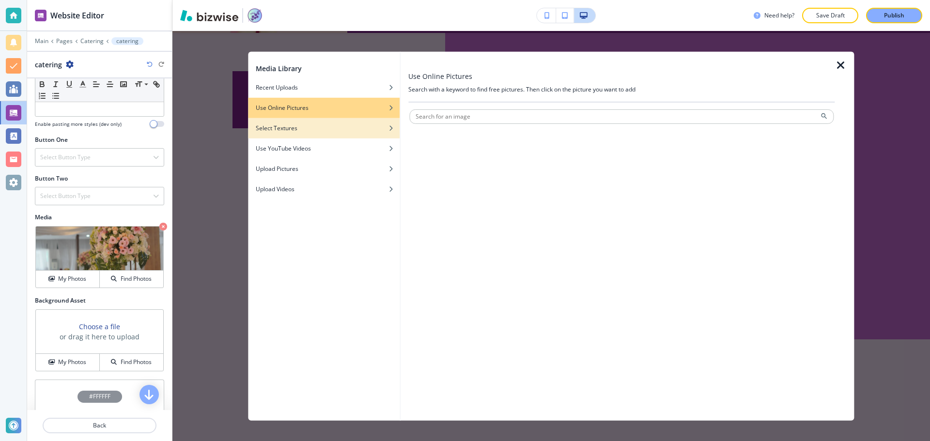
click at [268, 130] on h4 "Select Textures" at bounding box center [277, 128] width 42 height 9
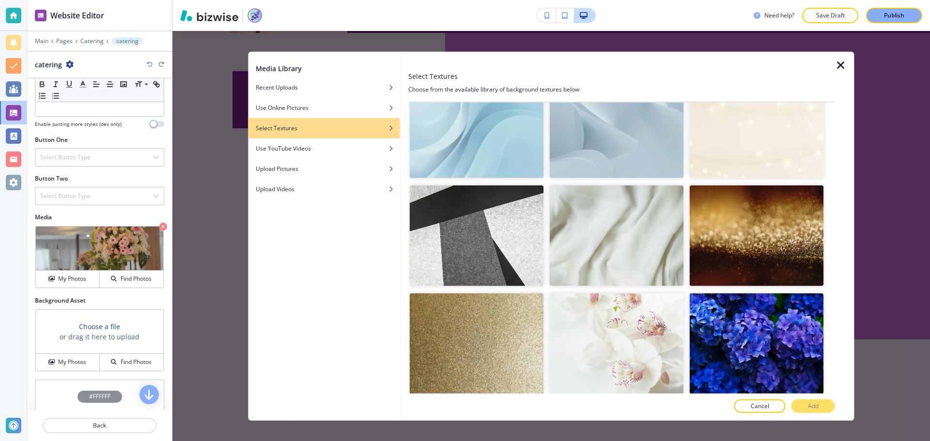
scroll to position [242, 0]
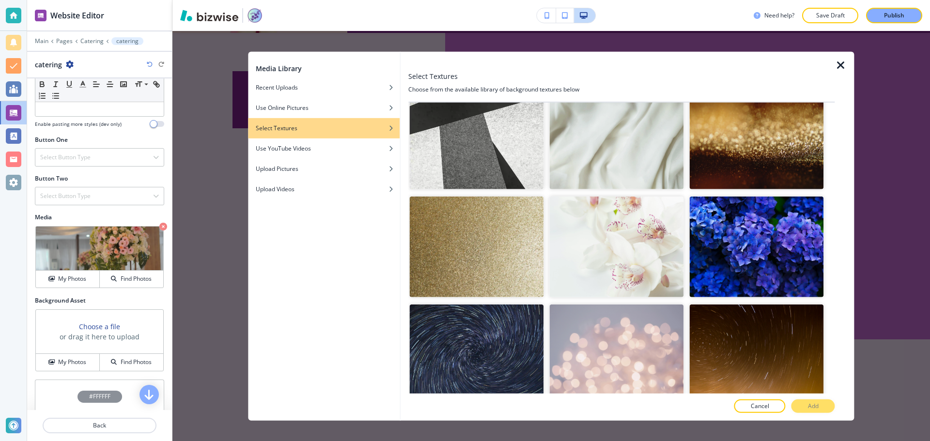
click at [630, 262] on img "button" at bounding box center [616, 247] width 134 height 101
click at [812, 407] on p "Add" at bounding box center [813, 406] width 11 height 9
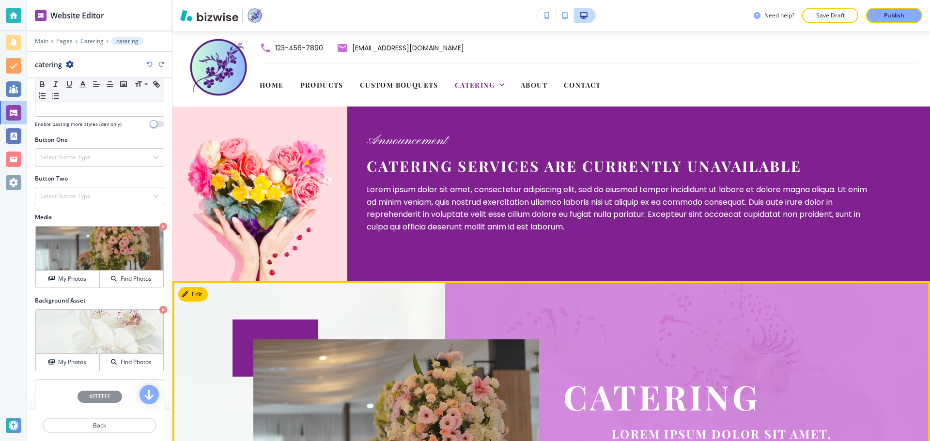
scroll to position [0, 0]
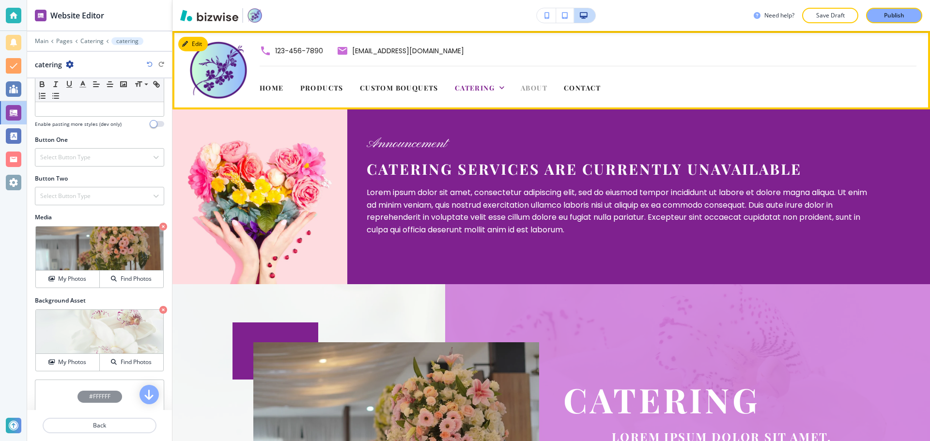
click at [539, 91] on span "About" at bounding box center [534, 87] width 27 height 9
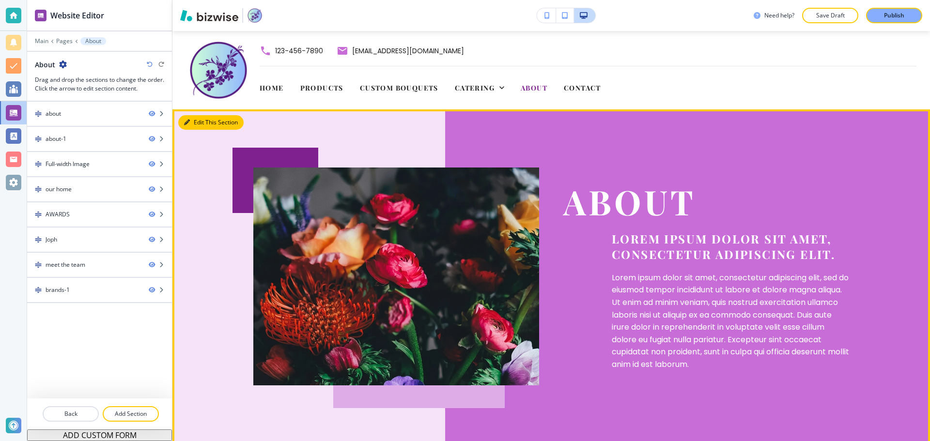
click at [197, 120] on button "Edit This Section" at bounding box center [210, 122] width 65 height 15
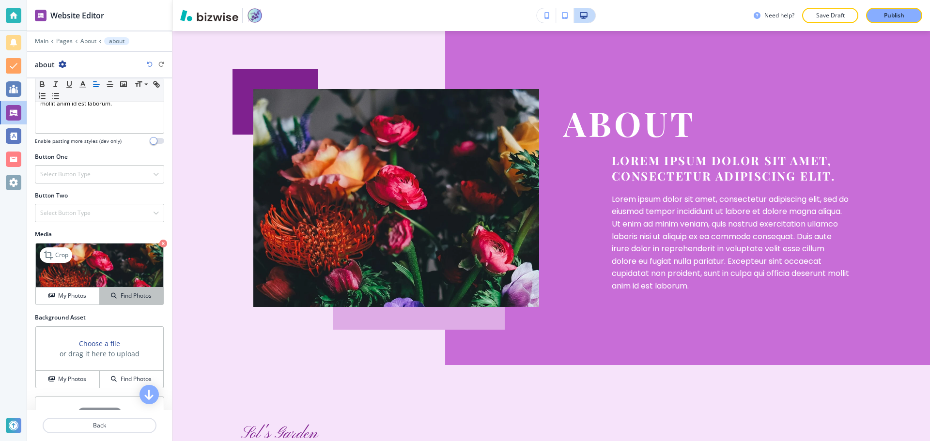
scroll to position [339, 0]
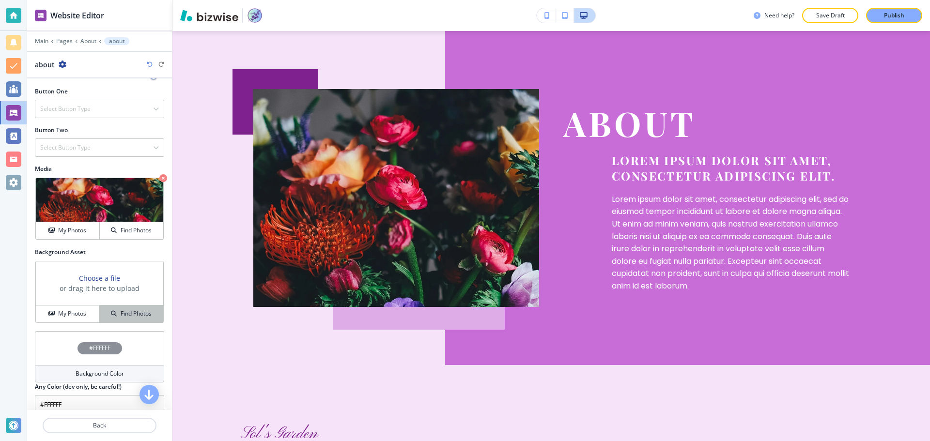
click at [133, 317] on h4 "Find Photos" at bounding box center [136, 314] width 31 height 9
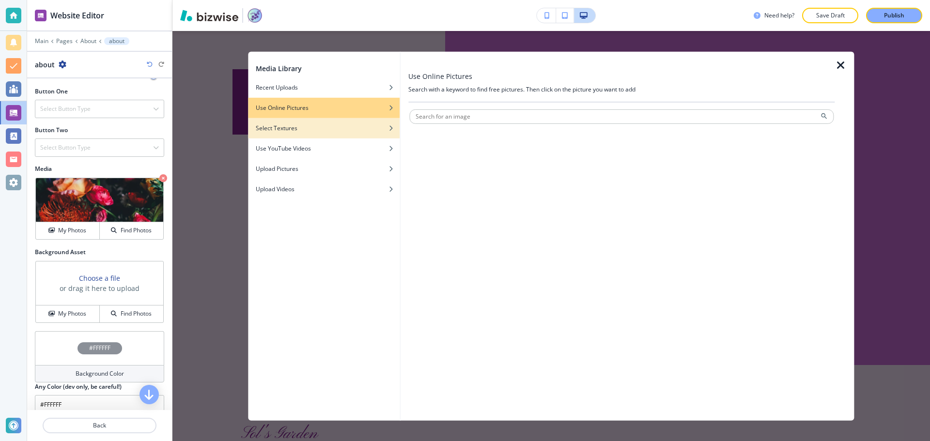
click at [301, 126] on div "Select Textures" at bounding box center [324, 128] width 152 height 9
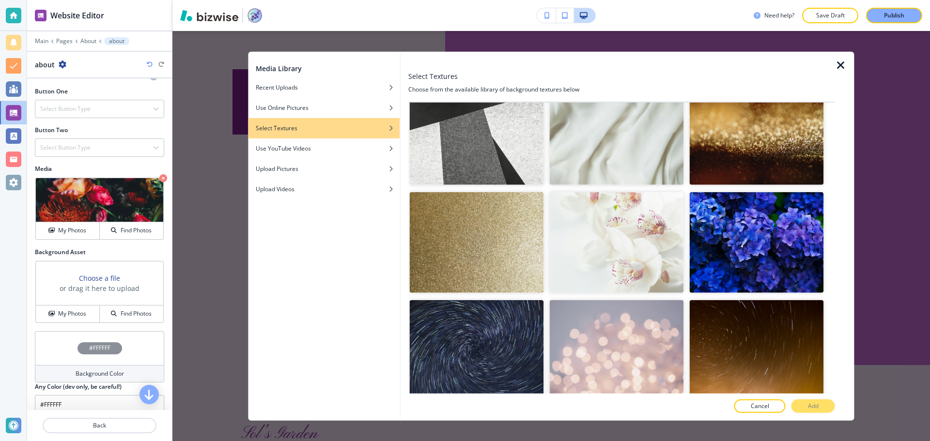
click at [633, 236] on img "button" at bounding box center [616, 242] width 134 height 101
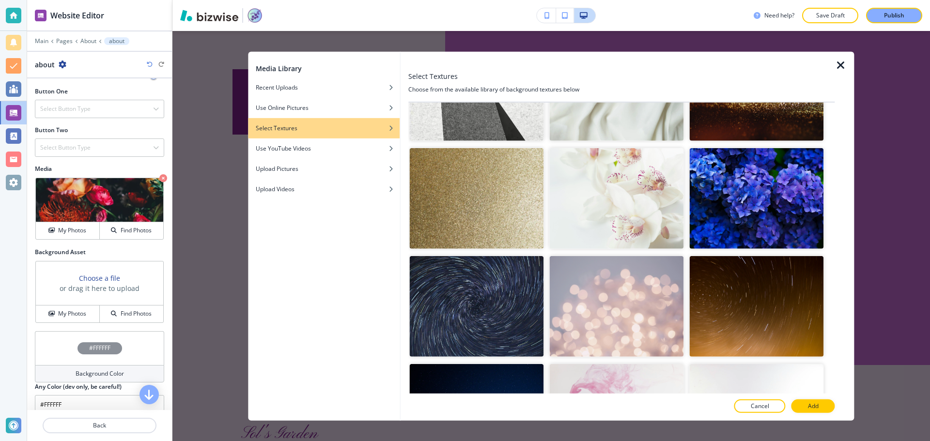
click at [655, 231] on img "button" at bounding box center [616, 198] width 134 height 101
click at [825, 405] on button "Add" at bounding box center [813, 407] width 44 height 14
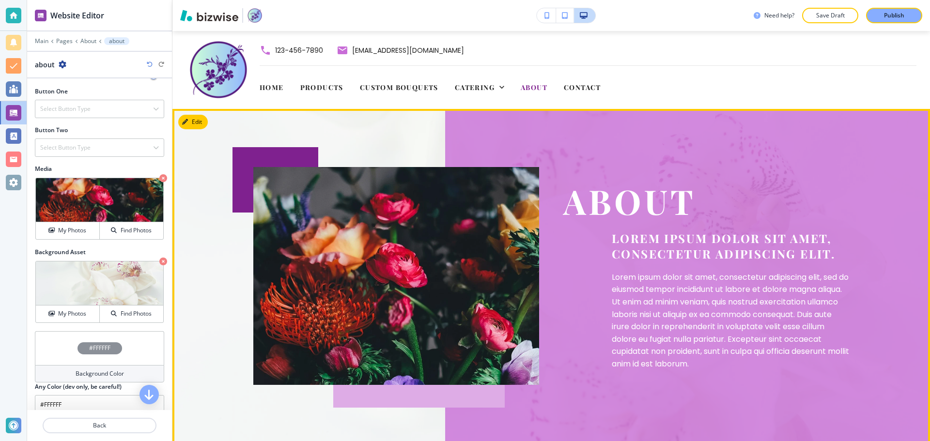
scroll to position [0, 0]
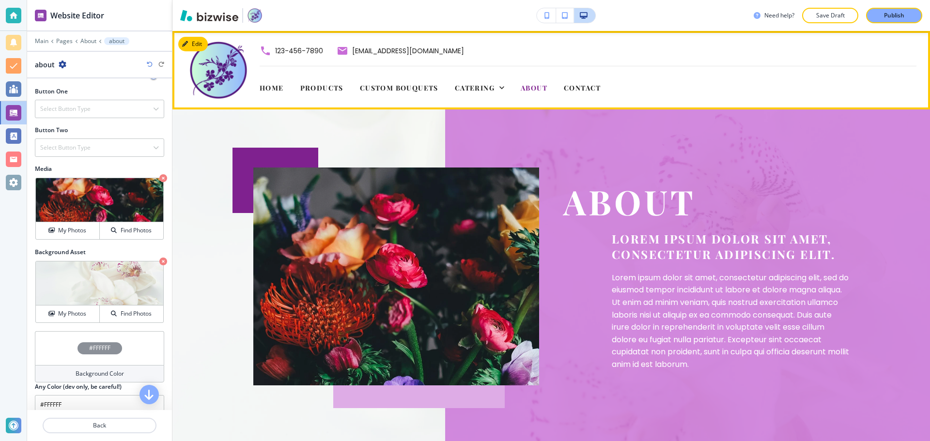
click at [600, 92] on span "Contact" at bounding box center [582, 87] width 37 height 9
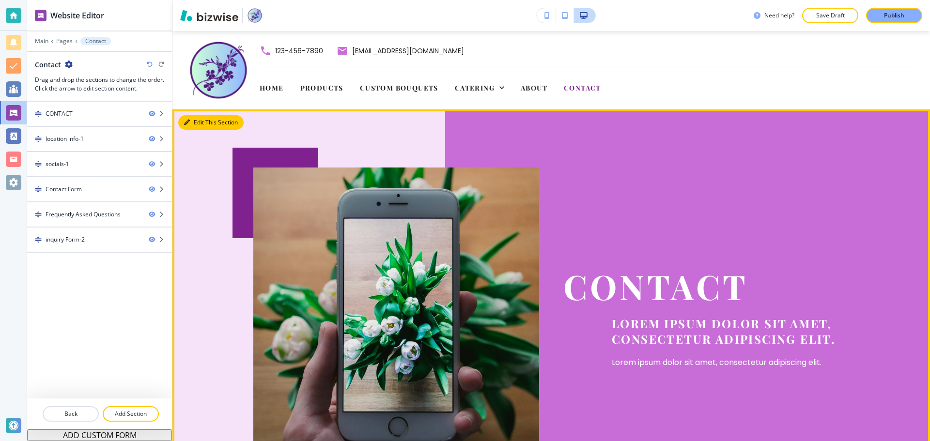
click at [190, 117] on button "Edit This Section" at bounding box center [210, 122] width 65 height 15
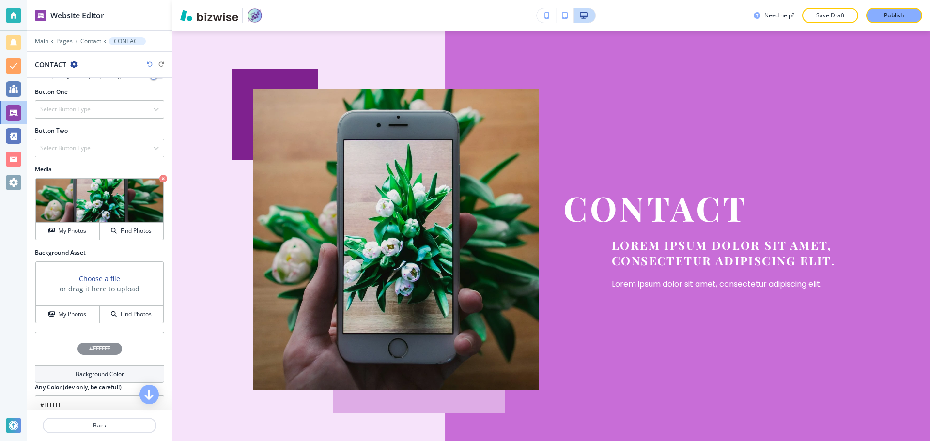
scroll to position [339, 0]
click at [149, 316] on div "Find Photos" at bounding box center [131, 314] width 63 height 9
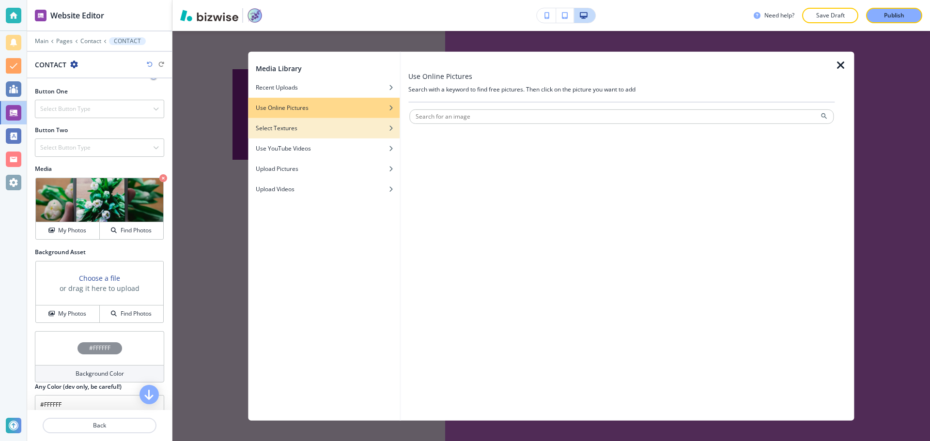
click at [347, 128] on div "Select Textures" at bounding box center [324, 128] width 152 height 9
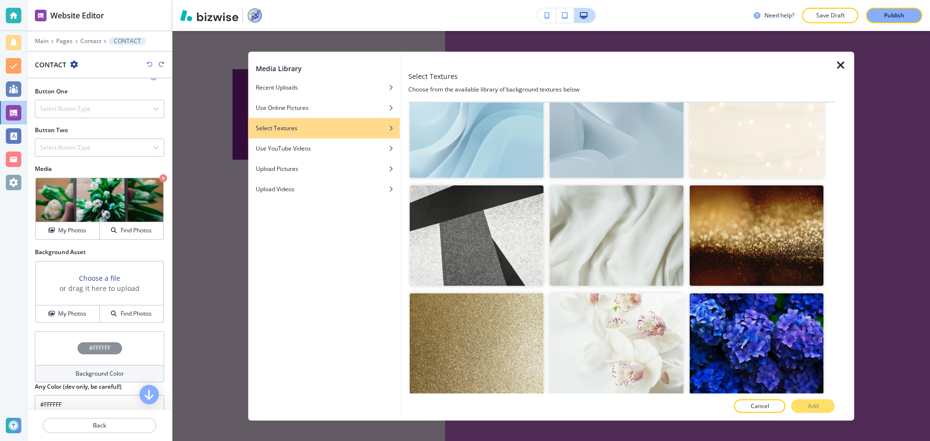
scroll to position [291, 0]
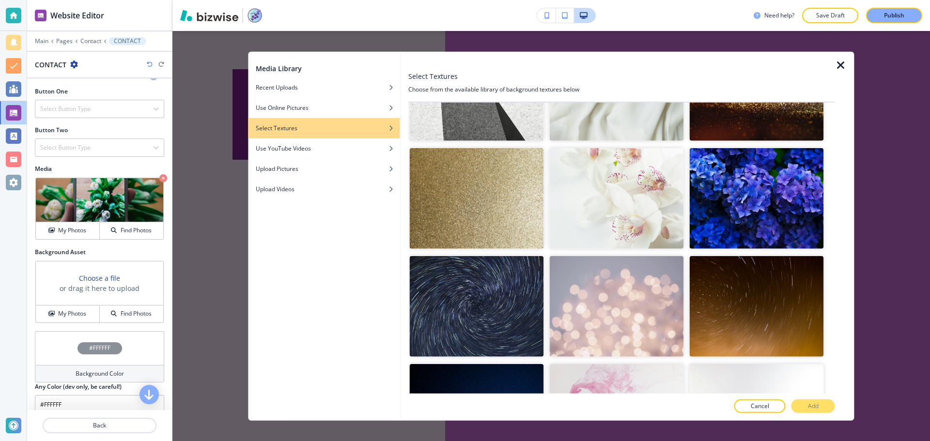
click at [649, 188] on img "button" at bounding box center [616, 198] width 134 height 101
click at [620, 191] on img "button" at bounding box center [616, 198] width 134 height 101
click at [826, 408] on button "Add" at bounding box center [813, 407] width 44 height 14
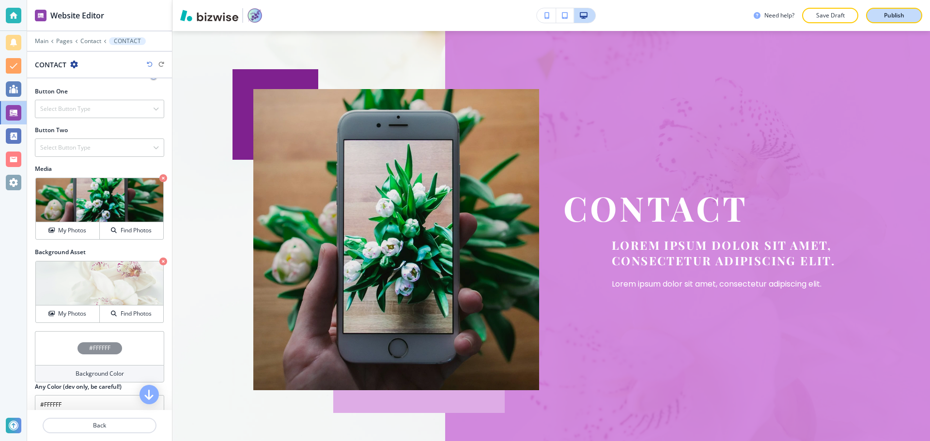
click at [895, 14] on p "Publish" at bounding box center [894, 15] width 20 height 9
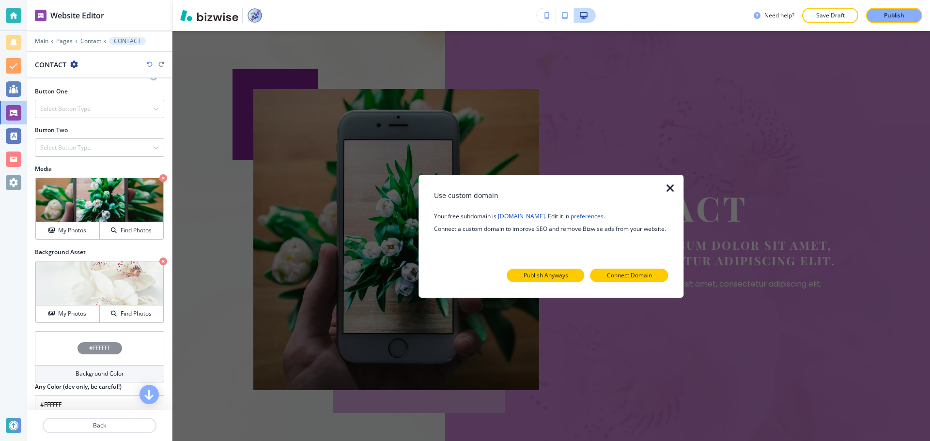
click at [544, 273] on p "Publish Anyways" at bounding box center [546, 275] width 45 height 9
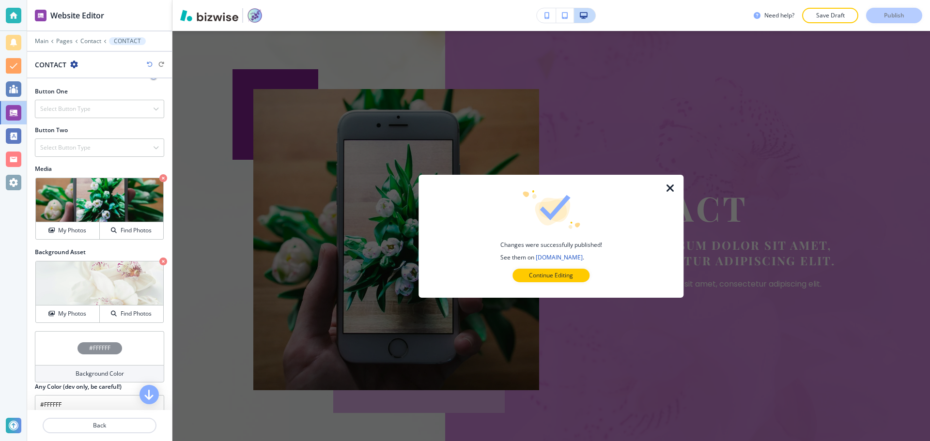
click at [526, 272] on button "Continue Editing" at bounding box center [550, 276] width 77 height 14
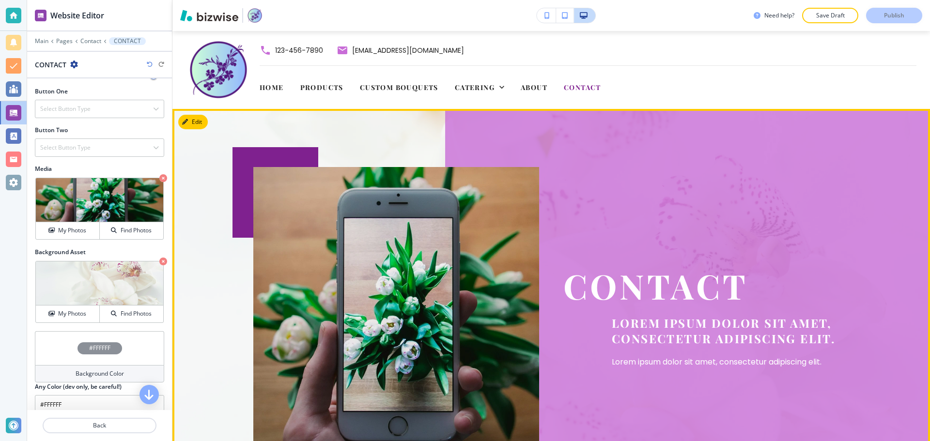
scroll to position [0, 0]
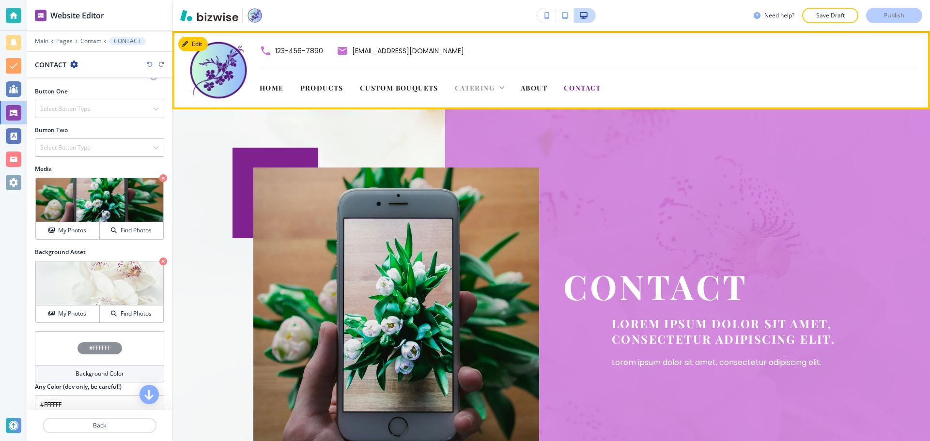
click at [473, 87] on span "Catering" at bounding box center [475, 87] width 40 height 9
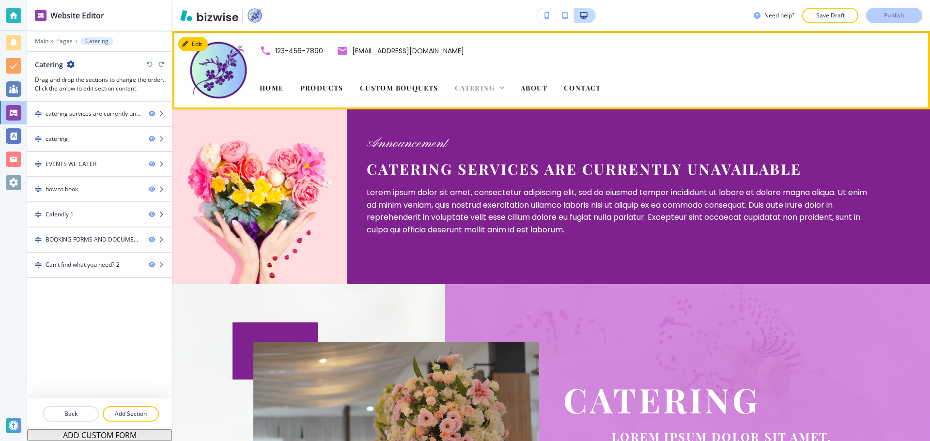
click at [506, 89] on icon at bounding box center [502, 88] width 10 height 10
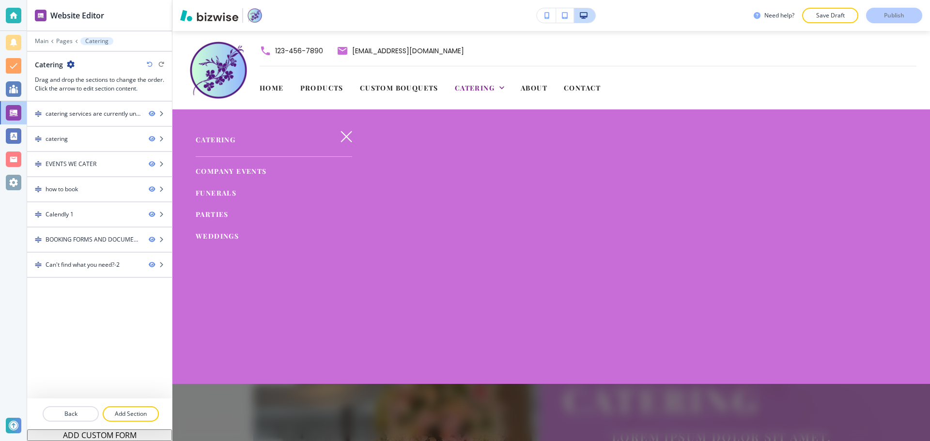
click at [205, 188] on span "Funerals" at bounding box center [216, 192] width 41 height 9
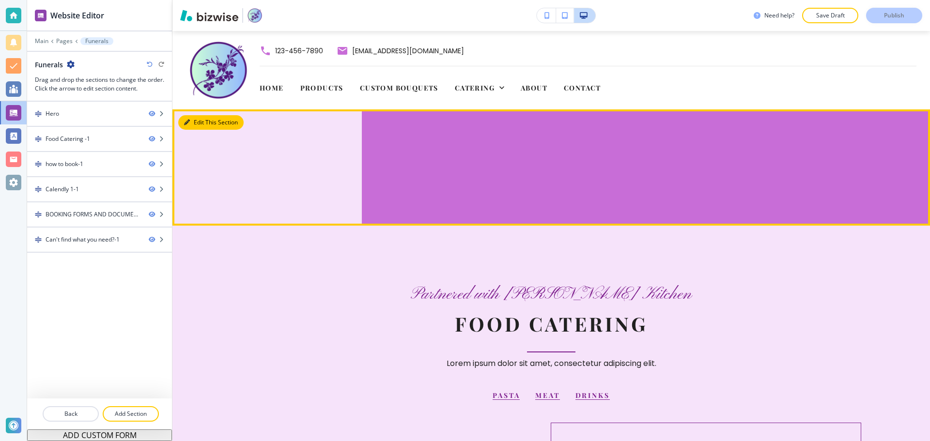
click at [191, 120] on button "Edit This Section" at bounding box center [210, 122] width 65 height 15
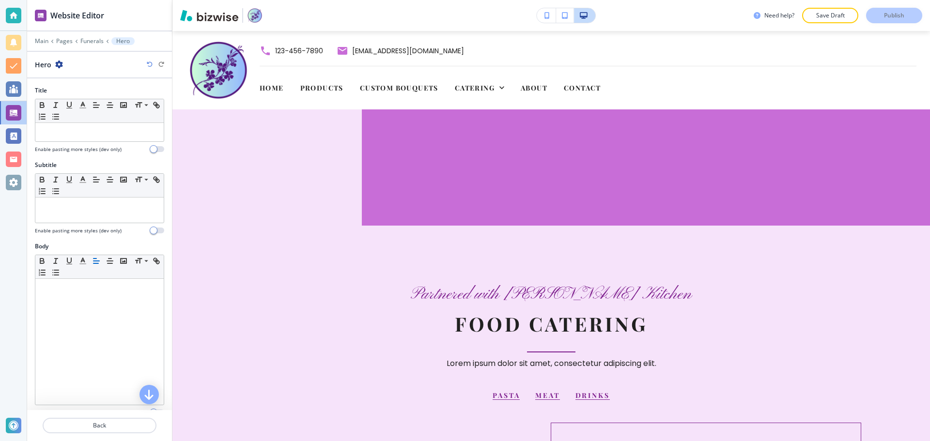
click at [82, 142] on div at bounding box center [99, 144] width 129 height 4
click at [88, 138] on div at bounding box center [99, 132] width 128 height 18
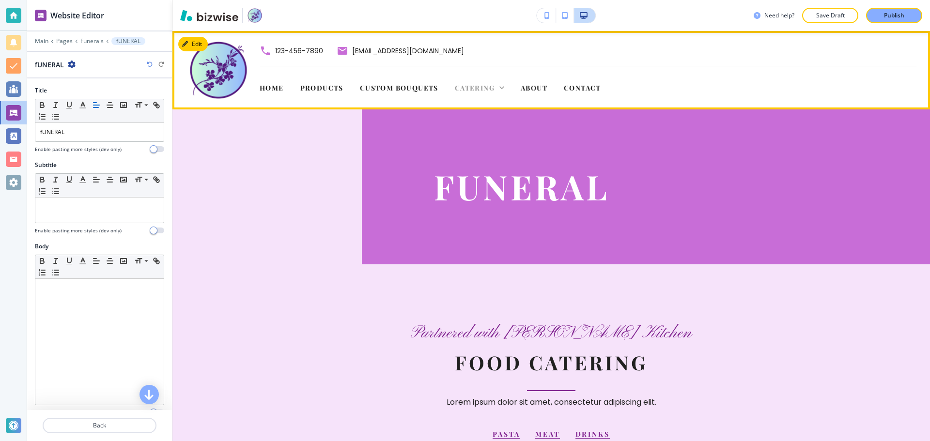
click at [502, 86] on icon at bounding box center [502, 88] width 10 height 10
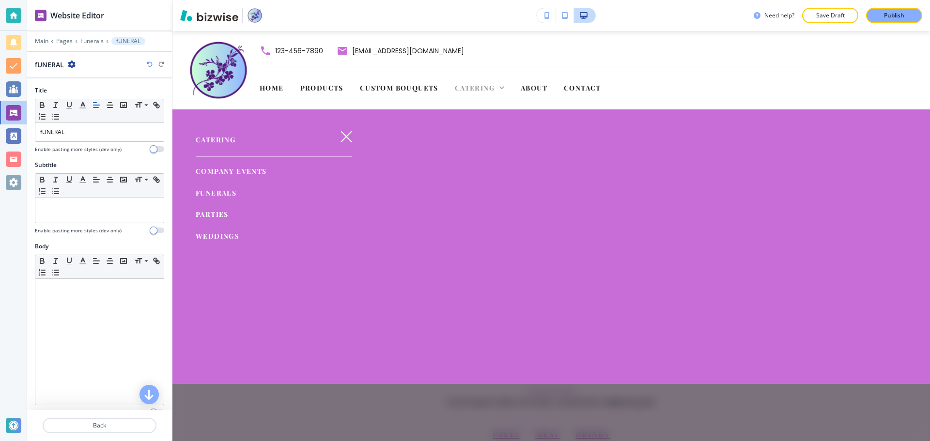
click at [502, 85] on icon at bounding box center [502, 88] width 10 height 10
drag, startPoint x: 113, startPoint y: 128, endPoint x: 79, endPoint y: 130, distance: 34.4
click at [79, 130] on p "fUNERAL" at bounding box center [99, 132] width 119 height 9
click at [500, 89] on icon at bounding box center [502, 88] width 10 height 10
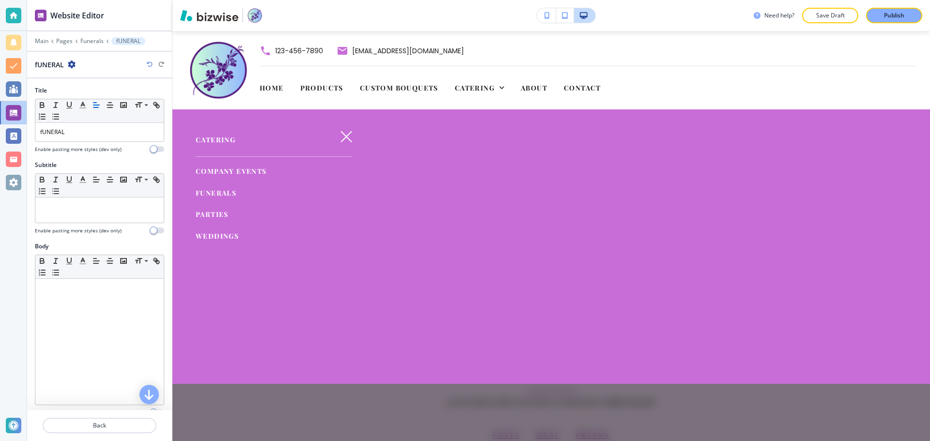
click at [335, 139] on button "button" at bounding box center [346, 136] width 23 height 23
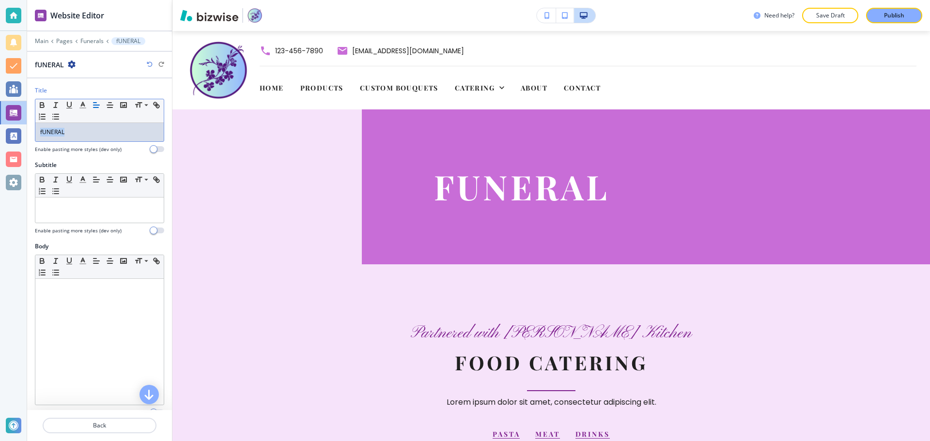
drag, startPoint x: 82, startPoint y: 139, endPoint x: 35, endPoint y: 136, distance: 47.5
click at [35, 136] on div "Small Normal Large Huge fUNERAL" at bounding box center [99, 120] width 129 height 43
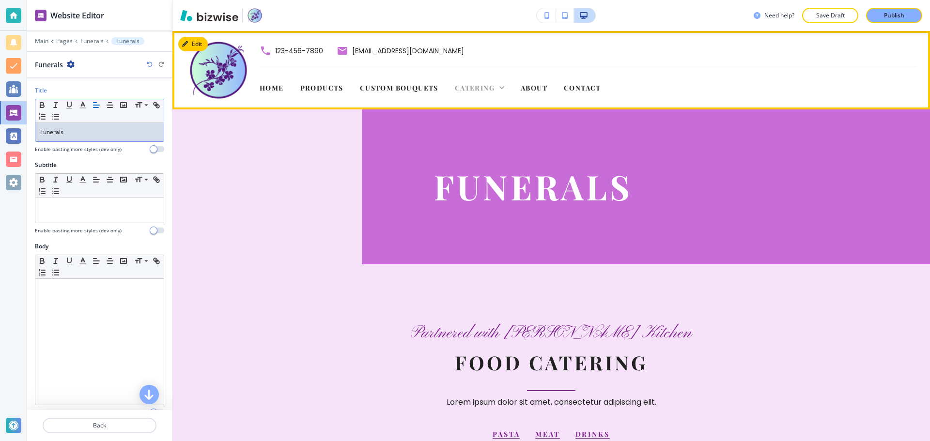
click at [465, 85] on span "Catering" at bounding box center [475, 87] width 40 height 9
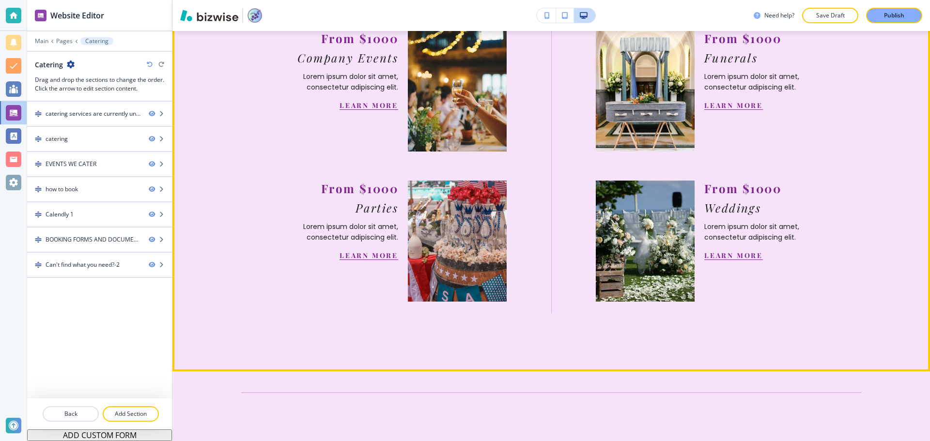
scroll to position [727, 0]
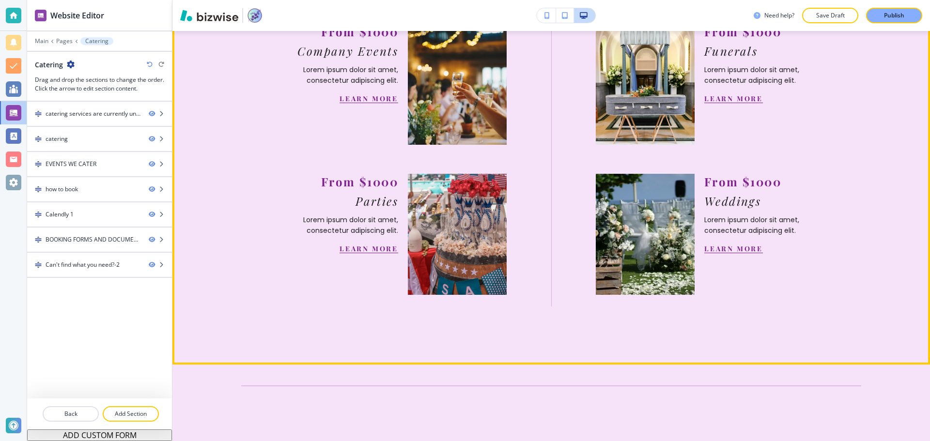
click at [728, 244] on link "LEARN MORE" at bounding box center [733, 248] width 59 height 9
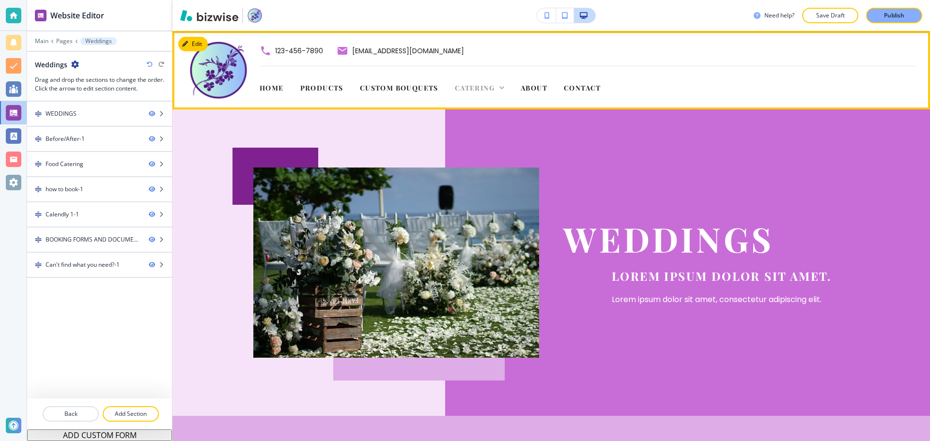
click at [476, 91] on span "Catering" at bounding box center [475, 87] width 40 height 9
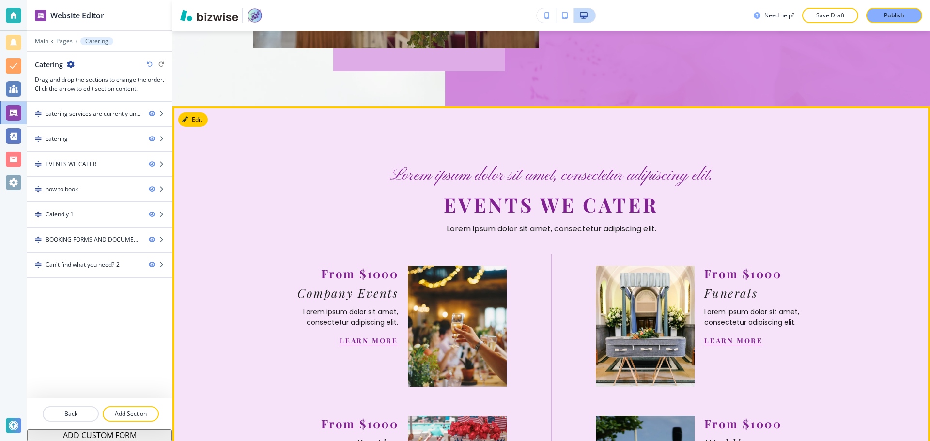
scroll to position [533, 0]
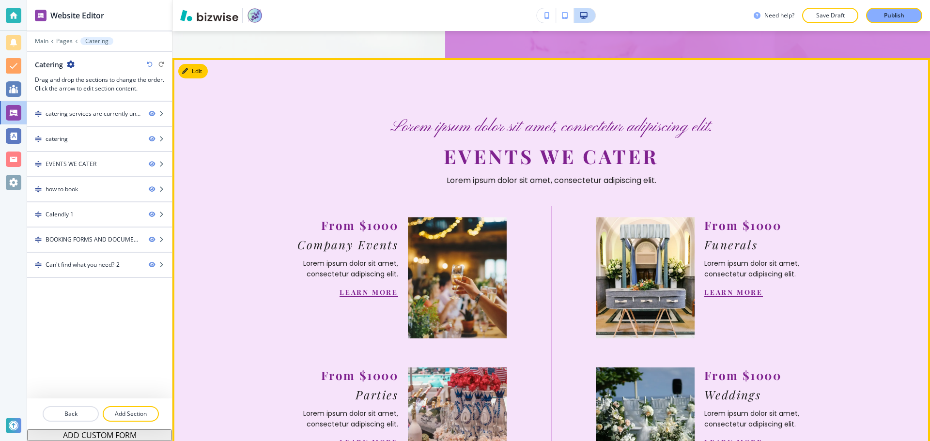
click at [388, 289] on link "LEARN MORE" at bounding box center [369, 292] width 59 height 9
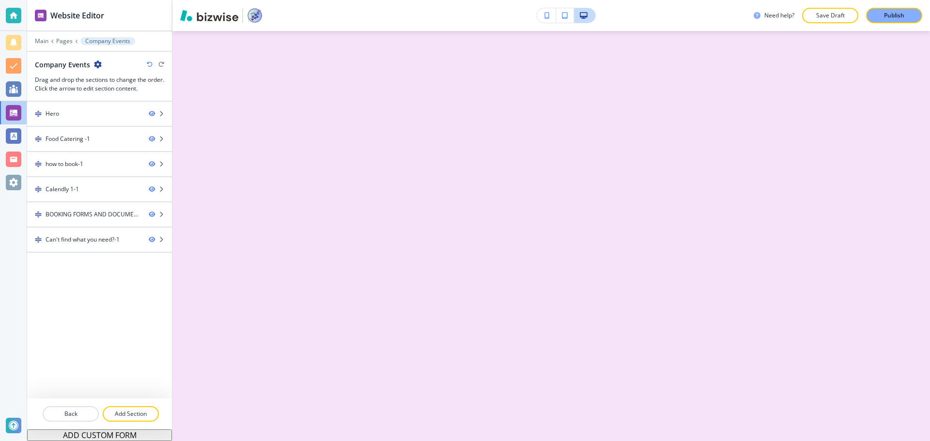
scroll to position [0, 0]
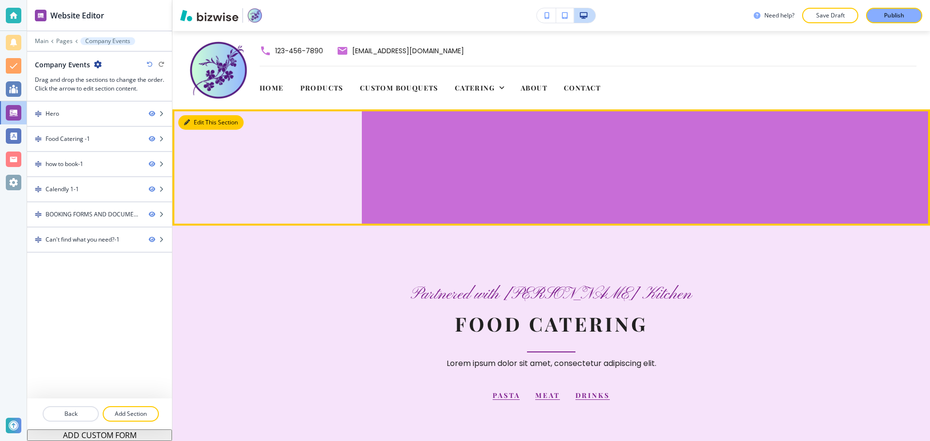
click at [186, 125] on icon "button" at bounding box center [187, 123] width 6 height 6
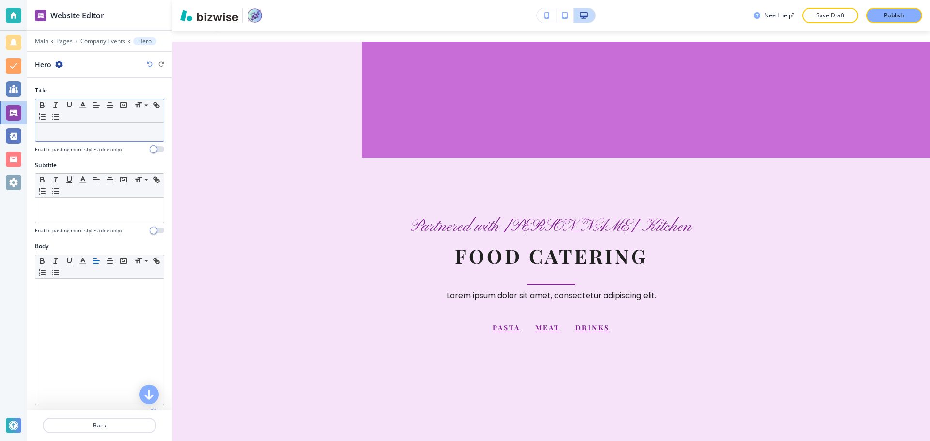
scroll to position [78, 0]
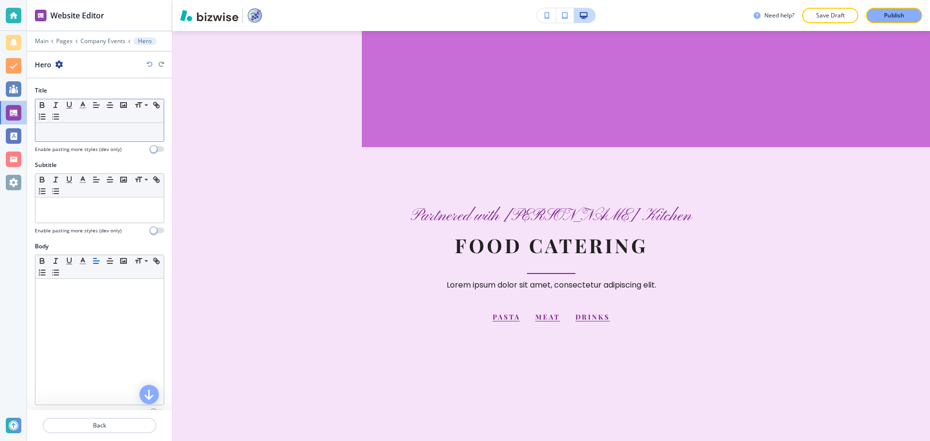
click at [93, 129] on p at bounding box center [99, 132] width 119 height 9
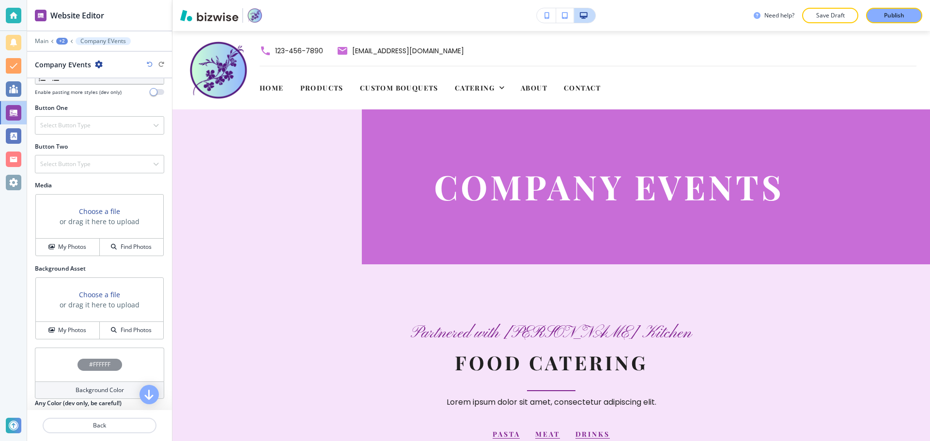
scroll to position [339, 0]
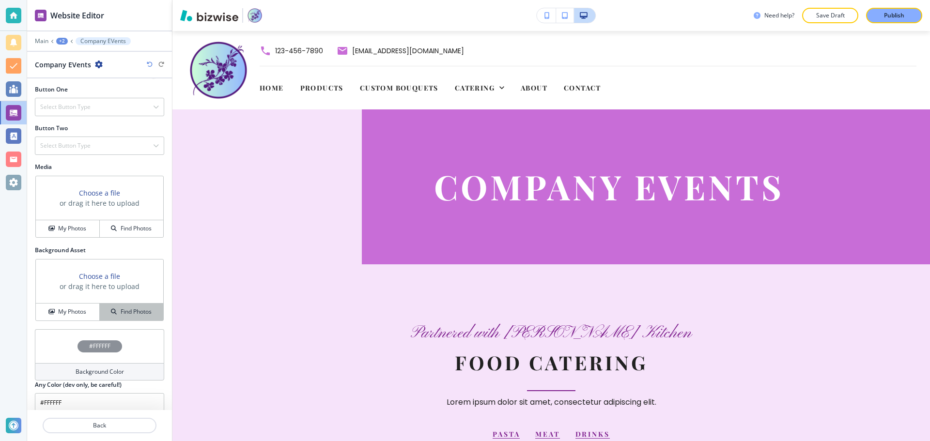
click at [121, 307] on button "Find Photos" at bounding box center [131, 312] width 63 height 17
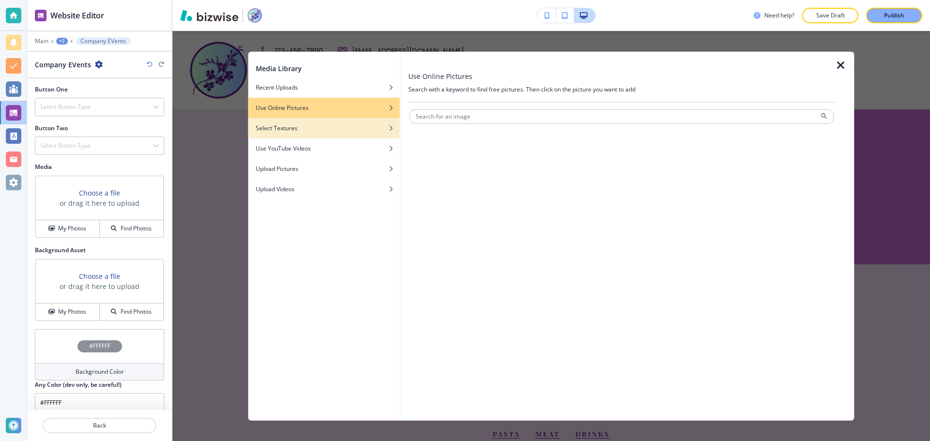
click at [325, 134] on div "button" at bounding box center [324, 135] width 152 height 6
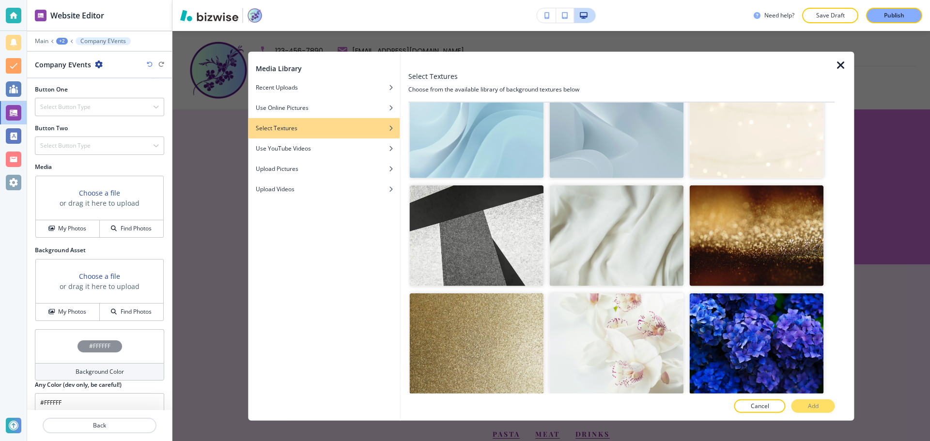
scroll to position [291, 0]
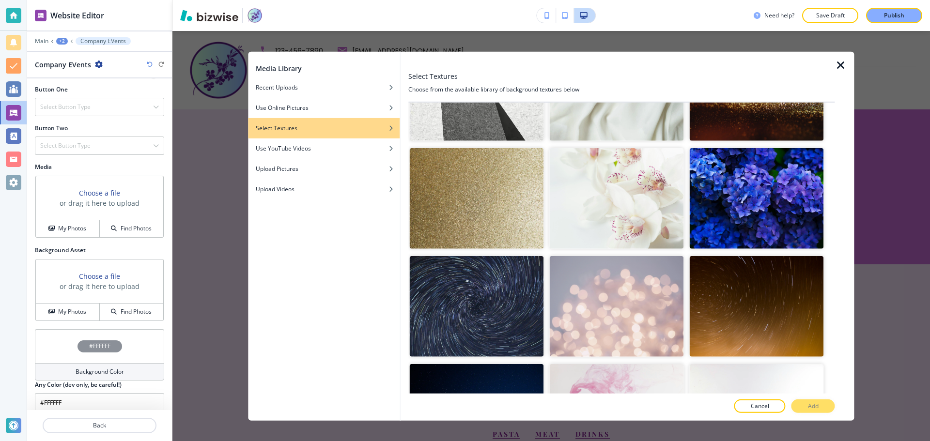
click at [635, 250] on div at bounding box center [616, 253] width 134 height 6
click at [635, 204] on img "button" at bounding box center [616, 198] width 134 height 101
click at [805, 403] on button "Add" at bounding box center [813, 407] width 44 height 14
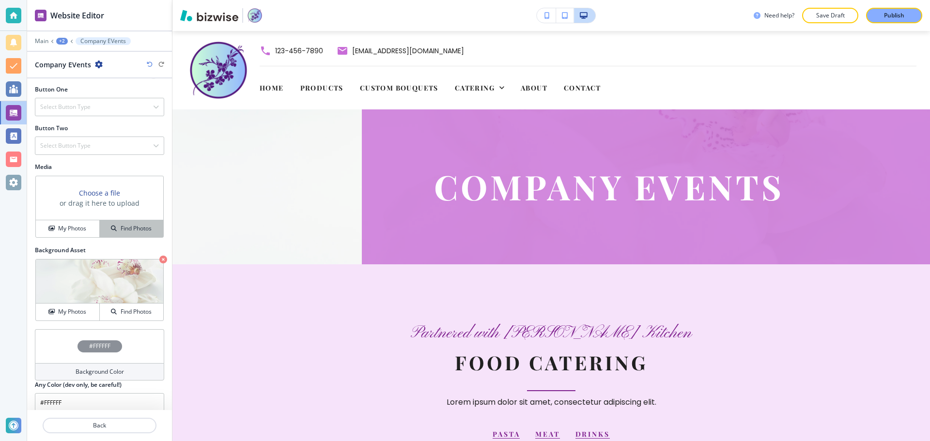
click at [134, 232] on h4 "Find Photos" at bounding box center [136, 228] width 31 height 9
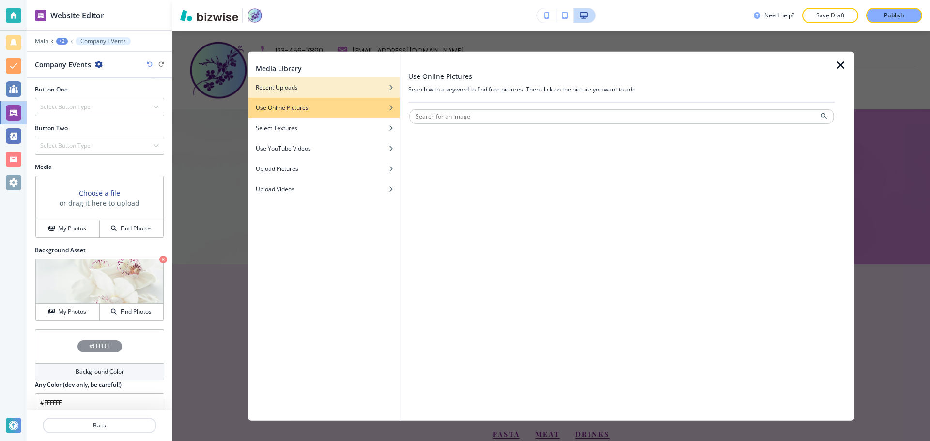
click at [319, 89] on div "Recent Uploads" at bounding box center [324, 87] width 152 height 9
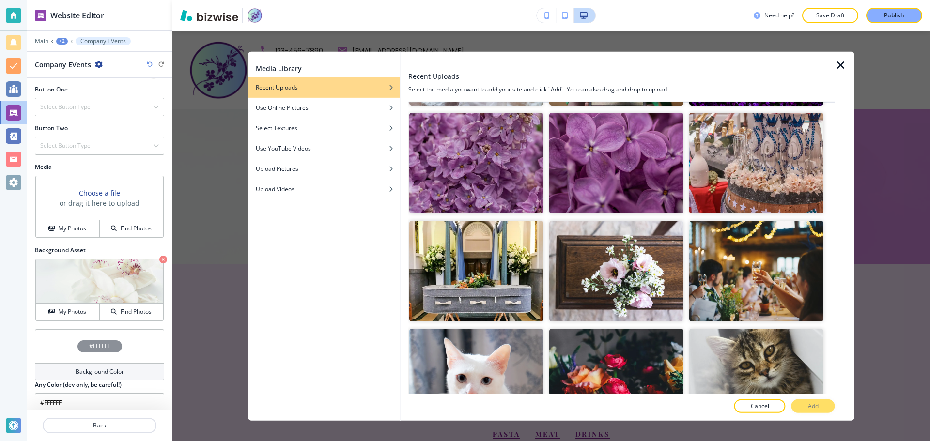
scroll to position [678, 0]
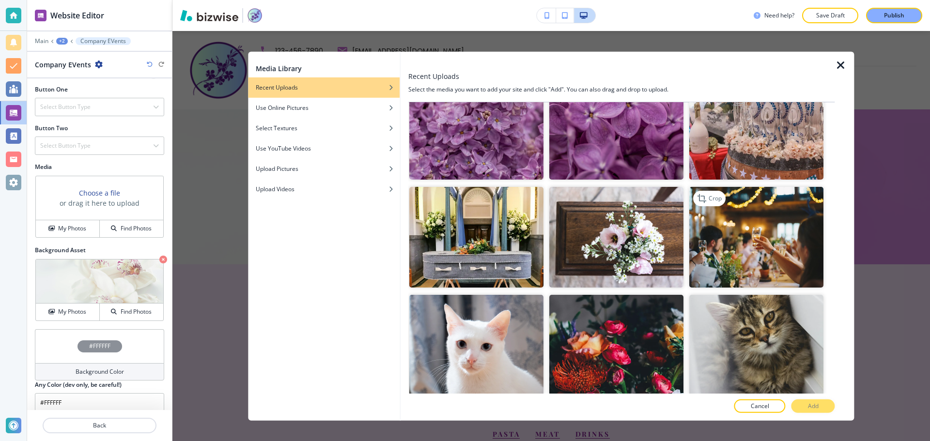
click at [793, 245] on img "button" at bounding box center [757, 237] width 134 height 101
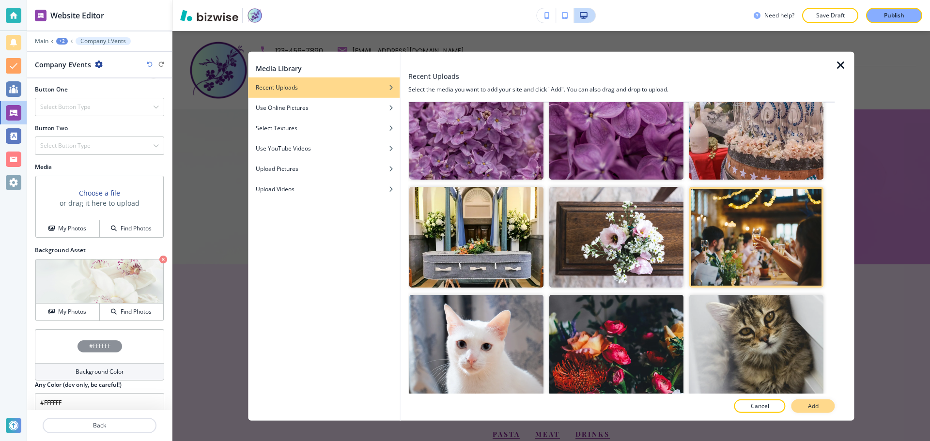
click at [821, 403] on button "Add" at bounding box center [813, 407] width 44 height 14
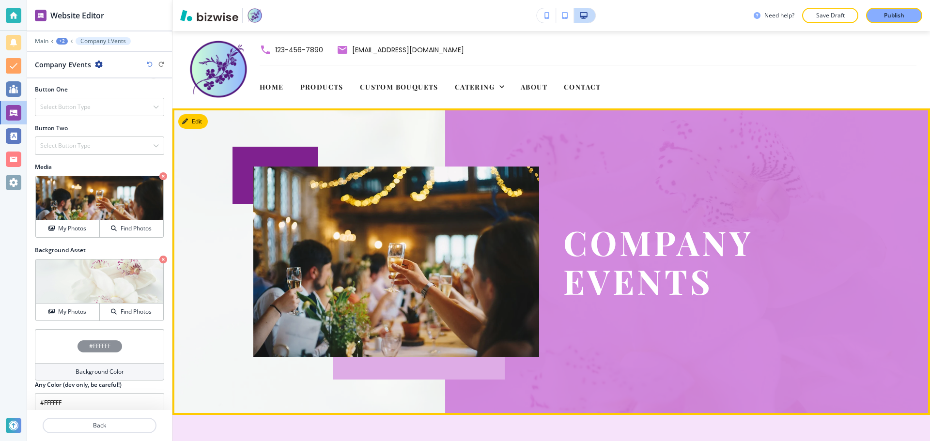
scroll to position [0, 0]
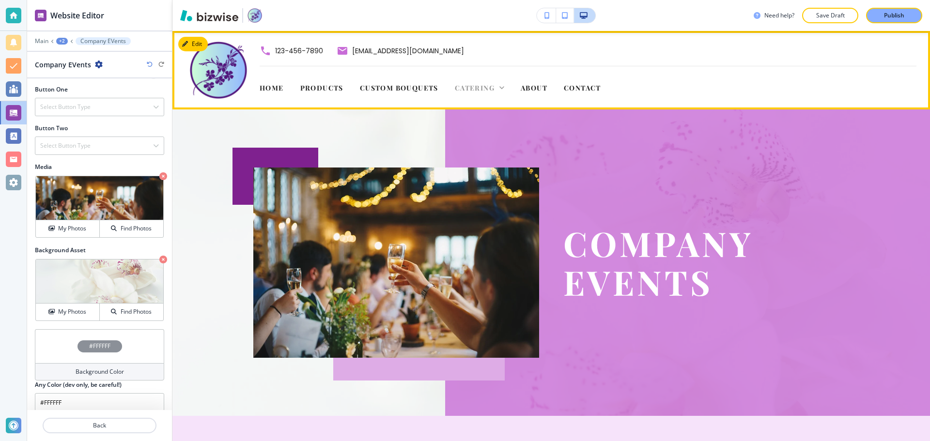
click at [463, 90] on span "Catering" at bounding box center [475, 87] width 40 height 9
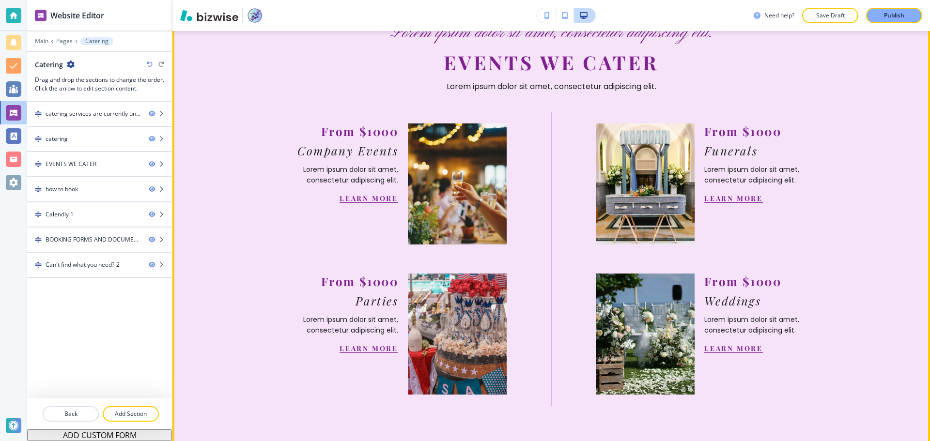
scroll to position [630, 0]
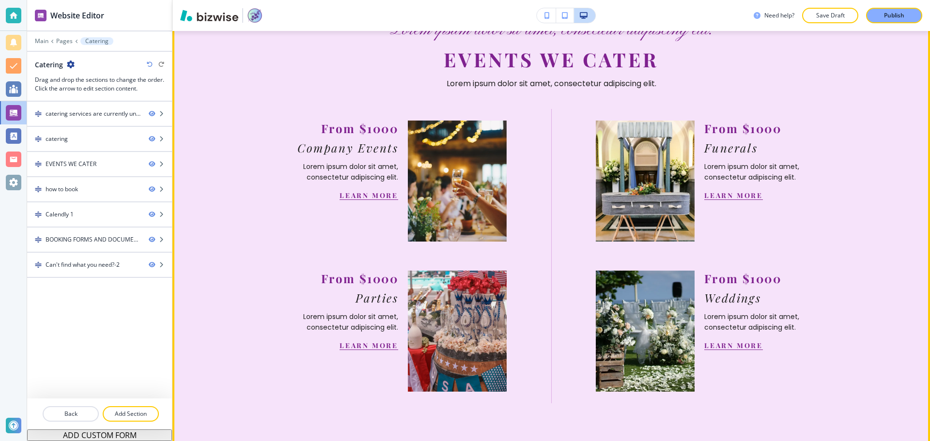
click at [728, 197] on link "LEARN MORE" at bounding box center [733, 195] width 59 height 9
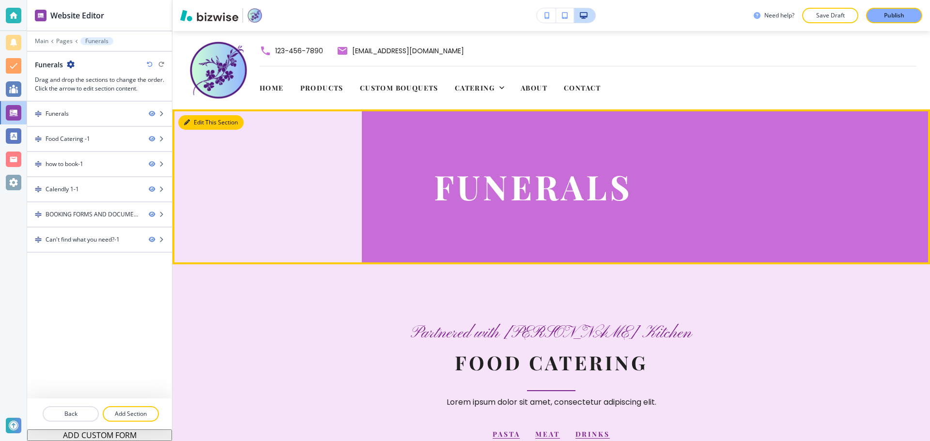
click at [187, 120] on icon "button" at bounding box center [187, 123] width 6 height 6
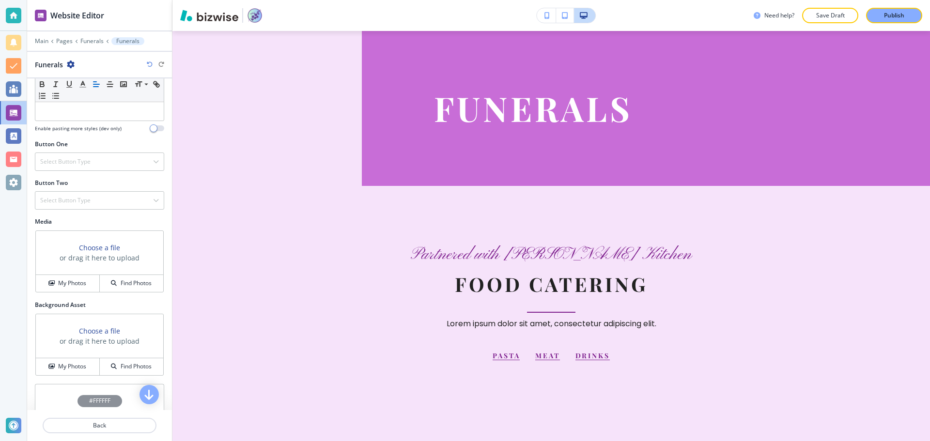
scroll to position [291, 0]
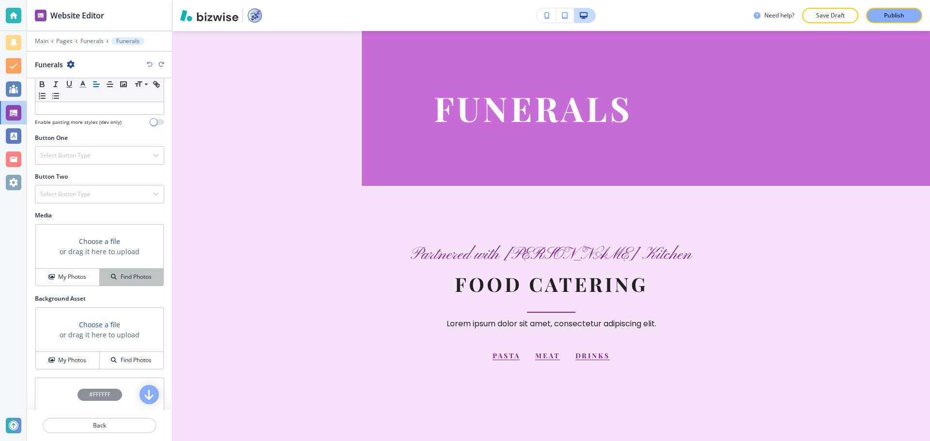
click at [136, 278] on h4 "Find Photos" at bounding box center [136, 277] width 31 height 9
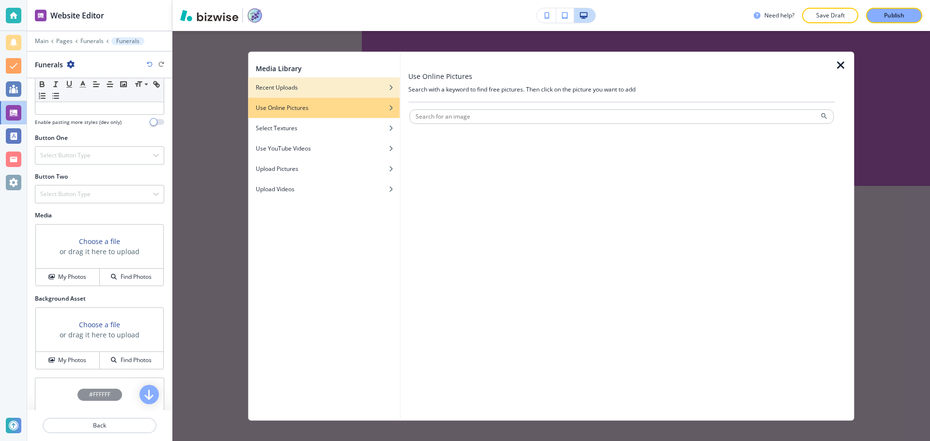
click at [339, 86] on div "Recent Uploads" at bounding box center [324, 87] width 152 height 9
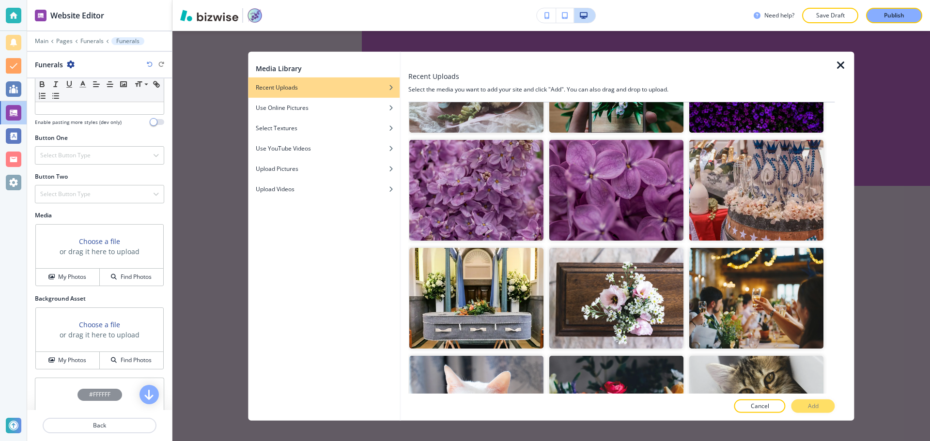
scroll to position [671, 0]
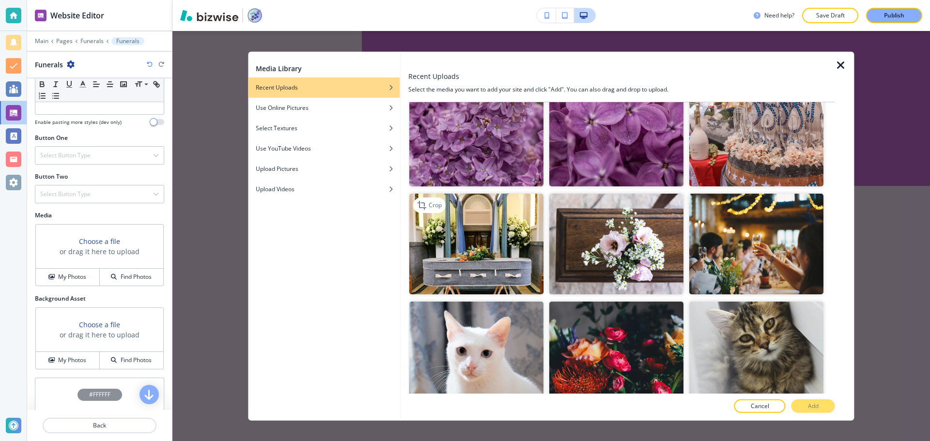
click at [503, 206] on img "button" at bounding box center [476, 244] width 134 height 101
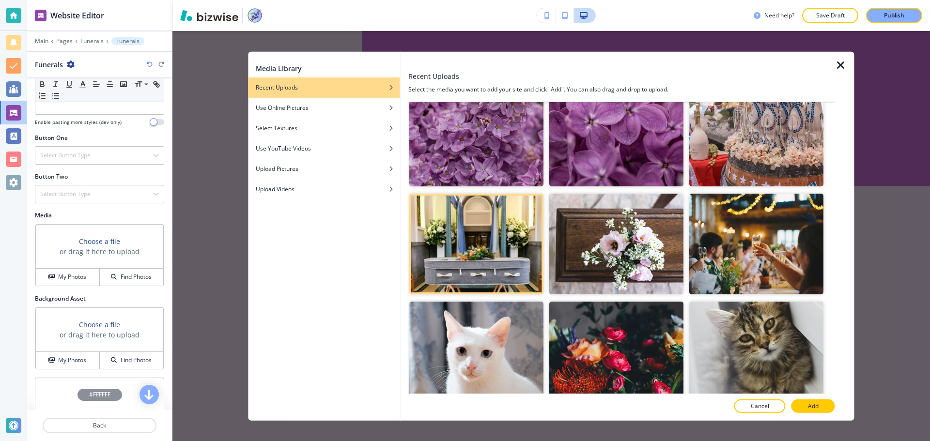
click at [814, 402] on p "Add" at bounding box center [813, 406] width 11 height 9
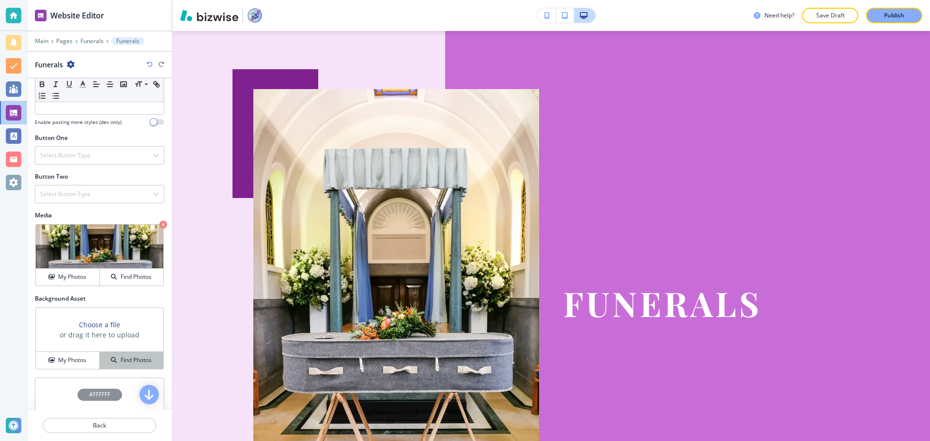
click at [121, 359] on h4 "Find Photos" at bounding box center [136, 360] width 31 height 9
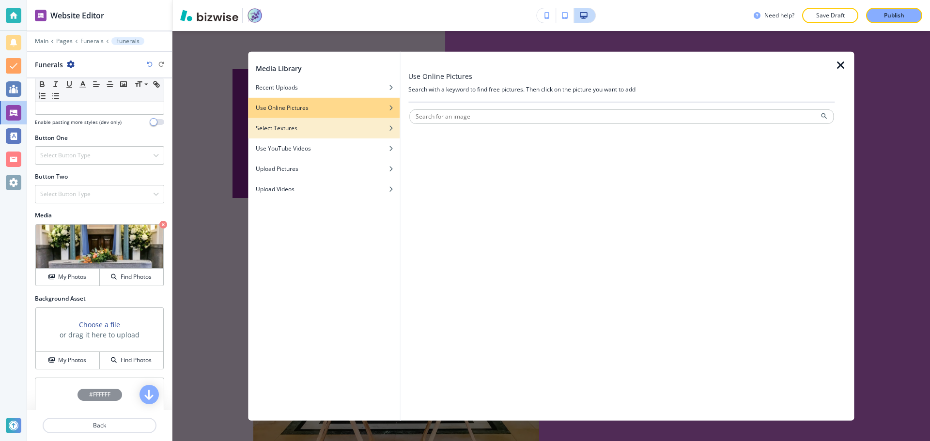
click at [309, 127] on div "Select Textures" at bounding box center [324, 128] width 152 height 9
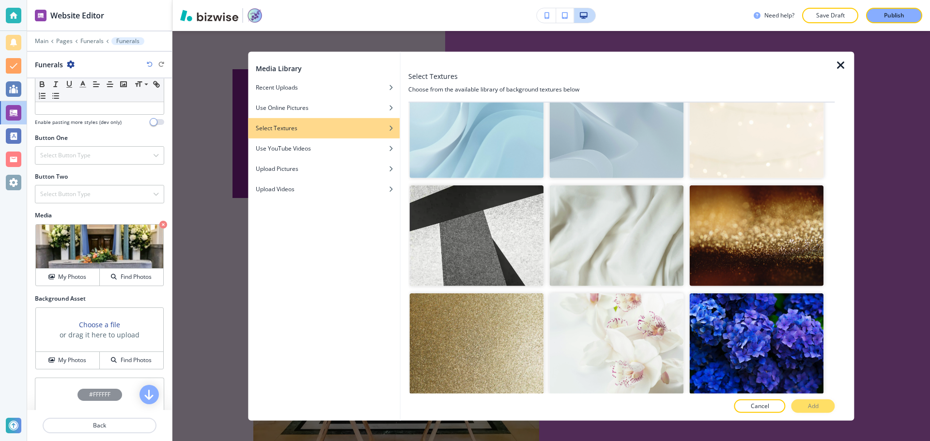
scroll to position [194, 0]
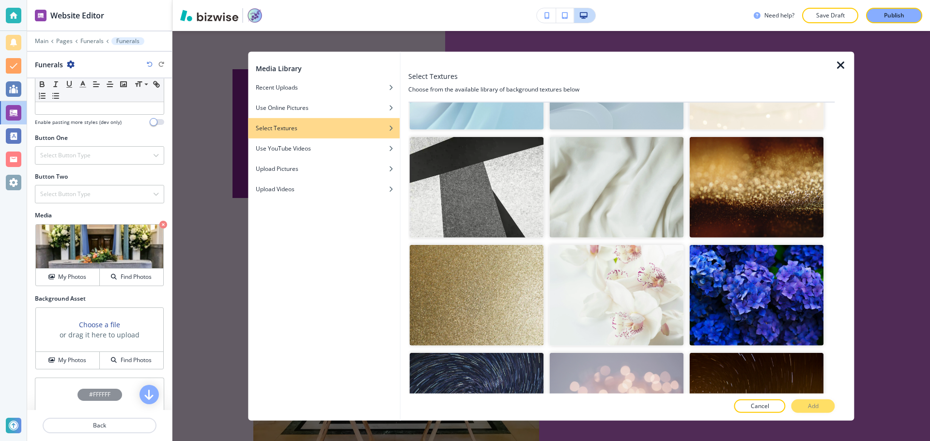
click at [614, 304] on img "button" at bounding box center [616, 295] width 134 height 101
click at [830, 403] on button "Add" at bounding box center [813, 407] width 44 height 14
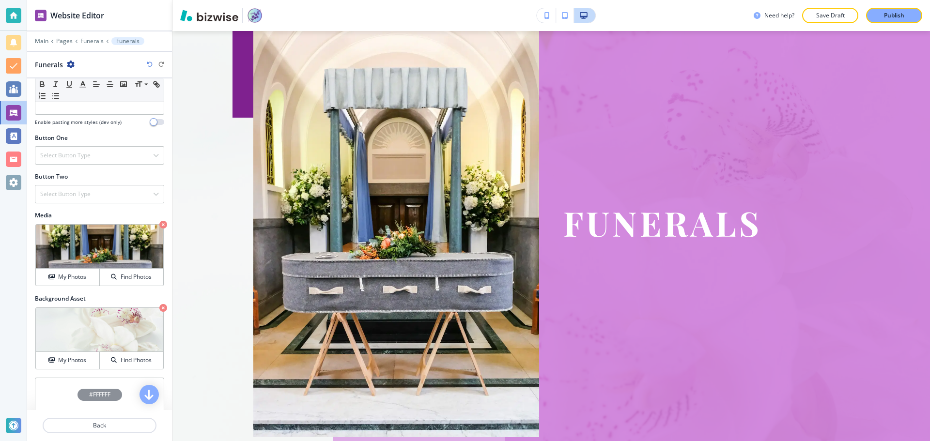
scroll to position [127, 0]
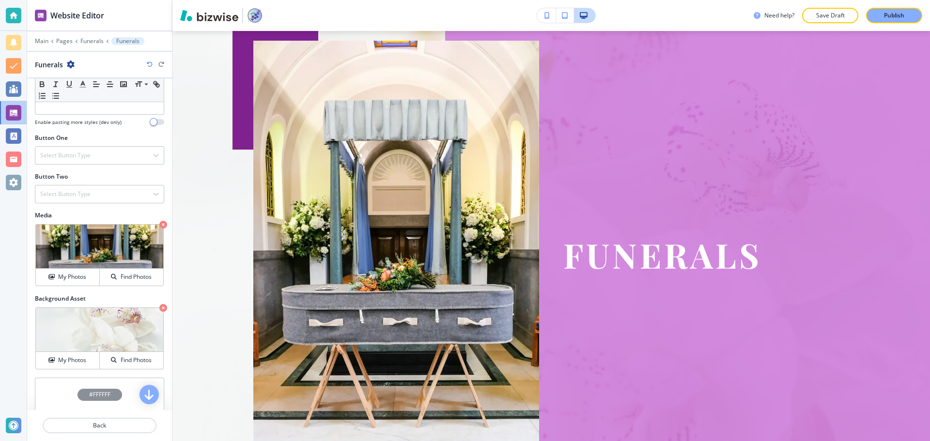
click at [415, 297] on img at bounding box center [396, 255] width 286 height 429
click at [62, 240] on p "Crop" at bounding box center [61, 236] width 13 height 9
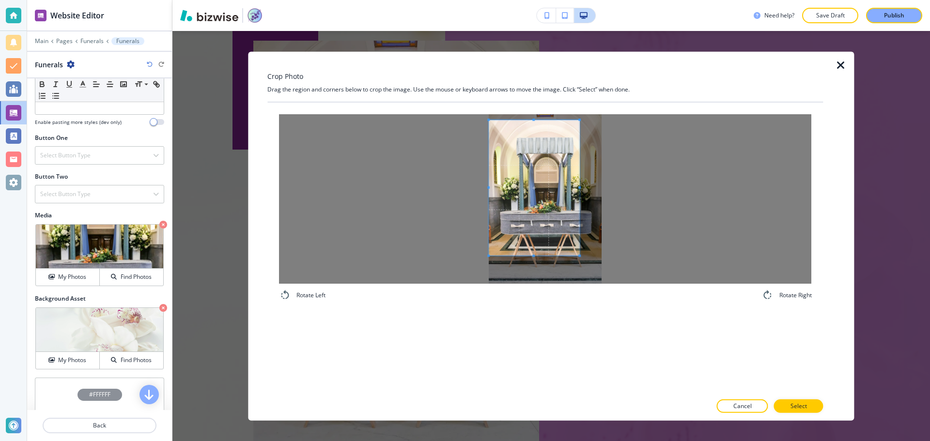
click at [539, 180] on span at bounding box center [534, 188] width 91 height 136
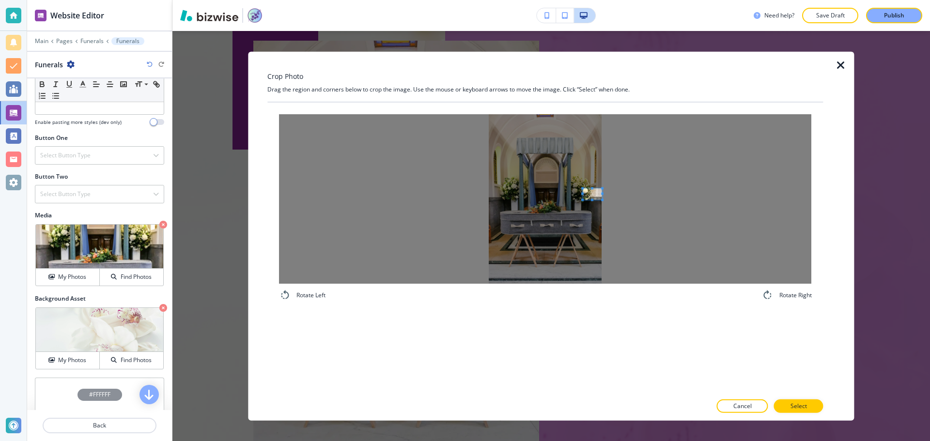
click at [650, 195] on div at bounding box center [545, 199] width 532 height 170
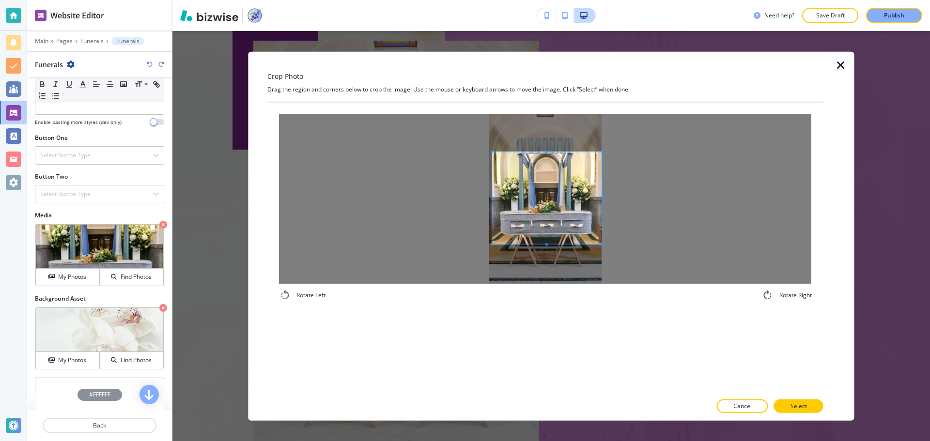
click at [664, 241] on div at bounding box center [545, 199] width 532 height 170
click at [812, 402] on button "Select" at bounding box center [798, 407] width 49 height 14
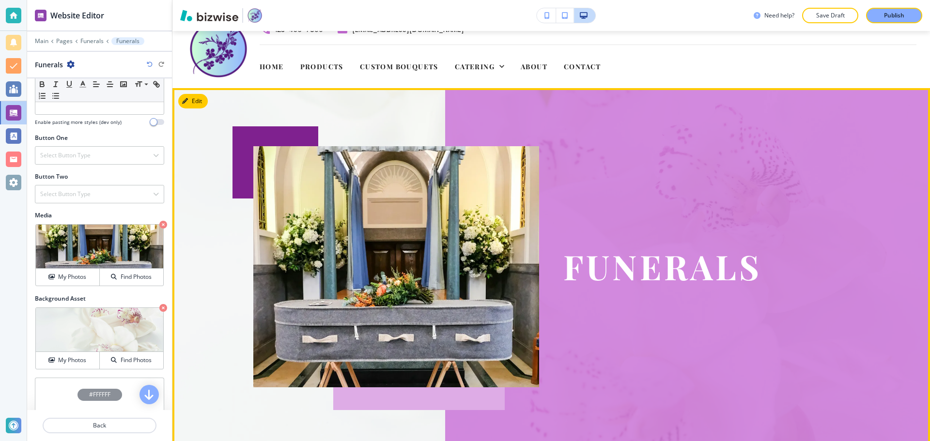
scroll to position [0, 0]
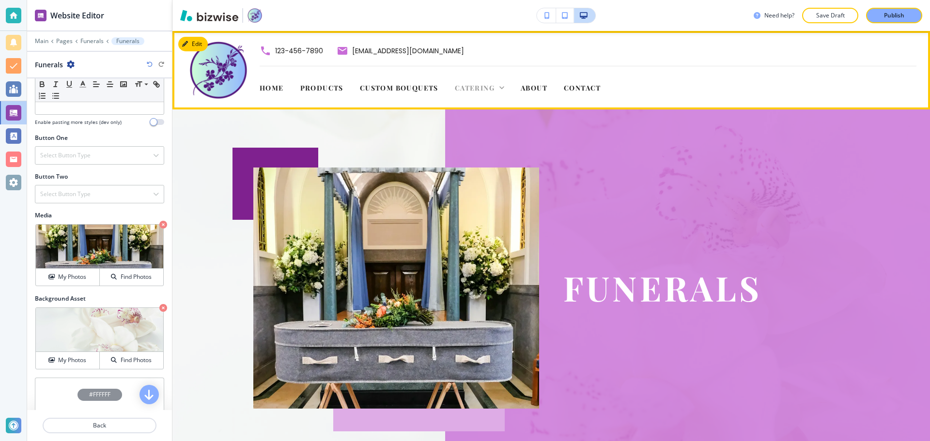
click at [476, 85] on span "Catering" at bounding box center [475, 87] width 40 height 9
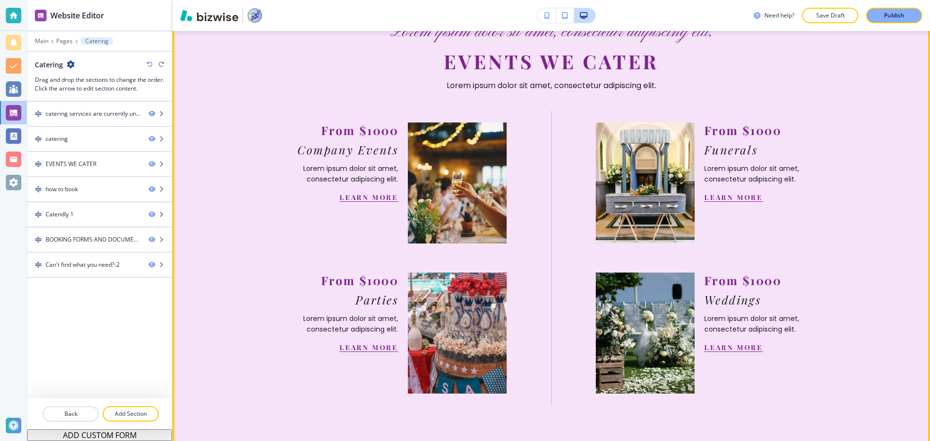
scroll to position [630, 0]
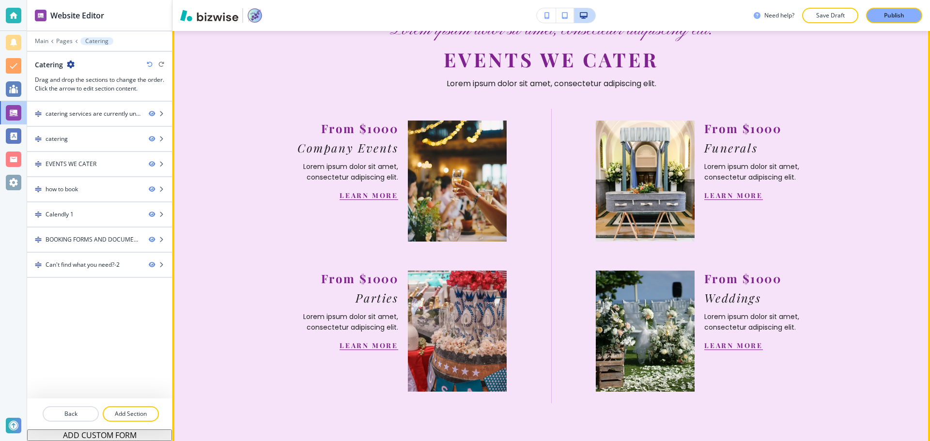
click at [368, 347] on link "LEARN MORE" at bounding box center [369, 345] width 59 height 9
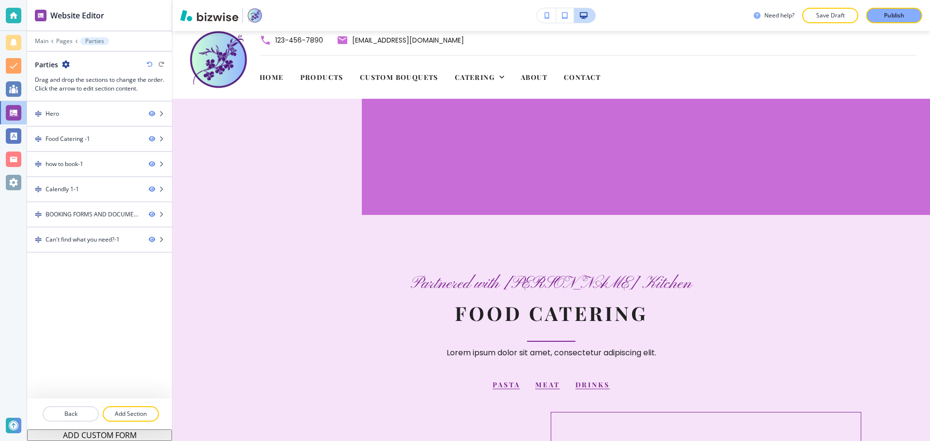
scroll to position [0, 0]
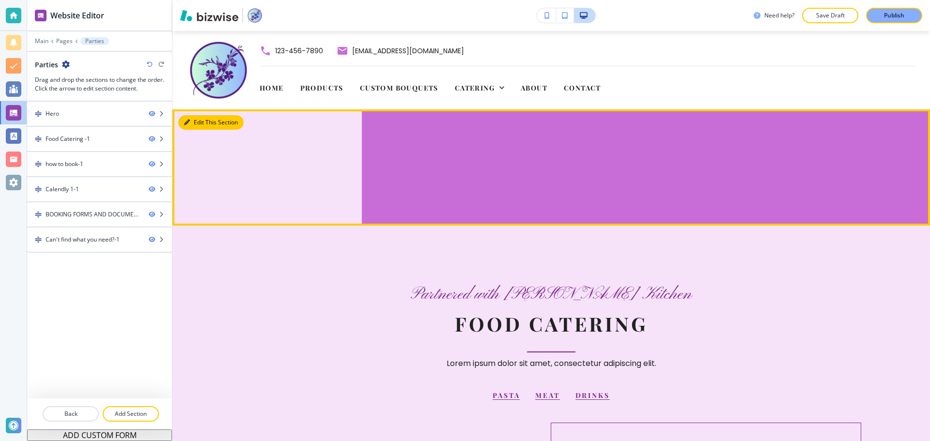
click at [198, 123] on button "Edit This Section" at bounding box center [210, 122] width 65 height 15
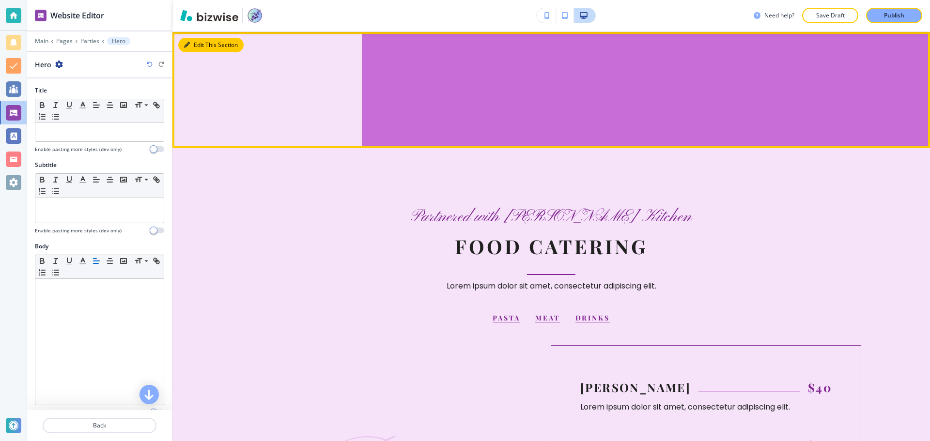
scroll to position [78, 0]
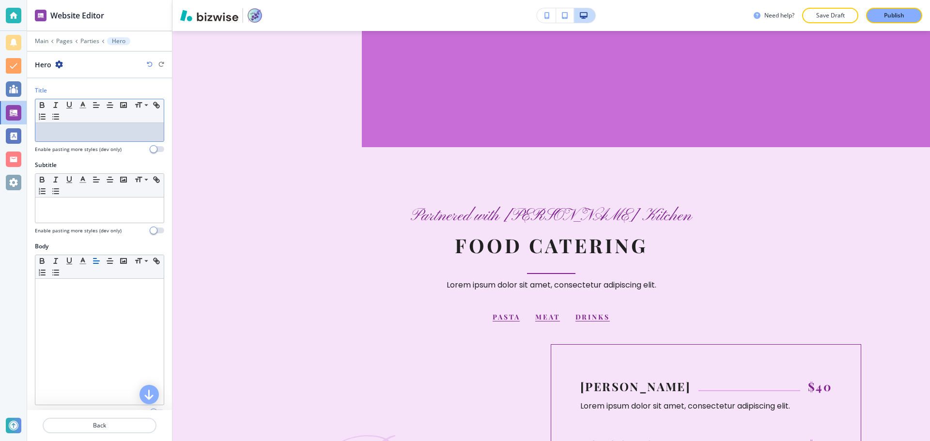
click at [87, 129] on p at bounding box center [99, 132] width 119 height 9
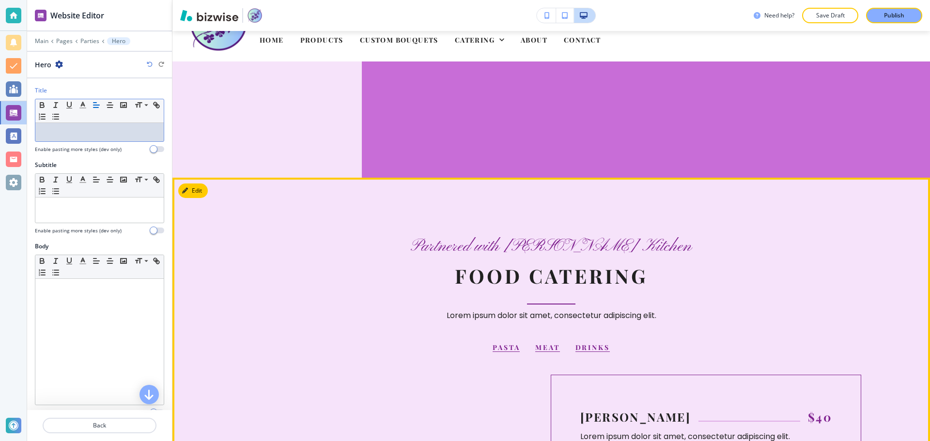
scroll to position [0, 0]
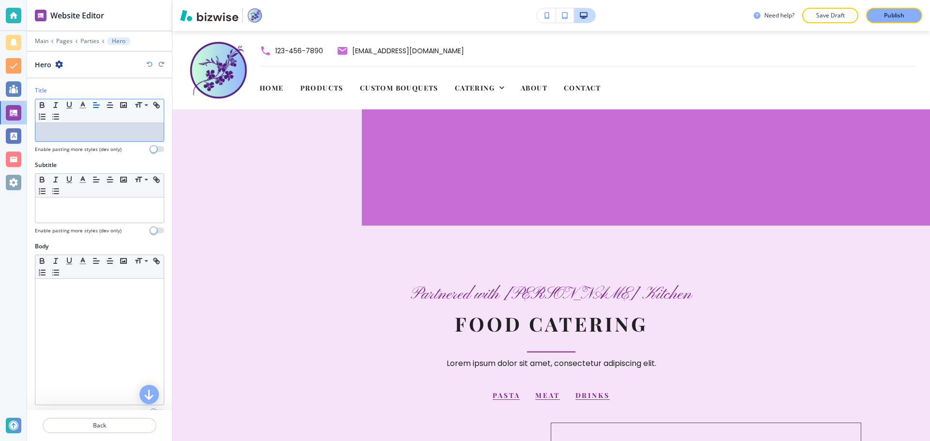
click at [94, 137] on div at bounding box center [99, 132] width 128 height 18
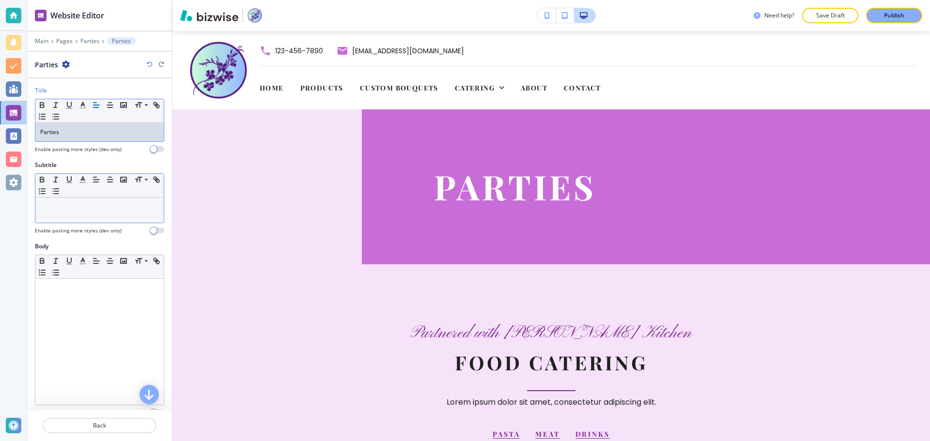
click at [108, 205] on p at bounding box center [99, 206] width 119 height 9
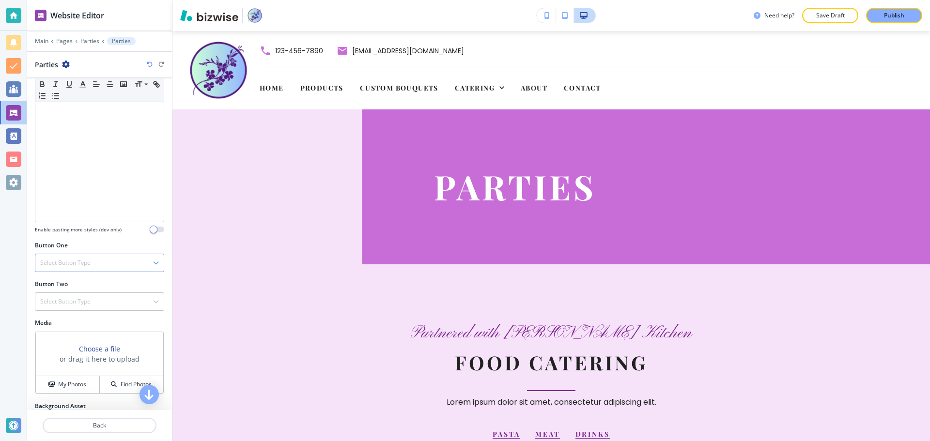
scroll to position [194, 0]
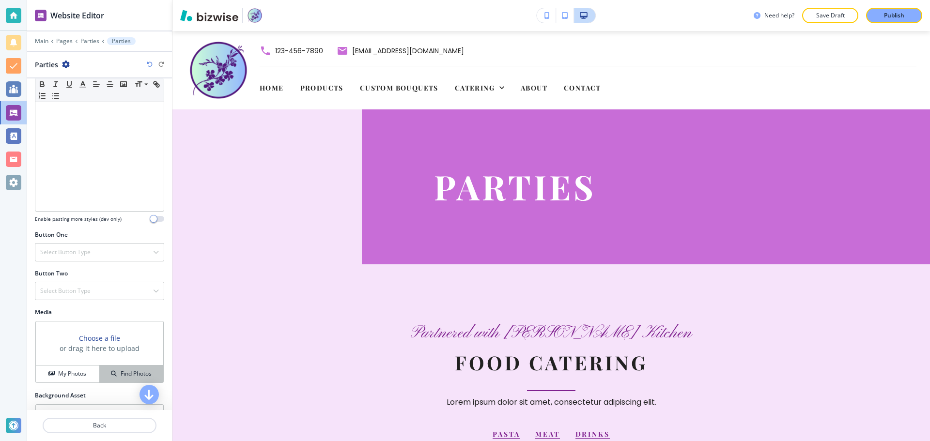
click at [121, 375] on h4 "Find Photos" at bounding box center [136, 374] width 31 height 9
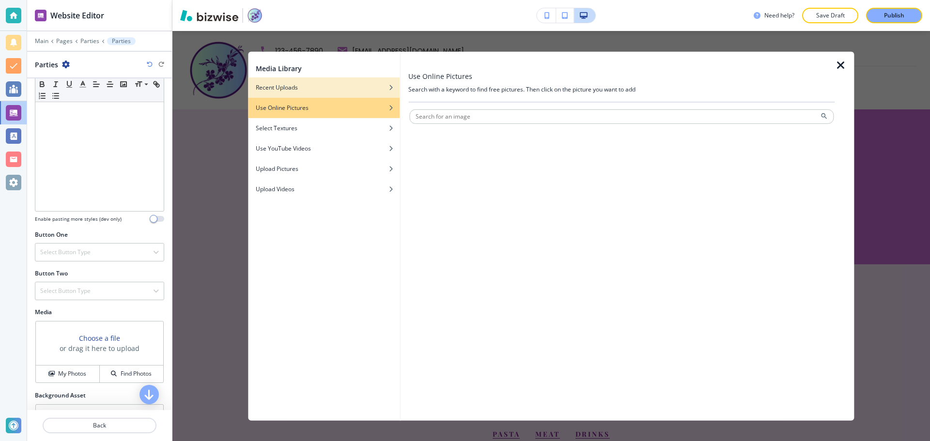
click at [328, 83] on div "Recent Uploads" at bounding box center [324, 87] width 152 height 9
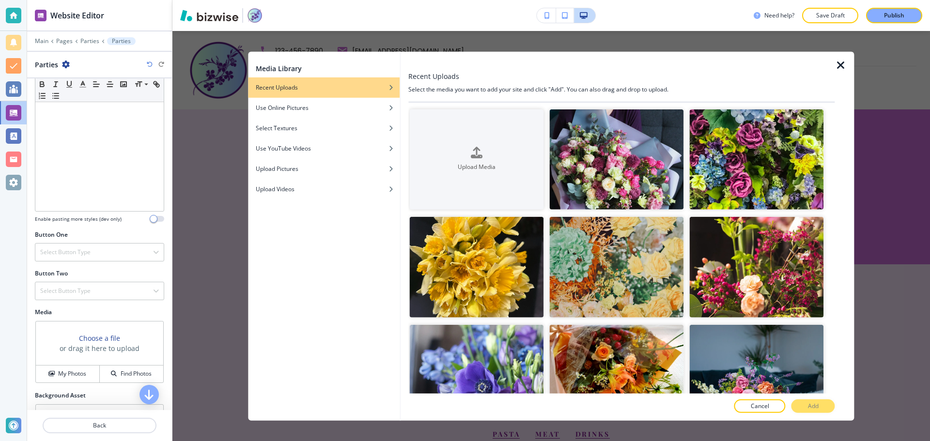
click at [835, 119] on div "Upload Media Crop Crop Crop Crop Crop Crop Crop Crop Crop Crop Crop Crop Crop C…" at bounding box center [621, 247] width 426 height 291
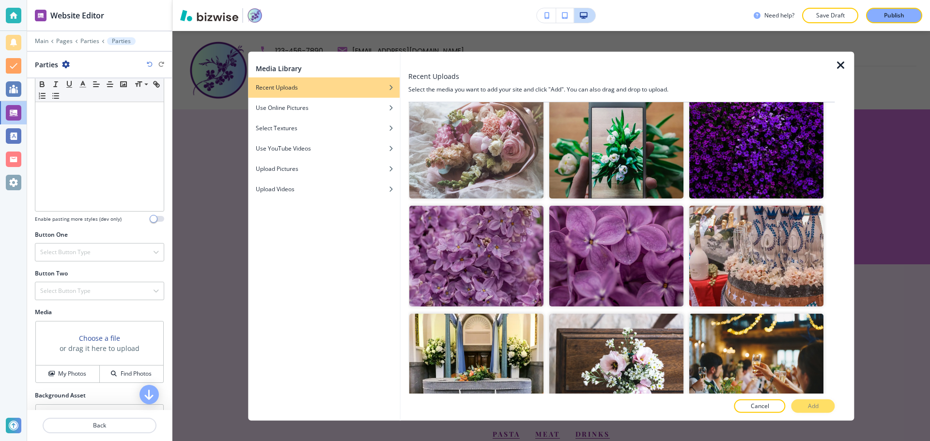
scroll to position [557, 0]
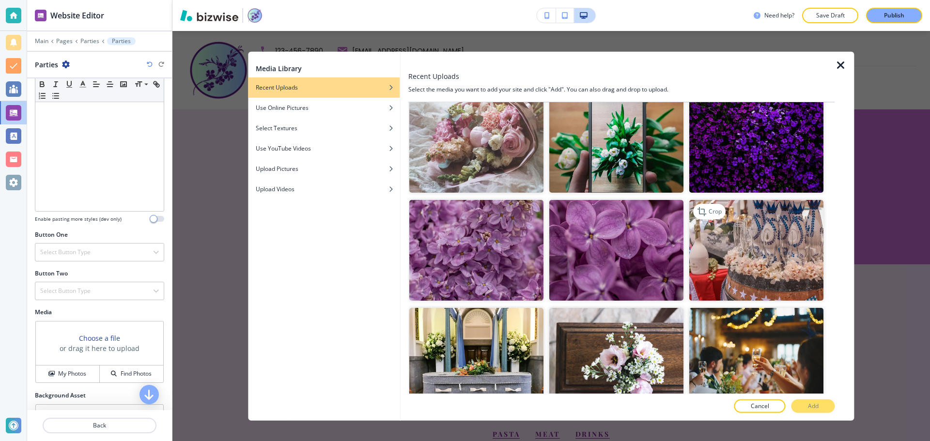
click at [790, 207] on img "button" at bounding box center [757, 250] width 134 height 101
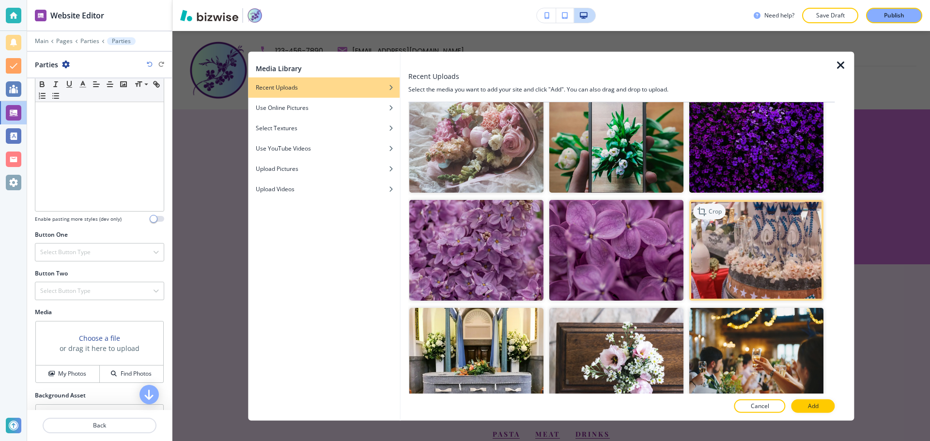
click at [710, 207] on p "Crop" at bounding box center [715, 211] width 13 height 9
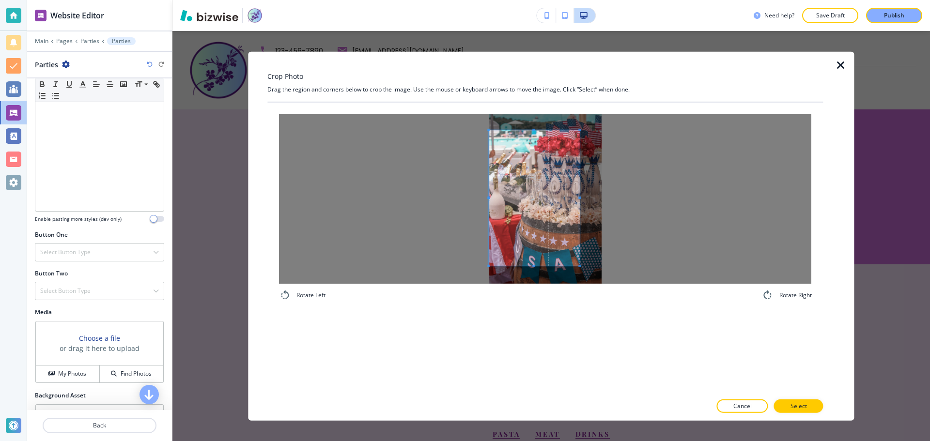
click at [518, 185] on span at bounding box center [534, 198] width 91 height 136
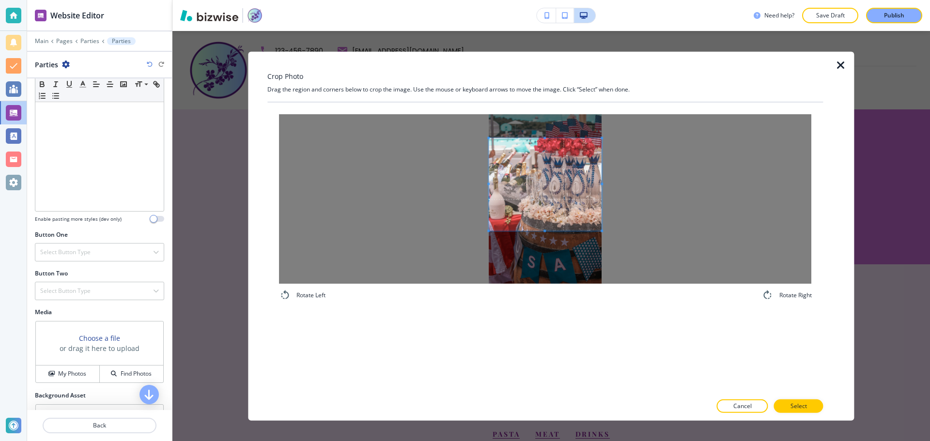
click at [415, 142] on div at bounding box center [545, 199] width 532 height 170
click at [813, 404] on button "Select" at bounding box center [798, 407] width 49 height 14
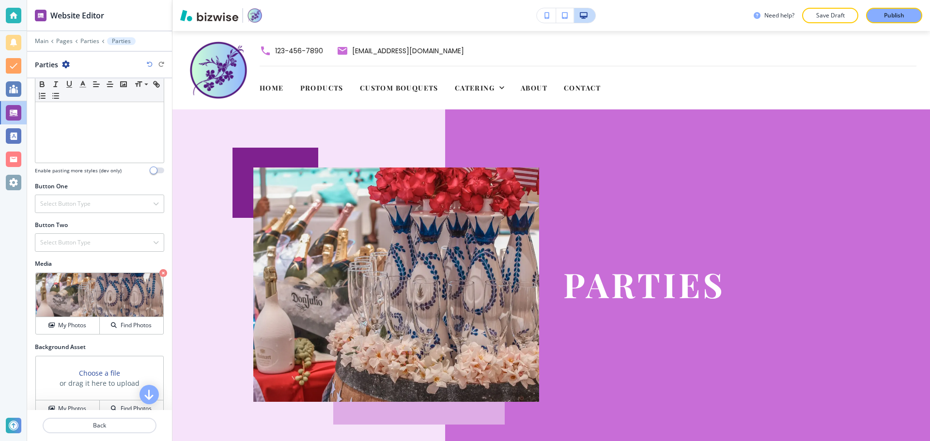
scroll to position [291, 0]
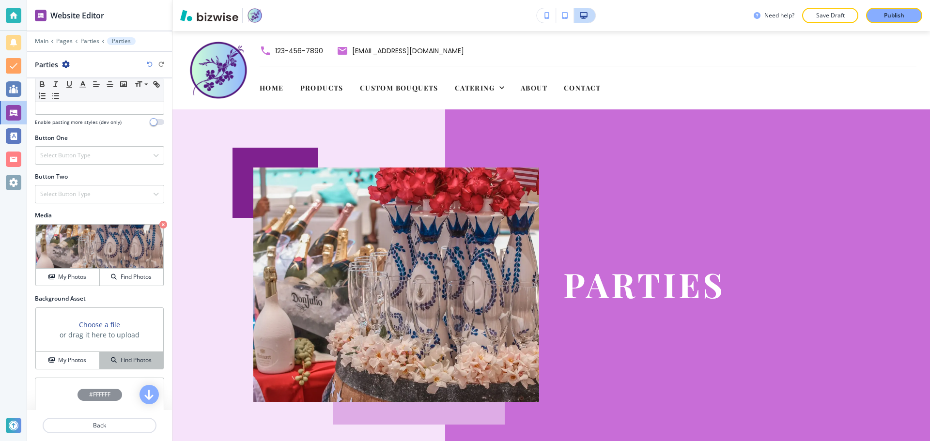
click at [129, 356] on h4 "Find Photos" at bounding box center [136, 360] width 31 height 9
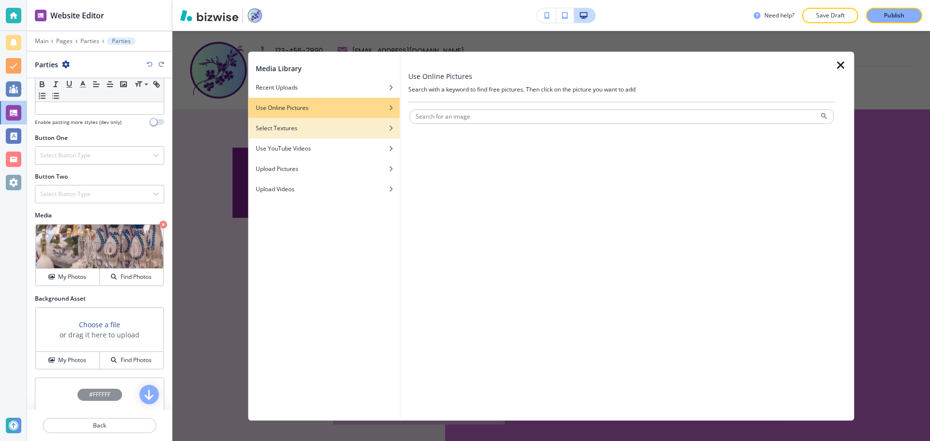
click at [367, 131] on div "Select Textures" at bounding box center [324, 128] width 152 height 9
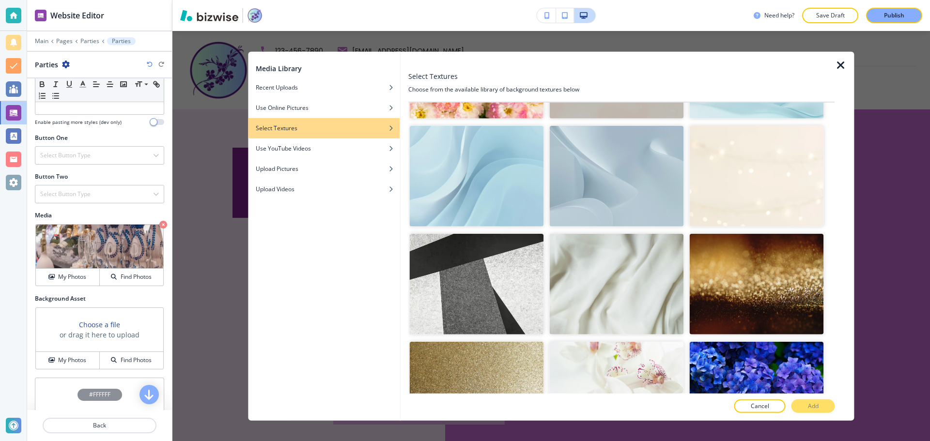
scroll to position [194, 0]
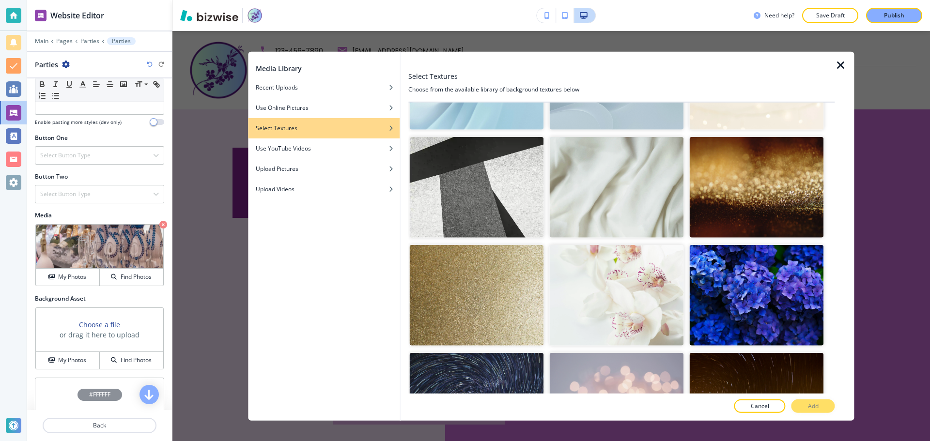
click at [617, 323] on img "button" at bounding box center [616, 295] width 134 height 101
click at [820, 405] on button "Add" at bounding box center [813, 407] width 44 height 14
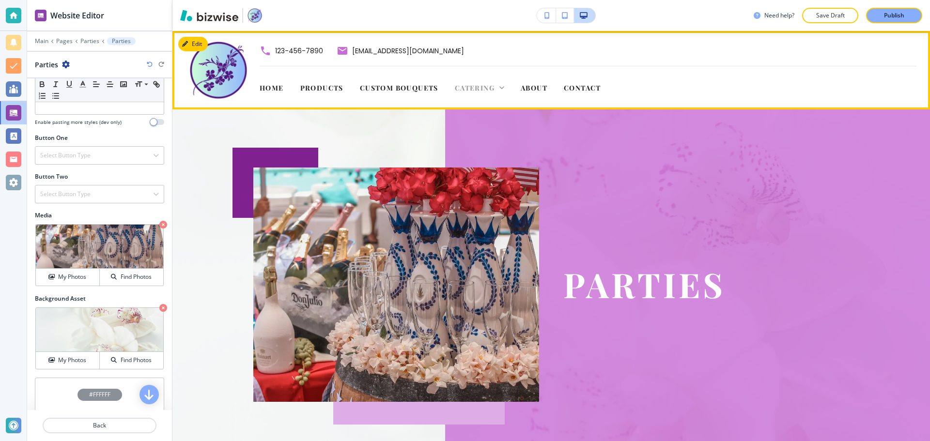
click at [482, 88] on span "Catering" at bounding box center [475, 87] width 40 height 9
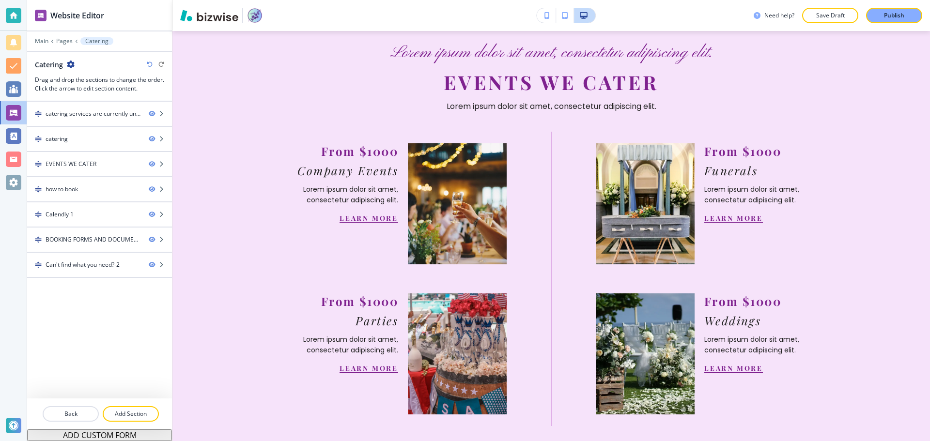
scroll to position [630, 0]
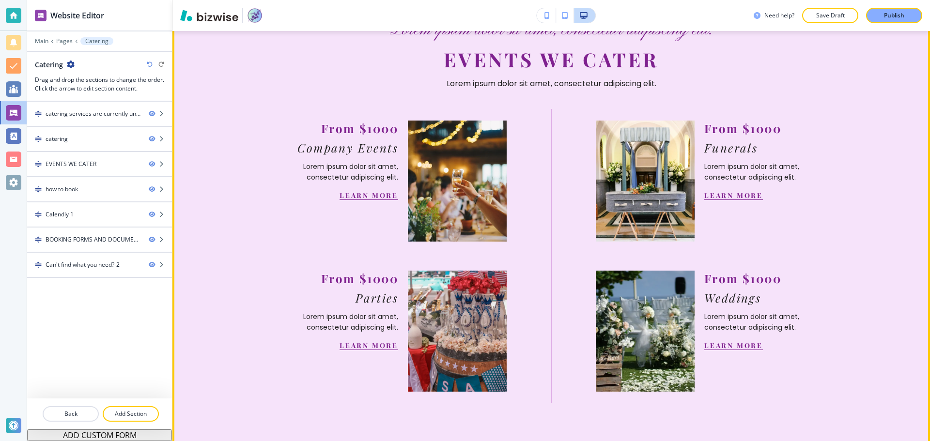
click at [718, 341] on link "LEARN MORE" at bounding box center [733, 345] width 59 height 9
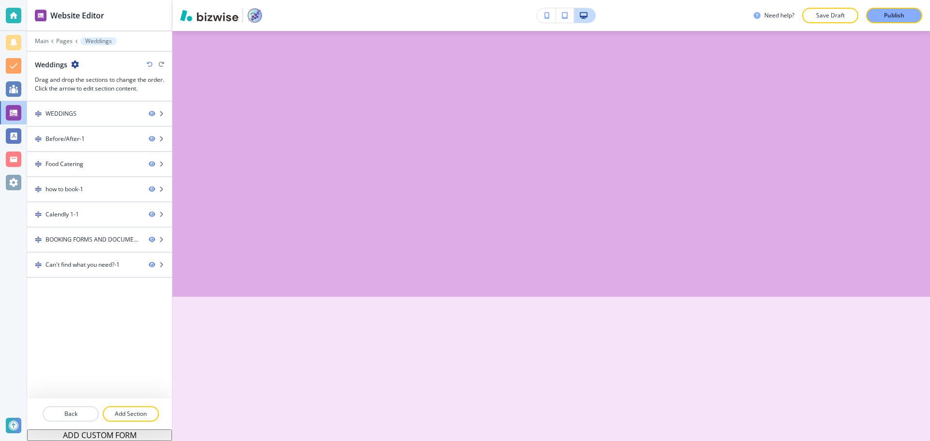
scroll to position [0, 0]
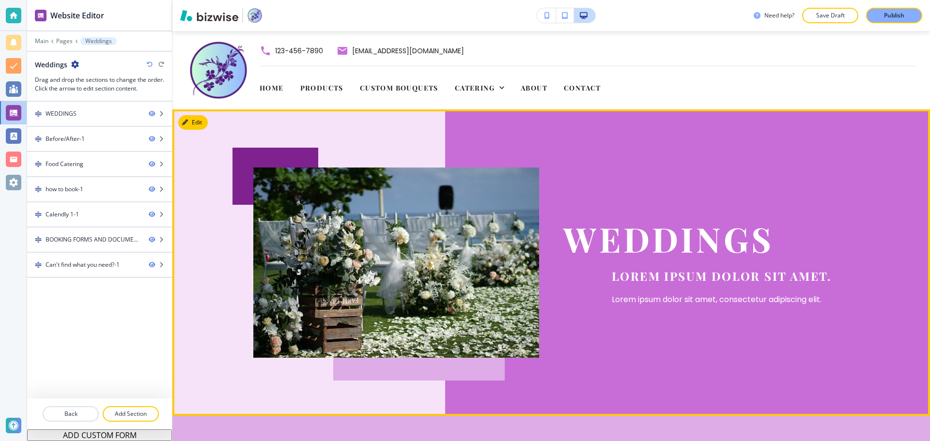
click at [628, 174] on div "WEDDINGS Lorem ipsum dolor sit amet. Lorem ipsum dolor sit amet, consectetur ad…" at bounding box center [706, 263] width 286 height 190
click at [180, 116] on div "WEDDINGS Lorem ipsum dolor sit amet. Lorem ipsum dolor sit amet, consectetur ad…" at bounding box center [551, 262] width 758 height 307
click at [198, 120] on button "Edit This Section" at bounding box center [210, 122] width 65 height 15
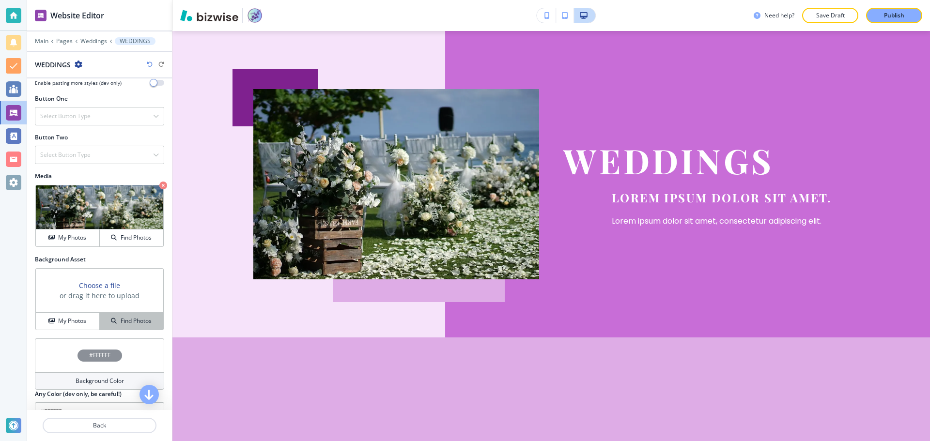
scroll to position [339, 0]
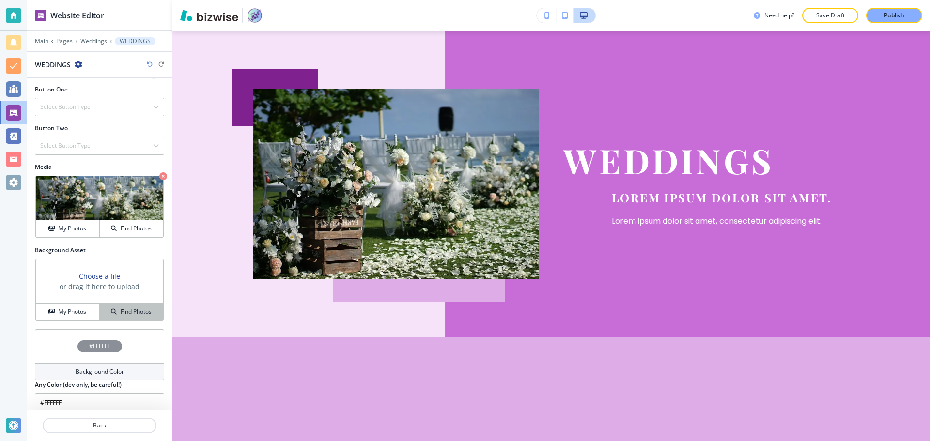
click at [127, 311] on h4 "Find Photos" at bounding box center [136, 312] width 31 height 9
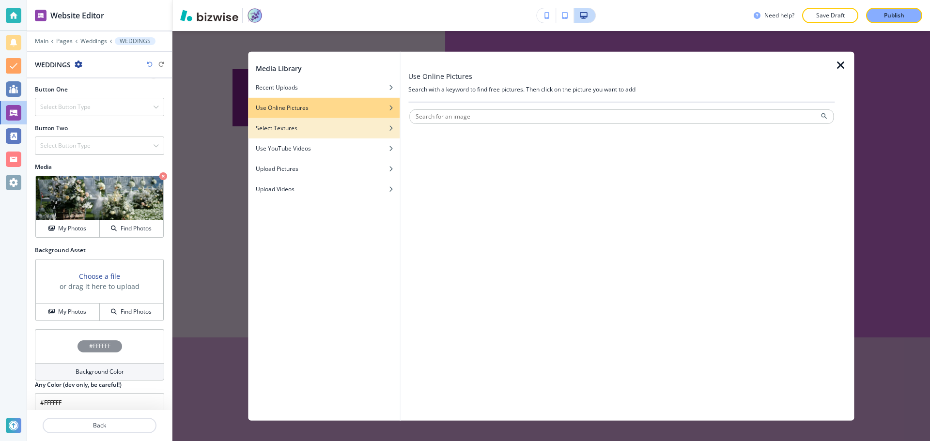
click at [321, 126] on div "Select Textures" at bounding box center [324, 128] width 152 height 9
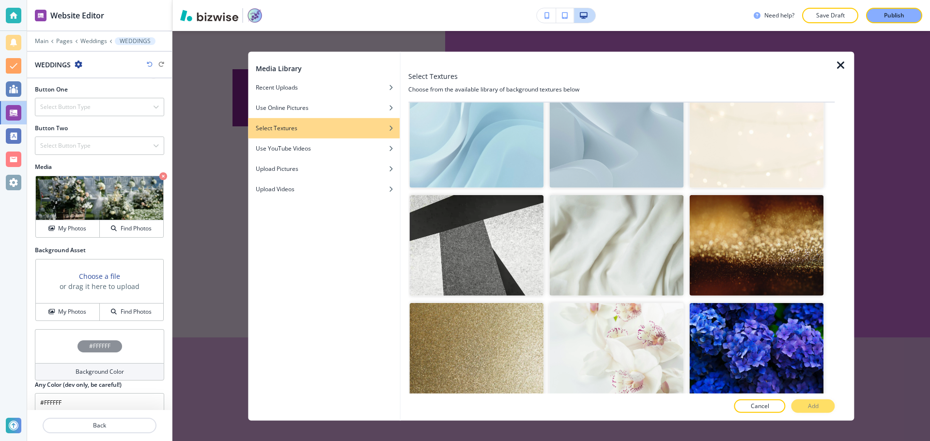
scroll to position [242, 0]
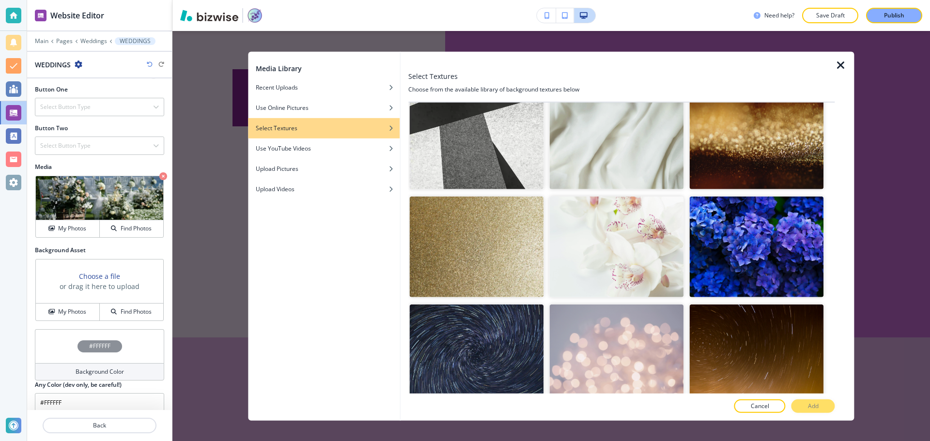
click at [636, 250] on img "button" at bounding box center [616, 247] width 134 height 101
click at [829, 407] on button "Add" at bounding box center [813, 407] width 44 height 14
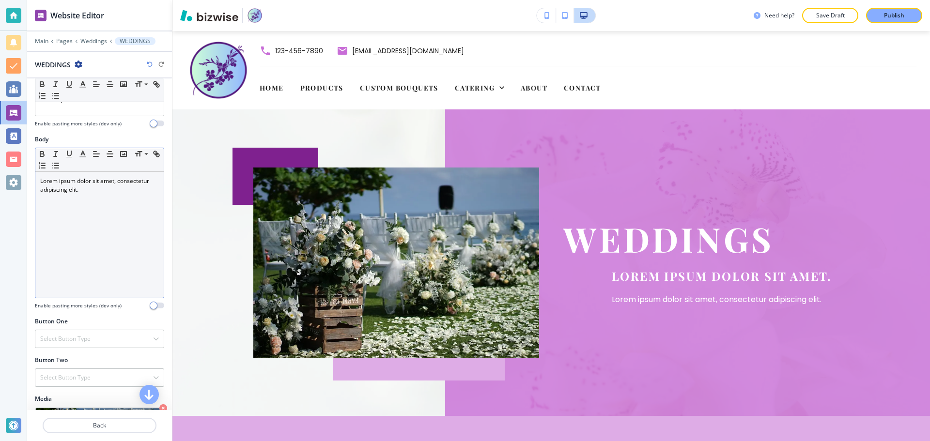
scroll to position [59, 0]
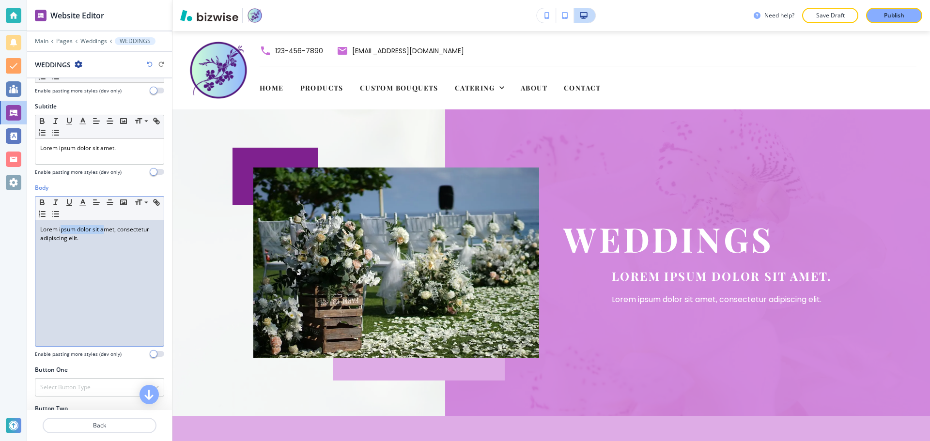
drag, startPoint x: 105, startPoint y: 231, endPoint x: 62, endPoint y: 231, distance: 43.1
click at [62, 231] on p "Lorem ipsum dolor sit amet, consectetur adipiscing elit." at bounding box center [99, 233] width 119 height 17
drag, startPoint x: 101, startPoint y: 245, endPoint x: 37, endPoint y: 232, distance: 65.3
click at [37, 232] on div "Lorem ipsum dolor sit amet, consectetur adipiscing elit." at bounding box center [99, 283] width 128 height 126
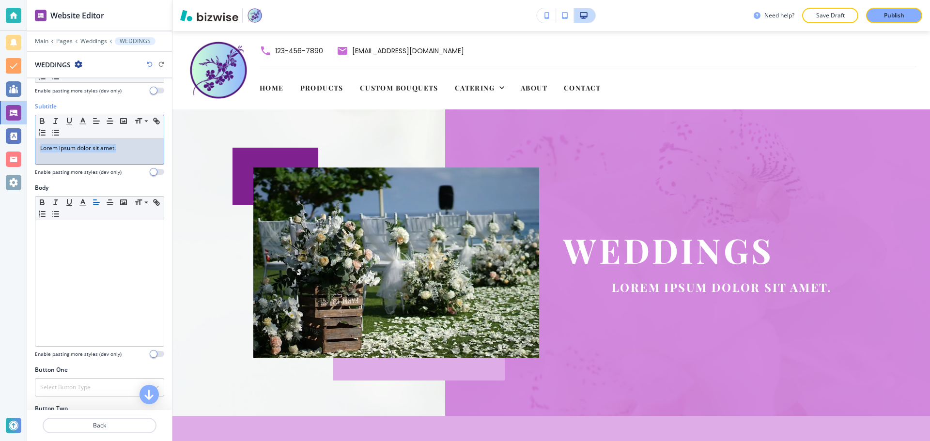
drag, startPoint x: 126, startPoint y: 146, endPoint x: 39, endPoint y: 145, distance: 87.7
click at [39, 145] on div "Lorem ipsum dolor sit amet." at bounding box center [99, 151] width 128 height 25
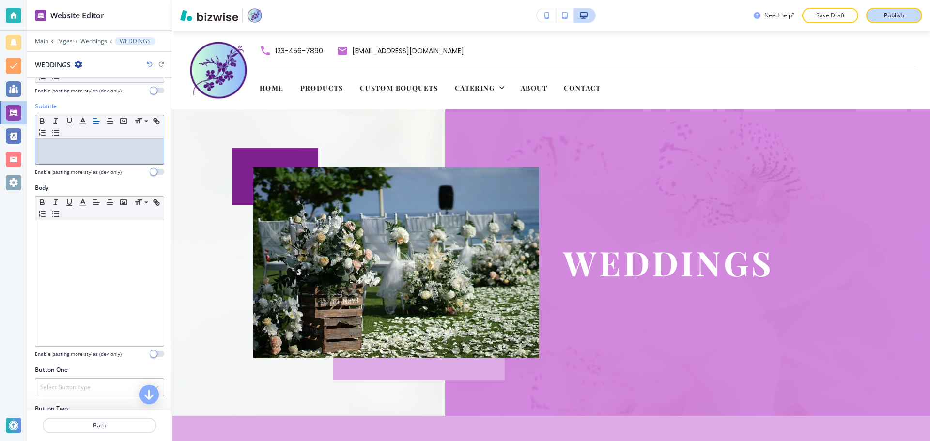
click at [888, 15] on p "Publish" at bounding box center [894, 15] width 20 height 9
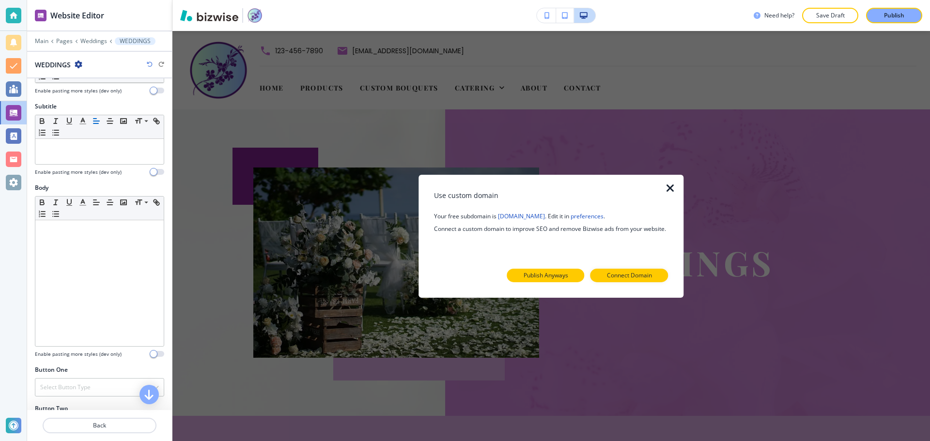
click at [538, 279] on p "Publish Anyways" at bounding box center [546, 275] width 45 height 9
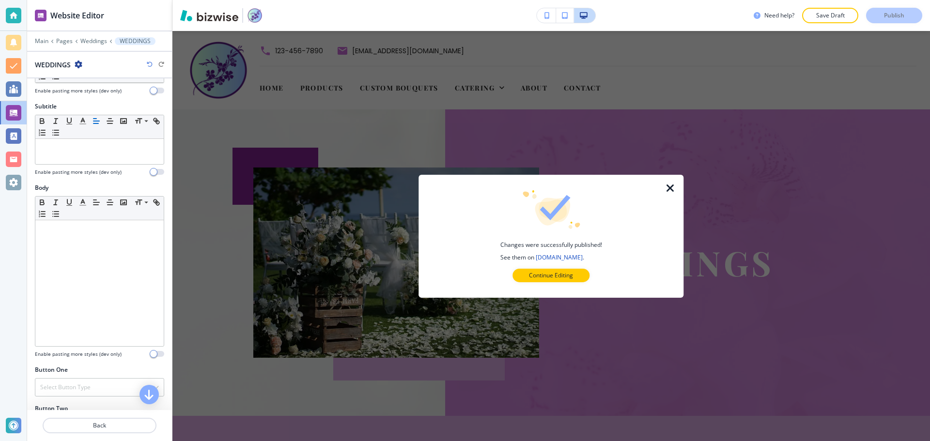
click at [673, 187] on icon "button" at bounding box center [671, 188] width 12 height 12
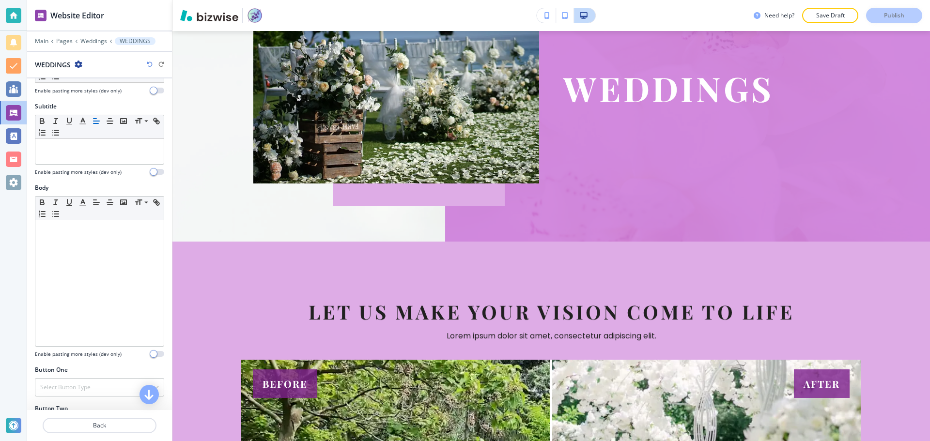
scroll to position [145, 0]
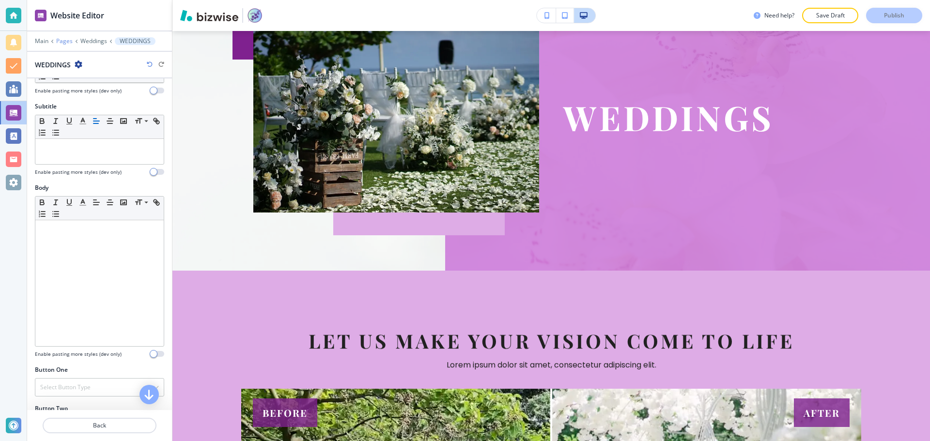
click at [58, 42] on p "Pages" at bounding box center [64, 41] width 16 height 7
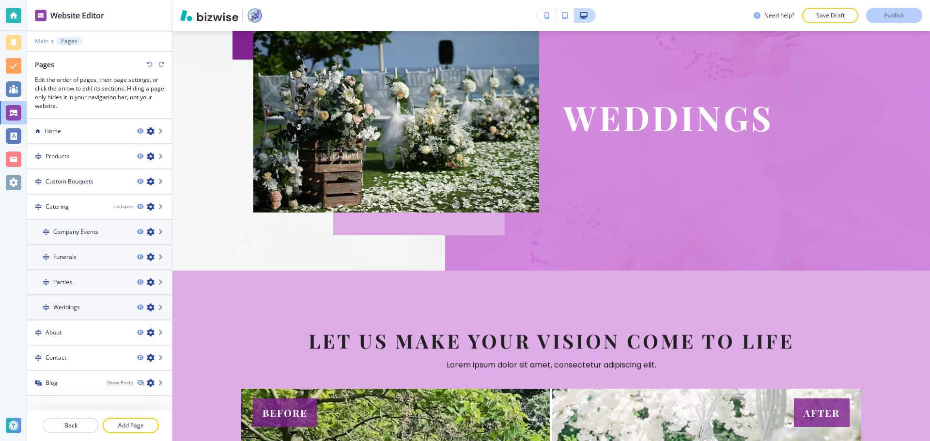
click at [39, 42] on p "Main" at bounding box center [42, 41] width 14 height 7
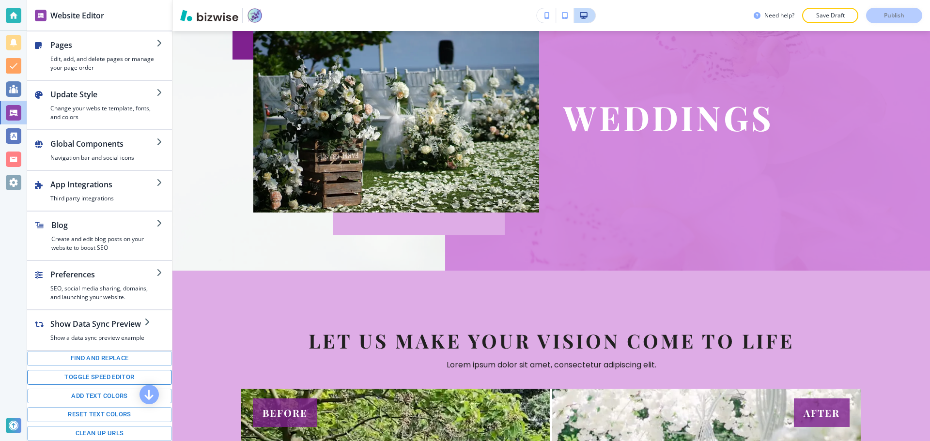
click at [90, 380] on button "Toggle speed editor" at bounding box center [99, 377] width 145 height 15
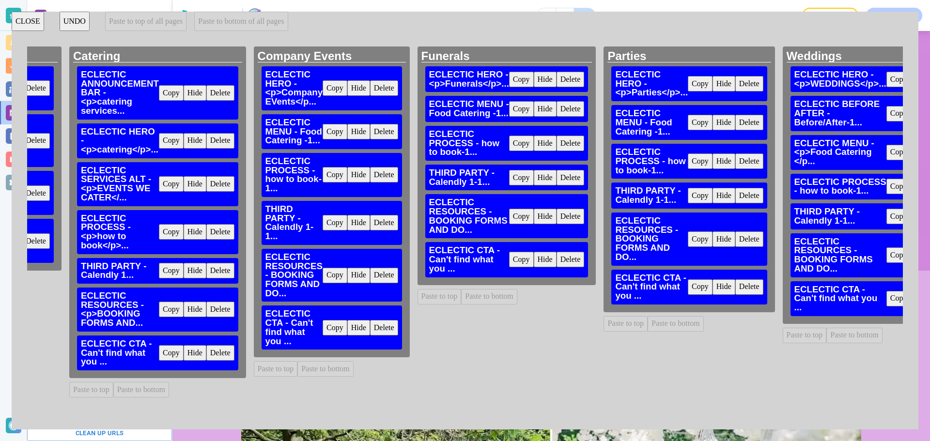
scroll to position [0, 491]
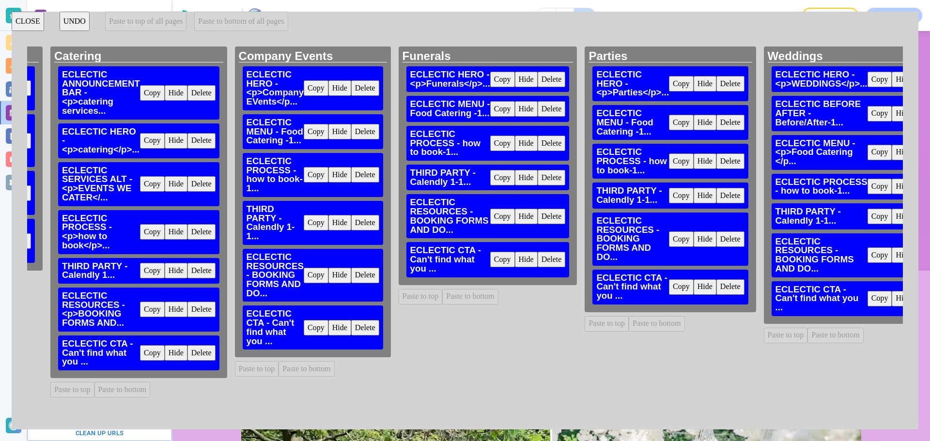
click at [550, 111] on button "Delete" at bounding box center [552, 108] width 28 height 15
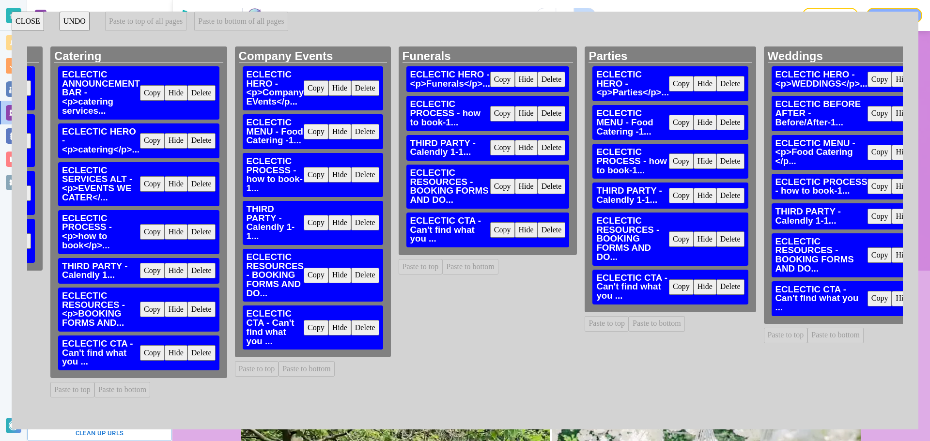
click at [36, 23] on button "CLOSE" at bounding box center [28, 21] width 32 height 19
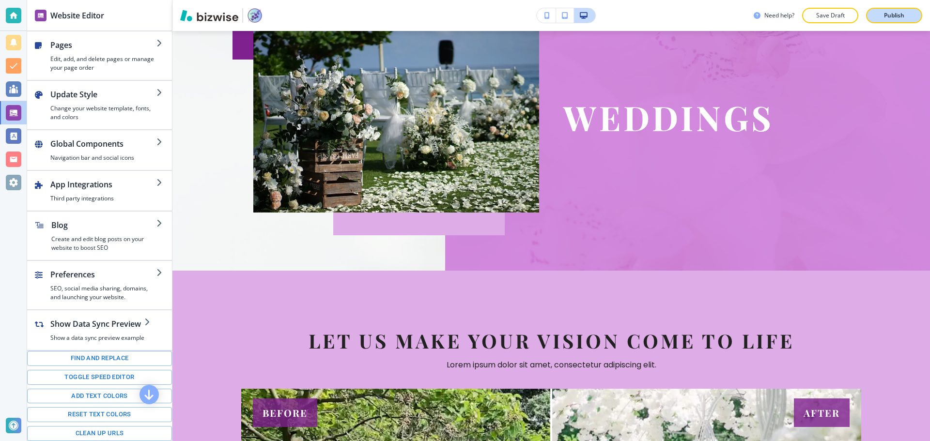
click at [887, 17] on p "Publish" at bounding box center [894, 15] width 20 height 9
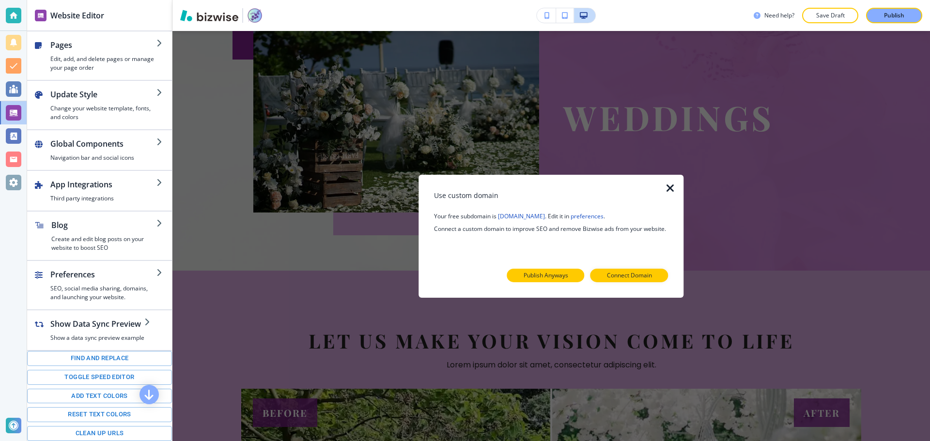
click at [549, 277] on p "Publish Anyways" at bounding box center [546, 275] width 45 height 9
